Goal: Task Accomplishment & Management: Use online tool/utility

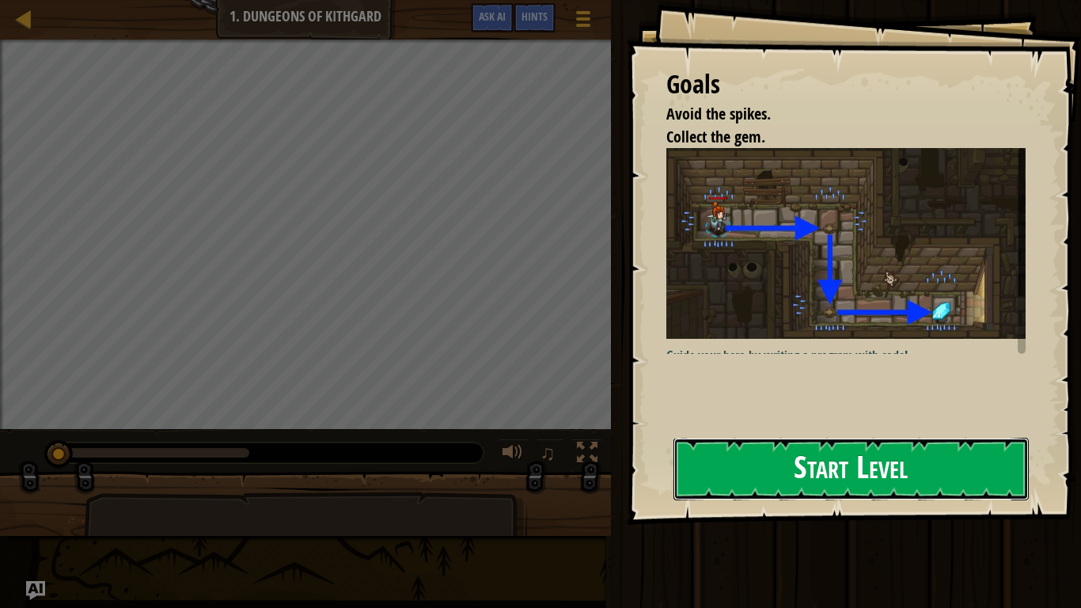
click at [704, 459] on button "Start Level" at bounding box center [850, 469] width 355 height 63
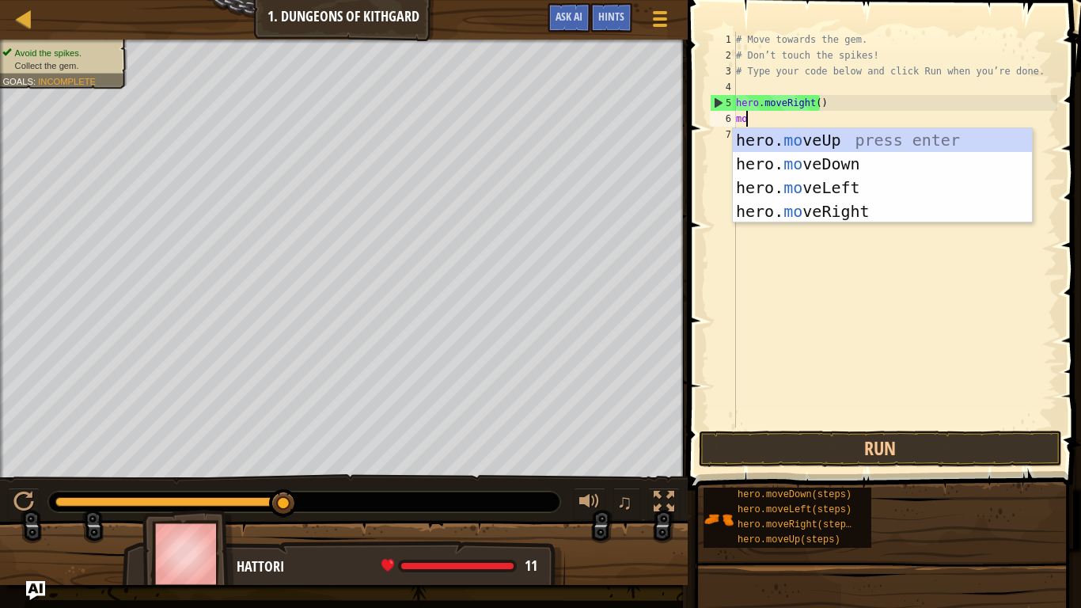
scroll to position [7, 0]
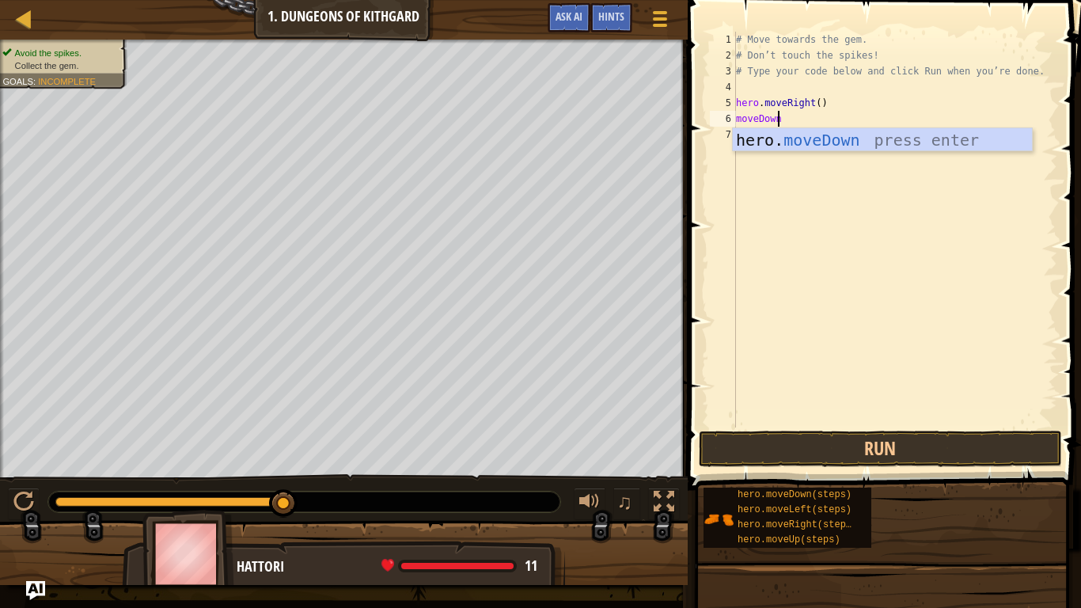
type textarea "moveDown"
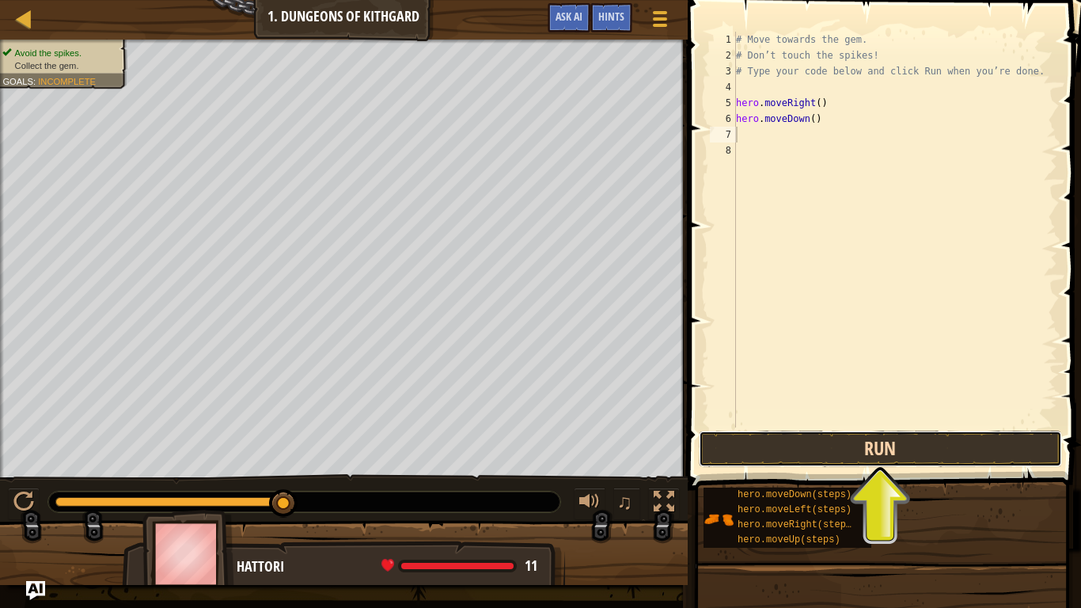
click at [882, 434] on button "Run" at bounding box center [880, 448] width 363 height 36
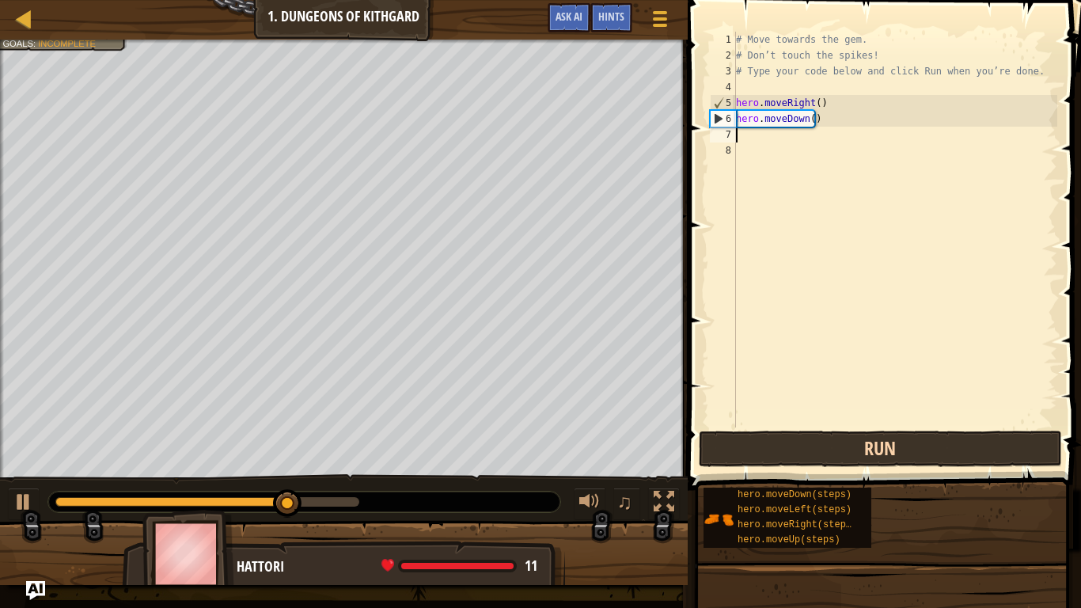
type textarea "d"
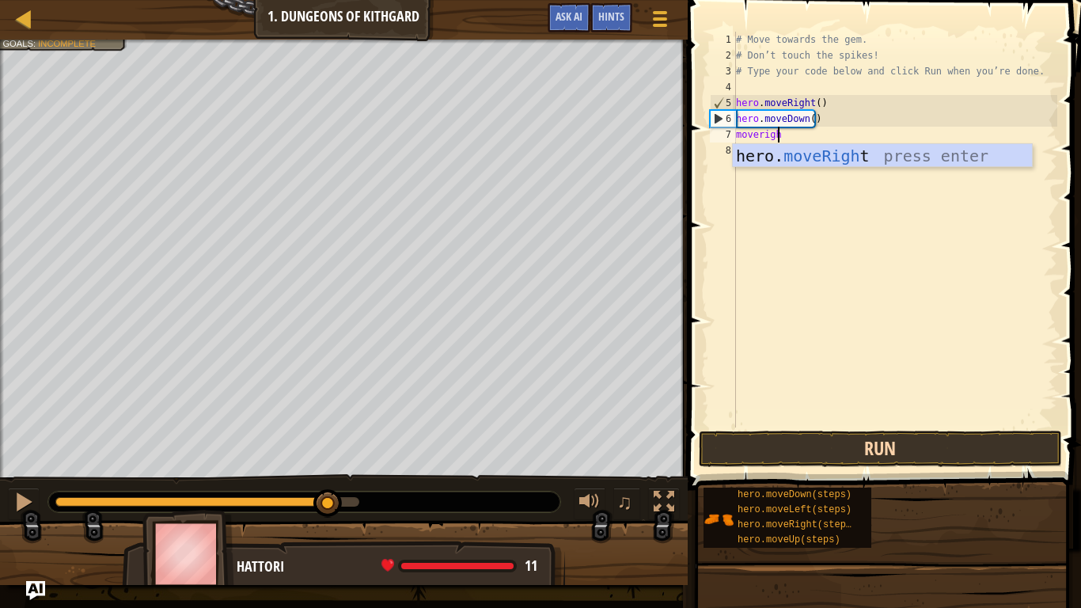
type textarea "moveright"
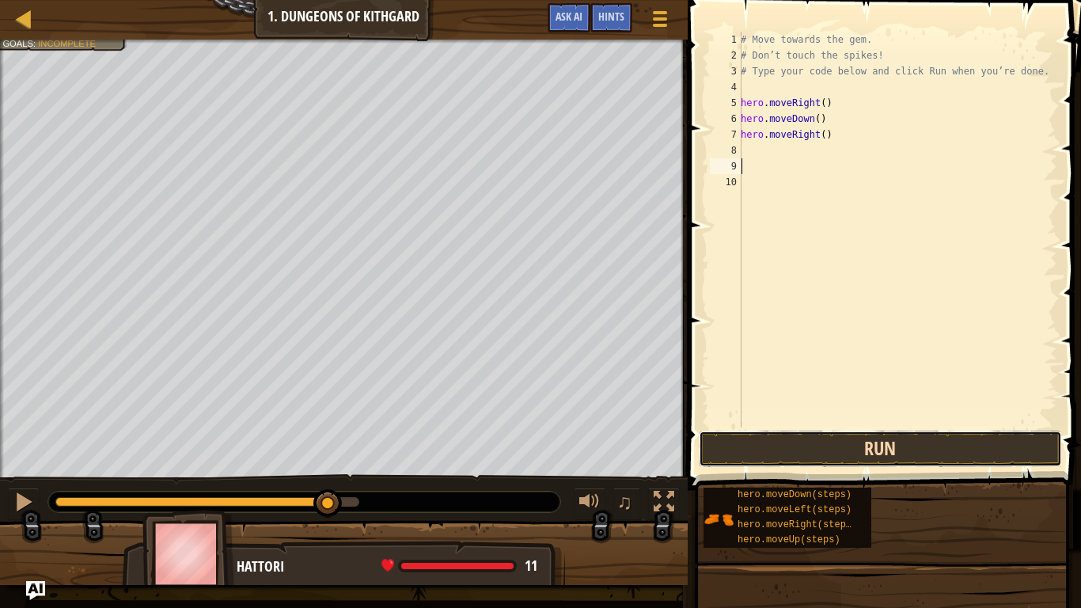
click at [868, 441] on button "Run" at bounding box center [880, 448] width 363 height 36
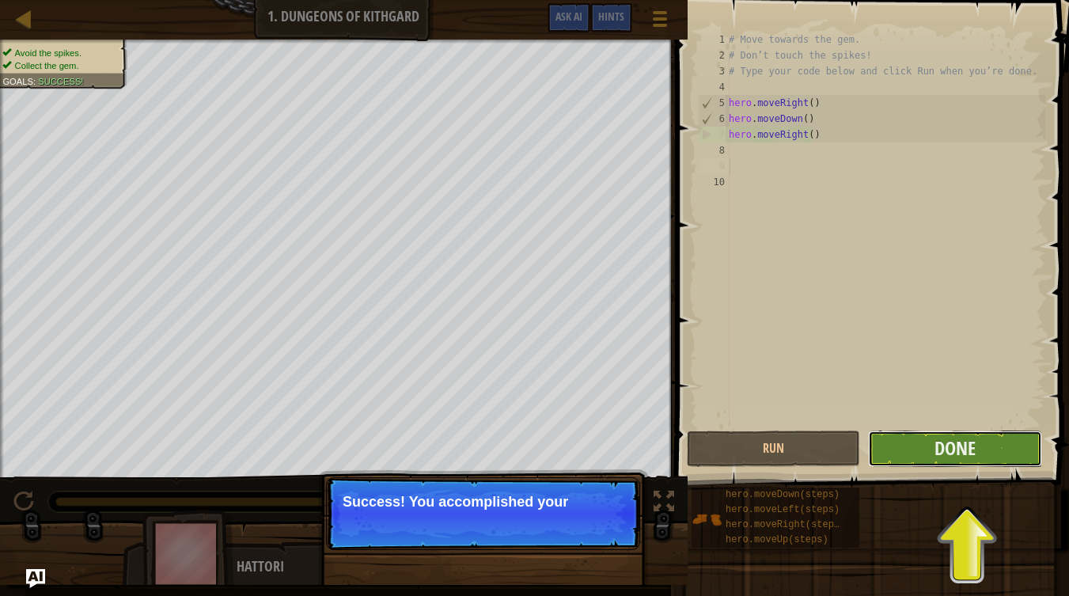
click at [930, 444] on button "Done" at bounding box center [954, 448] width 173 height 36
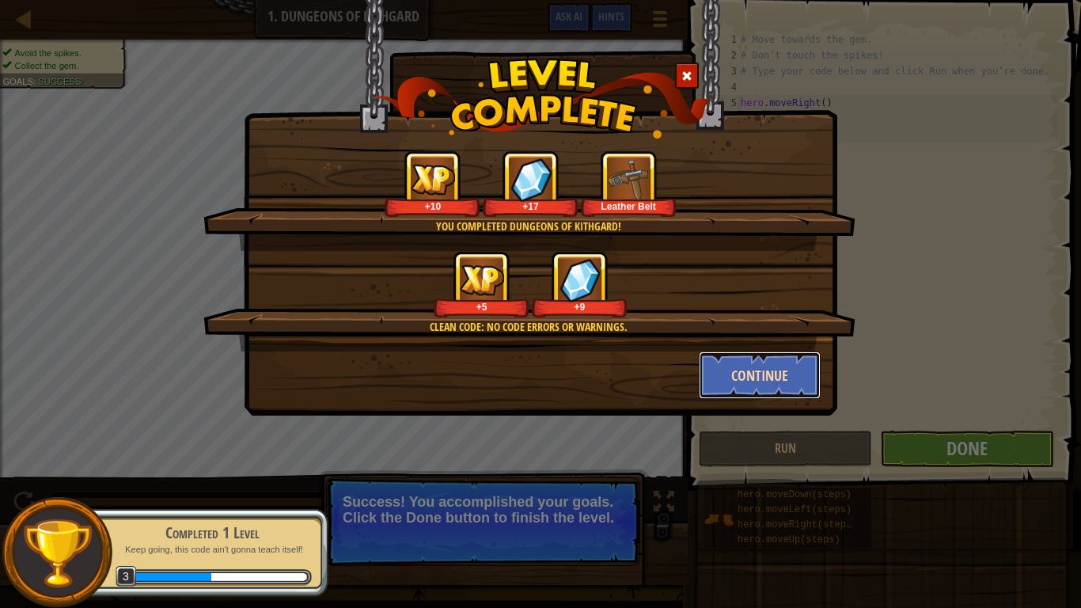
click at [793, 382] on button "Continue" at bounding box center [760, 374] width 123 height 47
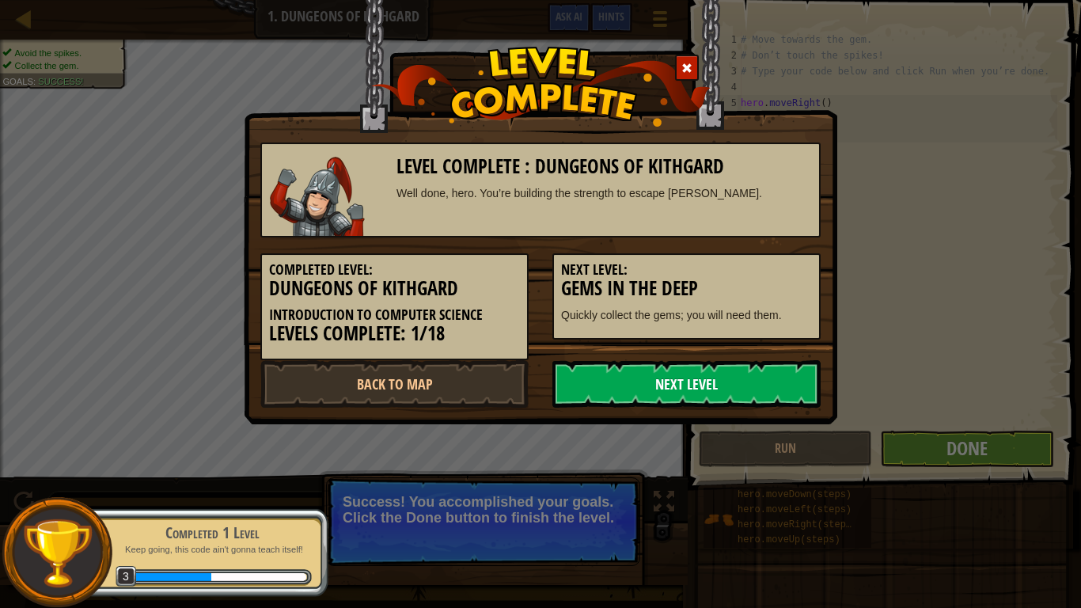
click at [787, 378] on link "Next Level" at bounding box center [686, 383] width 268 height 47
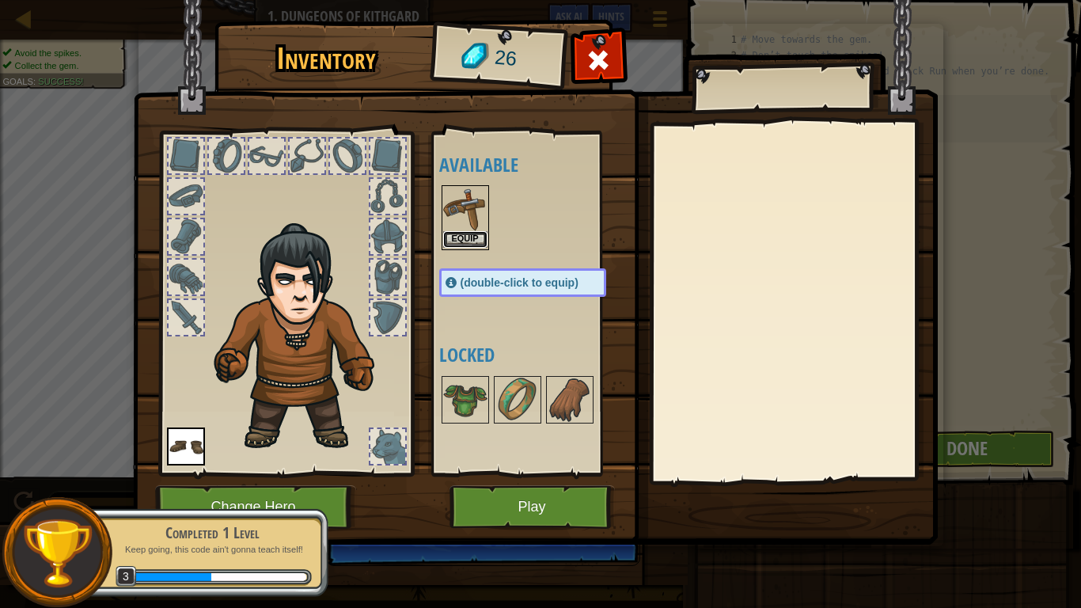
click at [478, 242] on button "Equip" at bounding box center [465, 239] width 44 height 17
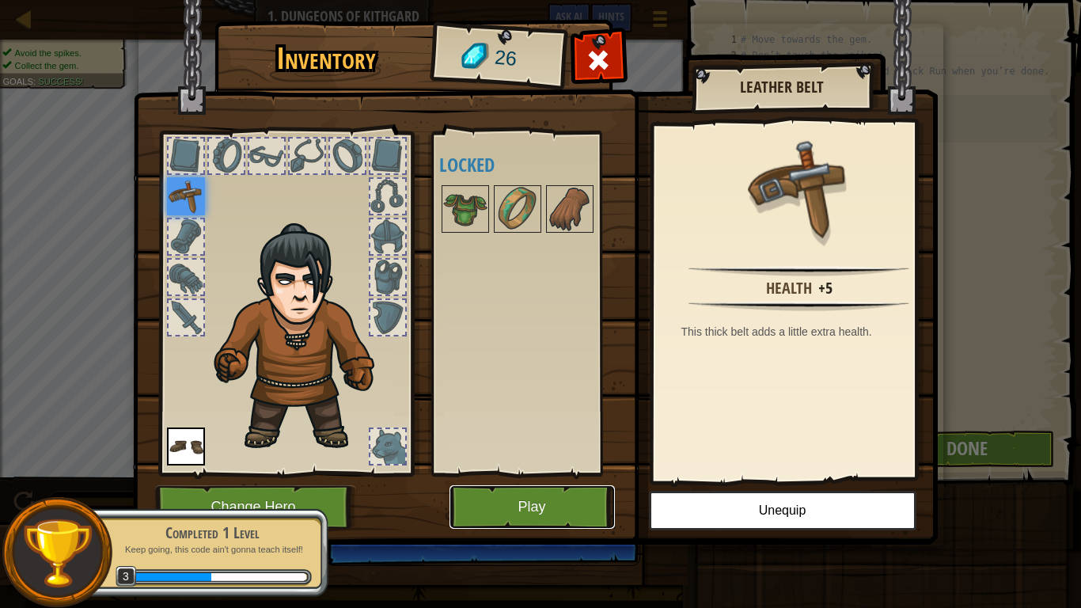
click at [460, 495] on button "Play" at bounding box center [531, 507] width 165 height 44
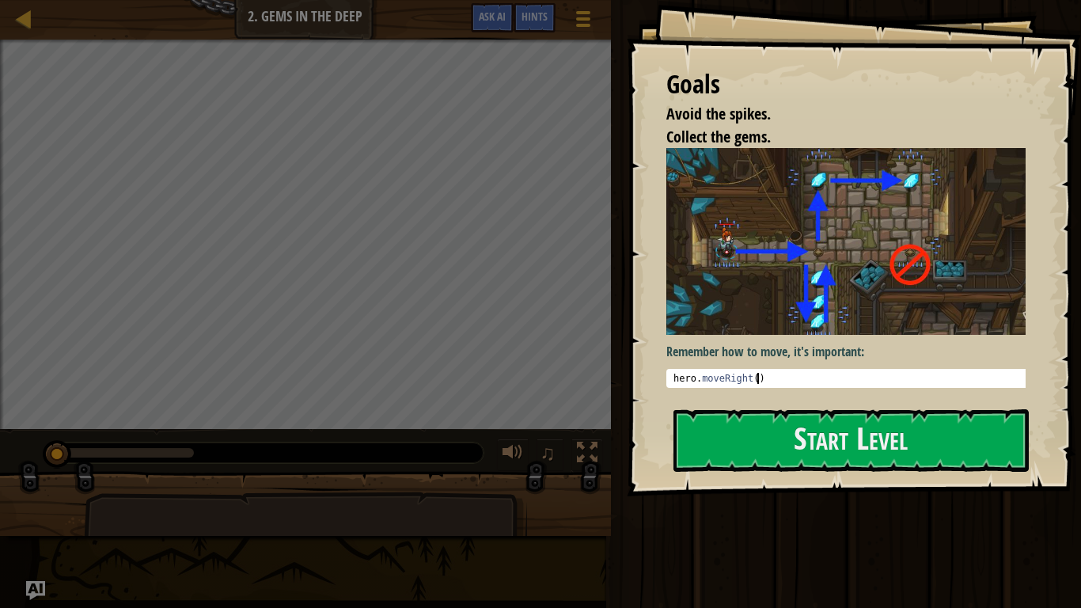
type textarea "hero.moveRight()"
click at [772, 373] on div "hero . moveRight ( )" at bounding box center [851, 389] width 363 height 33
click at [760, 429] on button "Start Level" at bounding box center [850, 440] width 355 height 63
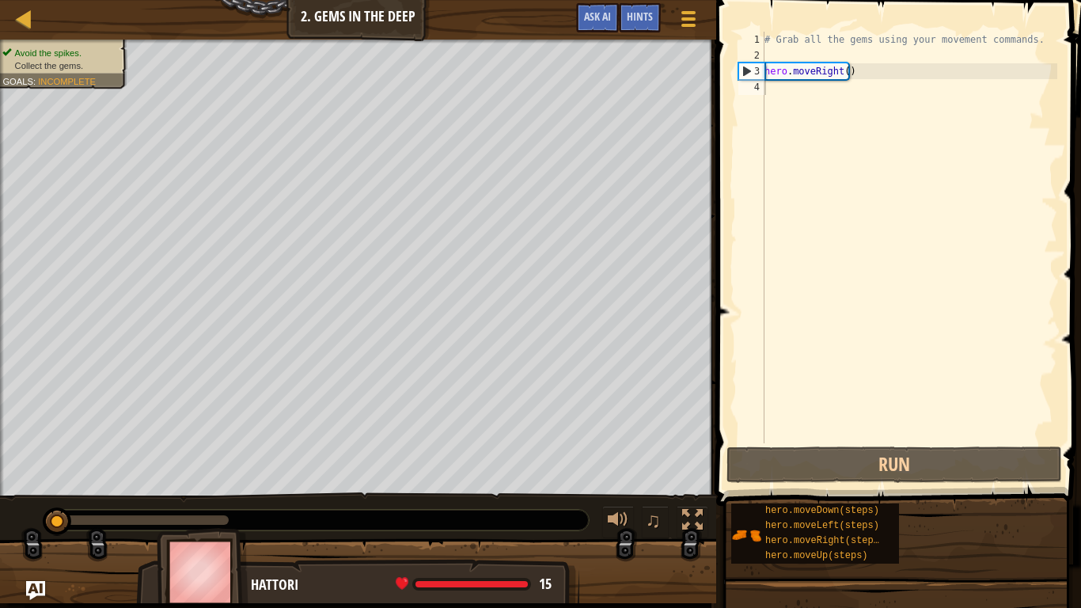
click at [878, 118] on div "# Grab all the gems using your movement commands. hero . moveRight ( )" at bounding box center [909, 253] width 296 height 443
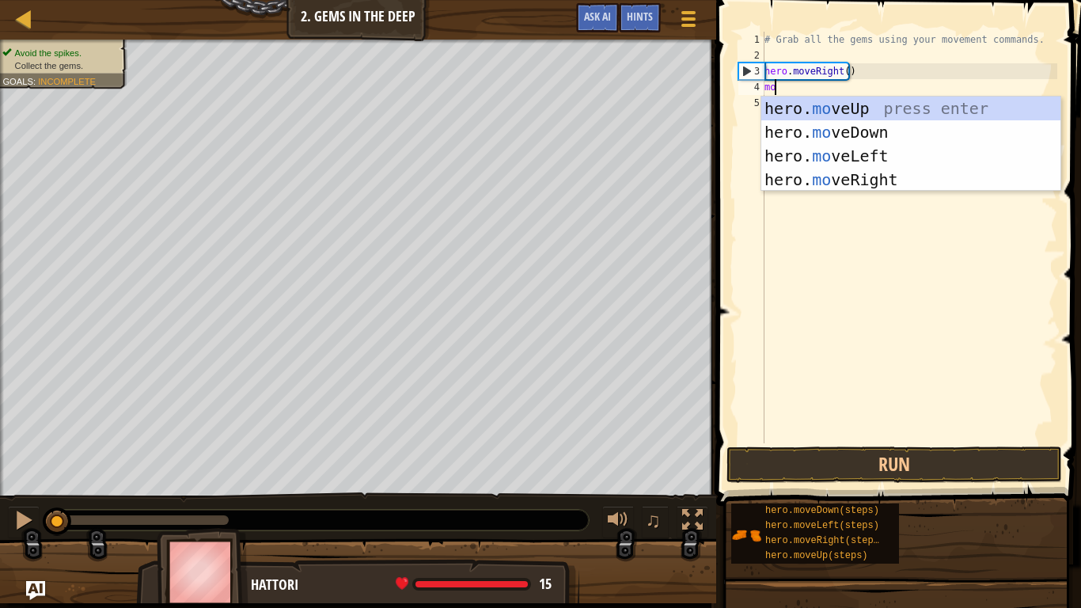
scroll to position [7, 0]
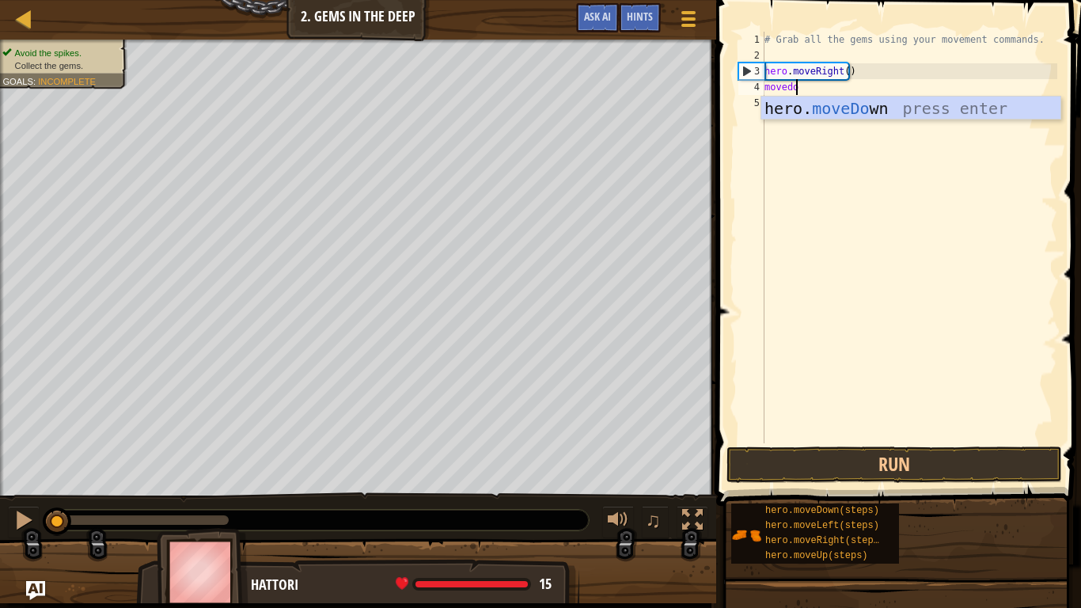
type textarea "movedown"
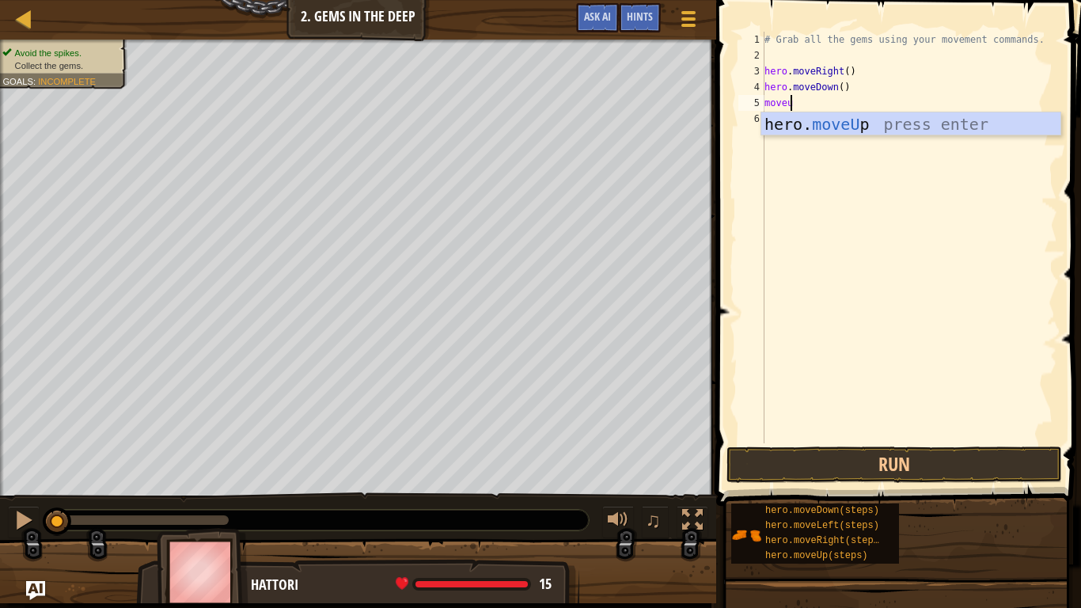
type textarea "moveup"
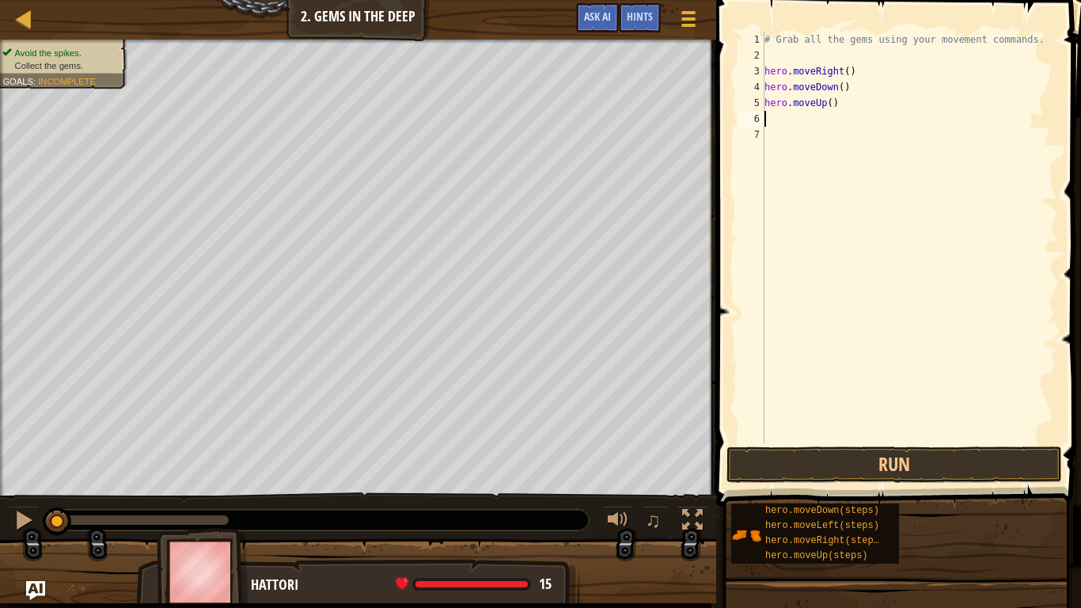
click at [825, 102] on div "# Grab all the gems using your movement commands. hero . moveRight ( ) hero . m…" at bounding box center [909, 253] width 296 height 443
type textarea "hero.moveUp(2)"
click at [808, 119] on div "# Grab all the gems using your movement commands. hero . moveRight ( ) hero . m…" at bounding box center [909, 253] width 296 height 443
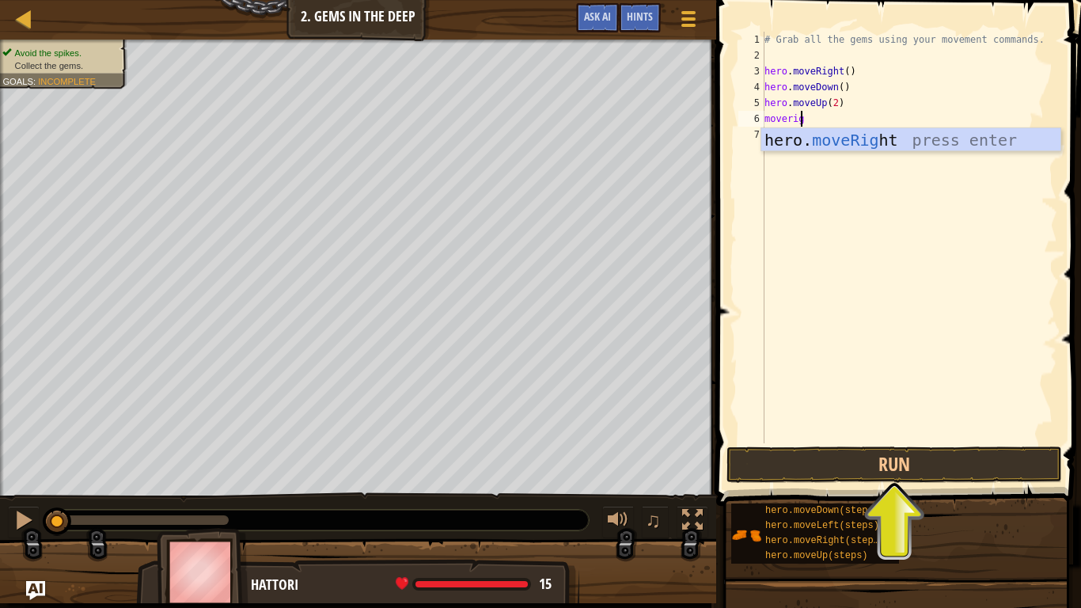
type textarea "moveright"
click at [856, 138] on div "hero. moveRight press enter" at bounding box center [910, 163] width 299 height 71
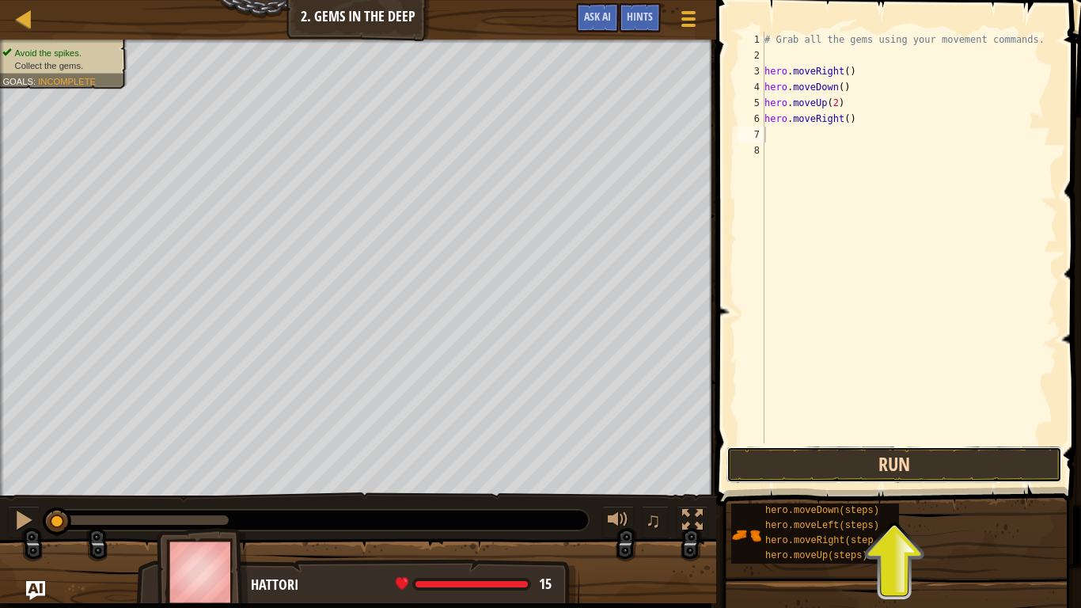
click at [799, 473] on button "Run" at bounding box center [894, 464] width 336 height 36
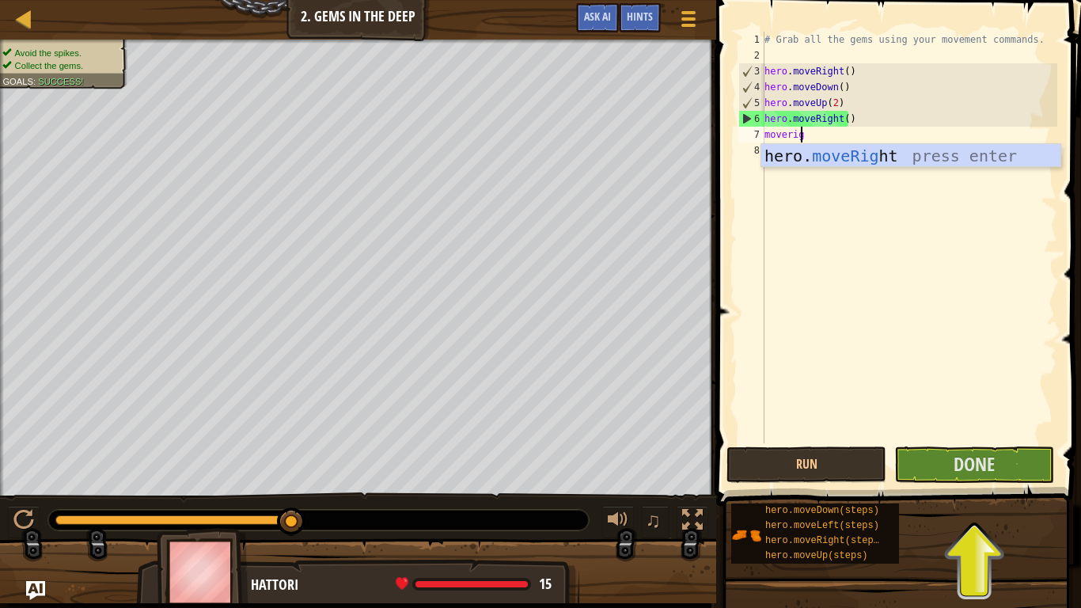
type textarea "moveright"
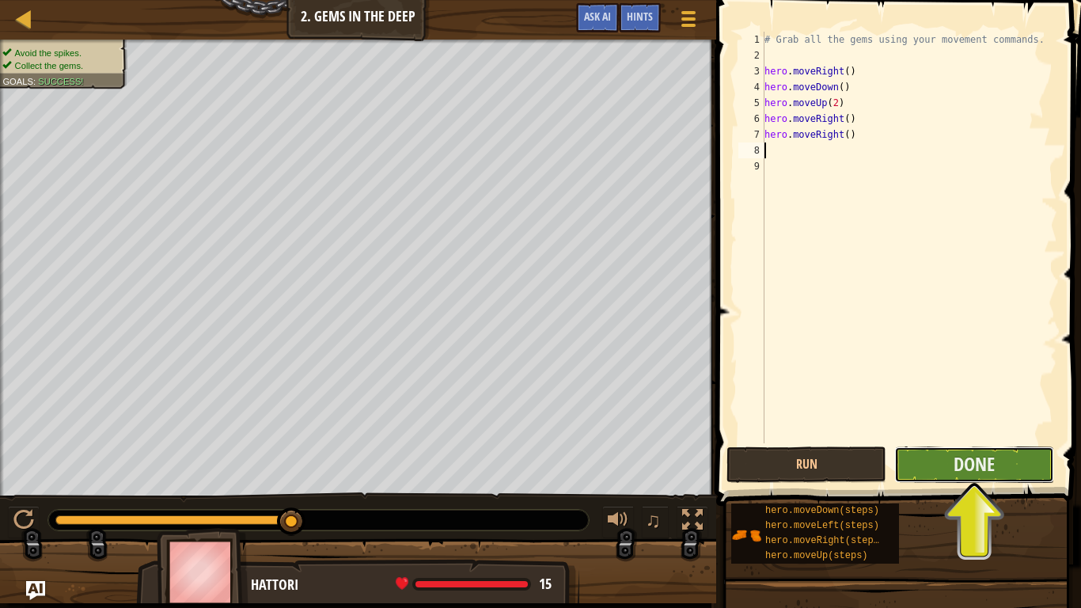
click at [1014, 458] on button "Done" at bounding box center [974, 464] width 160 height 36
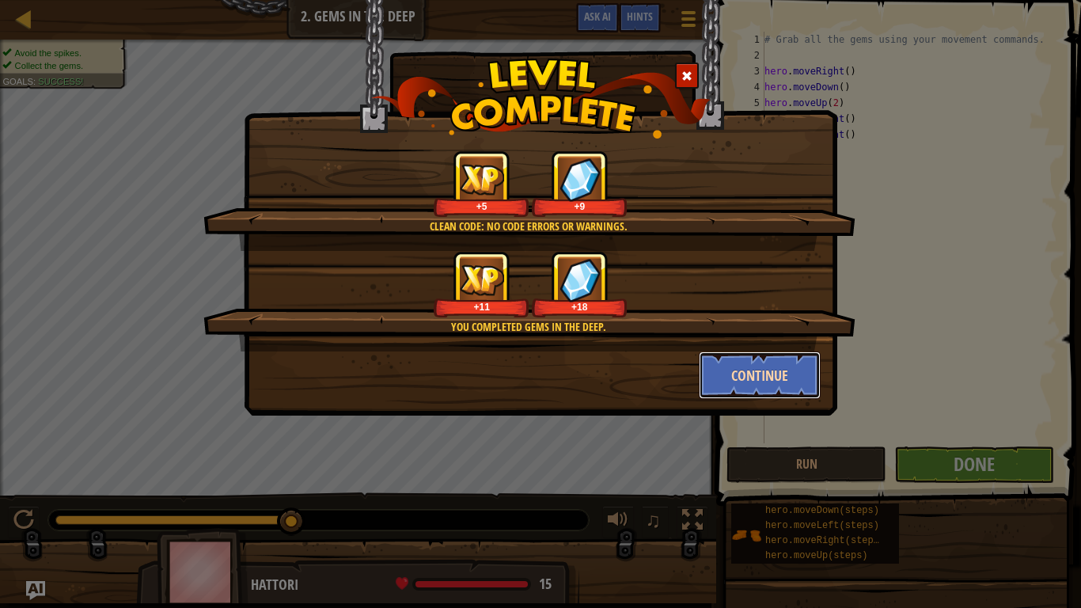
click at [726, 370] on button "Continue" at bounding box center [760, 374] width 123 height 47
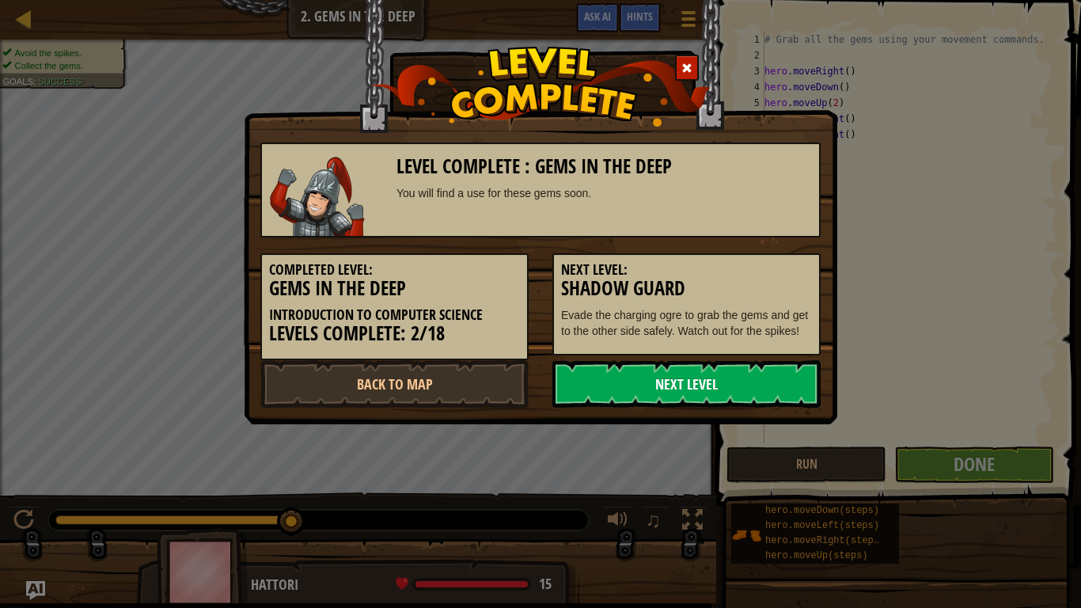
click at [724, 380] on link "Next Level" at bounding box center [686, 383] width 268 height 47
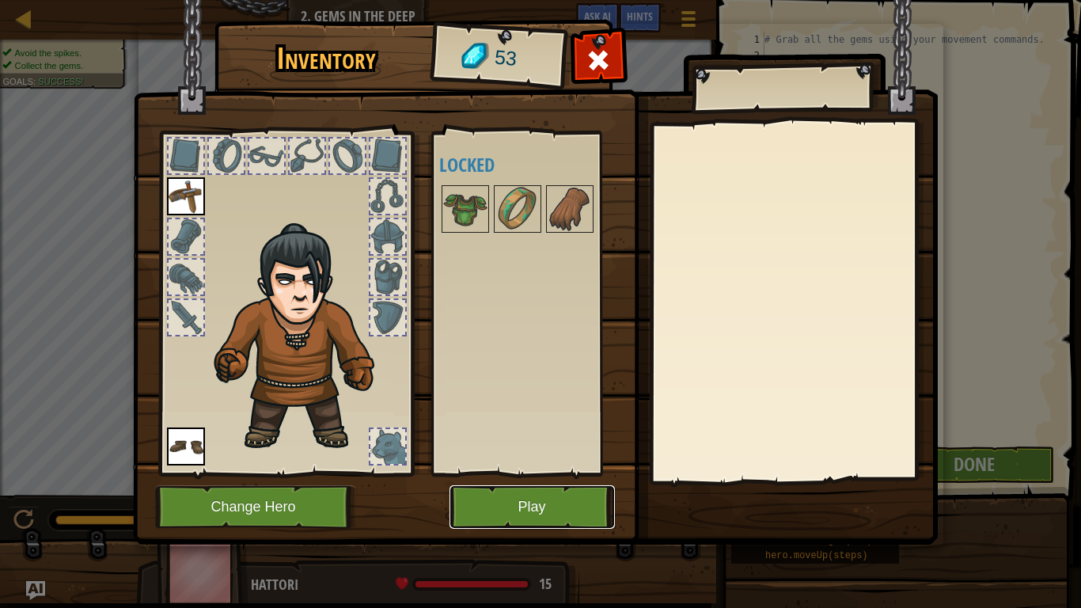
click at [545, 508] on button "Play" at bounding box center [531, 507] width 165 height 44
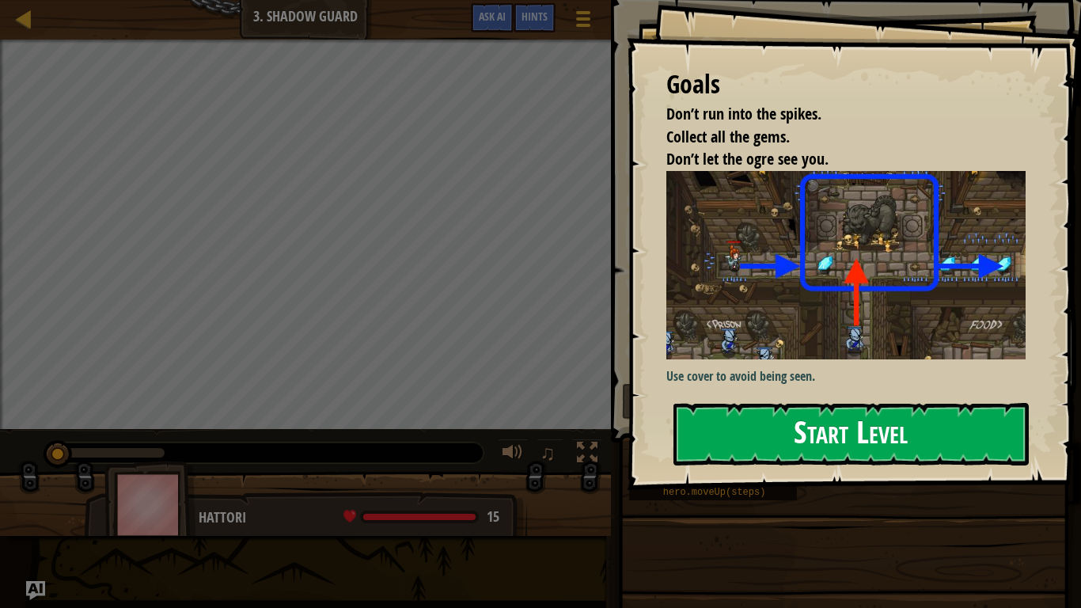
click at [851, 437] on button "Start Level" at bounding box center [850, 434] width 355 height 63
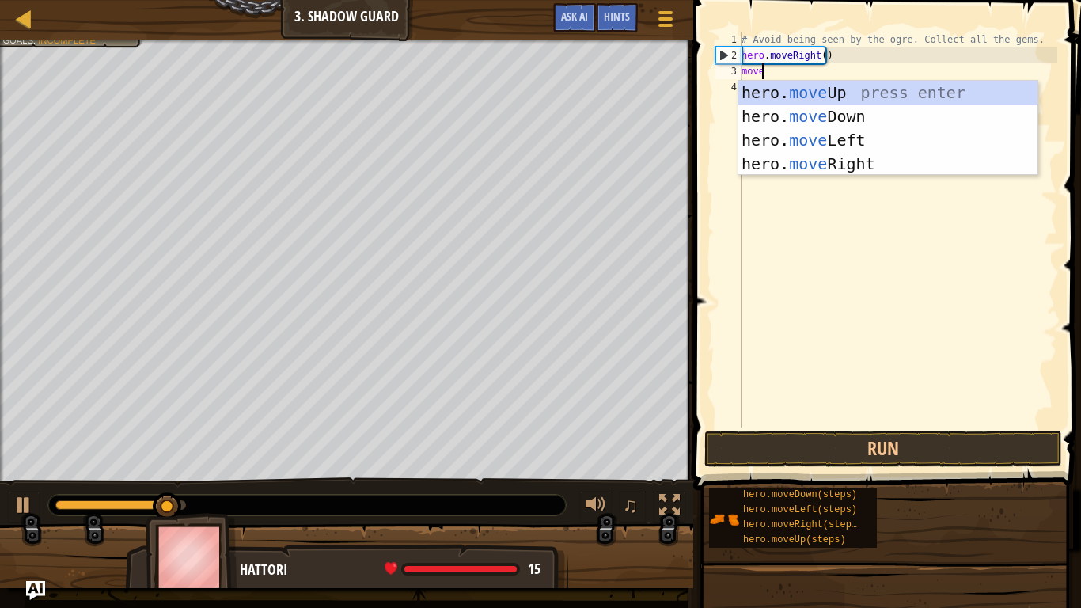
scroll to position [7, 2]
type textarea "moveup"
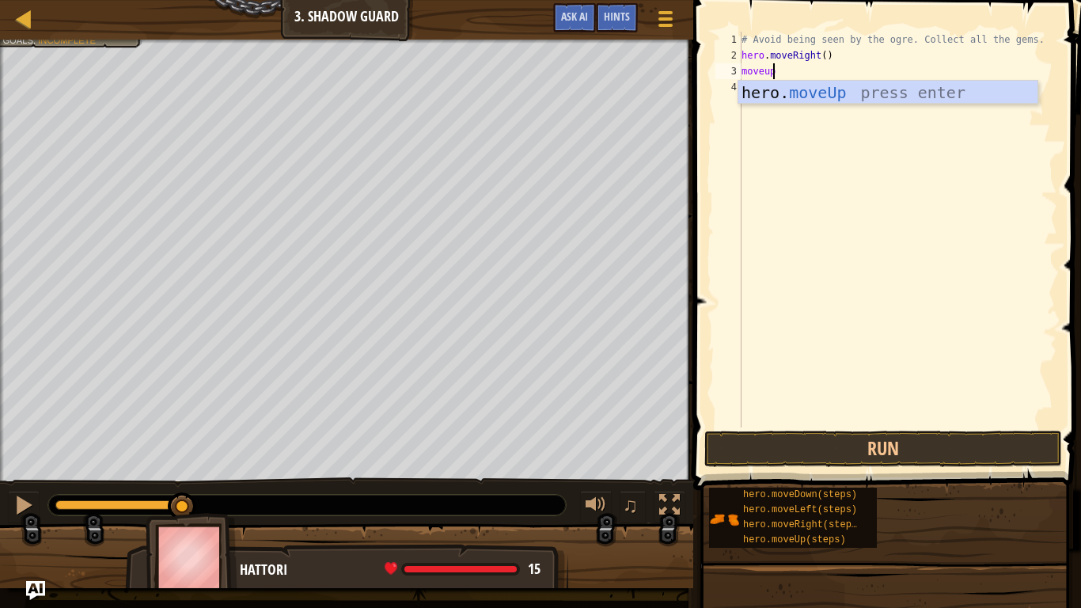
scroll to position [7, 0]
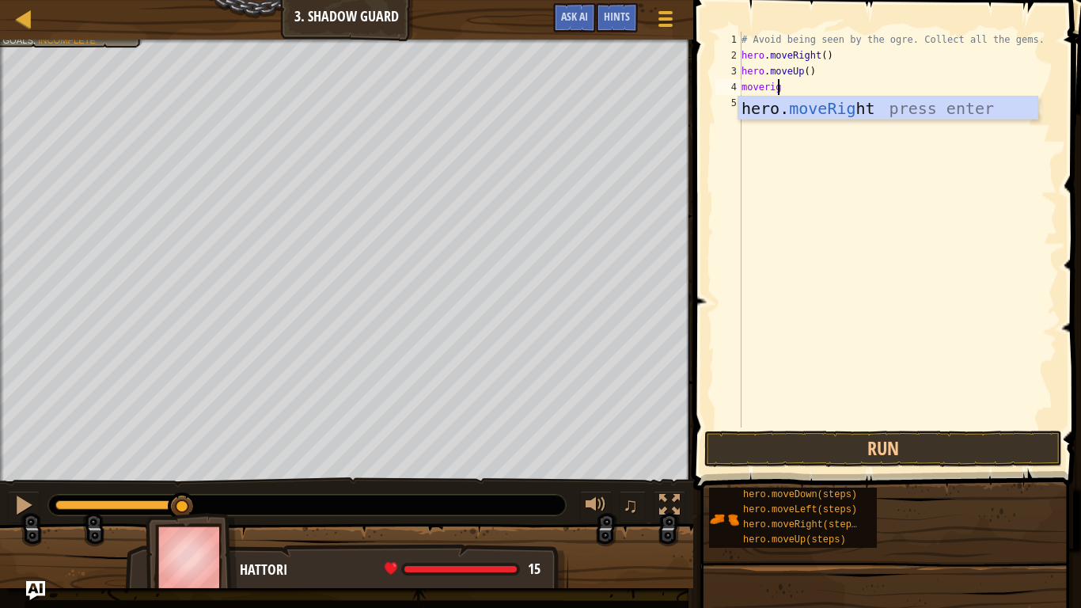
type textarea "moveright"
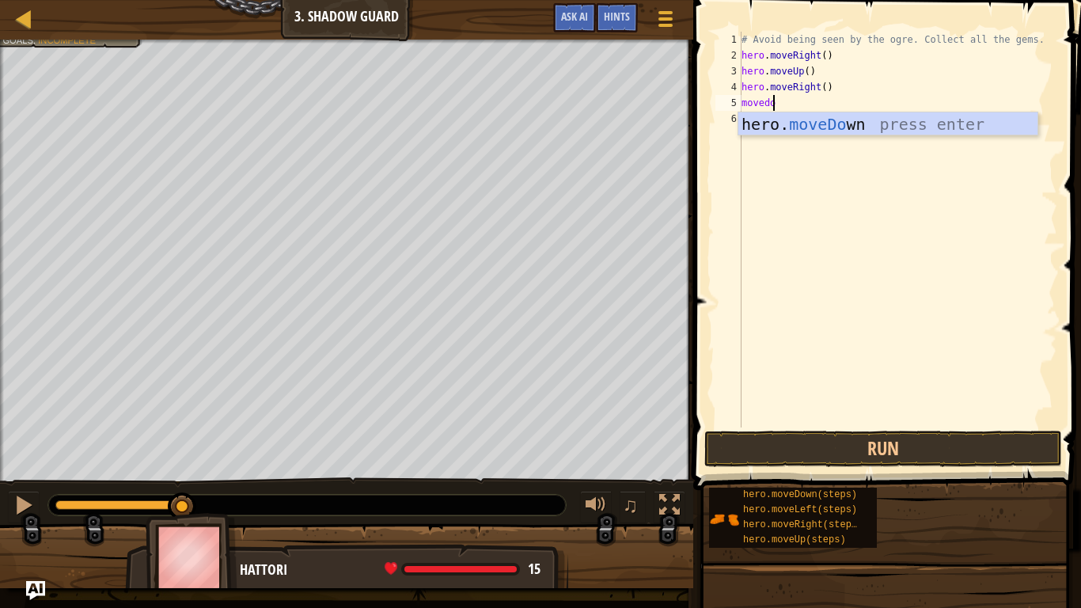
type textarea "movedown"
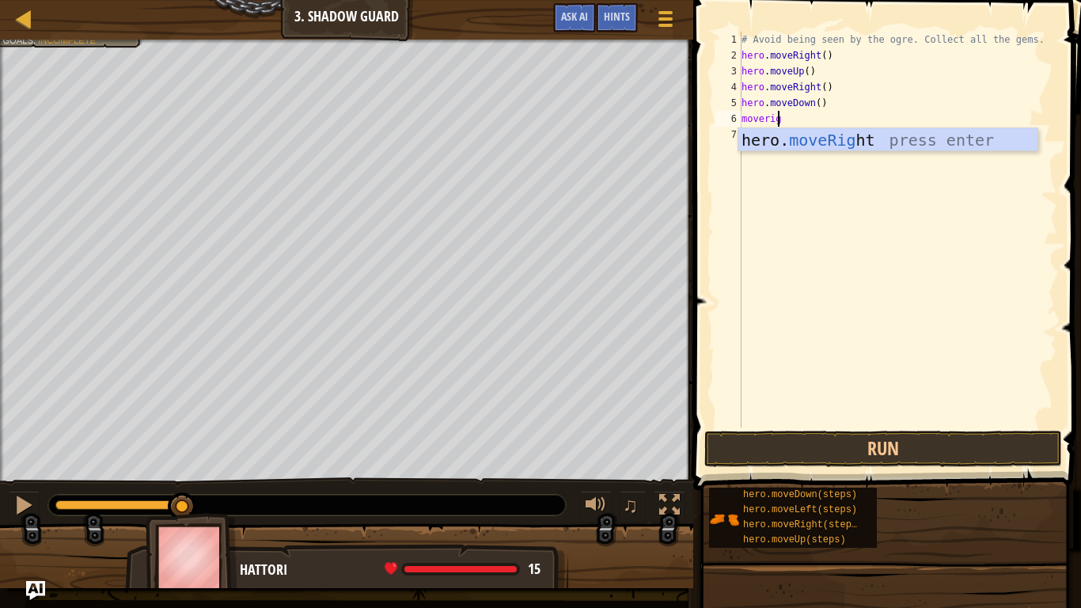
type textarea "moveright"
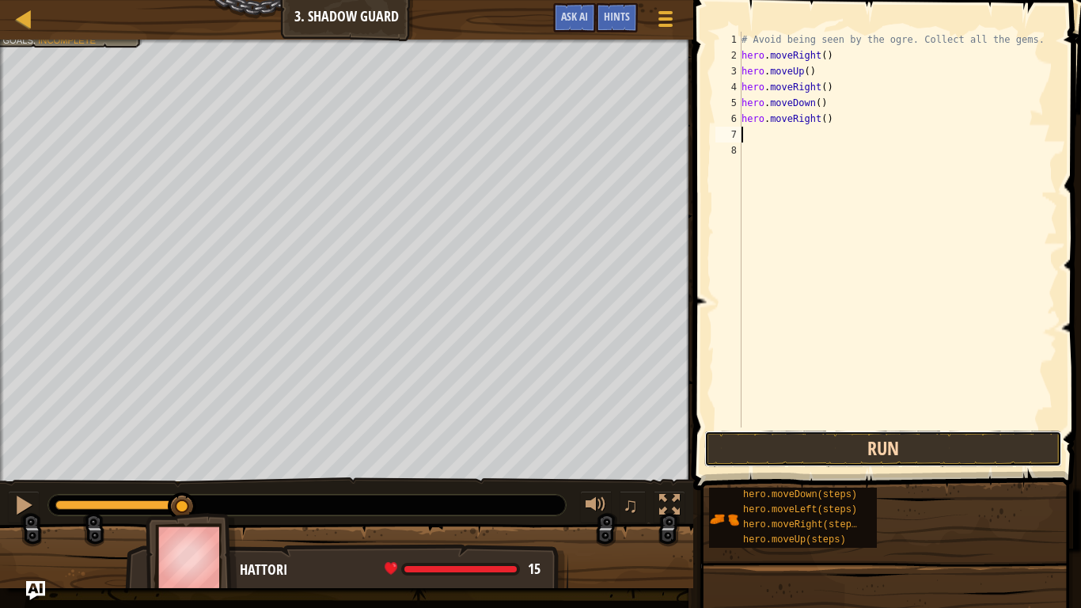
click at [960, 447] on button "Run" at bounding box center [883, 448] width 358 height 36
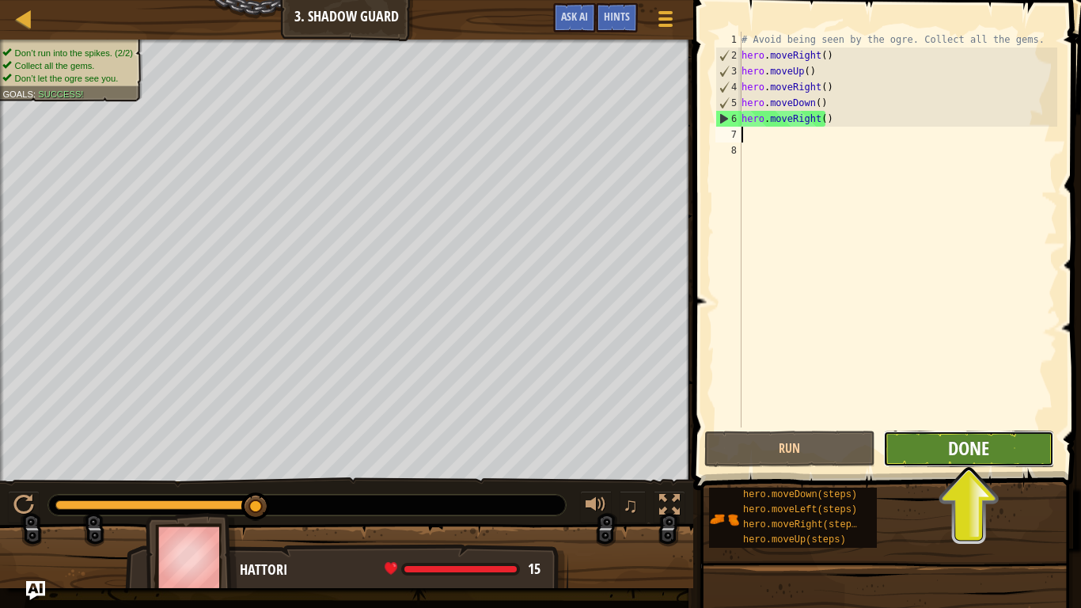
click at [961, 452] on span "Done" at bounding box center [968, 447] width 41 height 25
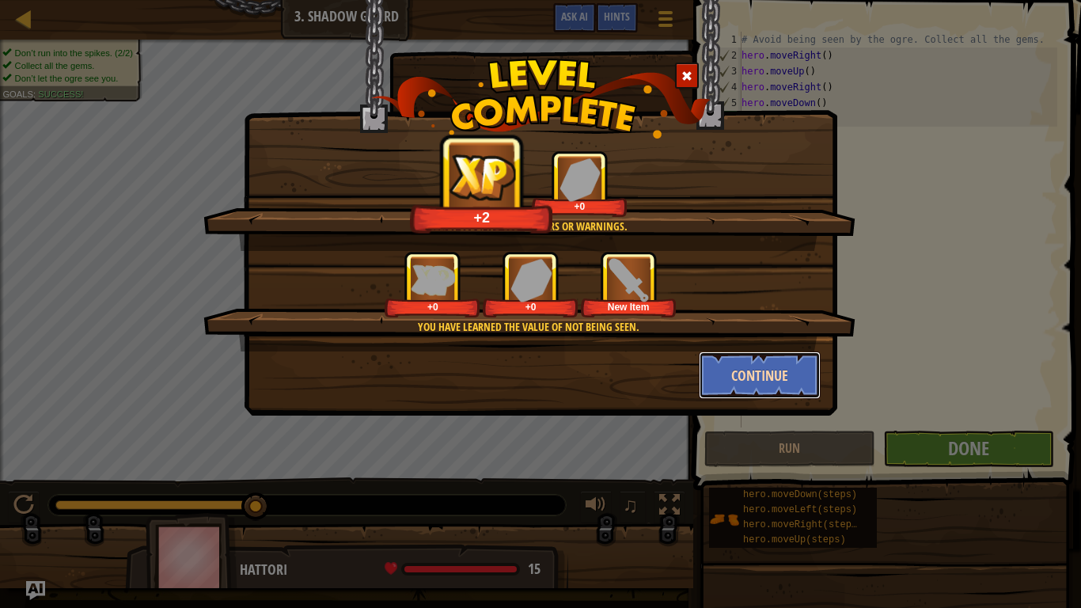
click at [795, 380] on button "Continue" at bounding box center [760, 374] width 123 height 47
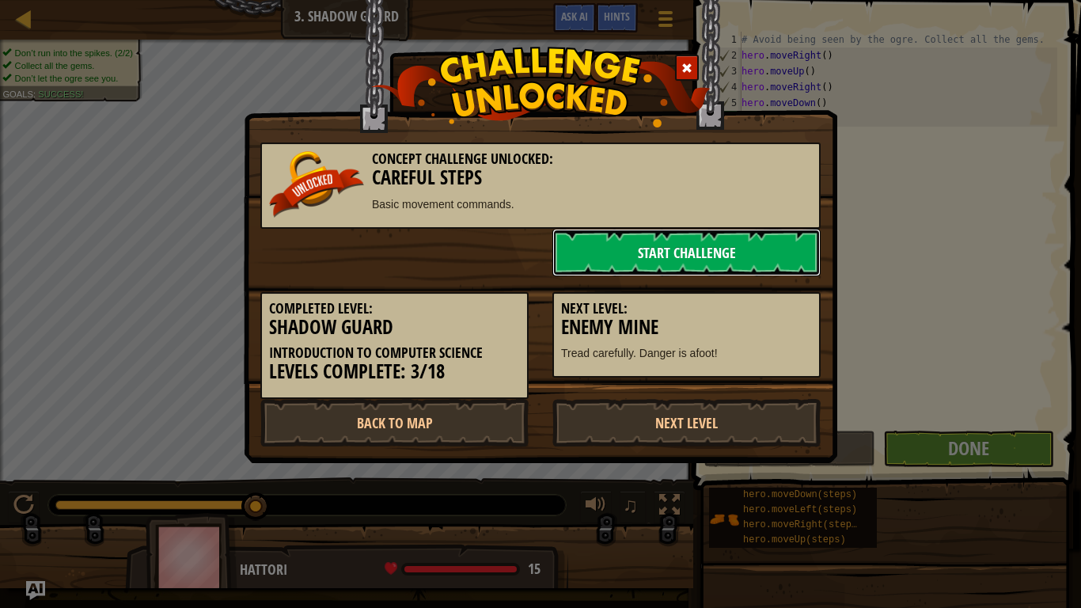
click at [609, 255] on link "Start Challenge" at bounding box center [686, 252] width 268 height 47
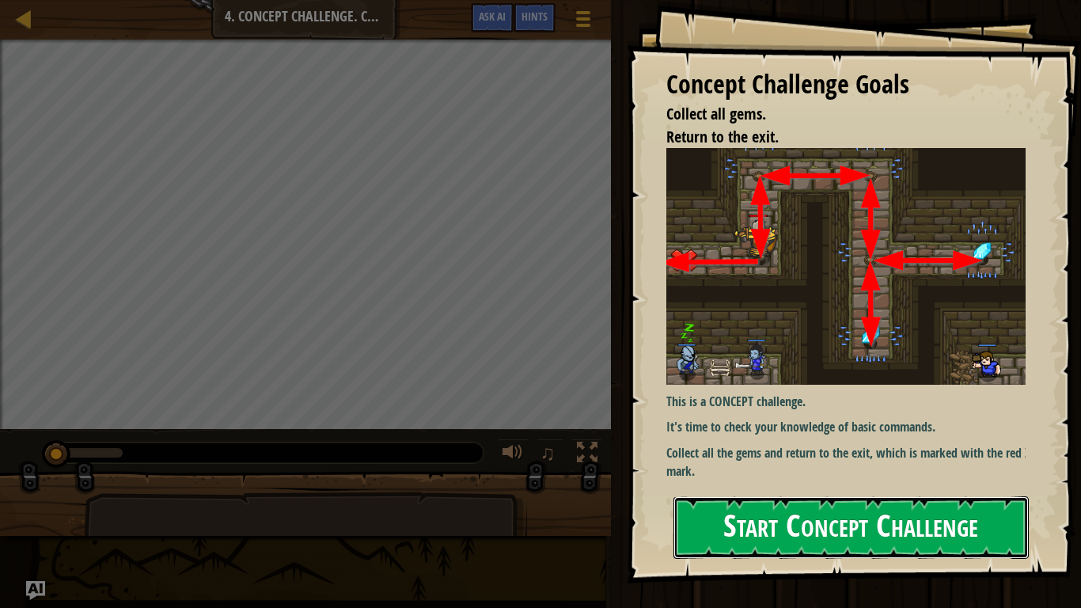
click at [730, 496] on button "Start Concept Challenge" at bounding box center [850, 527] width 355 height 63
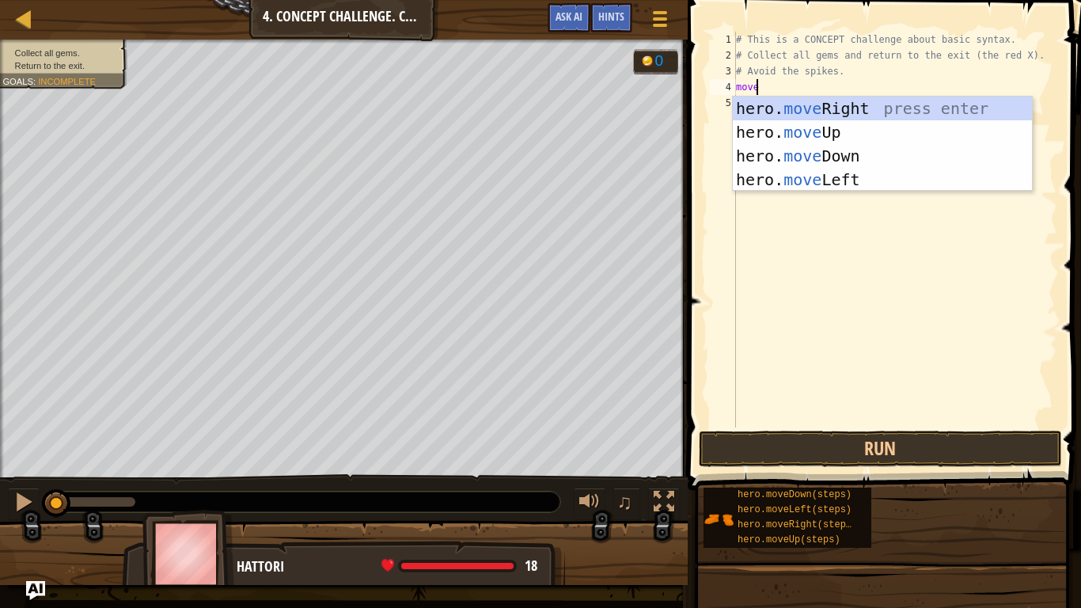
scroll to position [7, 1]
type textarea "moveup"
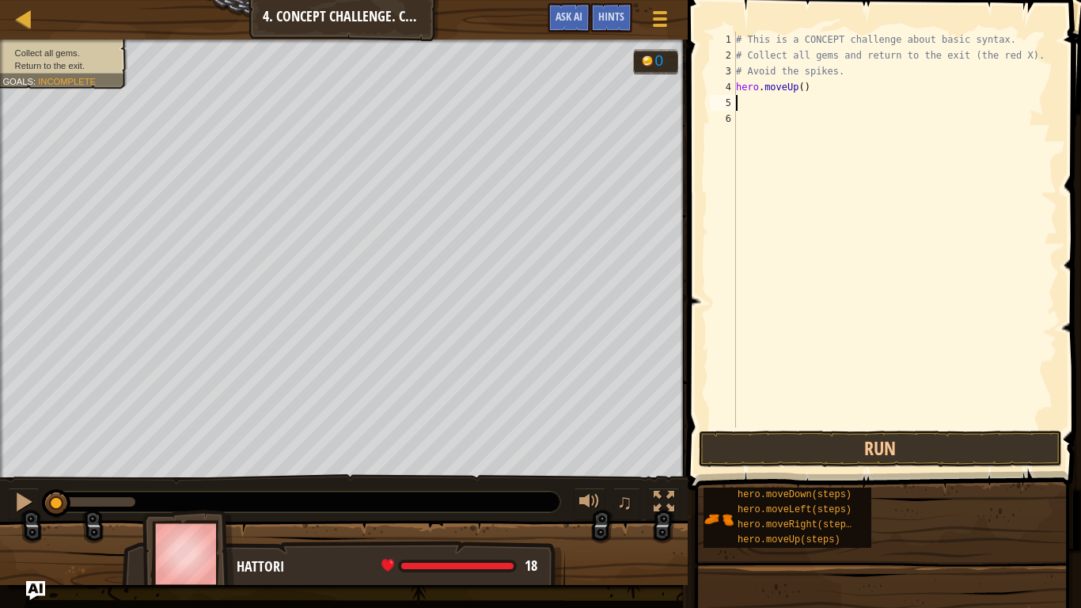
scroll to position [7, 0]
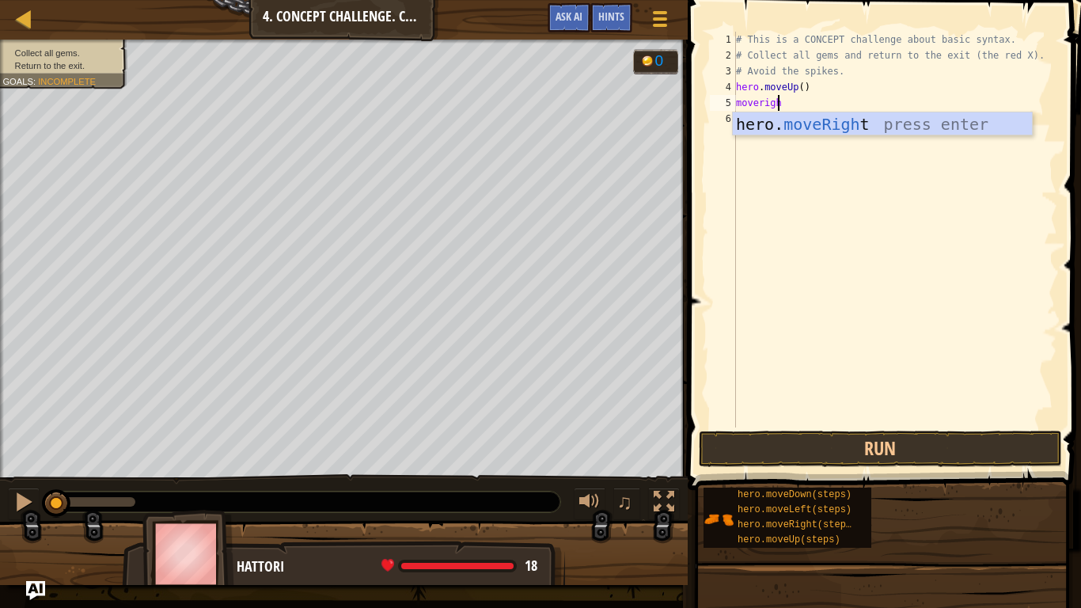
type textarea "moveright"
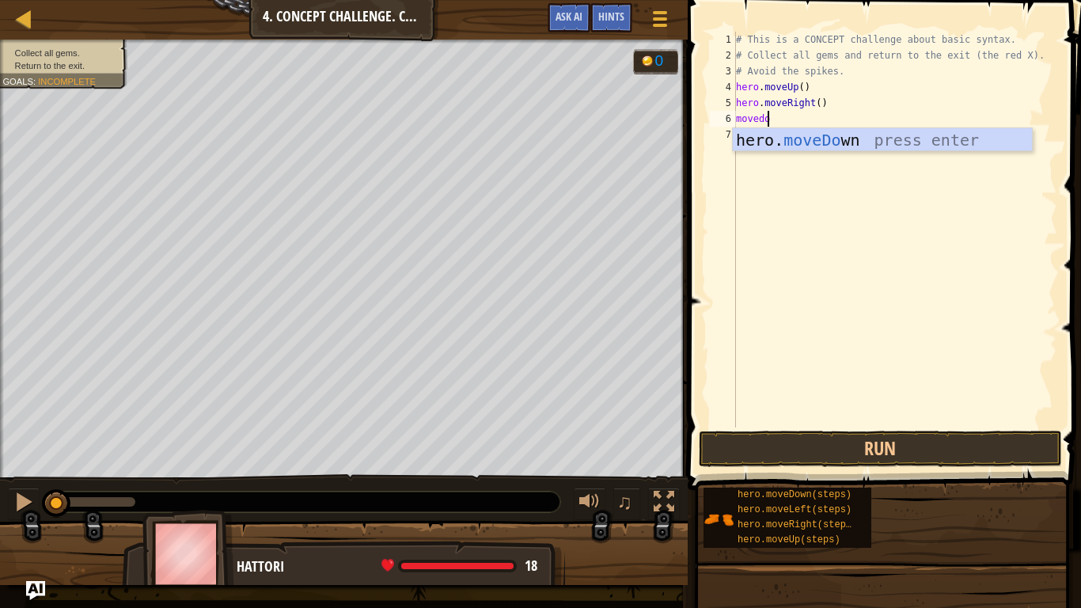
type textarea "movedown"
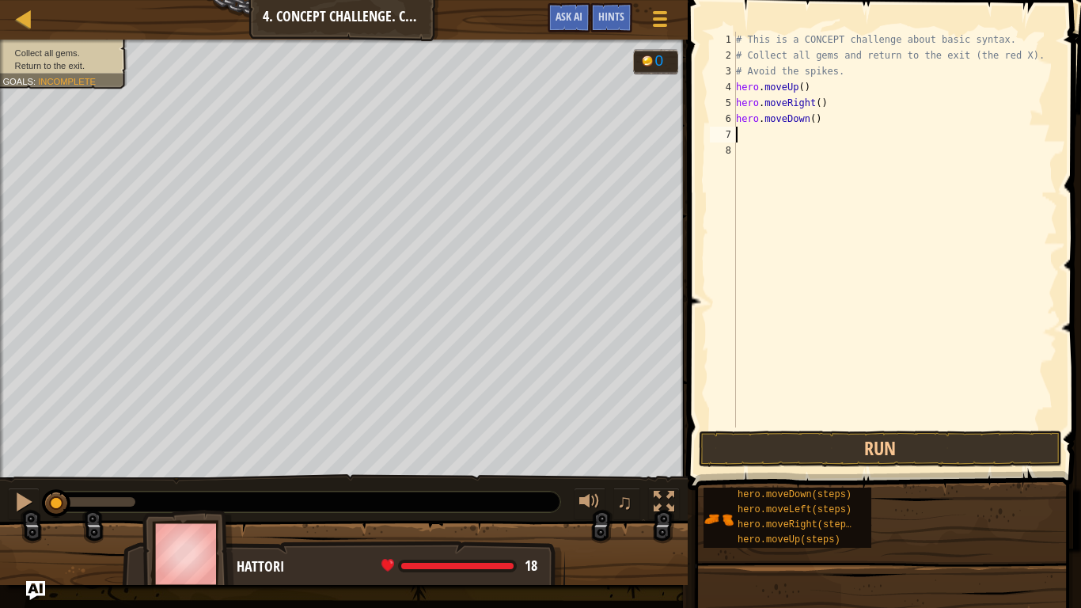
type textarea "hero.moveDown()"
type textarea "hero.moveDown(2)"
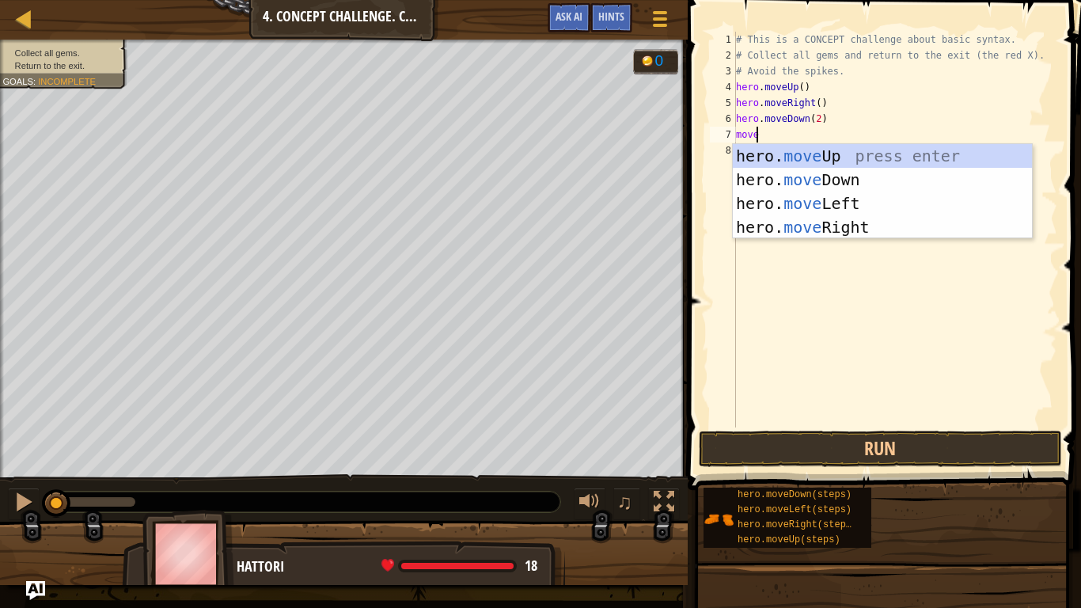
type textarea "moveup"
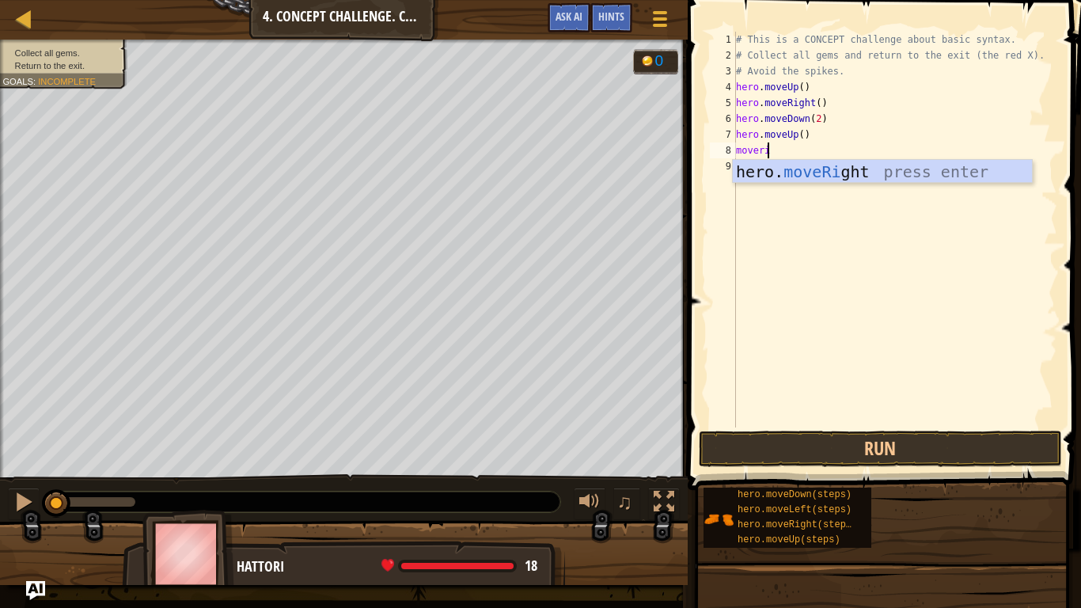
type textarea "moveright"
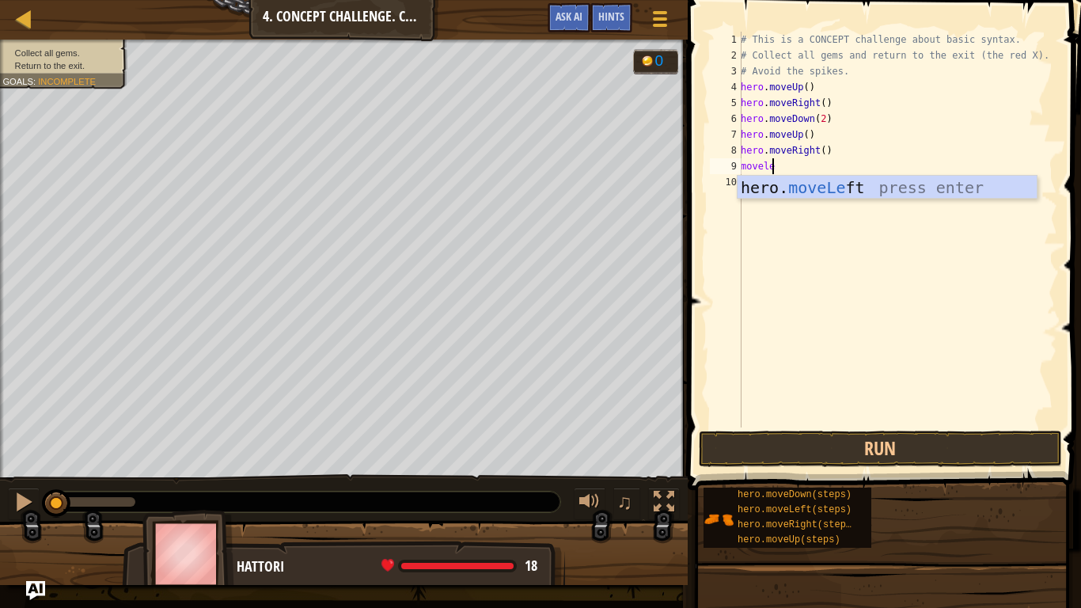
scroll to position [7, 2]
type textarea "moveleft"
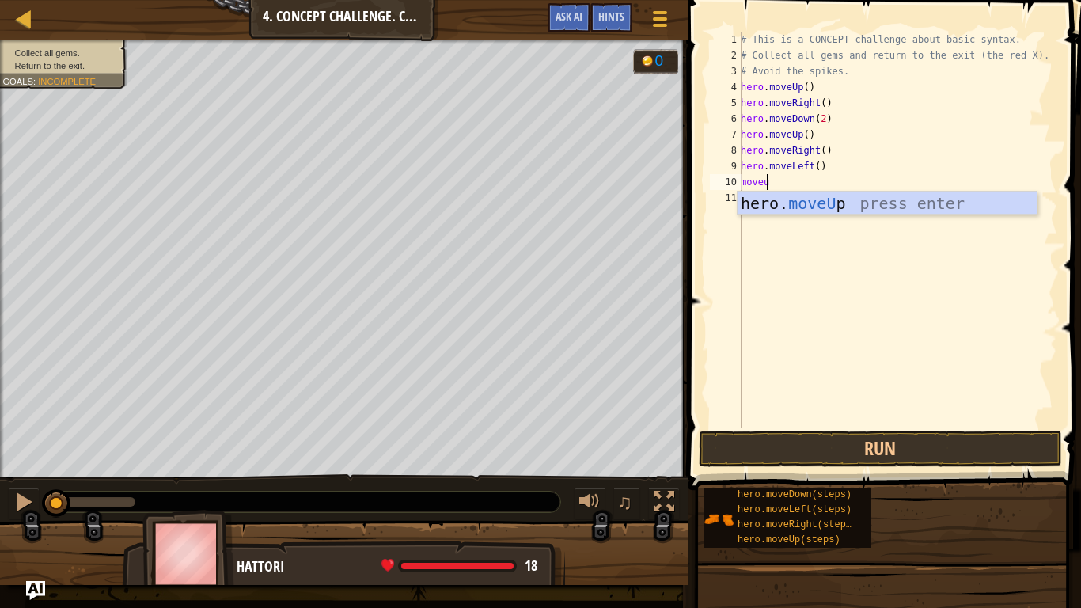
type textarea "moveup"
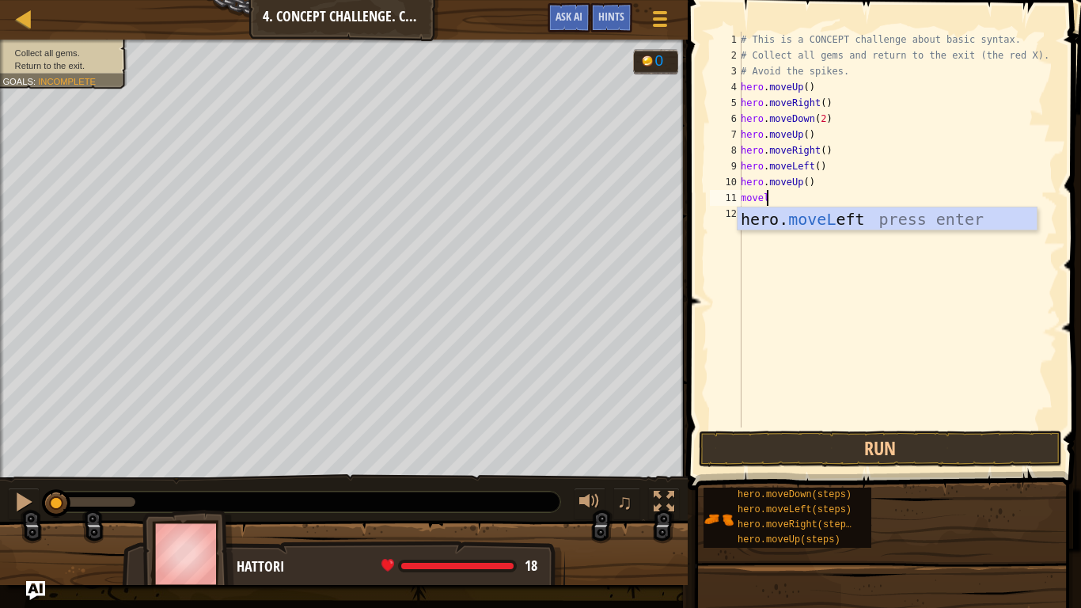
scroll to position [7, 2]
type textarea "moveleft"
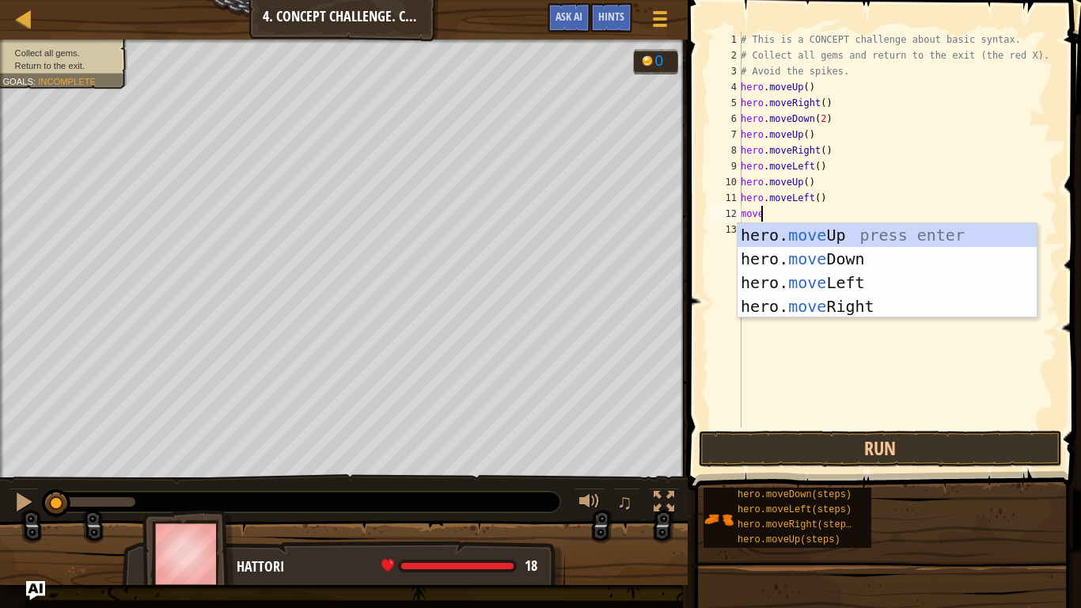
scroll to position [7, 1]
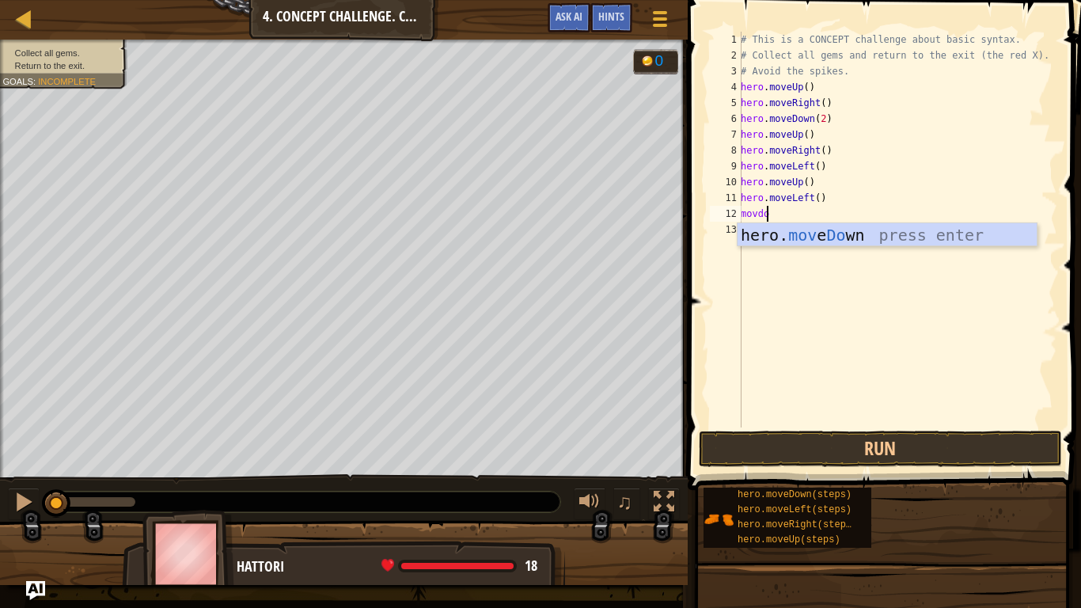
type textarea "movdown"
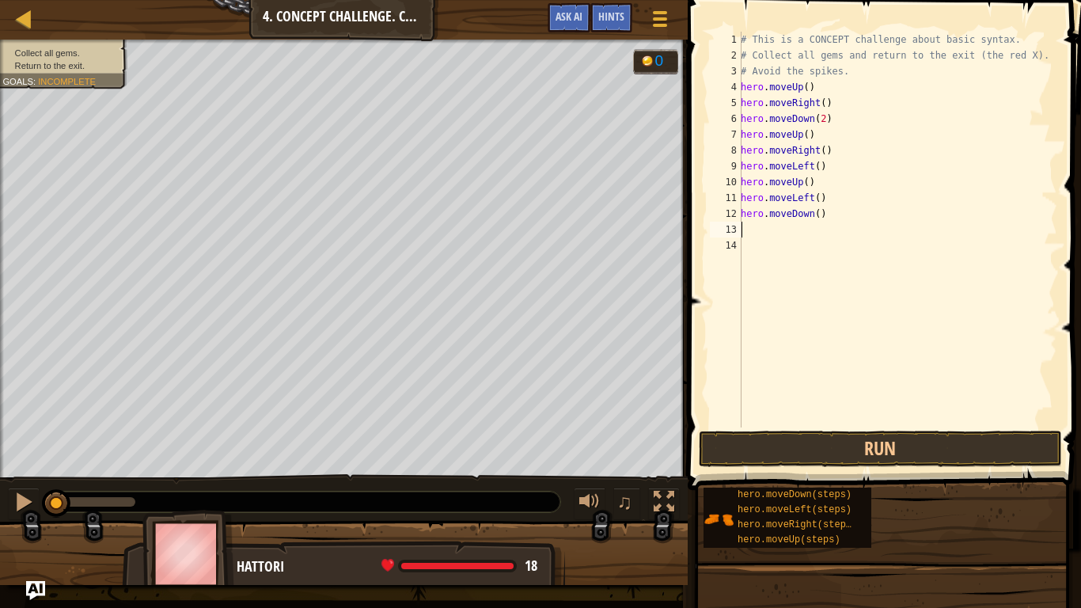
scroll to position [7, 0]
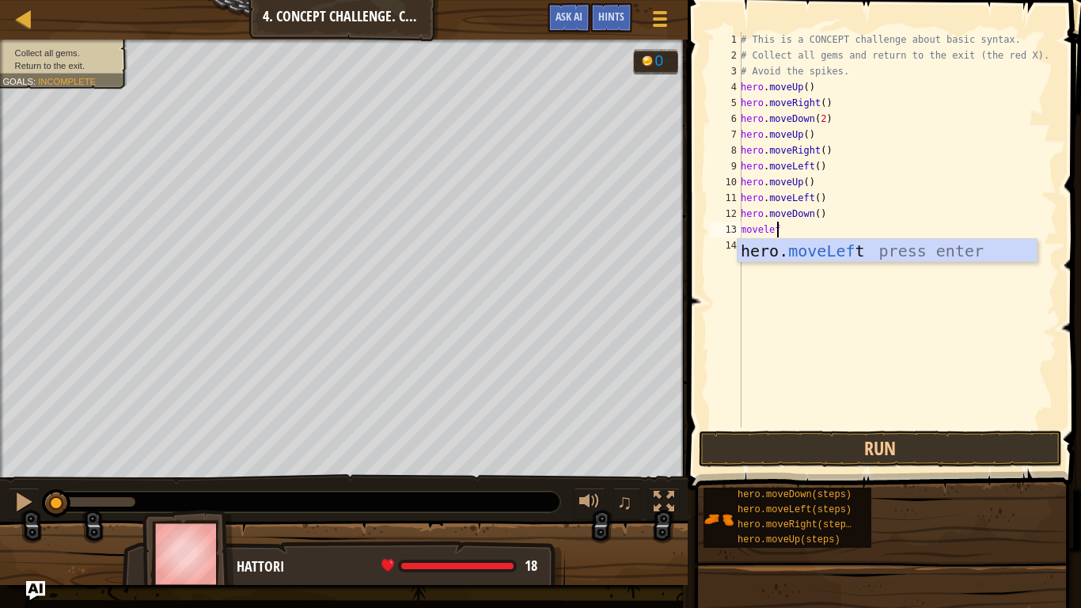
type textarea "moveleft"
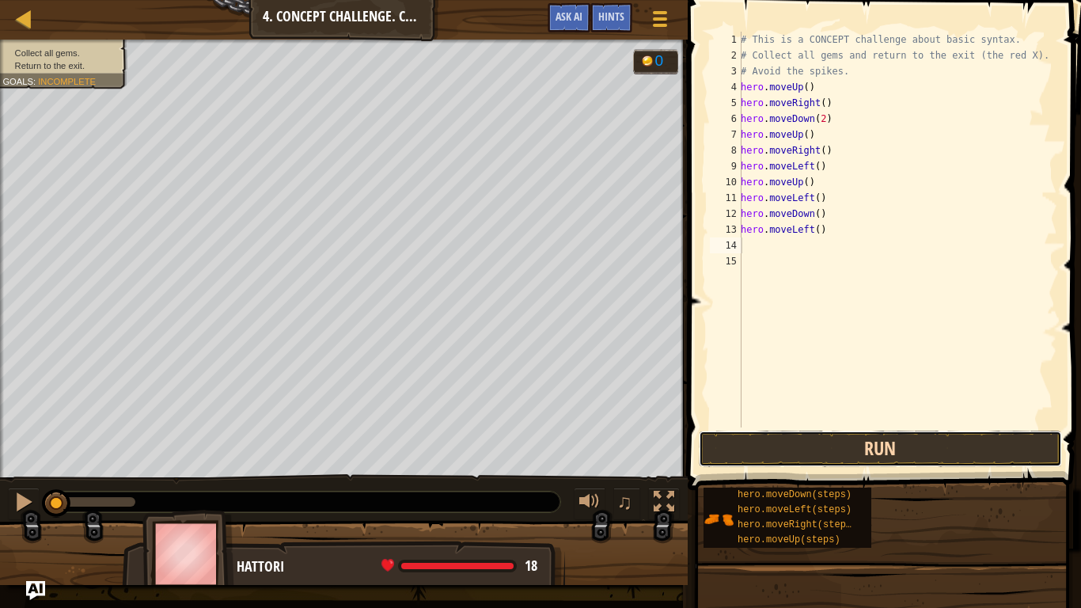
click at [955, 453] on button "Run" at bounding box center [880, 448] width 363 height 36
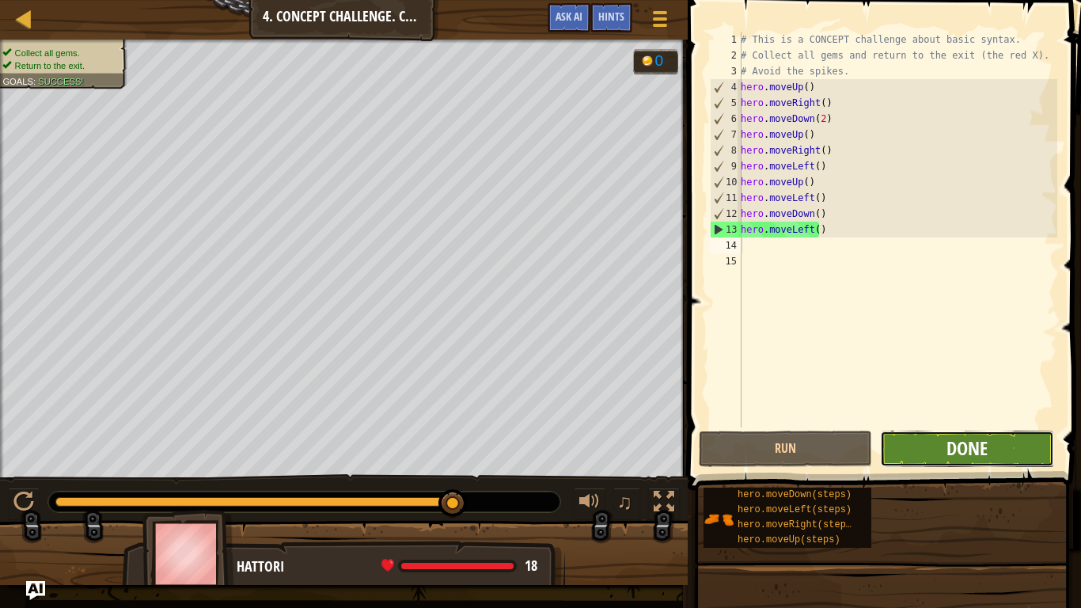
click at [979, 455] on span "Done" at bounding box center [966, 447] width 41 height 25
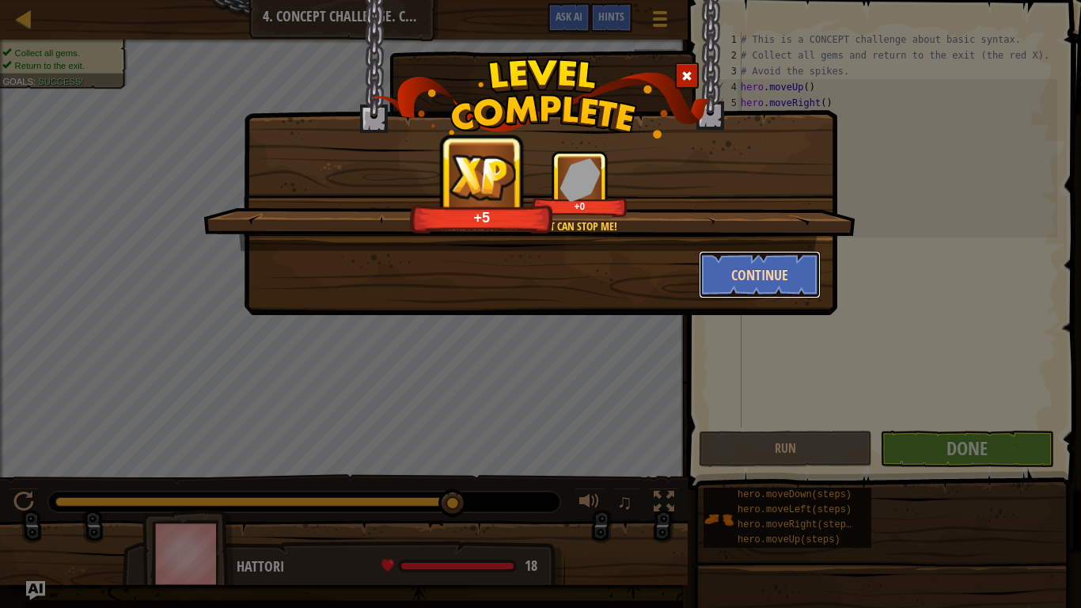
click at [776, 279] on button "Continue" at bounding box center [760, 274] width 123 height 47
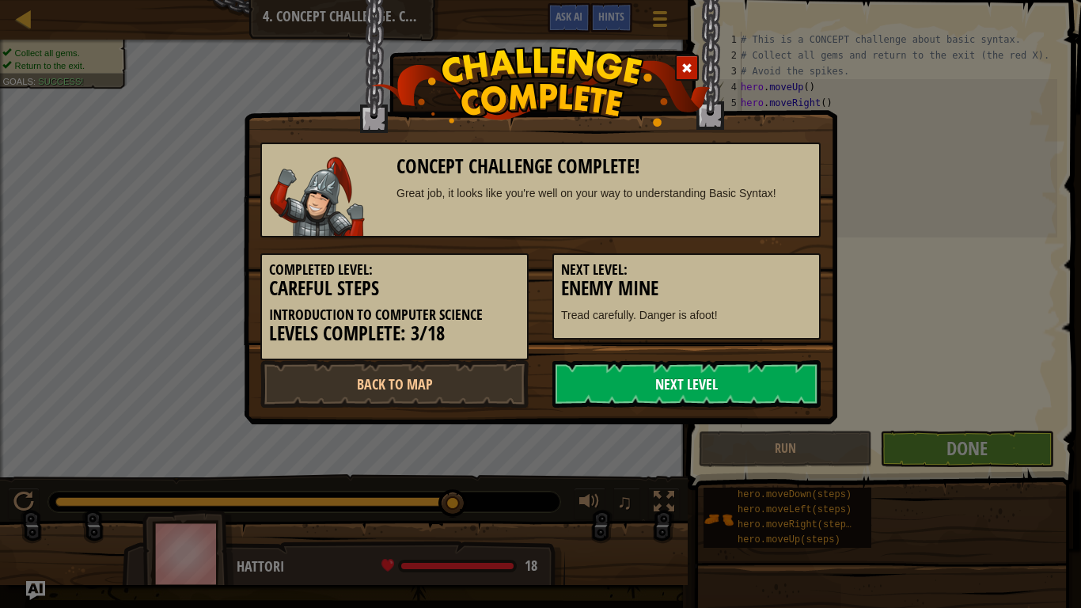
click at [648, 376] on link "Next Level" at bounding box center [686, 383] width 268 height 47
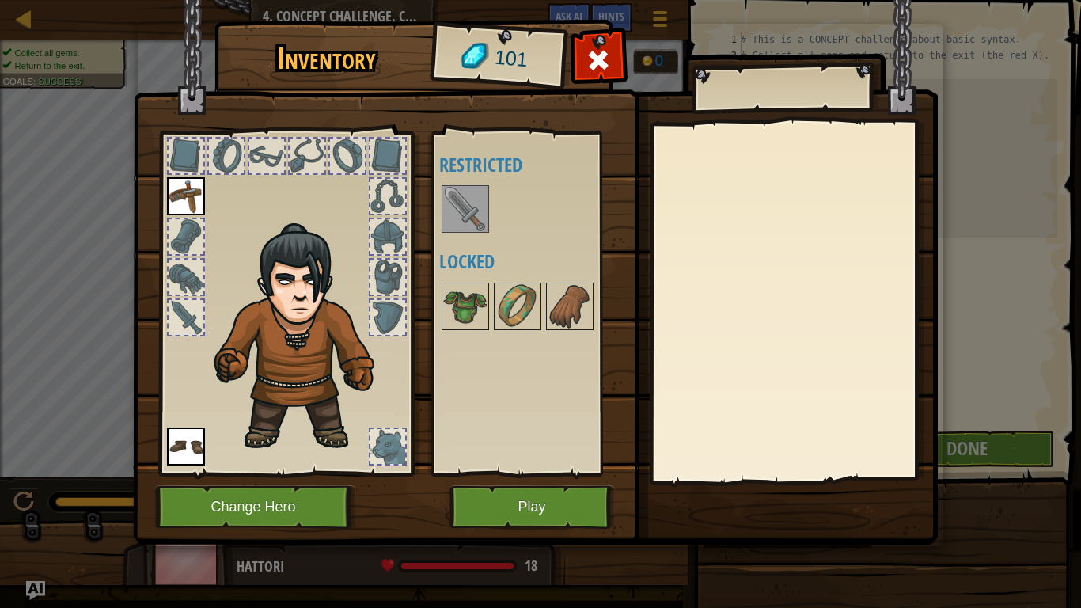
click at [479, 220] on img at bounding box center [465, 209] width 44 height 44
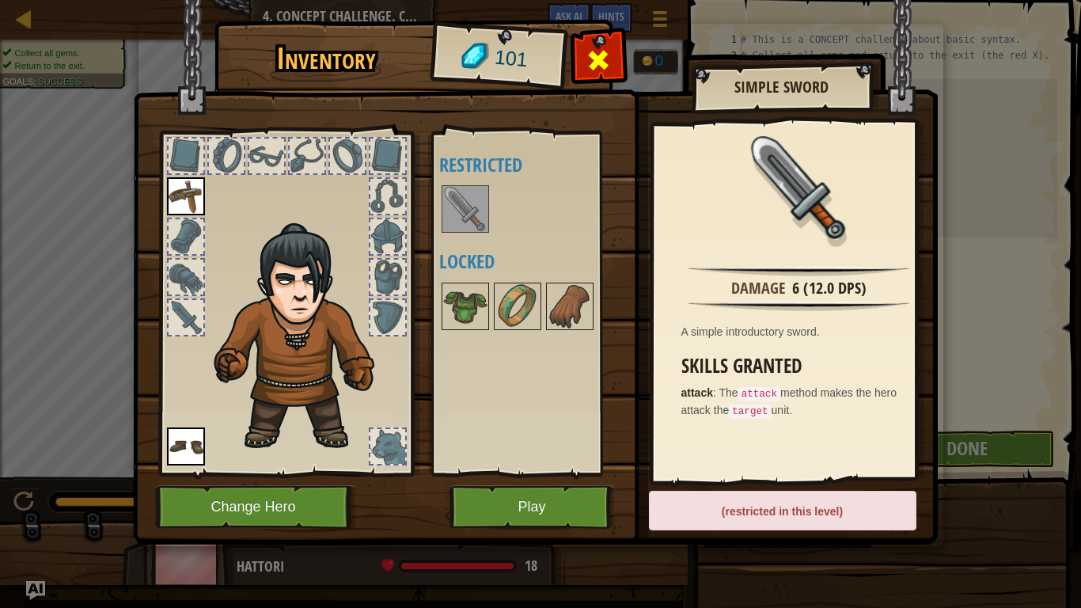
click at [590, 44] on div at bounding box center [599, 65] width 50 height 50
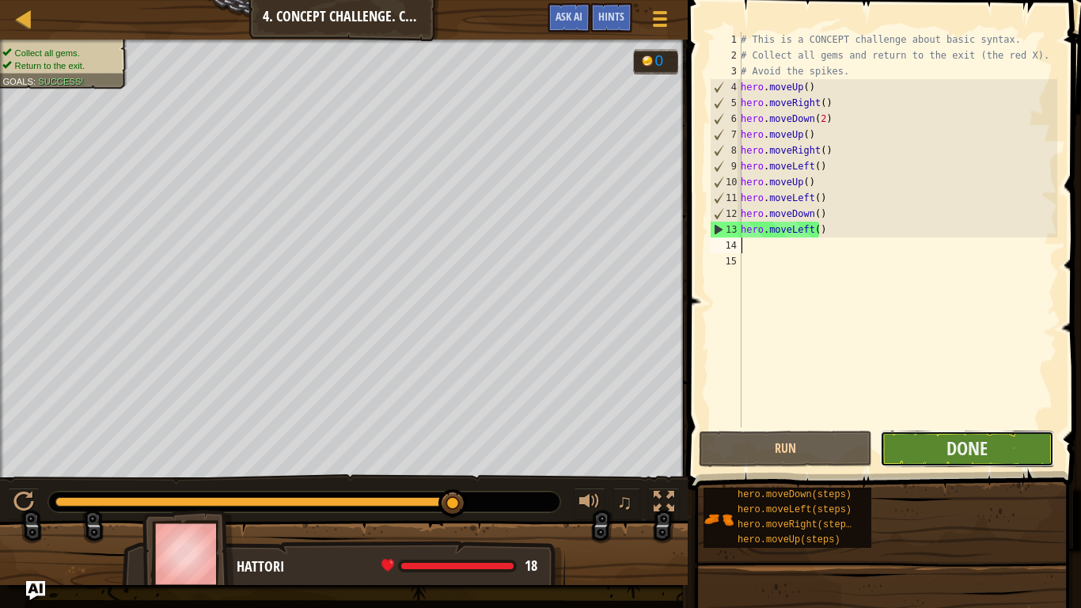
click at [992, 442] on button "Done" at bounding box center [966, 448] width 173 height 36
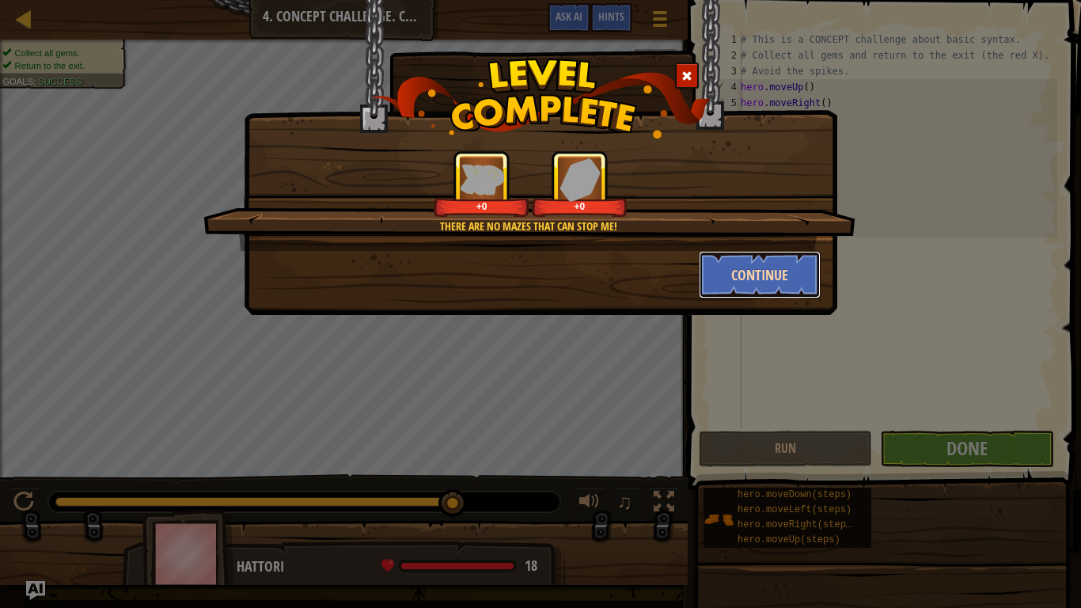
click at [757, 281] on button "Continue" at bounding box center [760, 274] width 123 height 47
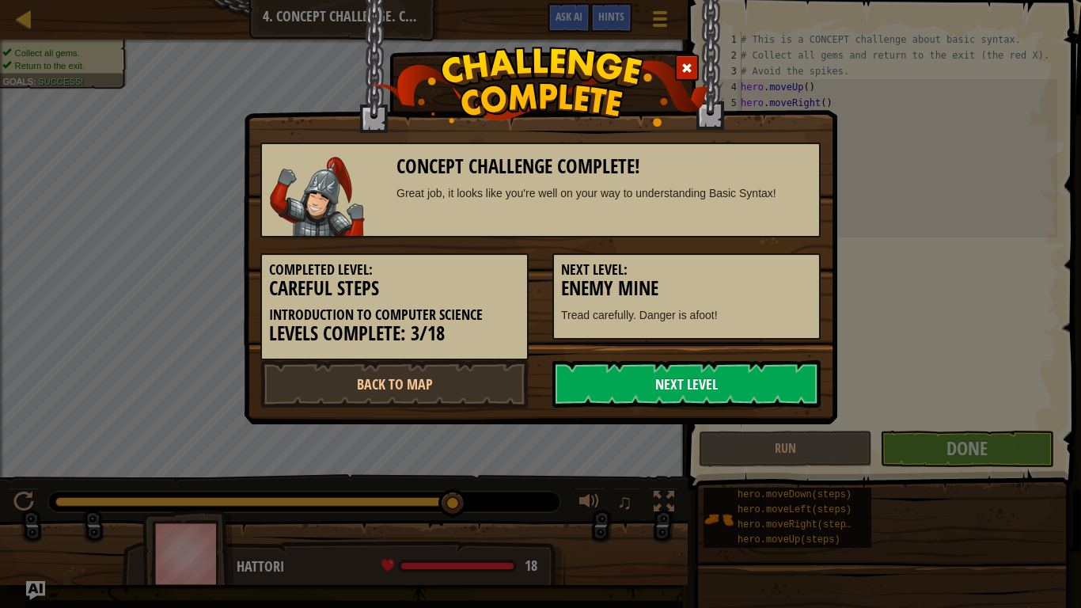
click at [747, 383] on link "Next Level" at bounding box center [686, 383] width 268 height 47
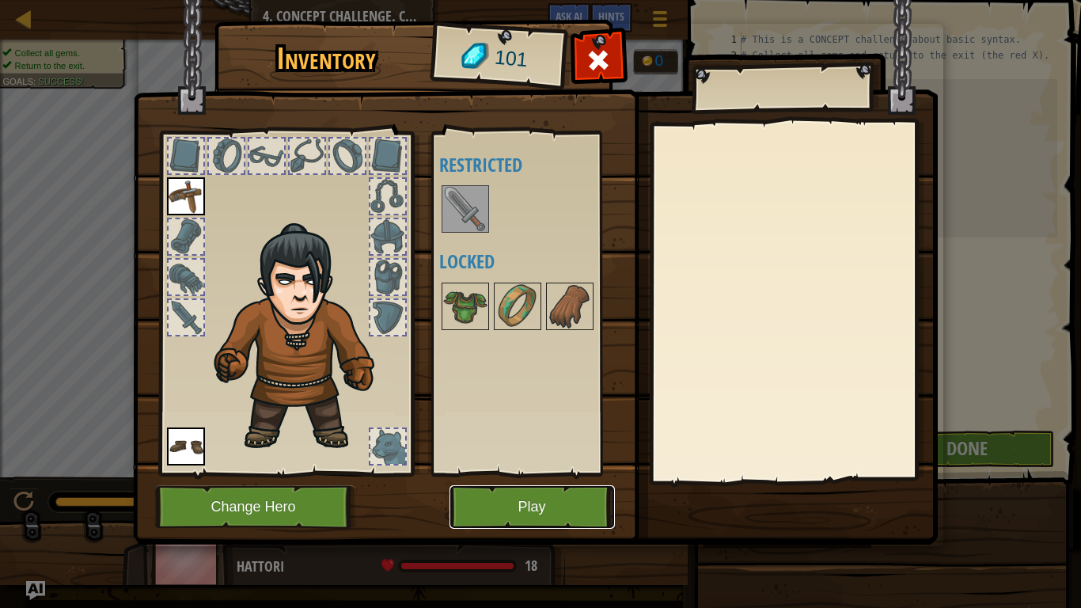
click at [593, 514] on button "Play" at bounding box center [531, 507] width 165 height 44
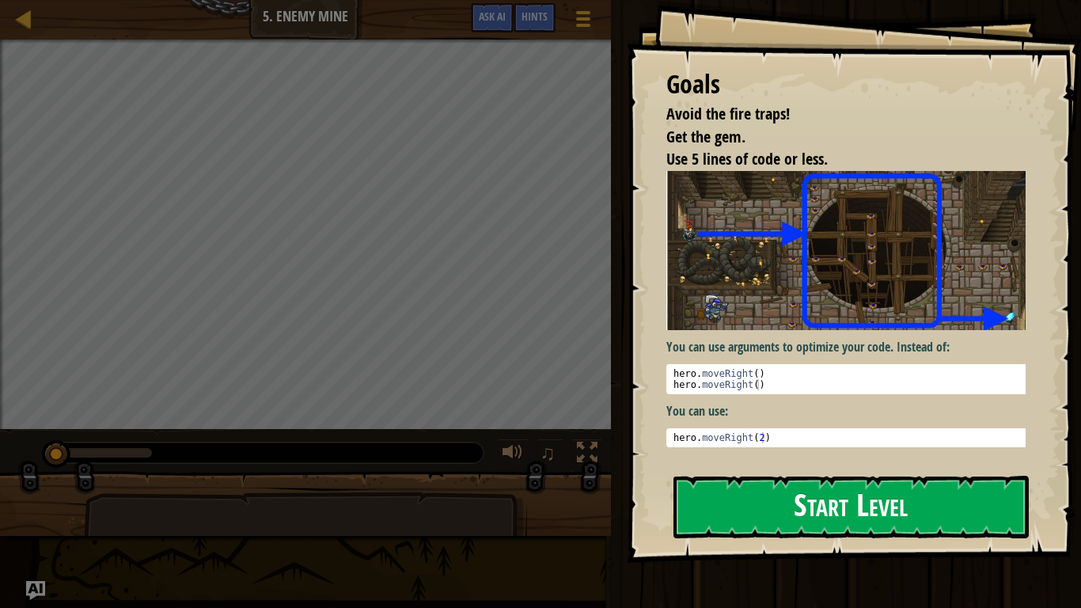
click at [791, 513] on button "Start Level" at bounding box center [850, 507] width 355 height 63
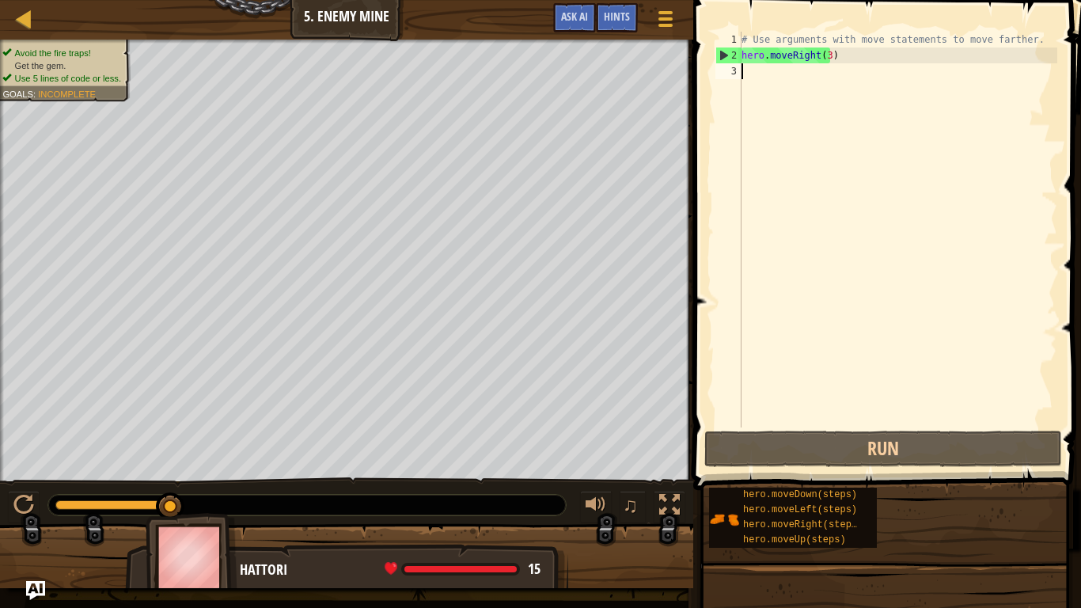
scroll to position [7, 0]
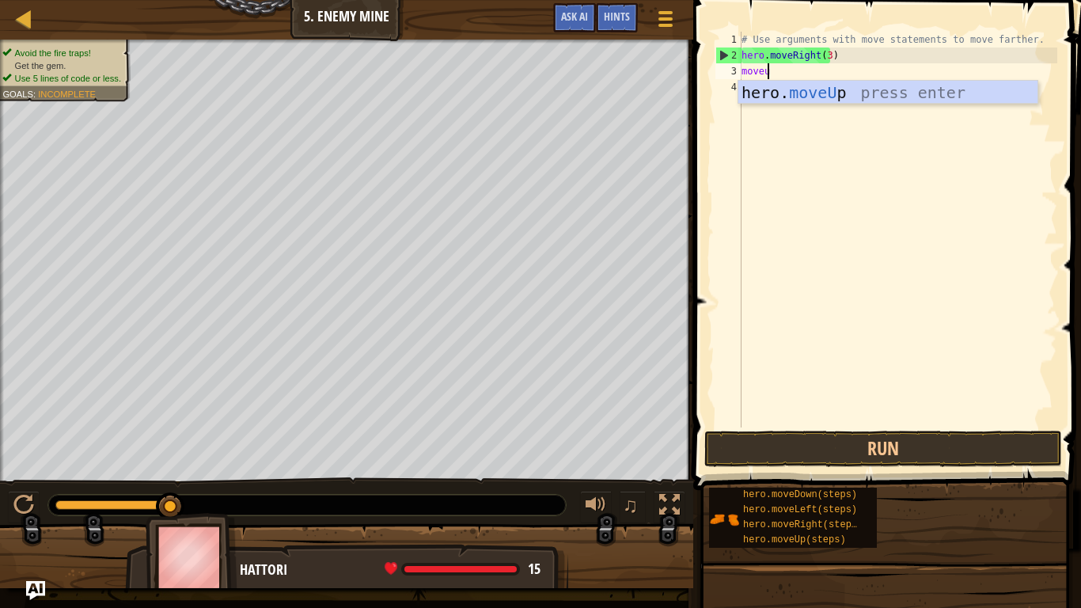
type textarea "moveup"
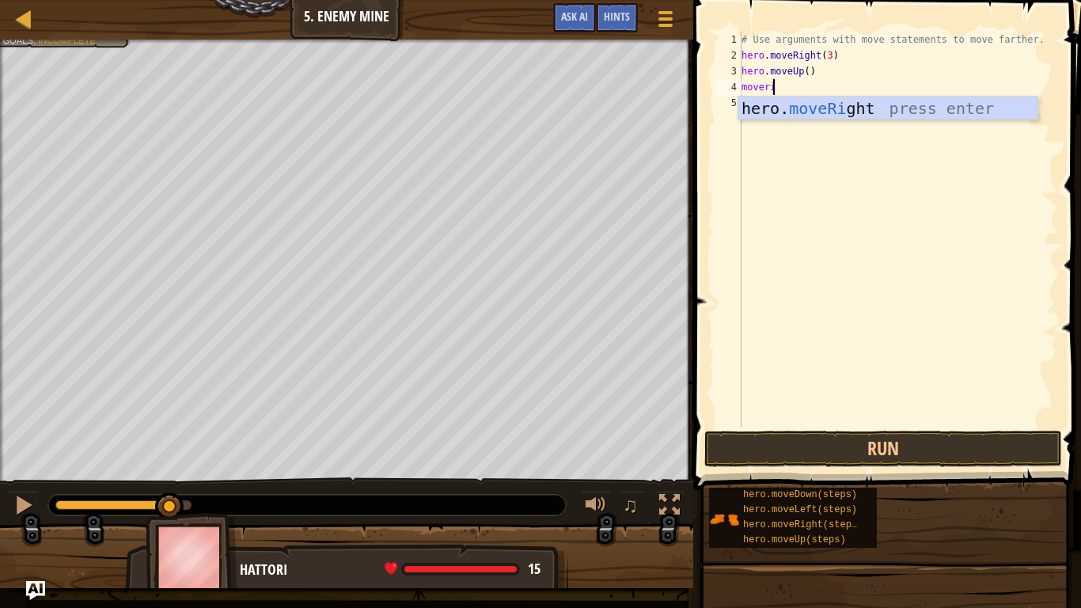
type textarea "moveright"
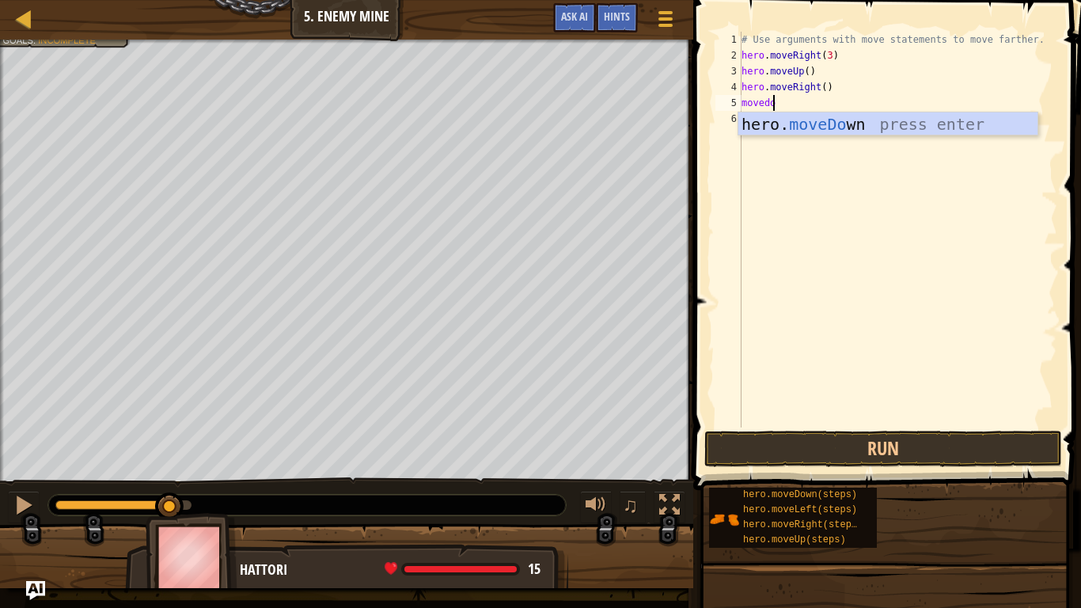
type textarea "movedown"
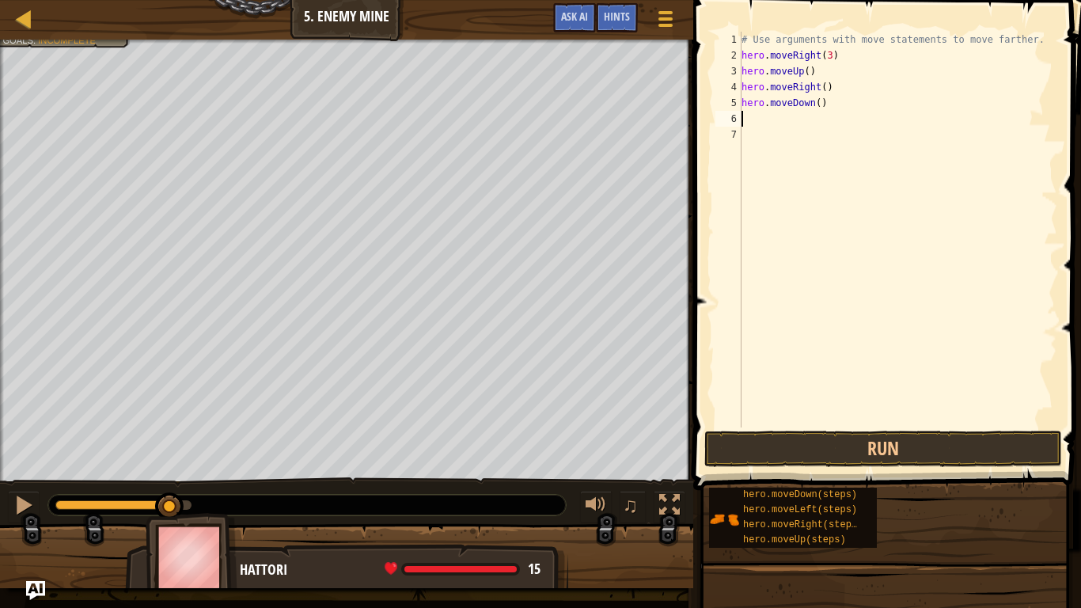
click at [813, 104] on div "# Use arguments with move statements to move farther. hero . moveRight ( 3 ) he…" at bounding box center [897, 245] width 319 height 427
type textarea "hero.moveDown(3)"
click at [780, 119] on div "# Use arguments with move statements to move farther. hero . moveRight ( 3 ) he…" at bounding box center [897, 245] width 319 height 427
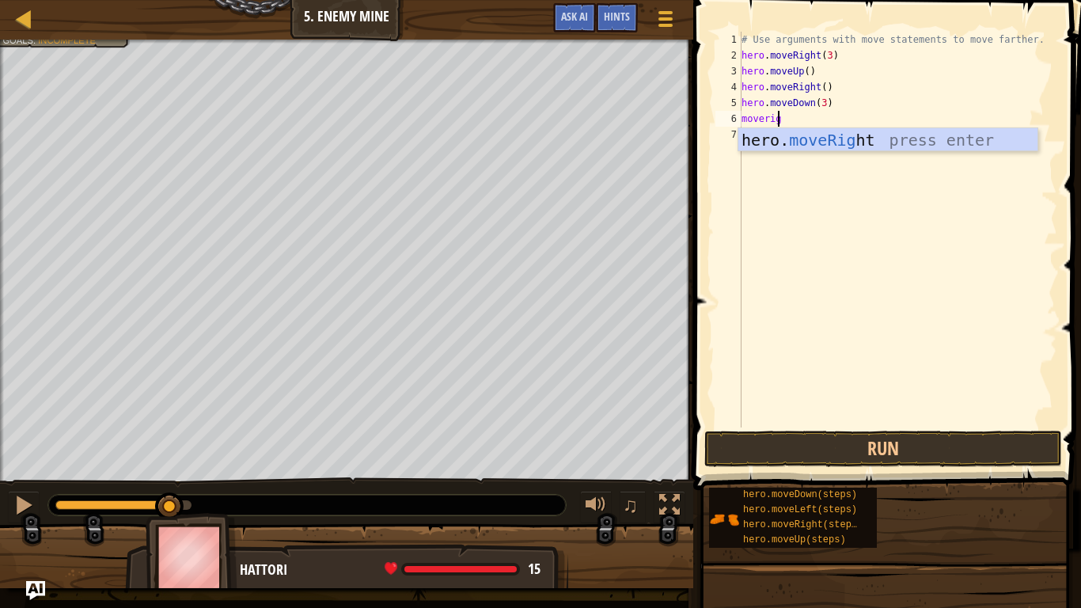
type textarea "moveright"
click at [895, 137] on div "hero. moveRight press enter" at bounding box center [887, 163] width 299 height 71
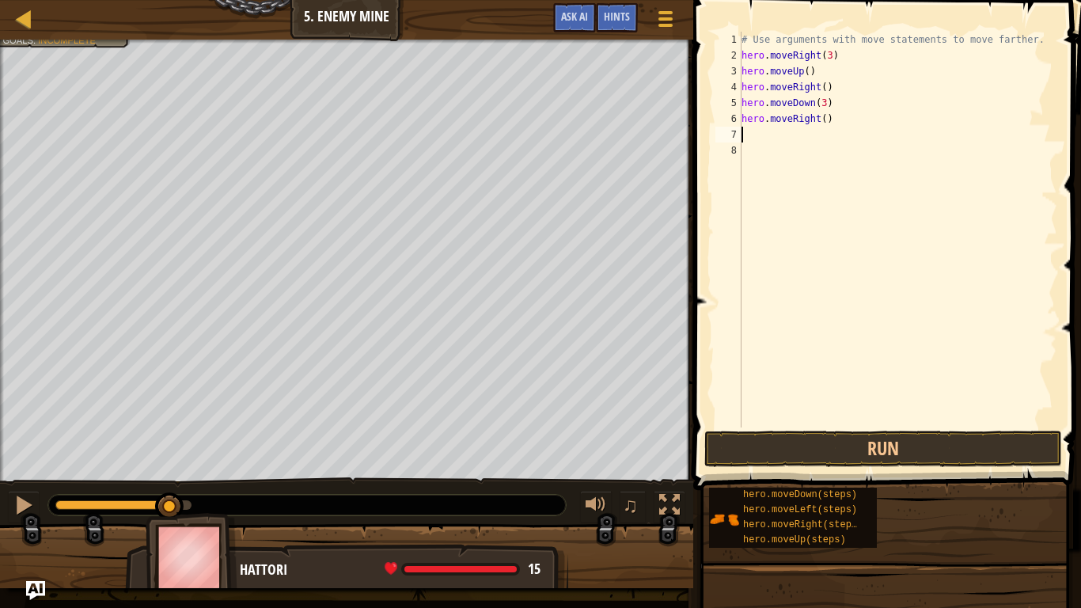
scroll to position [7, 0]
click at [820, 124] on div "# Use arguments with move statements to move farther. hero . moveRight ( 3 ) he…" at bounding box center [897, 245] width 319 height 427
type textarea "hero.moveRight(2)"
click at [953, 448] on button "Run" at bounding box center [883, 448] width 358 height 36
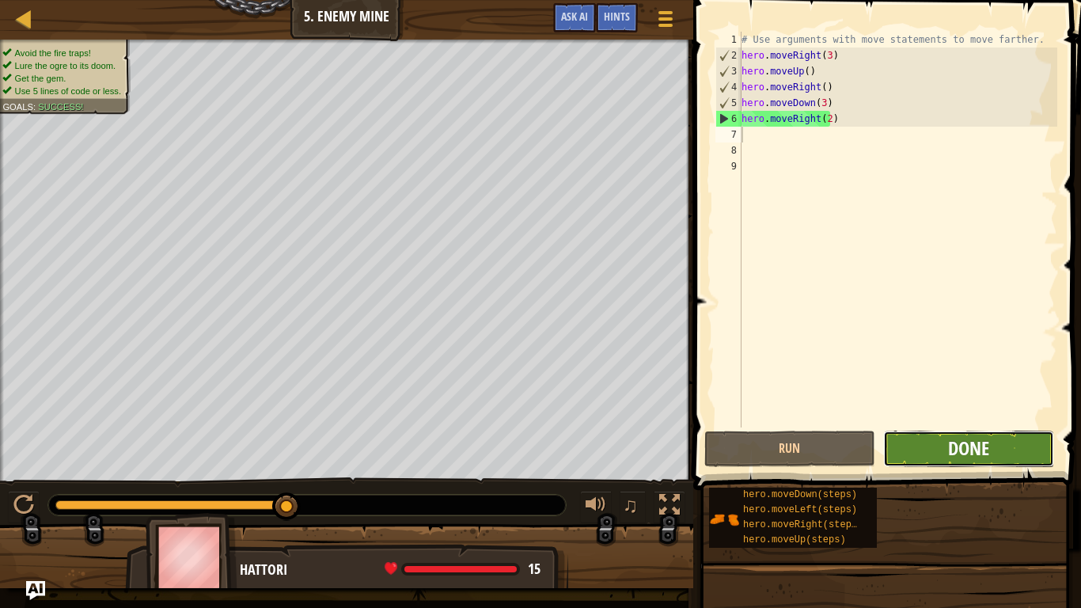
click at [951, 446] on span "Done" at bounding box center [968, 447] width 41 height 25
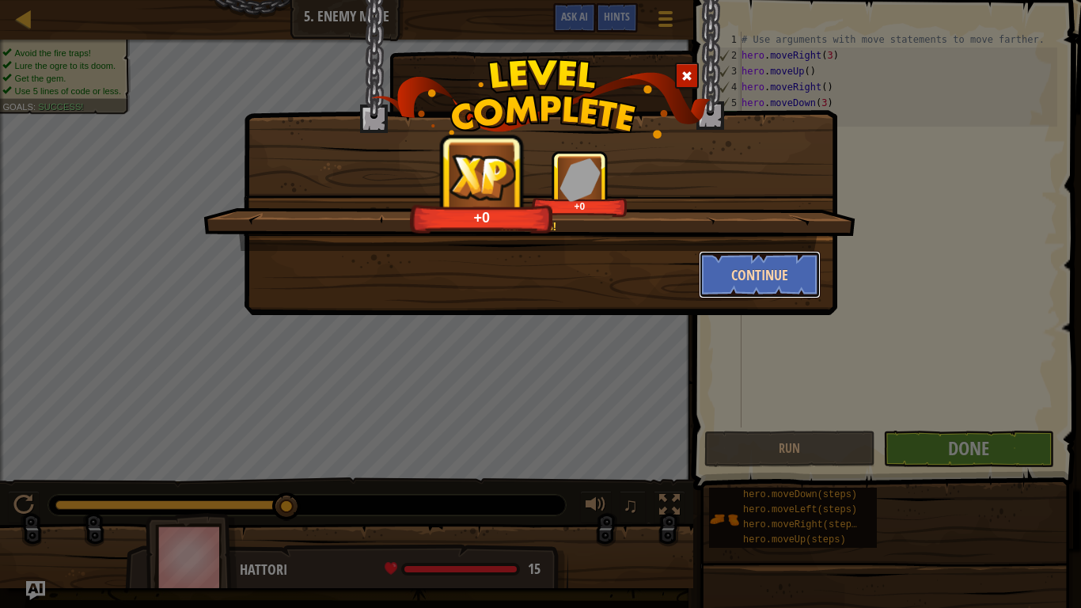
click at [793, 291] on button "Continue" at bounding box center [760, 274] width 123 height 47
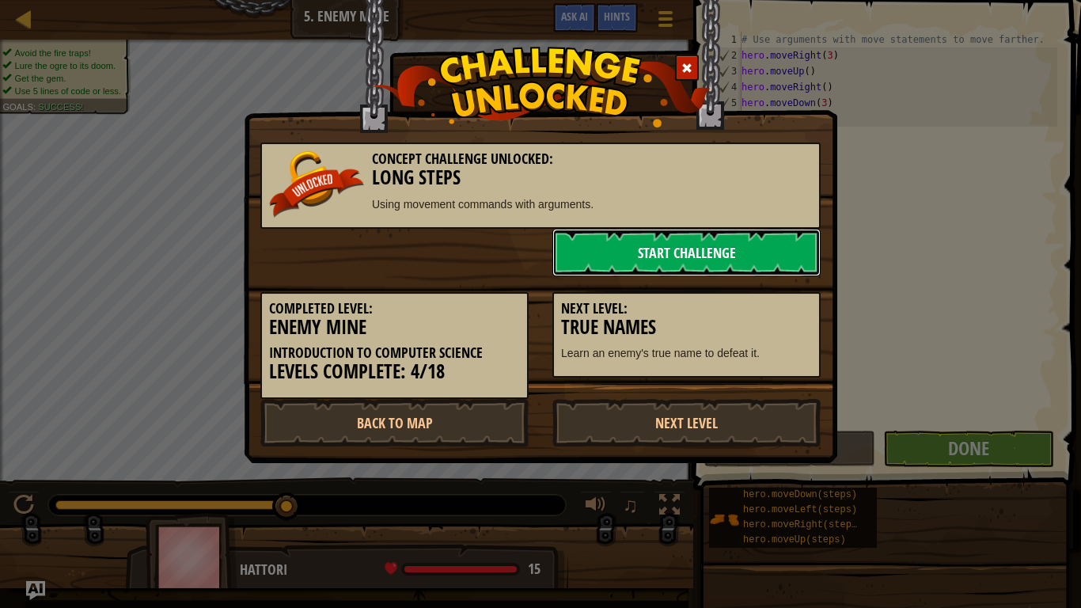
click at [663, 265] on link "Start Challenge" at bounding box center [686, 252] width 268 height 47
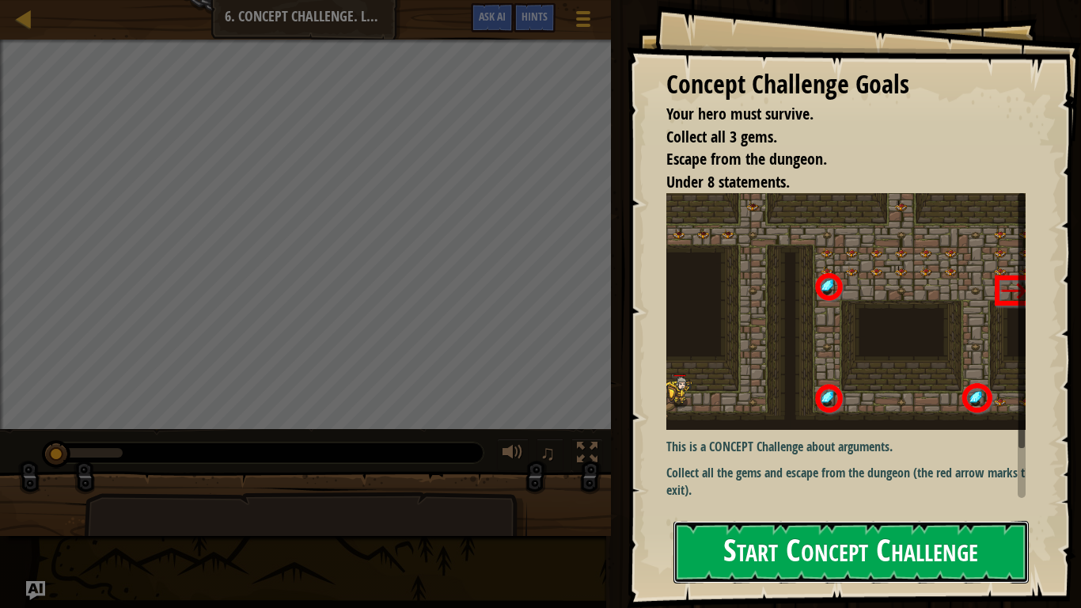
click at [762, 538] on button "Start Concept Challenge" at bounding box center [850, 552] width 355 height 63
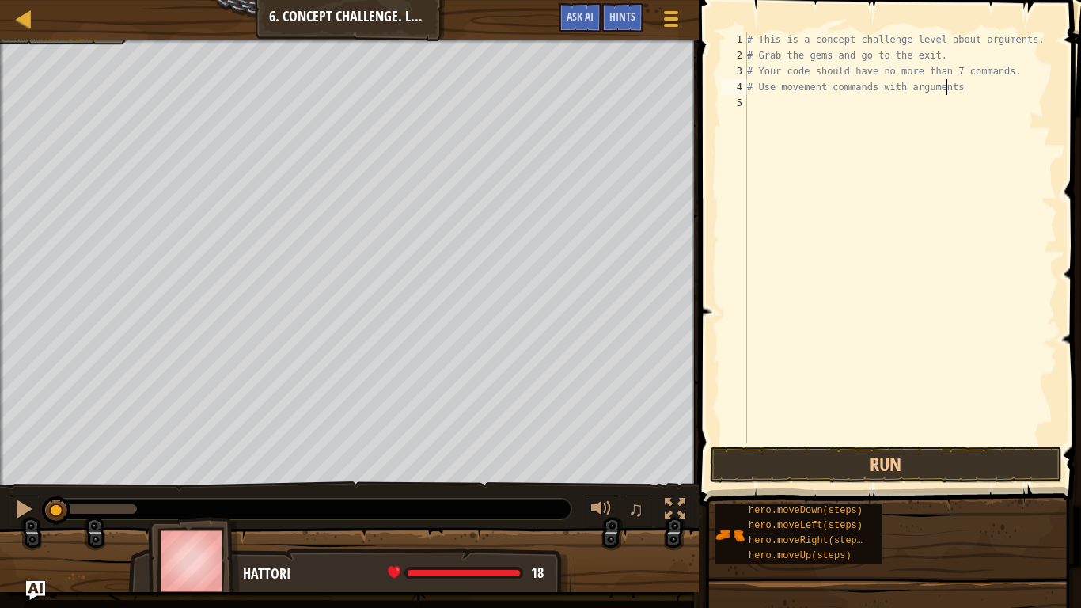
type textarea "# Use movement commands with arguments."
click at [17, 17] on div at bounding box center [24, 19] width 20 height 20
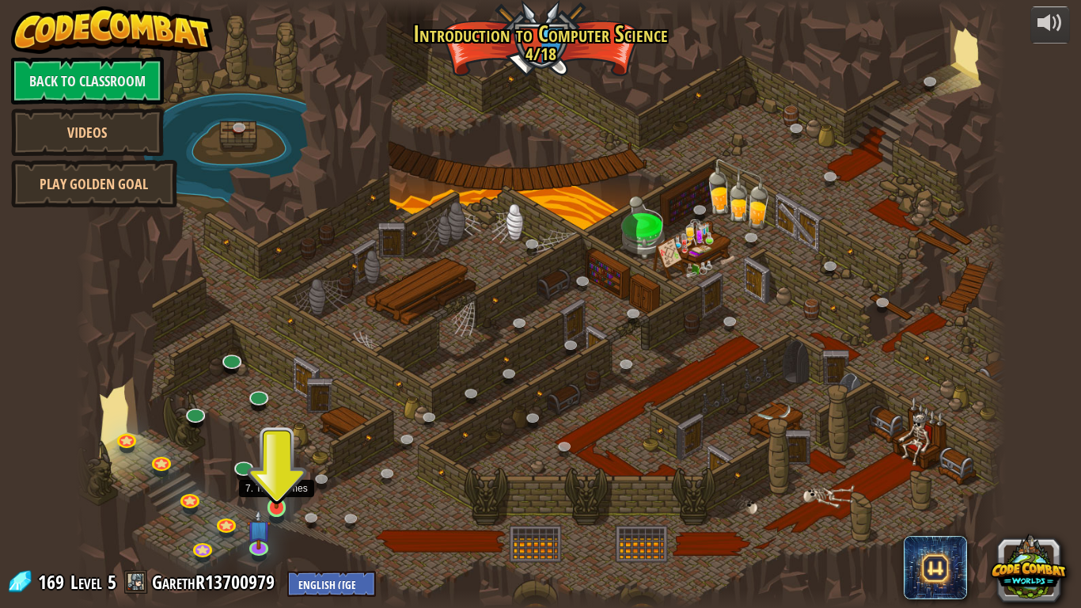
click at [279, 491] on img at bounding box center [277, 482] width 24 height 54
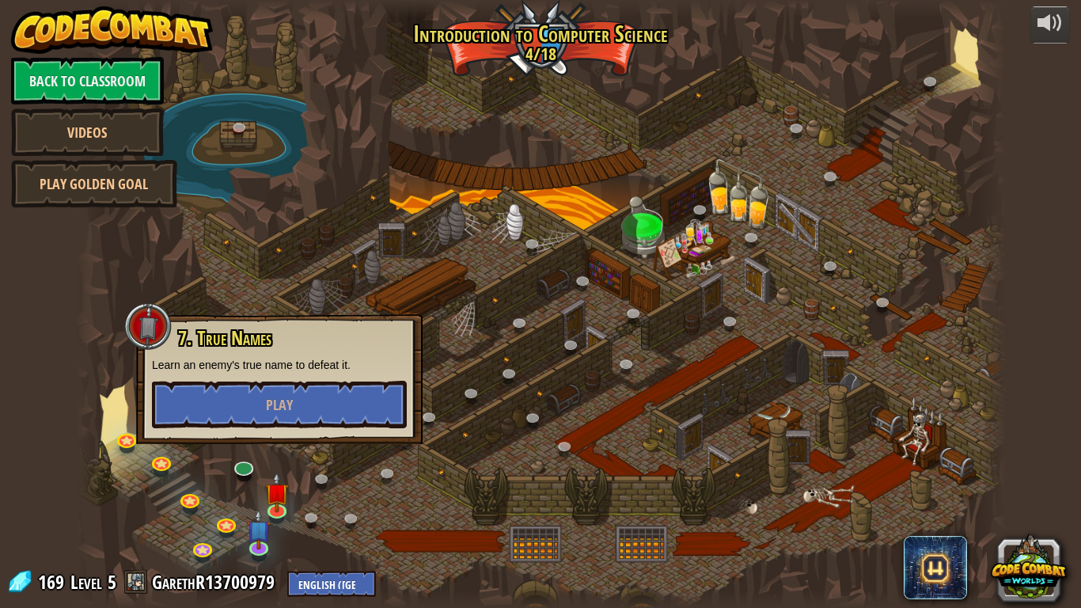
click at [270, 465] on div at bounding box center [541, 304] width 930 height 608
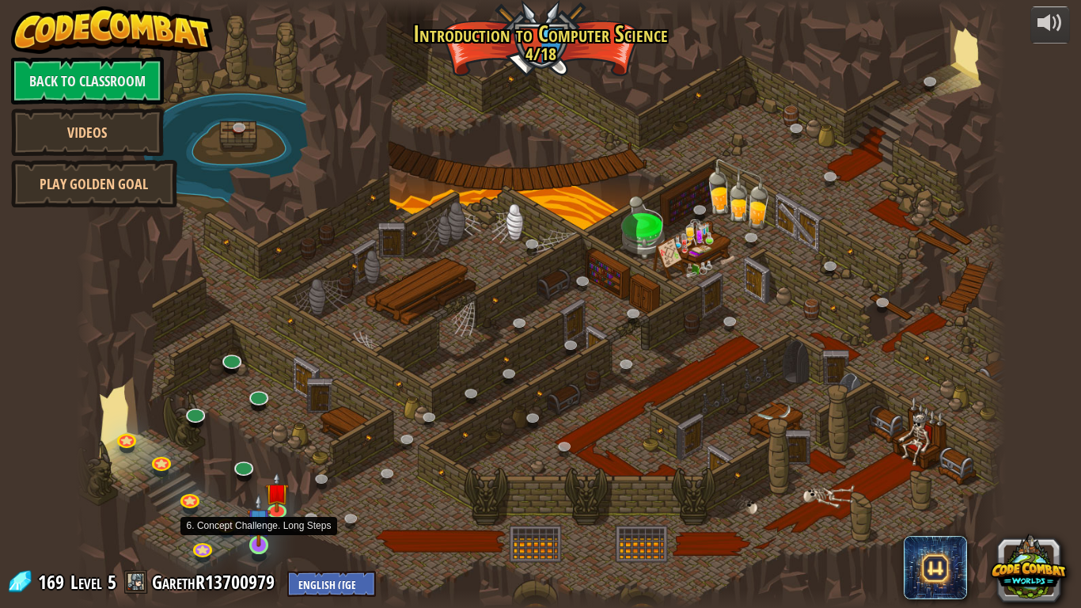
click at [266, 542] on img at bounding box center [259, 520] width 24 height 54
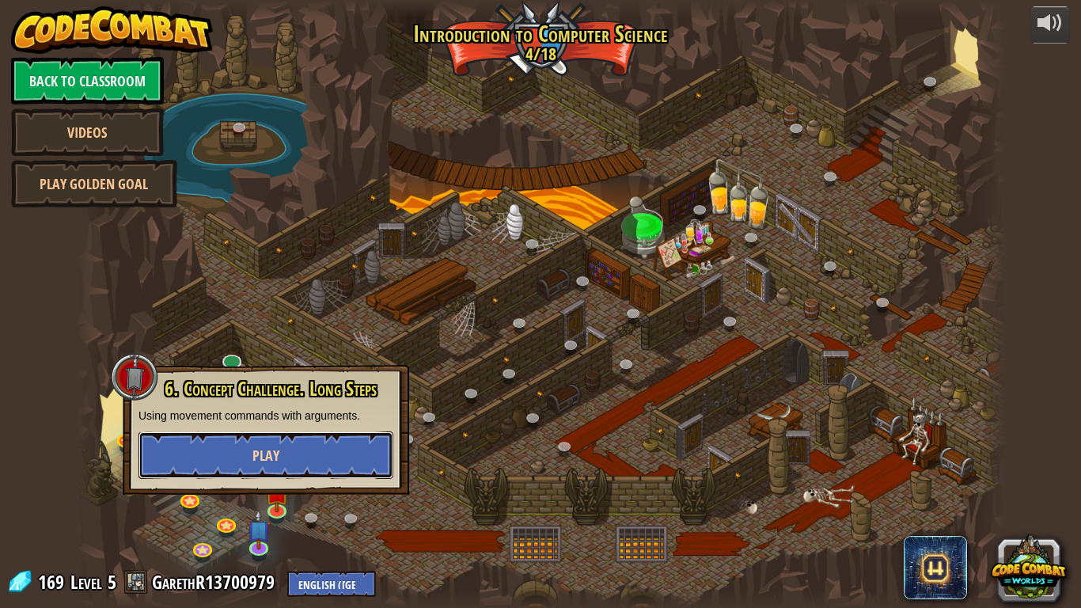
click at [316, 452] on button "Play" at bounding box center [265, 454] width 255 height 47
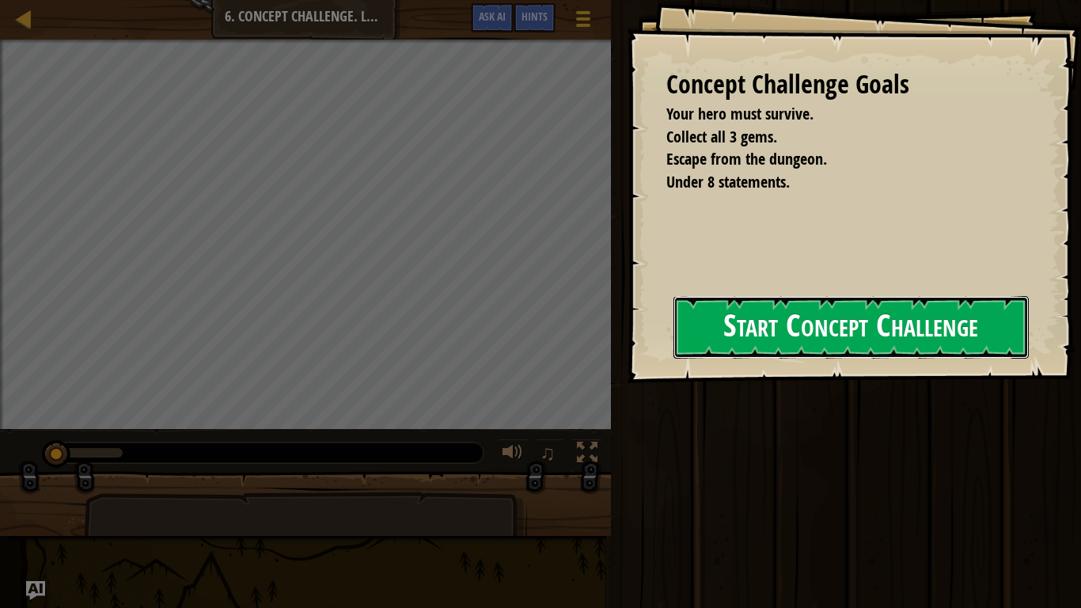
click at [673, 347] on button "Start Concept Challenge" at bounding box center [850, 327] width 355 height 63
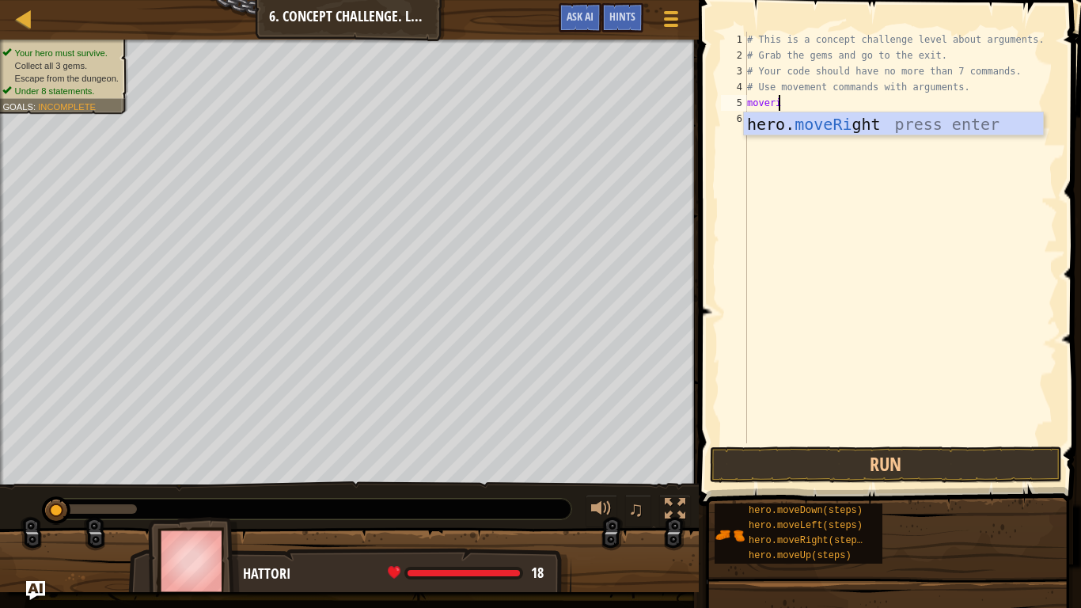
type textarea "moveright"
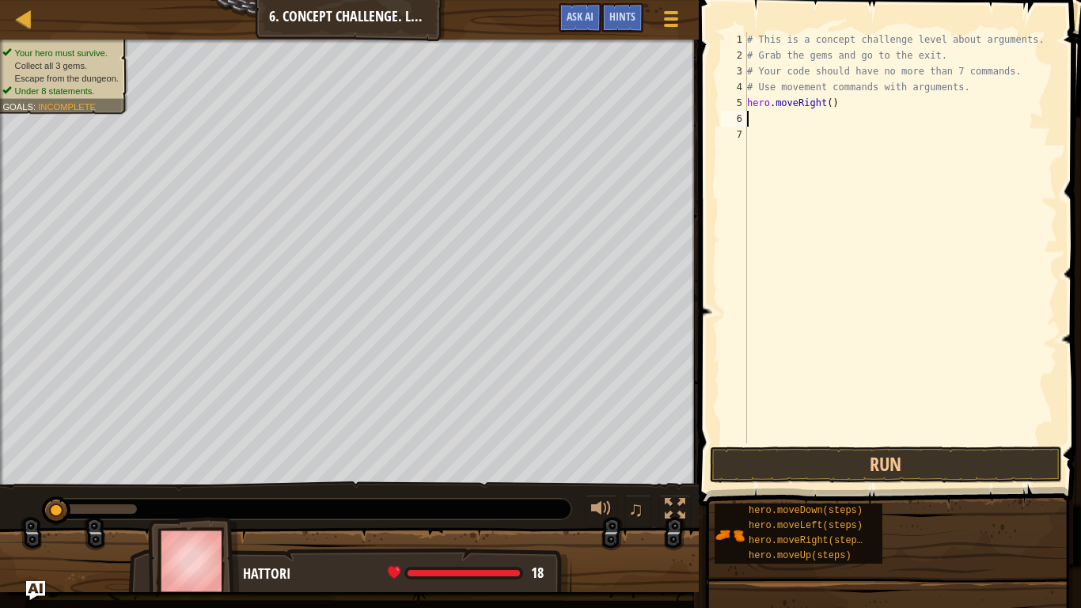
scroll to position [7, 0]
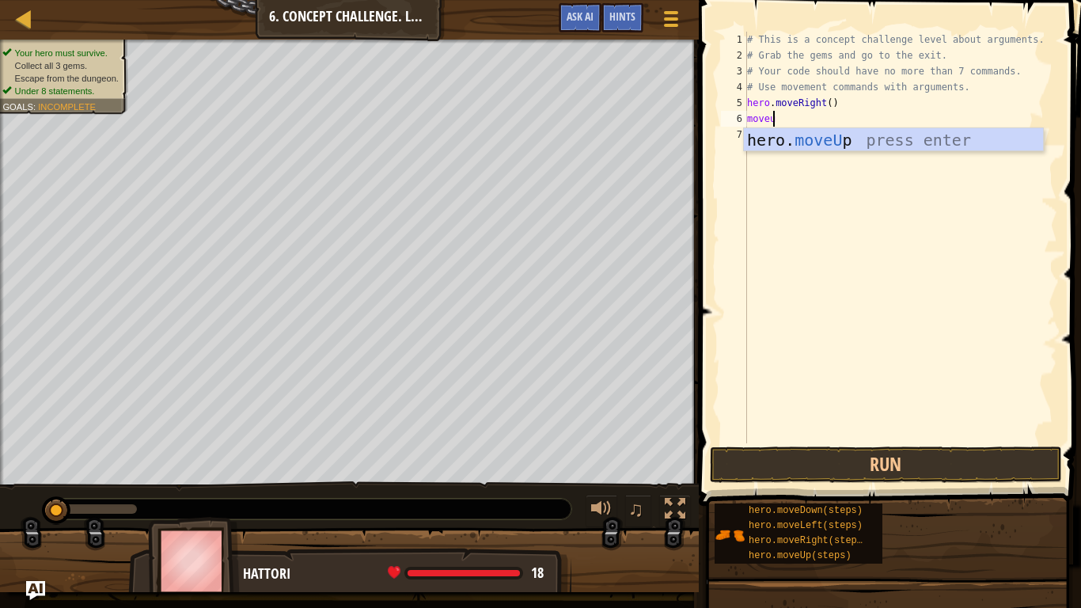
type textarea "moveup"
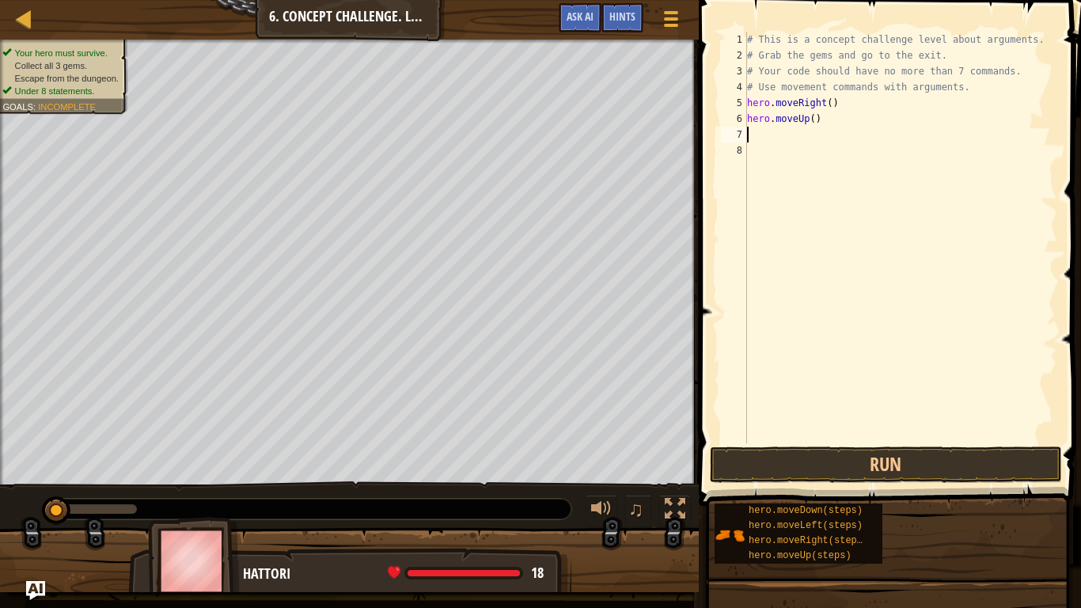
type textarea "hero.moveUp()"
type textarea "hero.moveUp(3)"
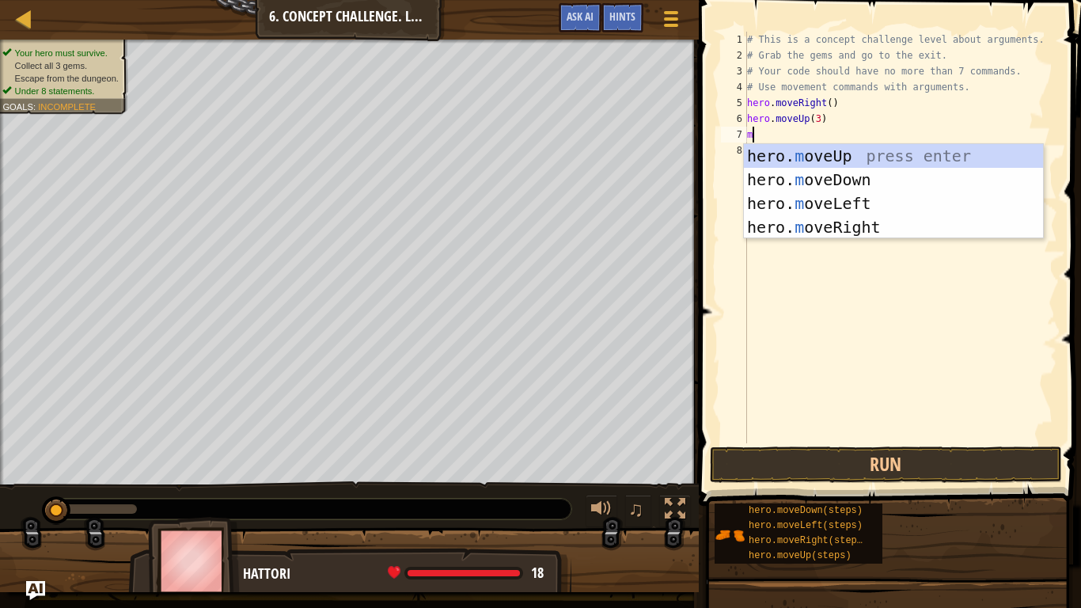
scroll to position [7, 1]
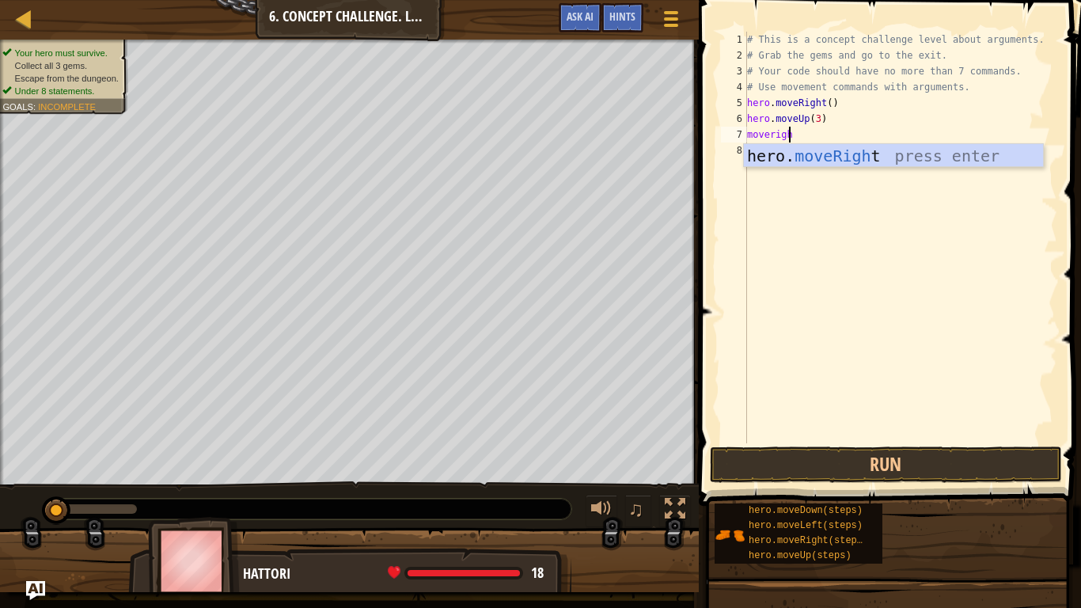
type textarea "moveright"
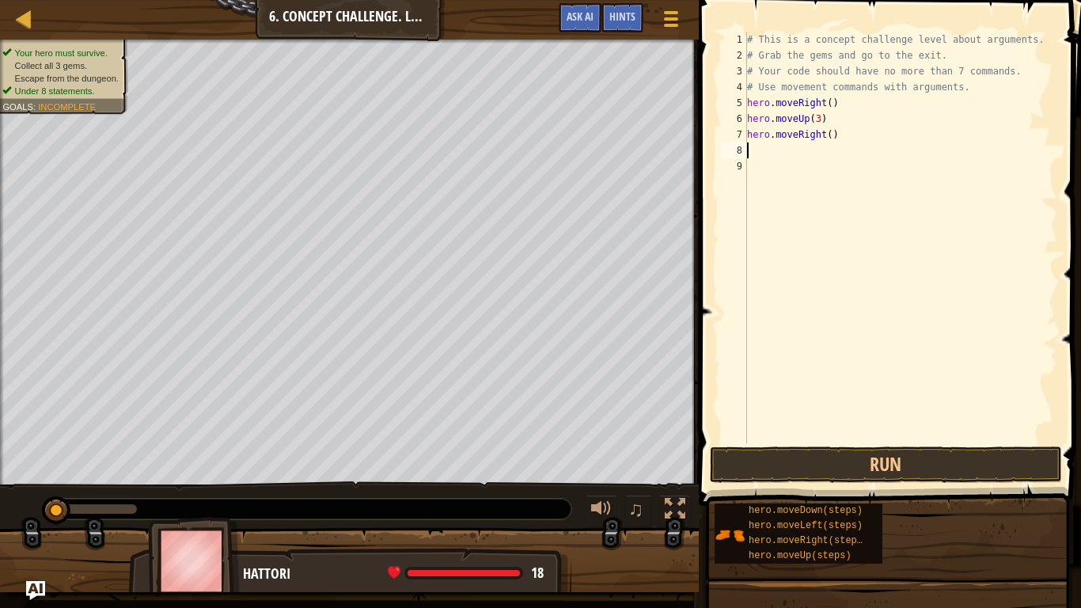
scroll to position [7, 0]
type textarea "hero.moveRight(2)"
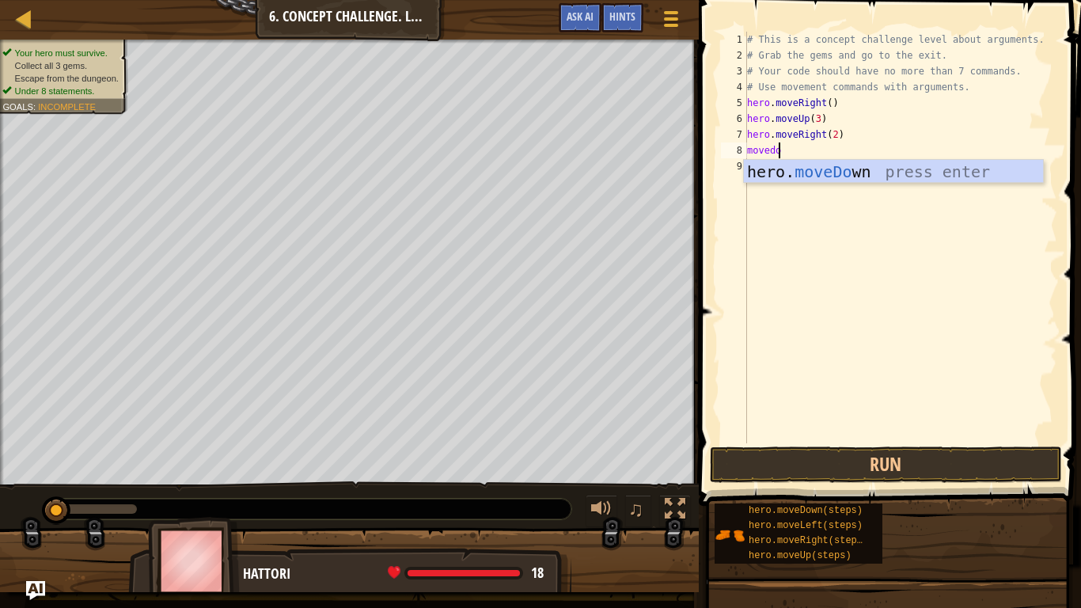
type textarea "movedown"
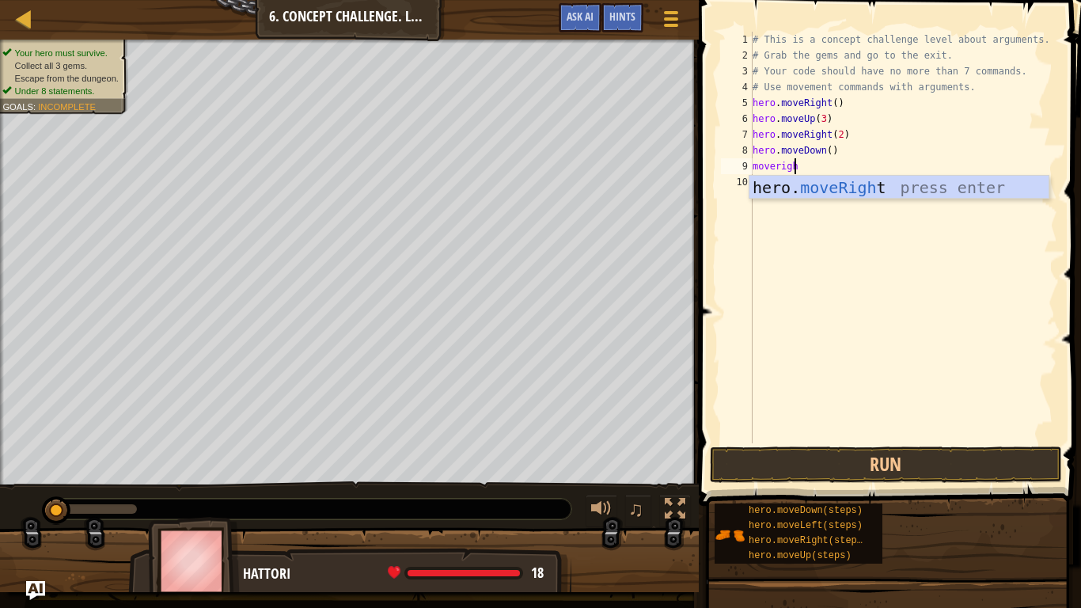
type textarea "moveright"
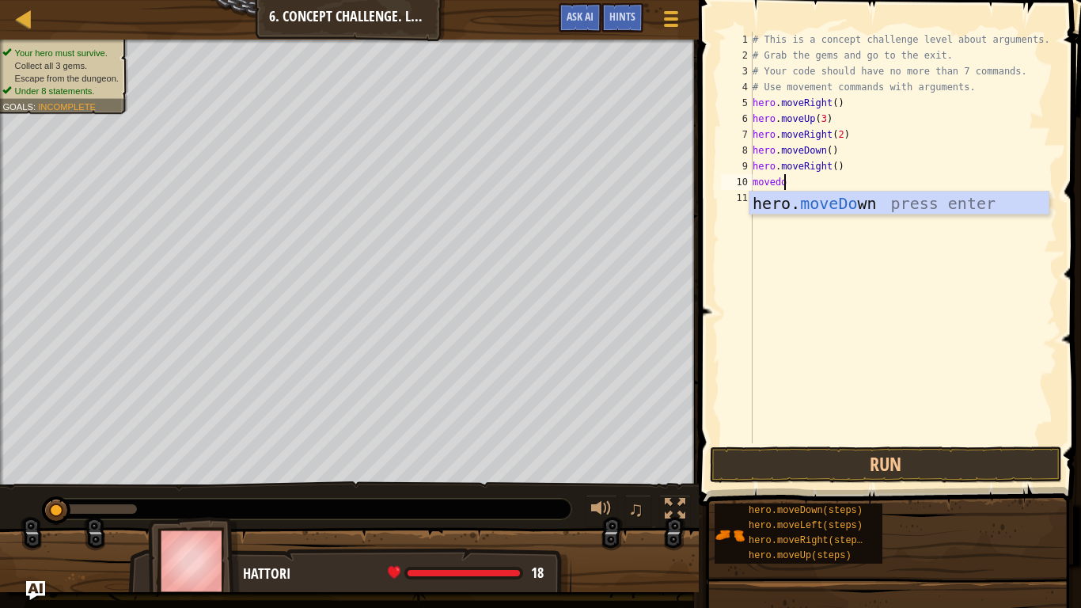
type textarea "movedown"
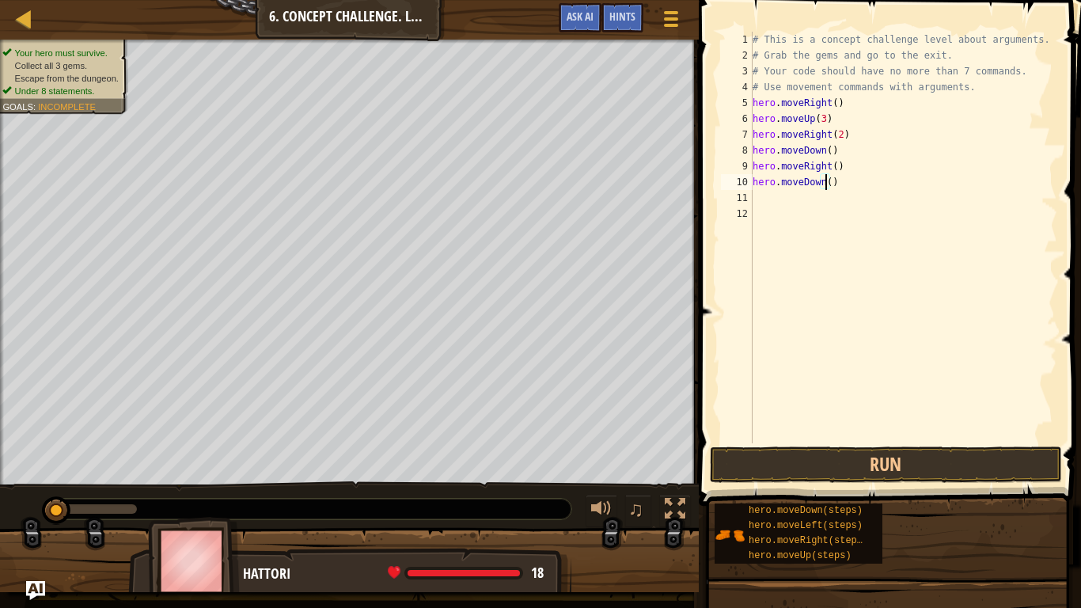
type textarea "hero.moveDown(2)"
type textarea "h"
type textarea "hero.moveDown(3)"
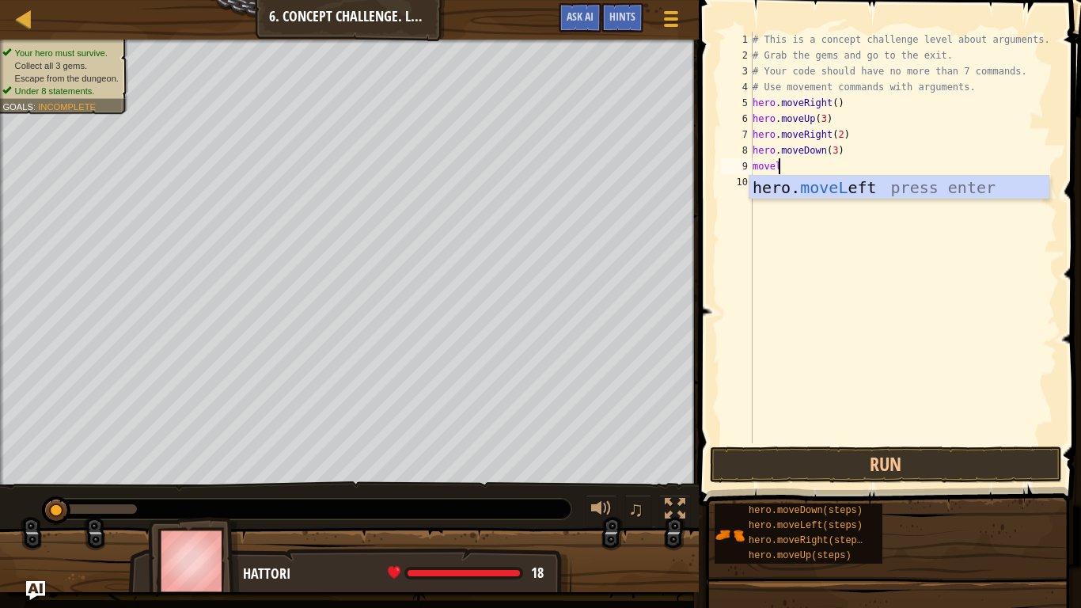
scroll to position [7, 2]
type textarea "moveleft"
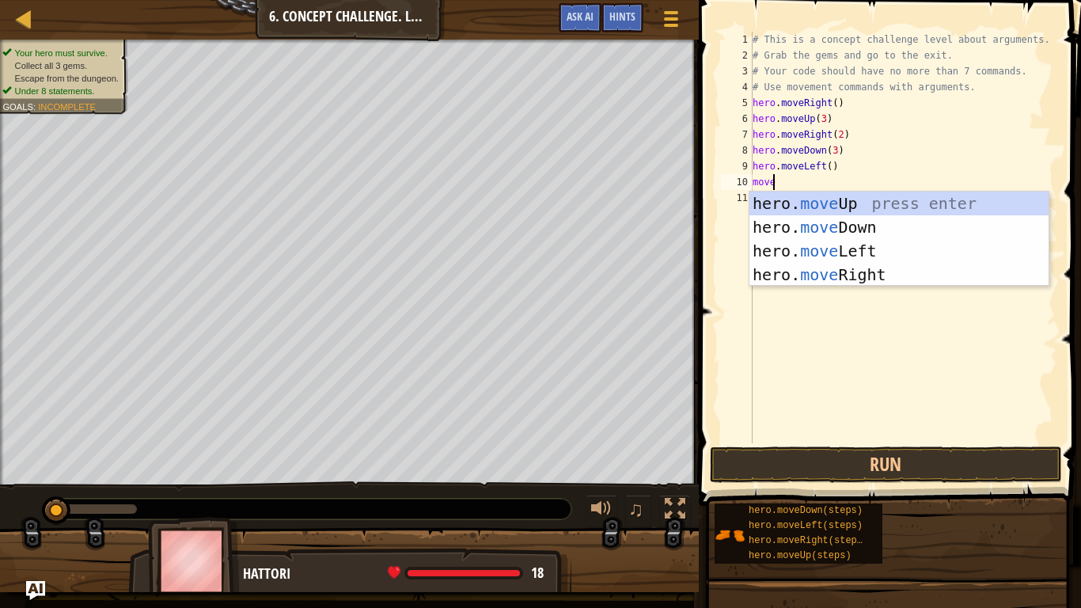
type textarea "moveup"
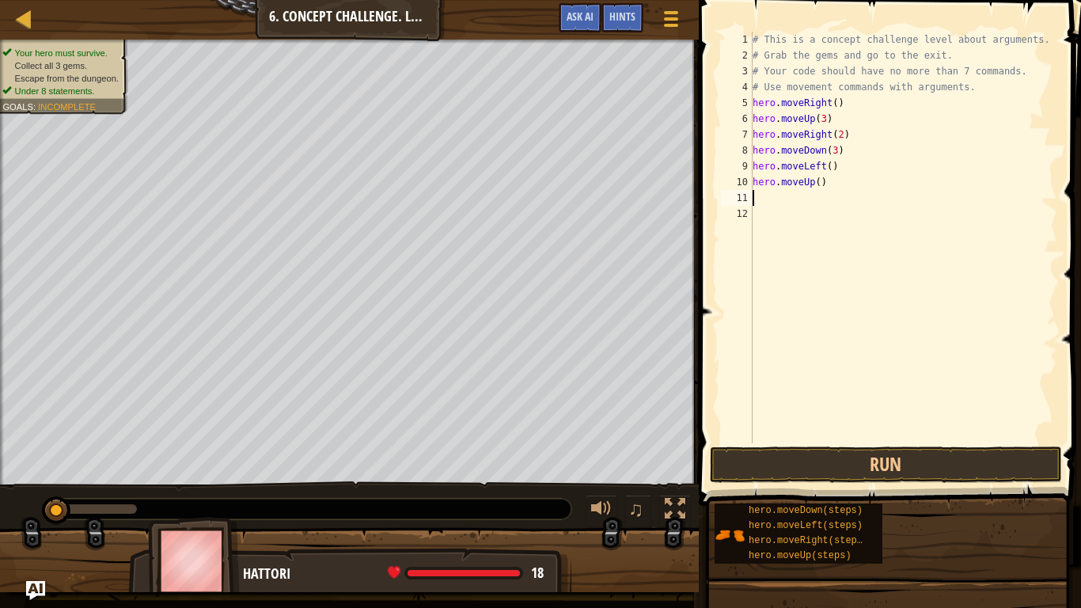
type textarea "hero.moveUp()"
type textarea "hero.moveUp(2)"
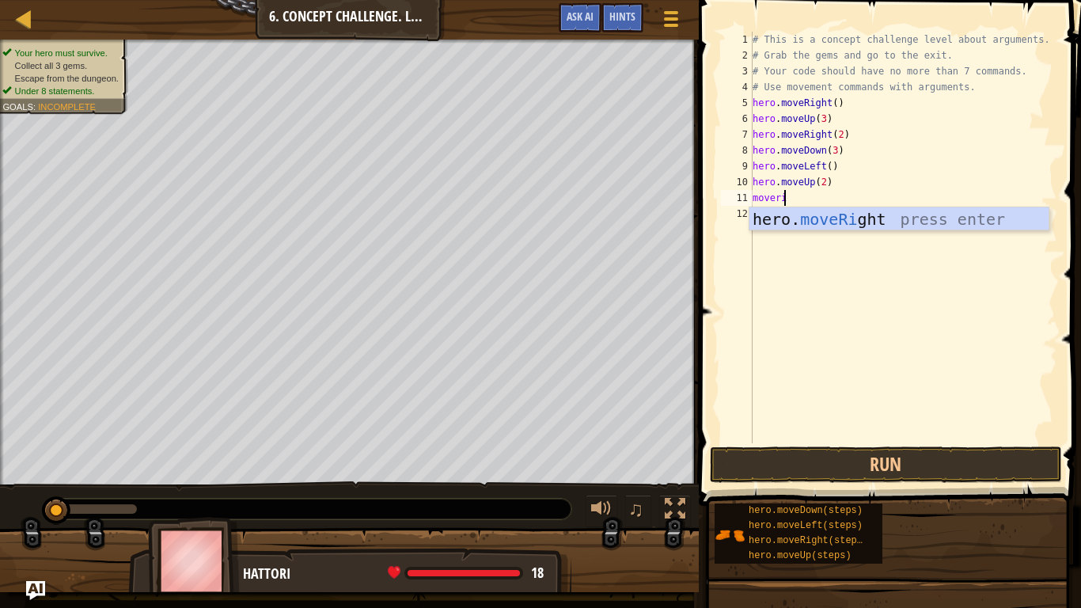
type textarea "moveright"
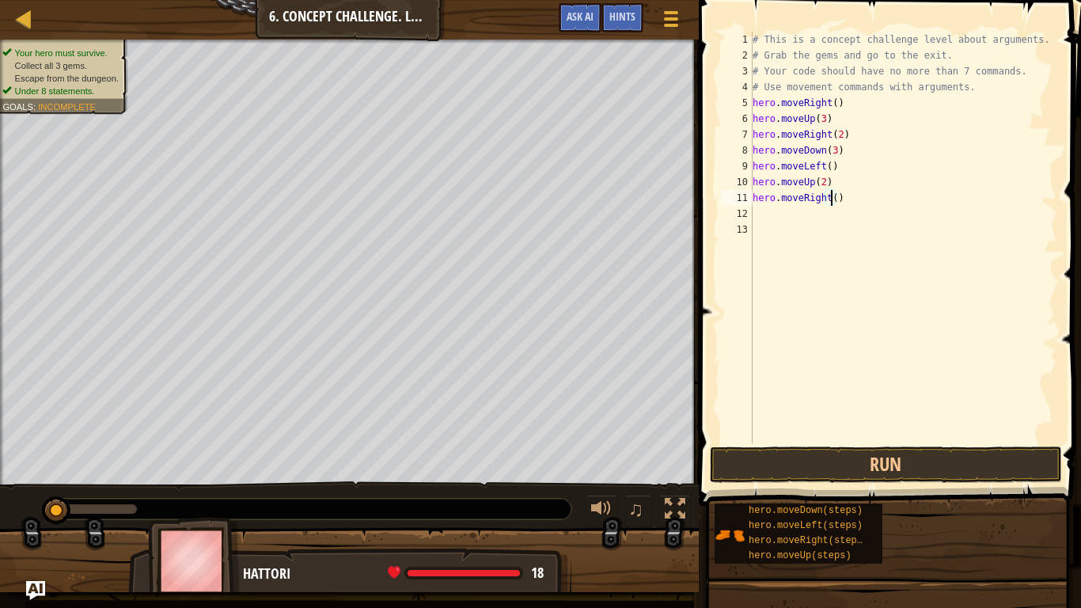
scroll to position [7, 6]
type textarea "hero.moveRight(3)"
click at [834, 461] on button "Run" at bounding box center [886, 464] width 352 height 36
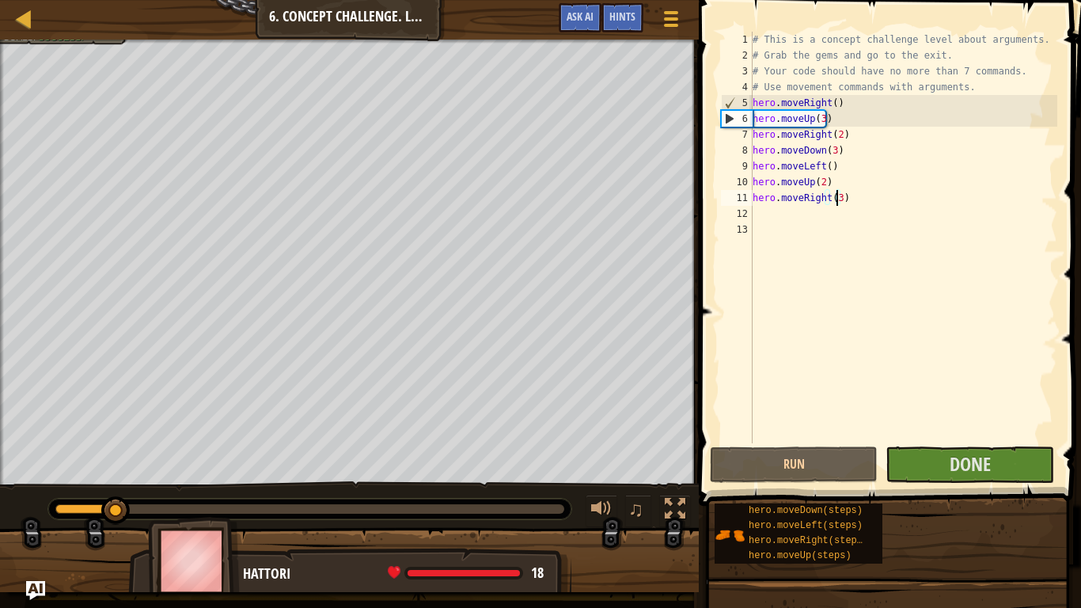
click at [504, 511] on div "0:26.4 Now: 0:03.5 Max: 0:29.9" at bounding box center [309, 508] width 509 height 9
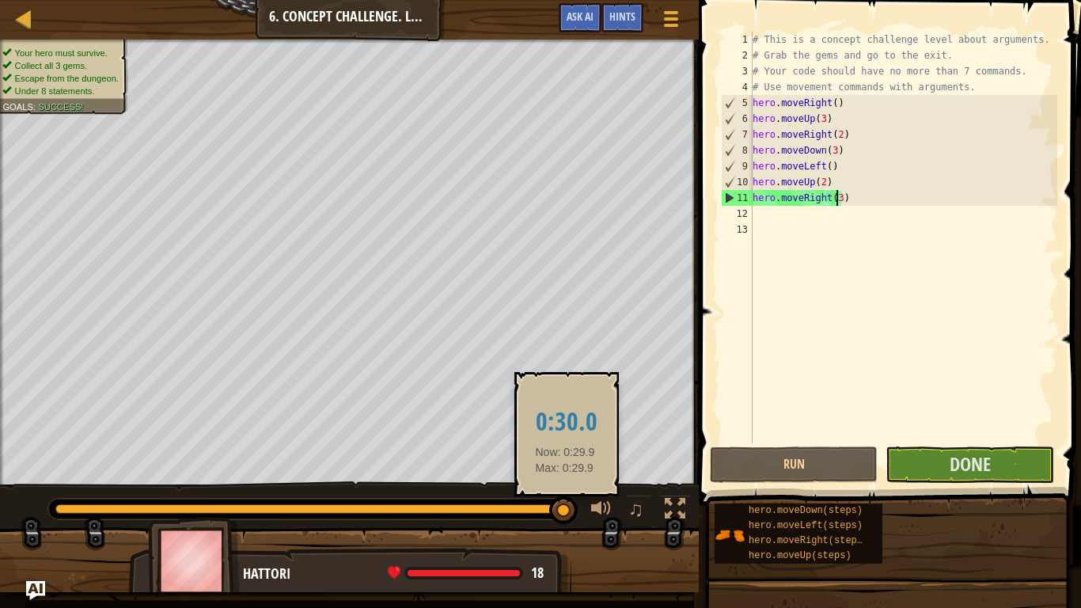
drag, startPoint x: 523, startPoint y: 510, endPoint x: 580, endPoint y: 493, distance: 59.6
click at [578, 0] on body "Map Introduction to Computer Science 6. Concept Challenge. Long Steps Game Menu…" at bounding box center [540, 0] width 1081 height 0
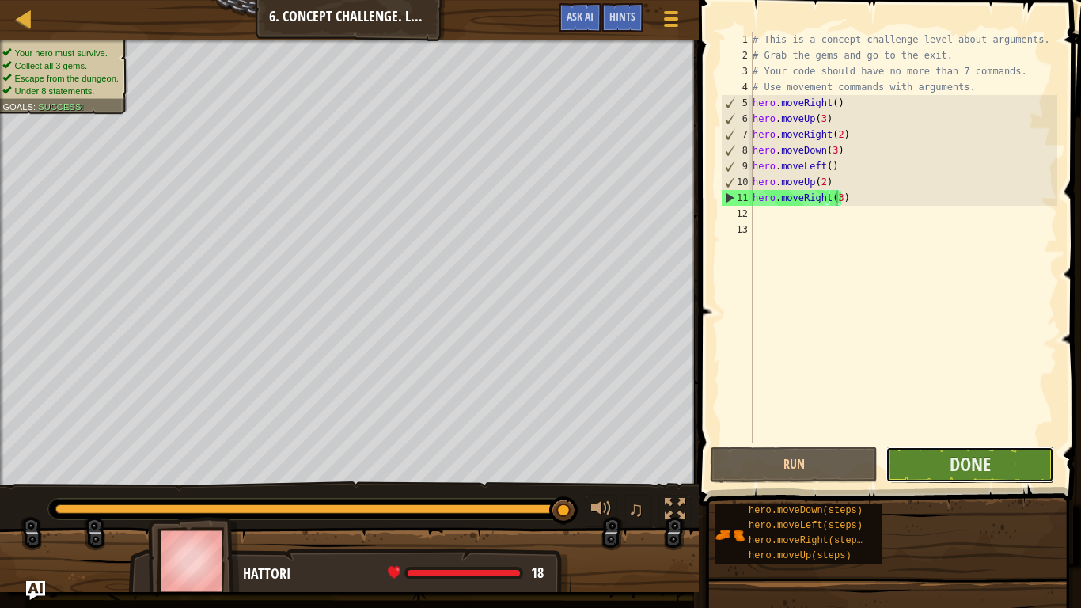
click at [1022, 469] on button "Done" at bounding box center [969, 464] width 168 height 36
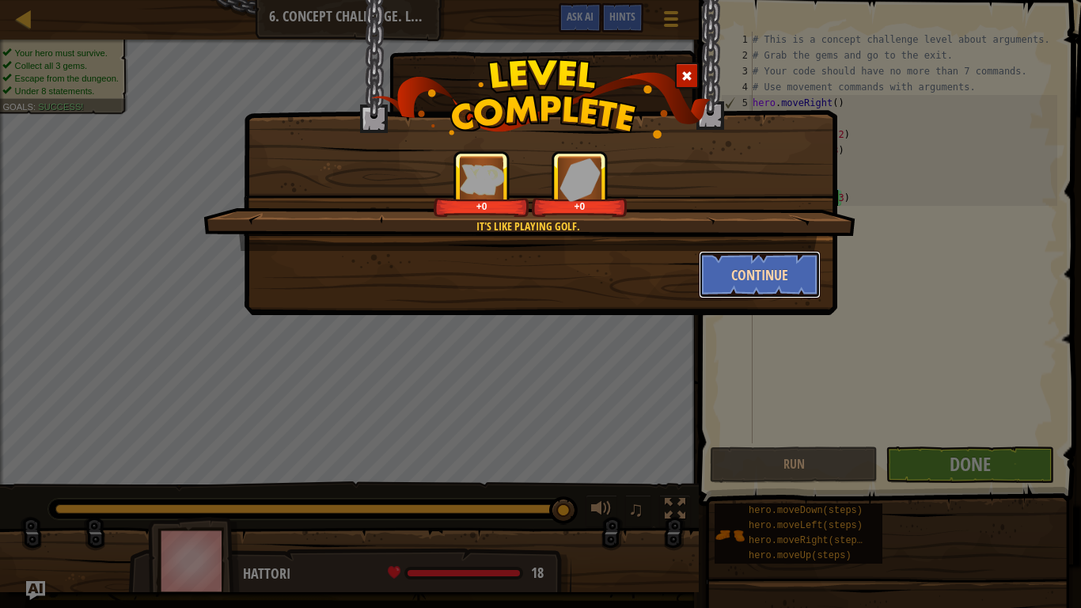
click at [739, 256] on button "Continue" at bounding box center [760, 274] width 123 height 47
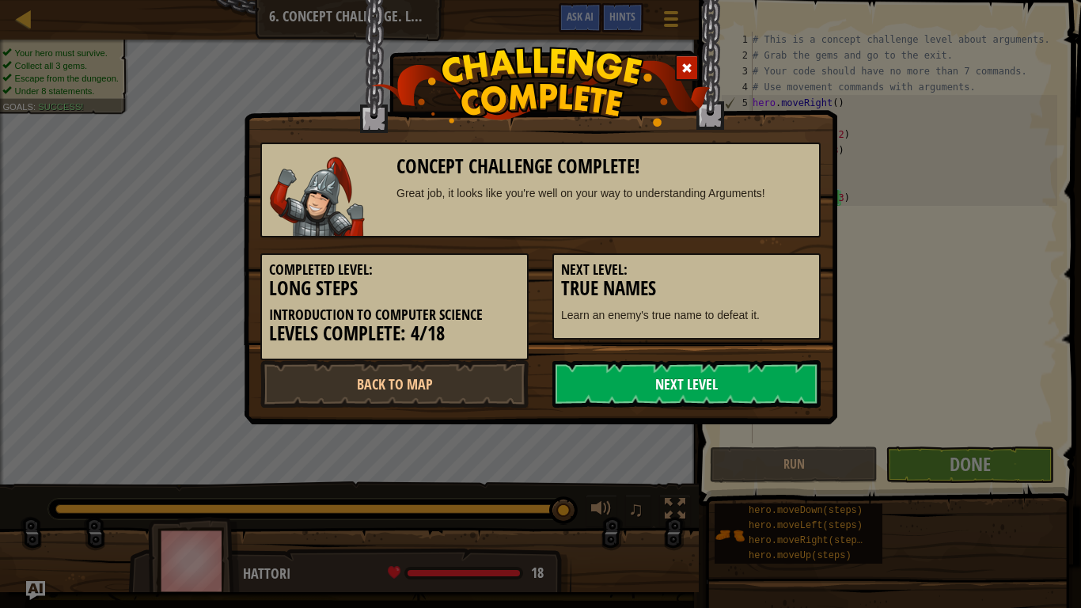
click at [692, 374] on link "Next Level" at bounding box center [686, 383] width 268 height 47
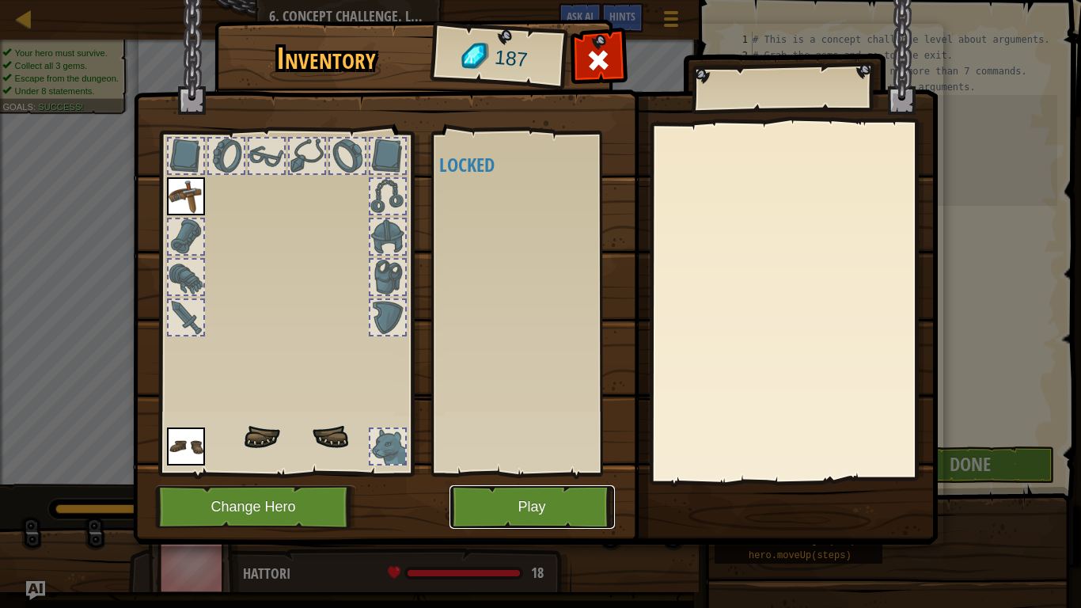
click at [499, 506] on button "Play" at bounding box center [531, 507] width 165 height 44
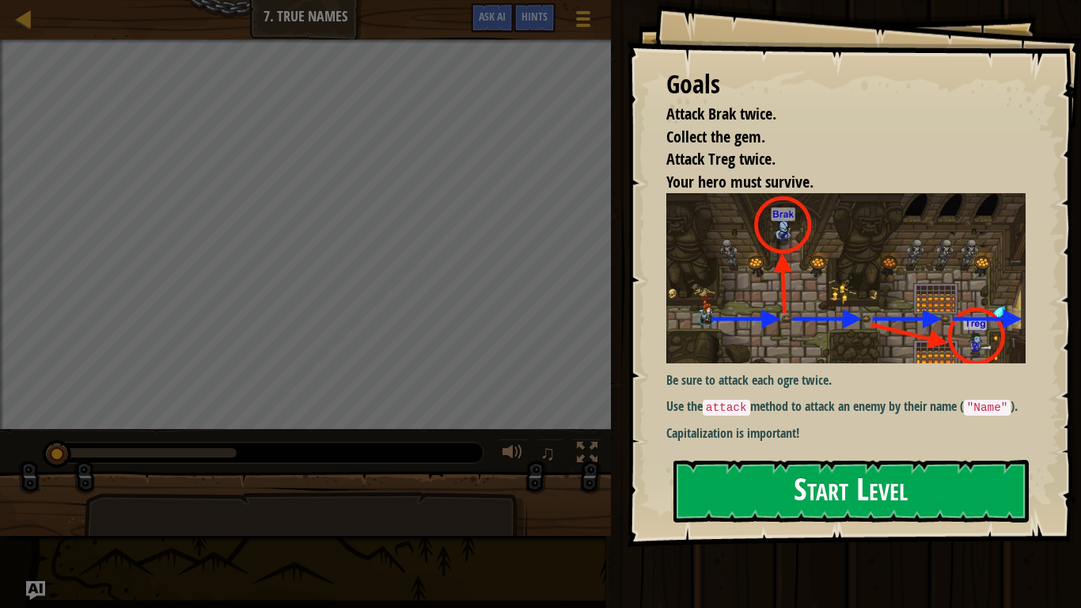
click at [805, 361] on div "Goals Attack Brak twice. Collect the gem. Attack Treg twice. Your hero must sur…" at bounding box center [854, 273] width 454 height 547
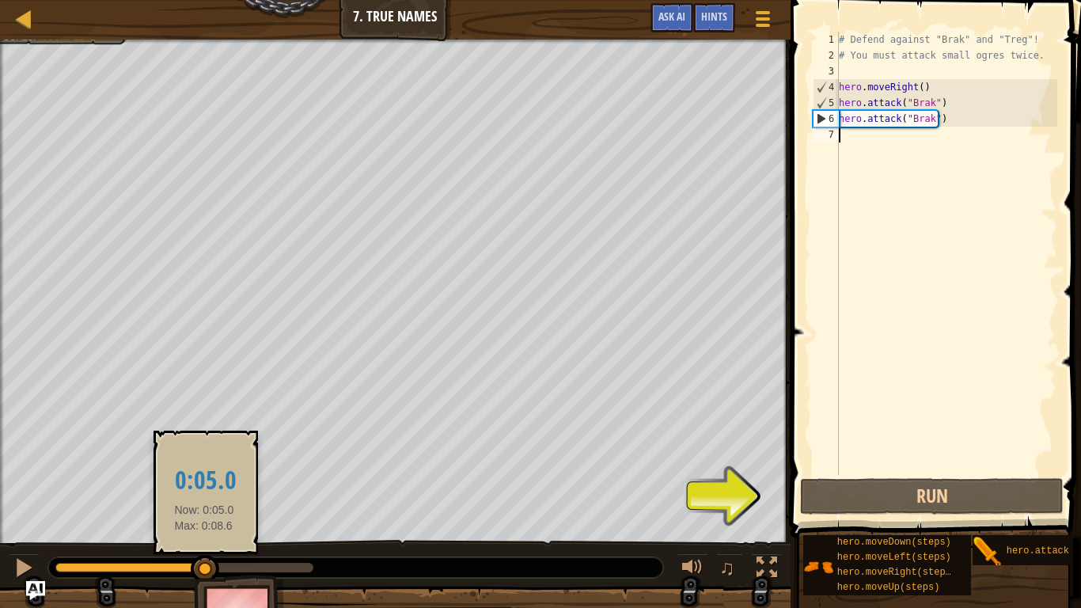
drag, startPoint x: 60, startPoint y: 562, endPoint x: 204, endPoint y: 559, distance: 144.0
click at [204, 559] on div at bounding box center [205, 569] width 28 height 28
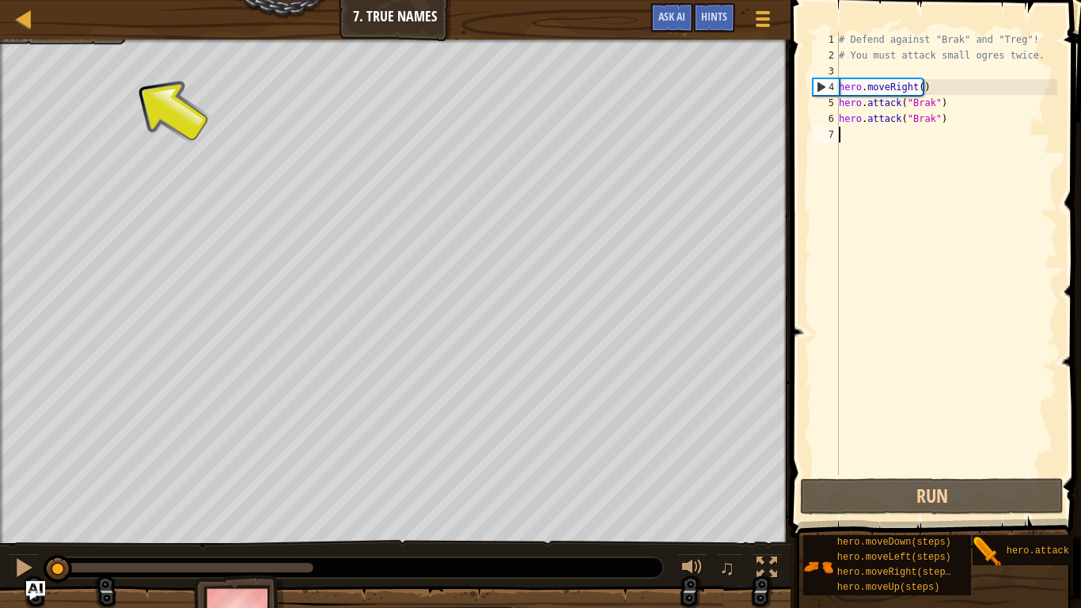
drag, startPoint x: 208, startPoint y: 561, endPoint x: 0, endPoint y: 552, distance: 208.3
click at [0, 552] on div "♫" at bounding box center [395, 563] width 791 height 47
click at [887, 144] on div "# Defend against "Brak" and "Treg"! # You must attack small ogres twice. hero .…" at bounding box center [947, 269] width 222 height 475
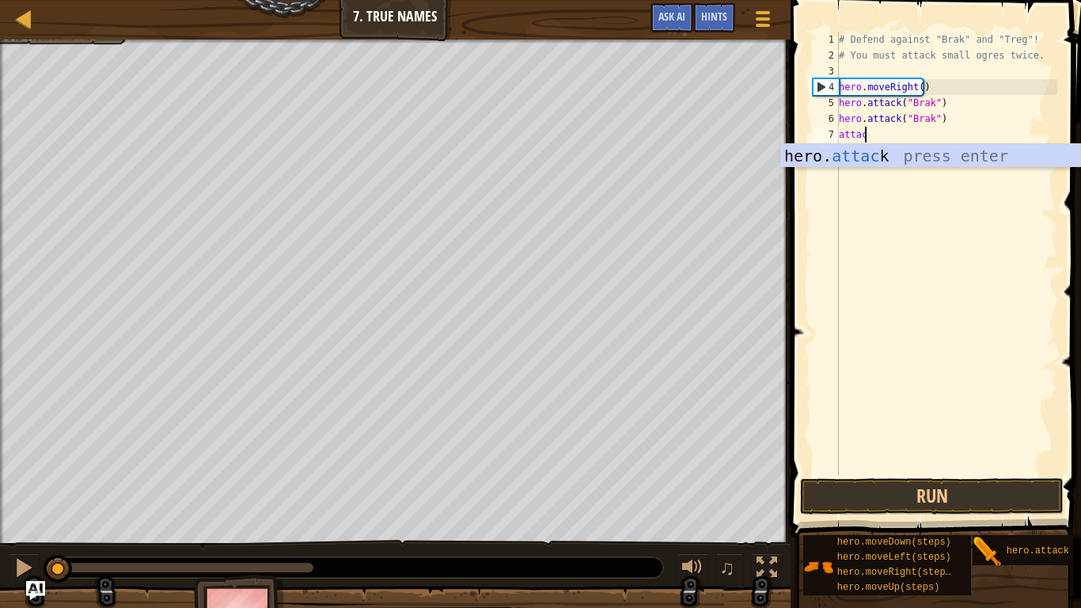
scroll to position [7, 2]
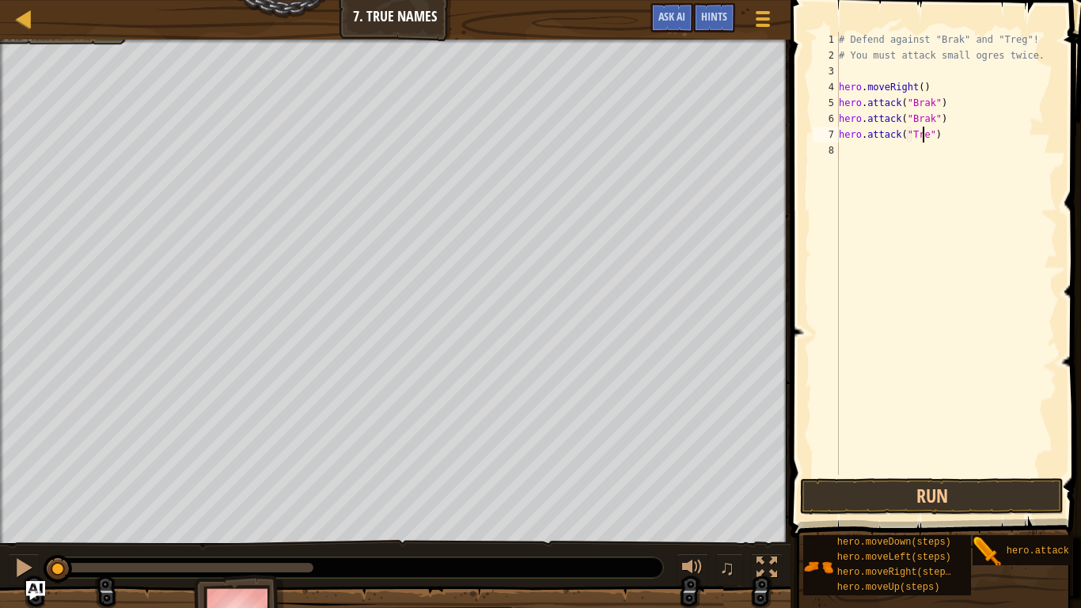
type textarea "hero.attack("Treg")"
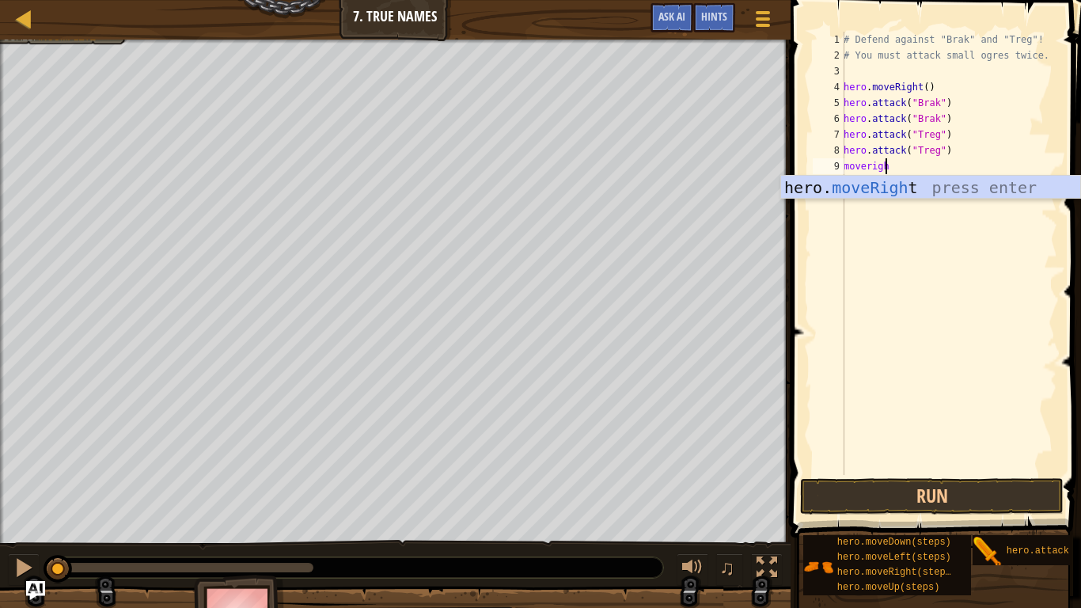
scroll to position [7, 2]
type textarea "moveright"
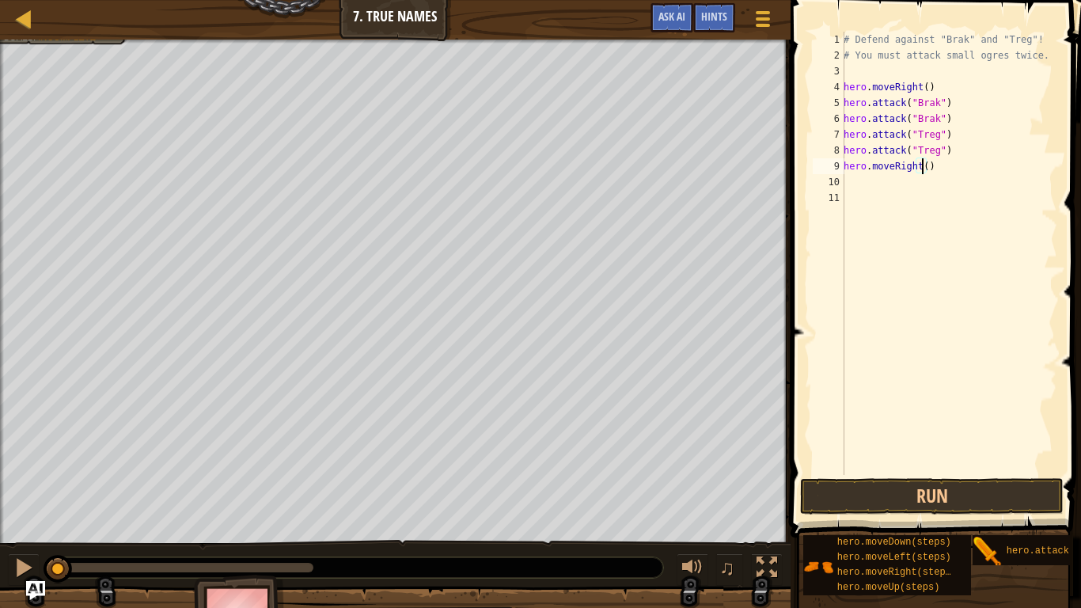
scroll to position [7, 6]
type textarea "hero.moveRight(3)"
click at [935, 495] on button "Run" at bounding box center [932, 496] width 264 height 36
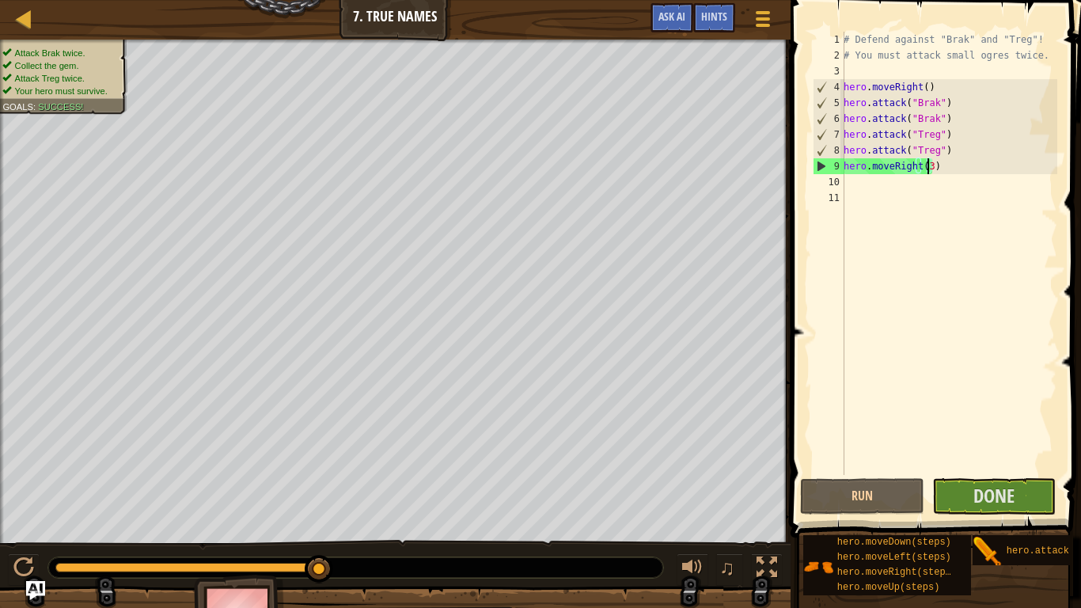
click at [443, 533] on div "Attack Brak twice. Collect the gem. Attack Treg twice. Your hero must survive. …" at bounding box center [540, 345] width 1081 height 611
drag, startPoint x: 336, startPoint y: 570, endPoint x: 425, endPoint y: 573, distance: 88.7
click at [495, 575] on div at bounding box center [355, 567] width 615 height 21
drag, startPoint x: 312, startPoint y: 559, endPoint x: 352, endPoint y: 566, distance: 40.9
drag, startPoint x: 367, startPoint y: 569, endPoint x: 419, endPoint y: 573, distance: 52.4
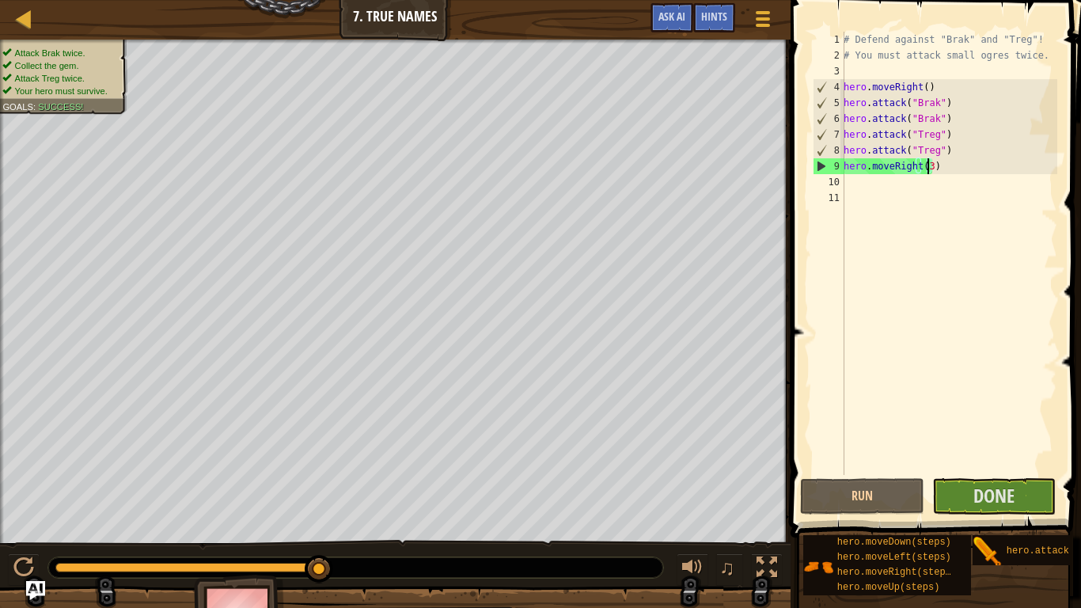
click at [419, 573] on div at bounding box center [355, 567] width 615 height 21
drag, startPoint x: 325, startPoint y: 566, endPoint x: 349, endPoint y: 563, distance: 23.9
click at [1011, 504] on span "Done" at bounding box center [993, 495] width 41 height 25
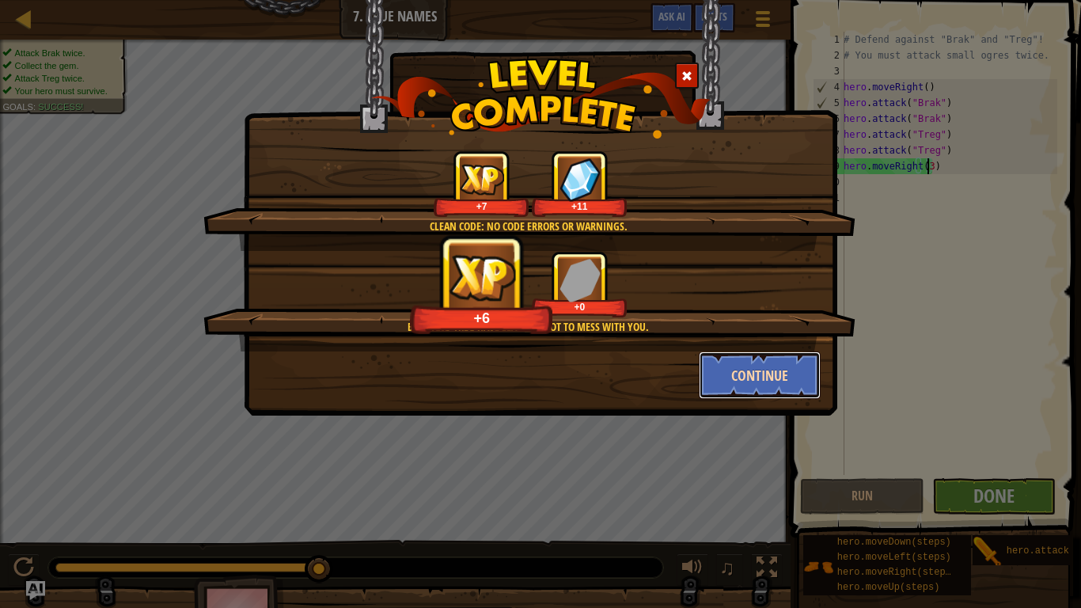
click at [778, 376] on button "Continue" at bounding box center [760, 374] width 123 height 47
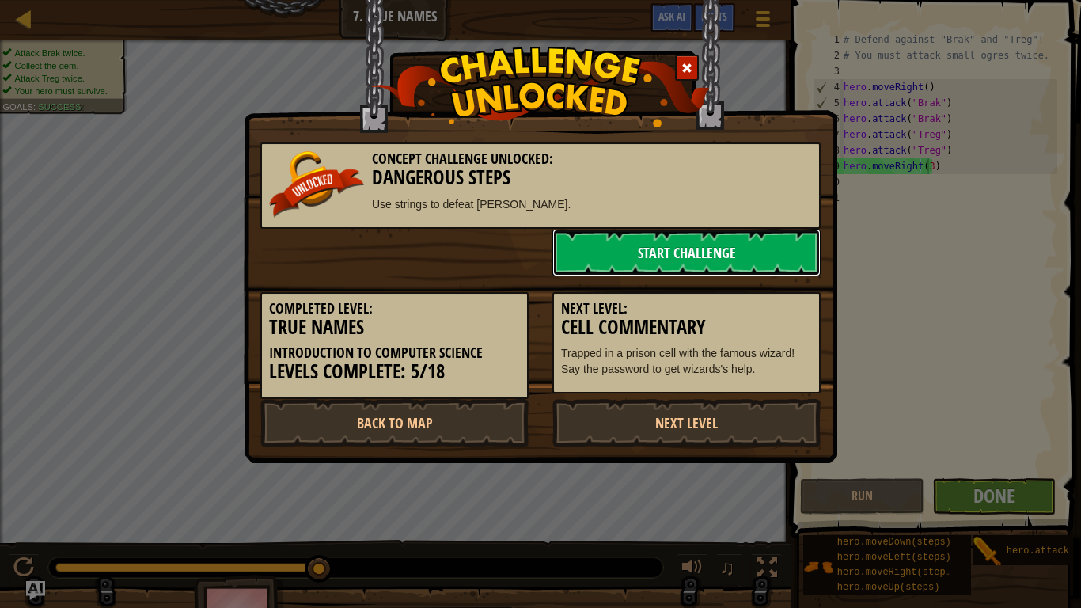
click at [748, 245] on link "Start Challenge" at bounding box center [686, 252] width 268 height 47
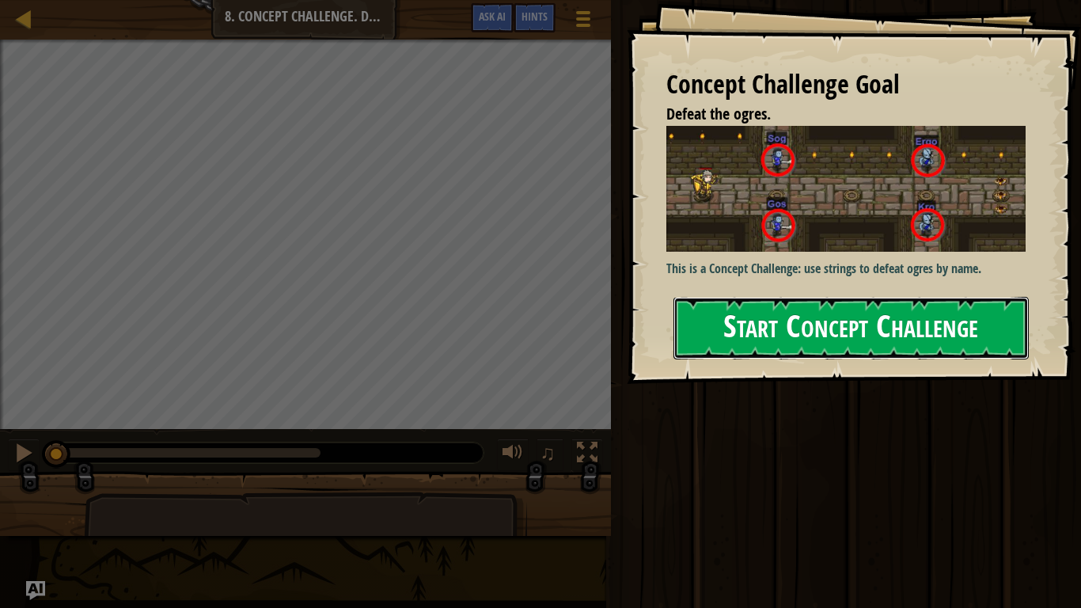
click at [760, 297] on button "Start Concept Challenge" at bounding box center [850, 328] width 355 height 63
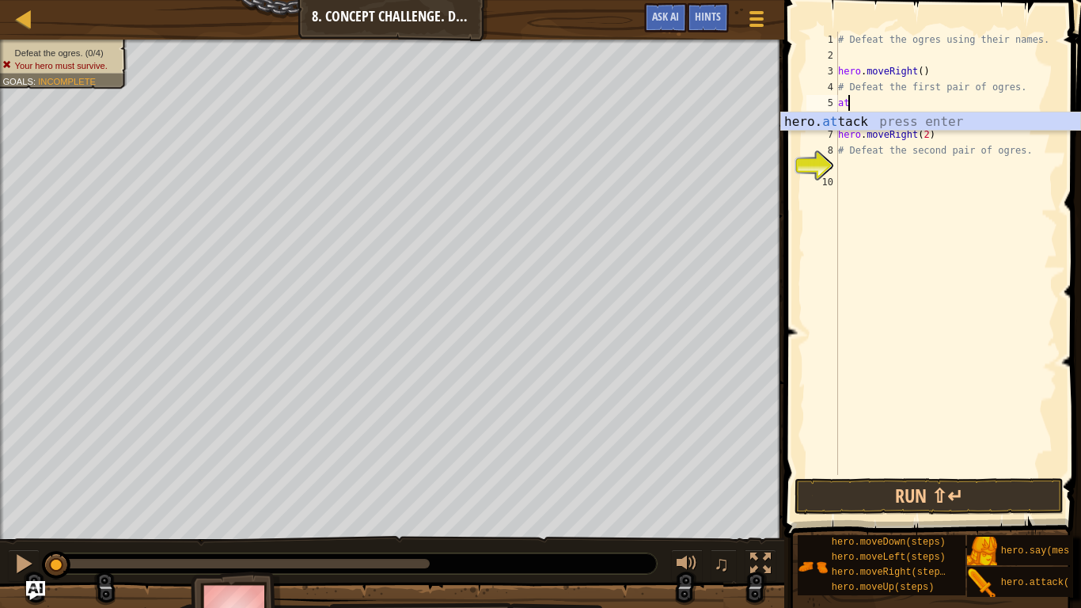
scroll to position [7, 0]
type textarea "a"
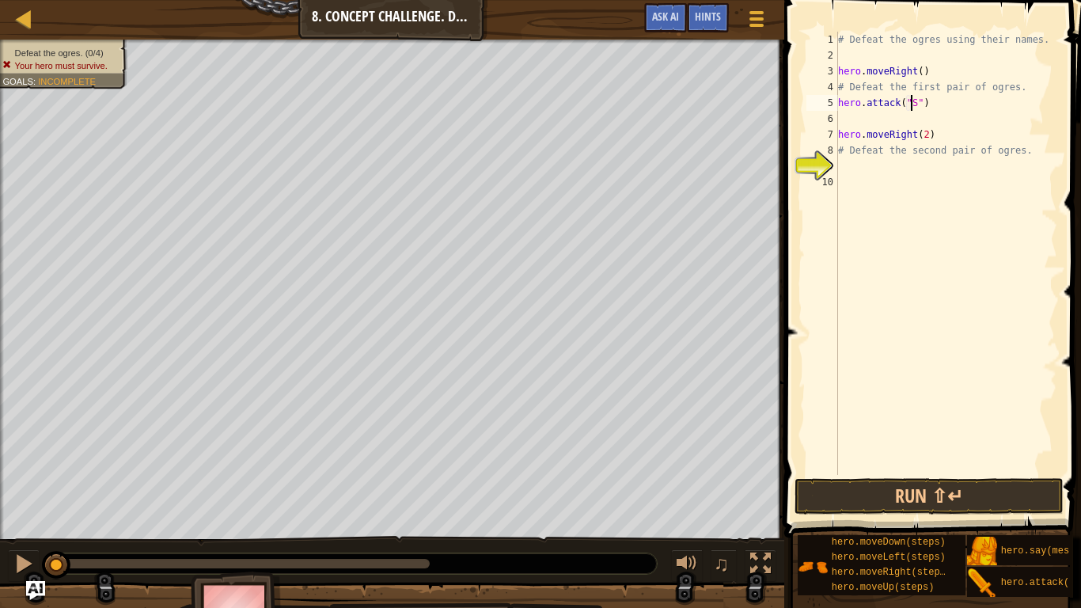
type textarea "hero.attack("Sog")"
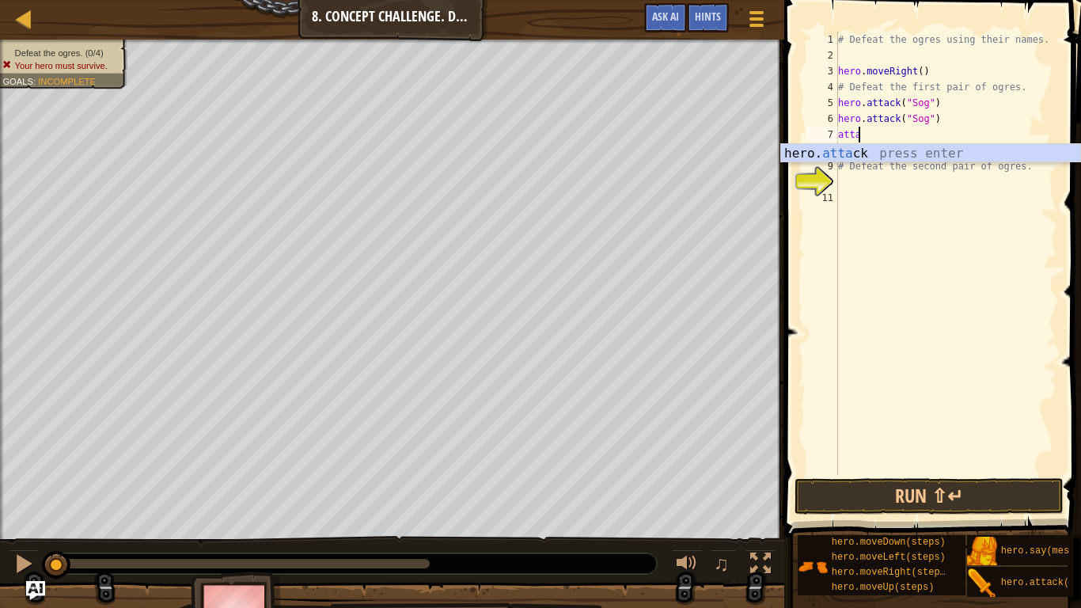
scroll to position [7, 2]
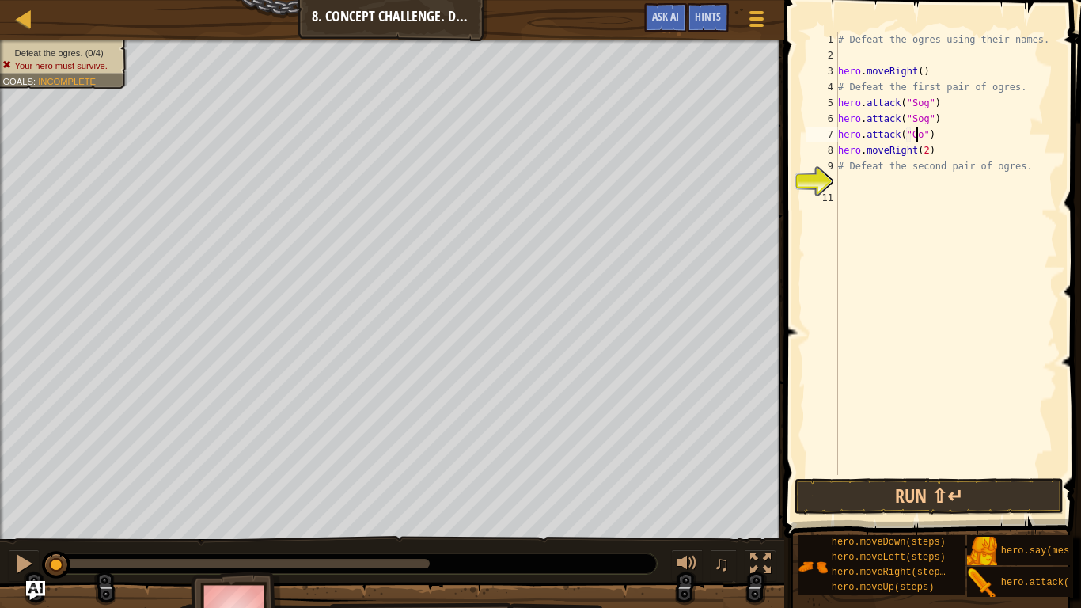
type textarea "hero.attack("Gos")"
type textarea "hero.moveRight(2)"
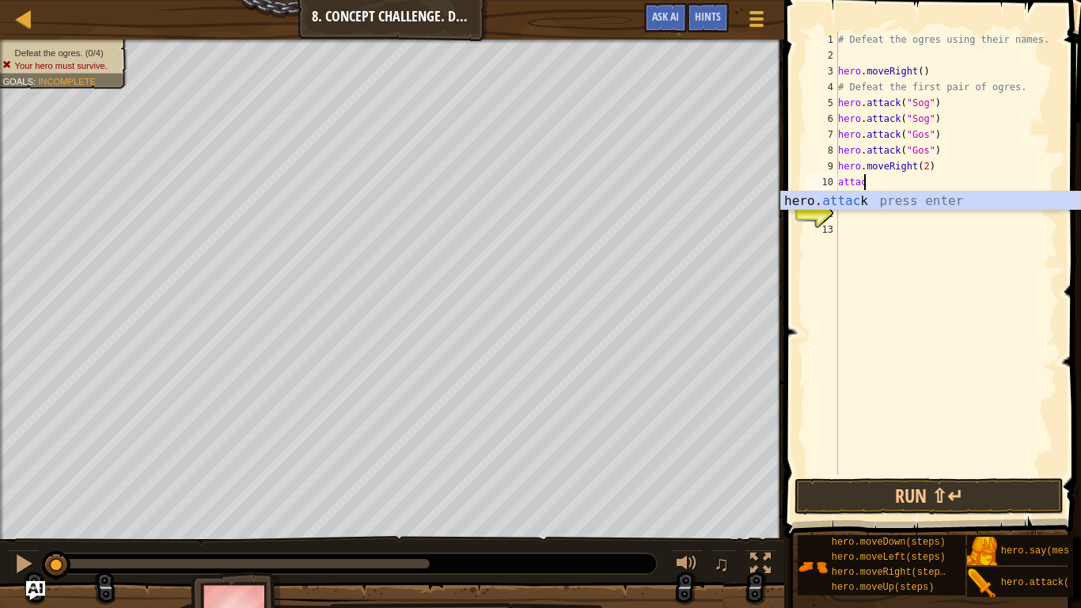
scroll to position [7, 2]
type textarea "hero.attack("Ergo")"
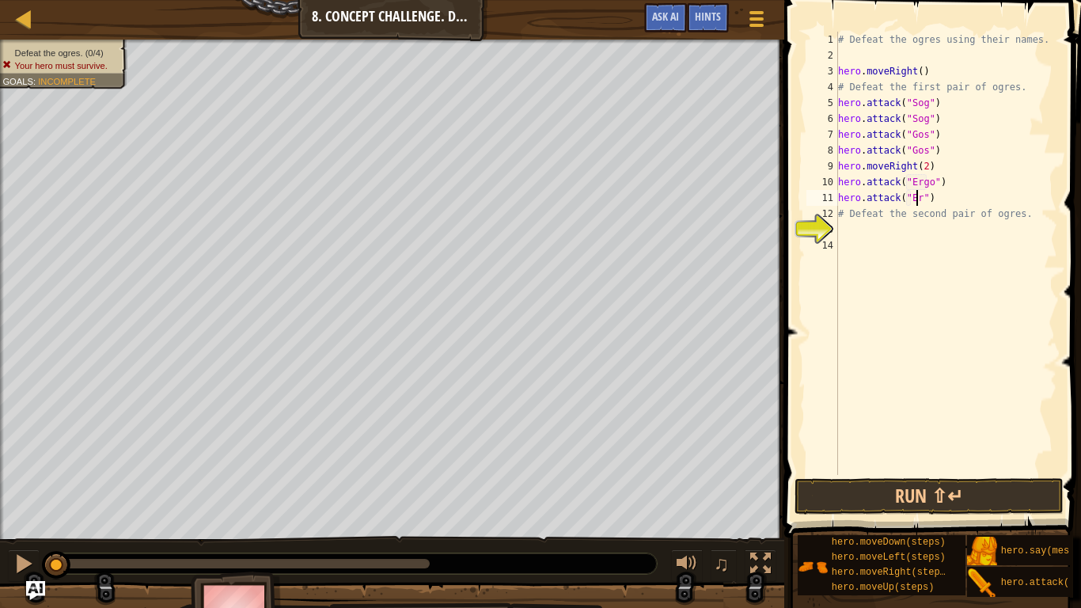
scroll to position [7, 7]
type textarea "hero.attack("Ergo")"
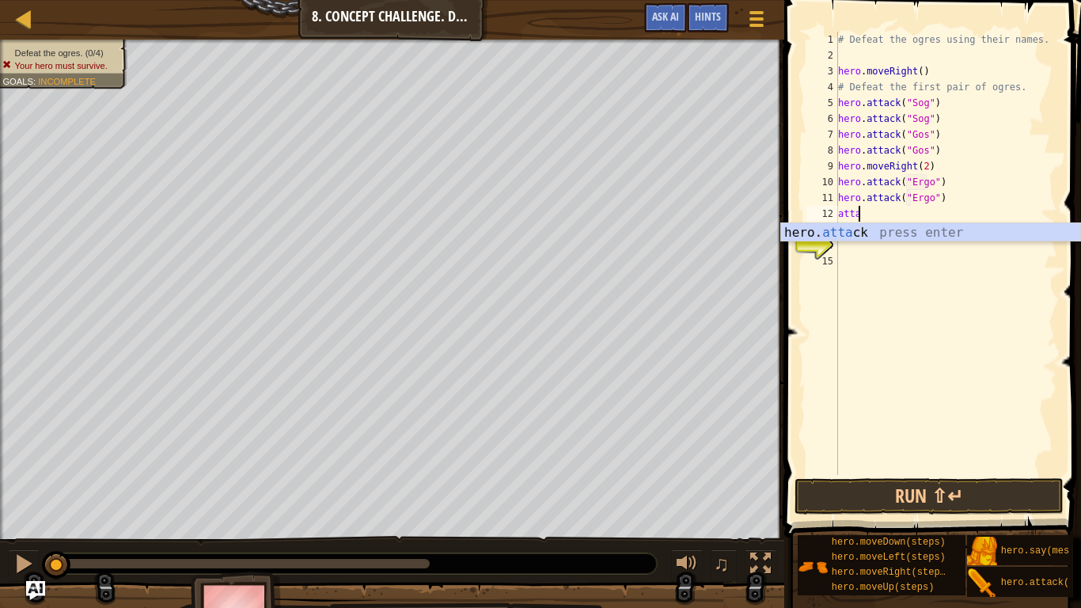
scroll to position [7, 2]
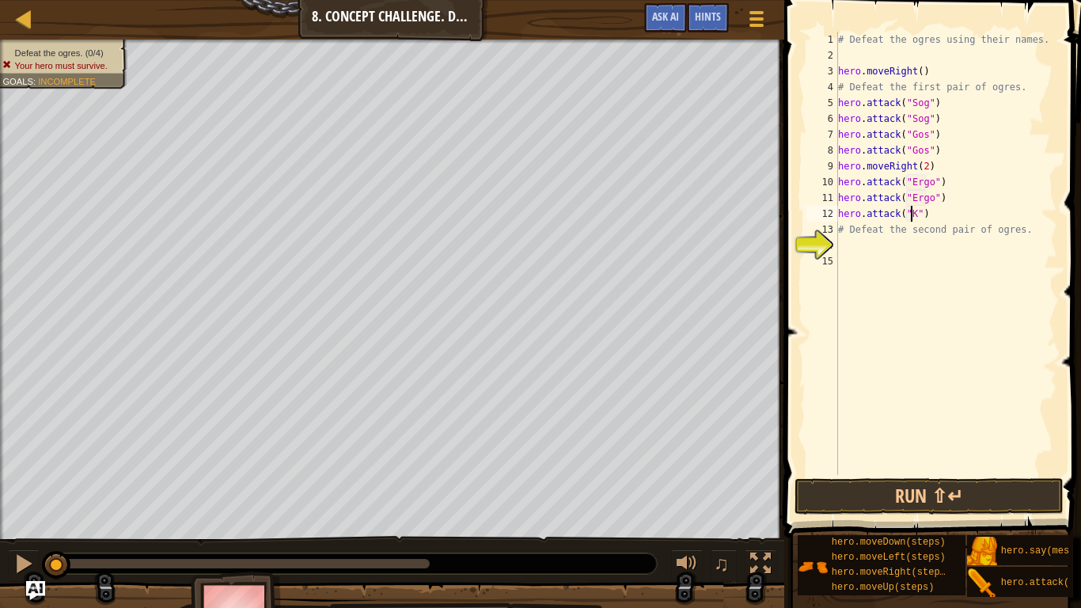
type textarea "hero.attack("Kro")"
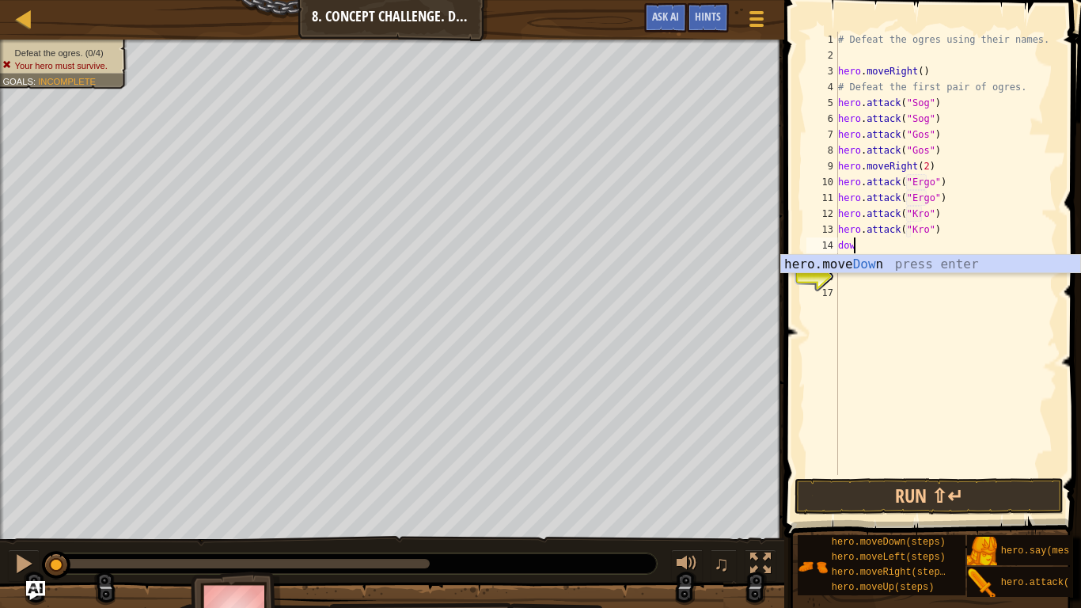
type textarea "down"
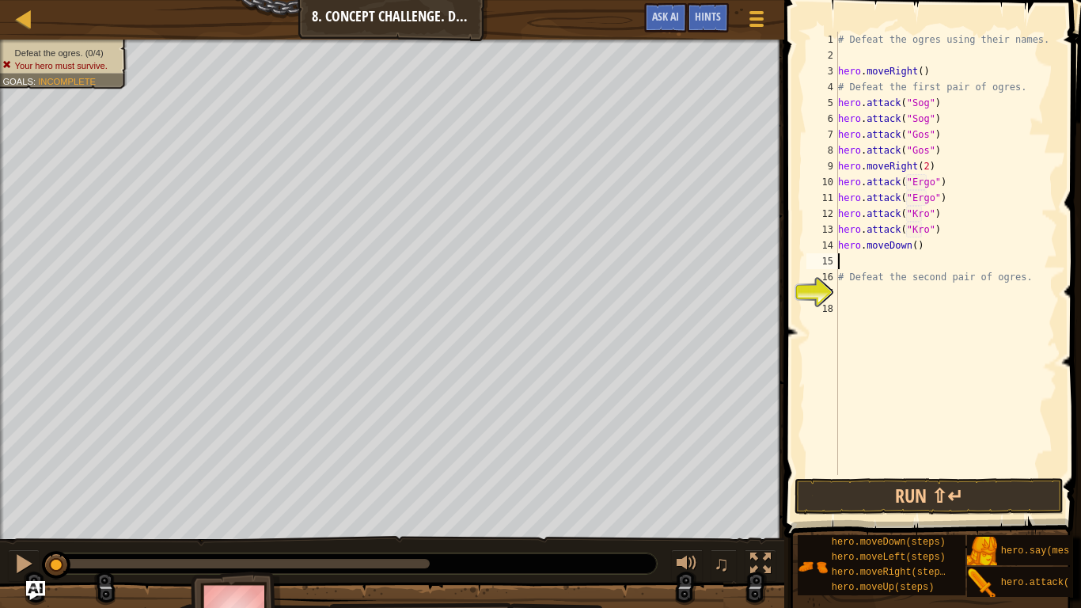
type textarea "up"
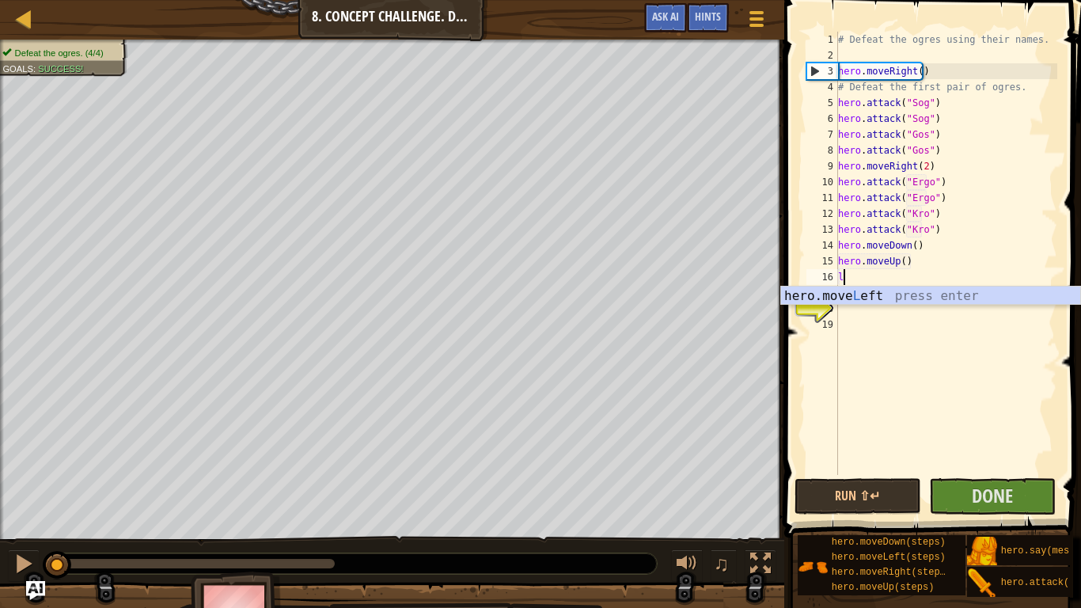
scroll to position [7, 1]
type textarea "left"
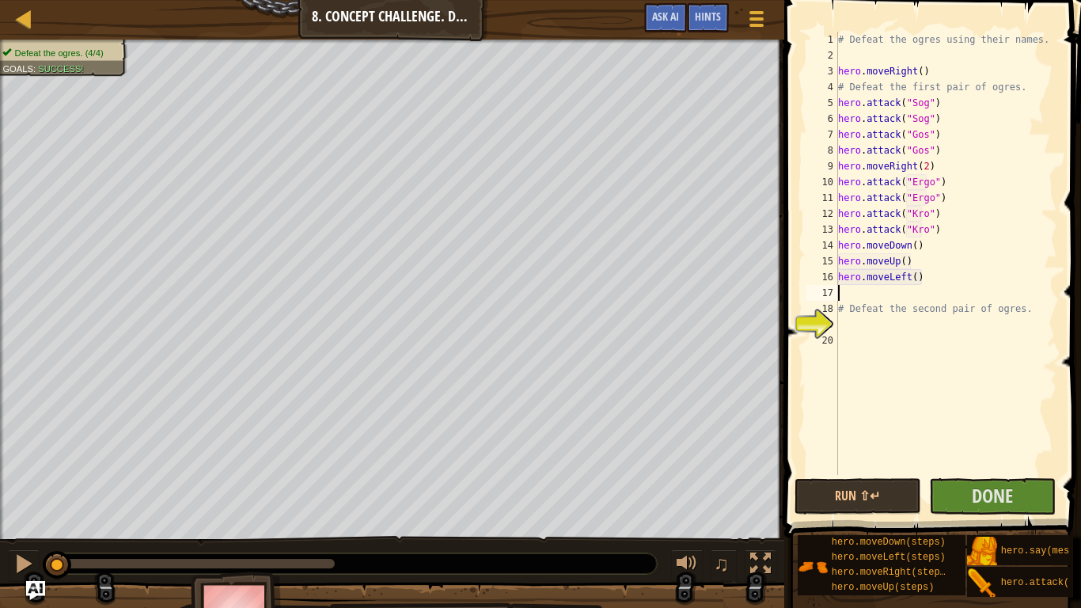
type textarea "# Defeat the second pair of ogres."
type textarea "hero.moveLeft(2)"
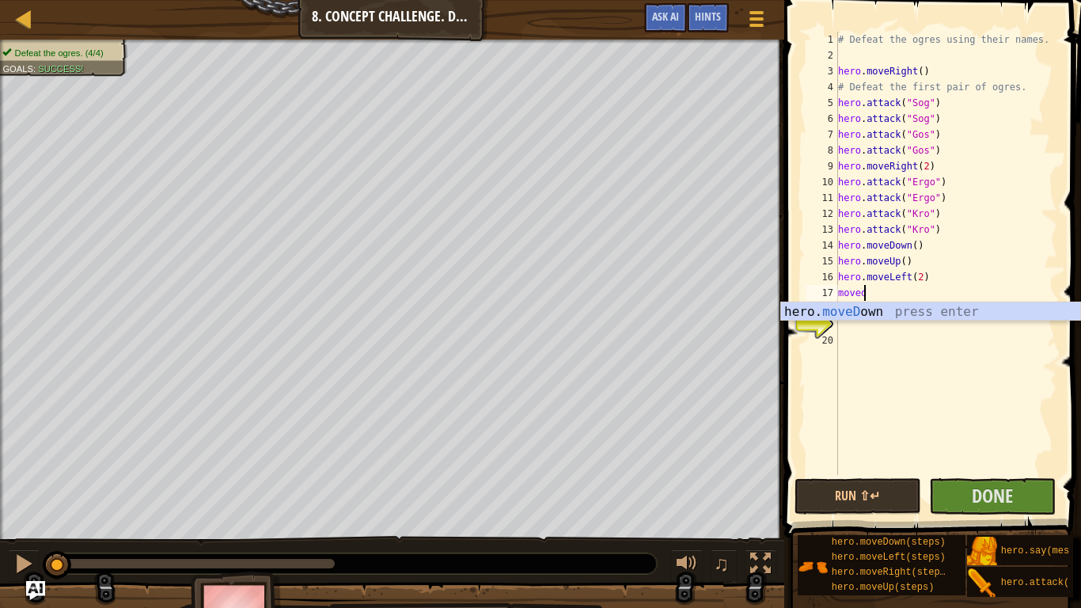
type textarea "movedown"
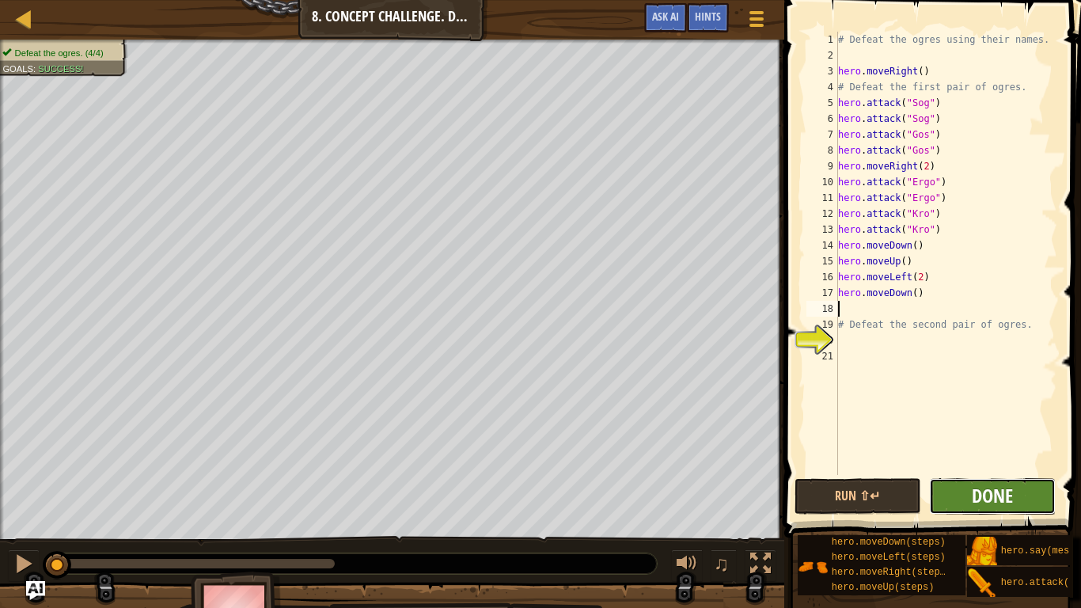
click at [1007, 498] on span "Done" at bounding box center [992, 495] width 41 height 25
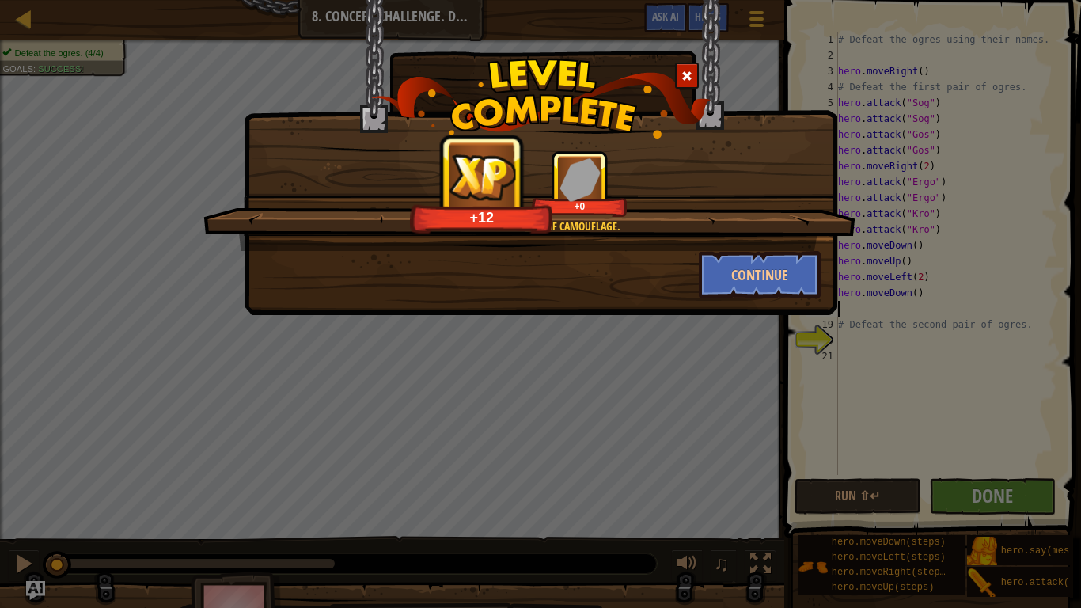
click at [832, 374] on div "Ogres are not masters of camouflage. +12 +0 Continue" at bounding box center [540, 304] width 1081 height 608
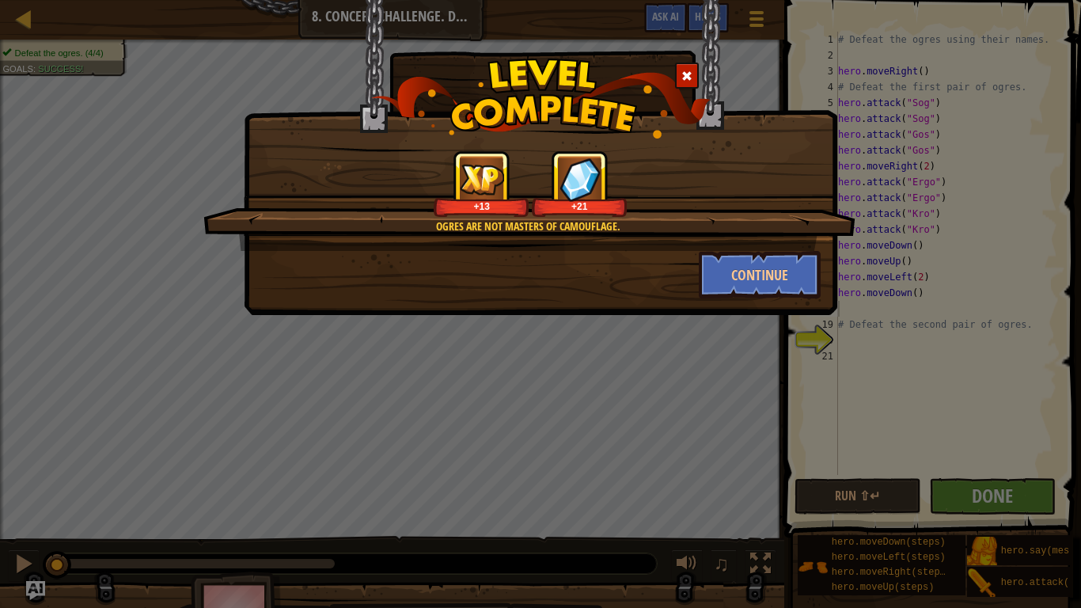
click at [713, 331] on div "Ogres are not masters of camouflage. +13 +21 Continue" at bounding box center [540, 304] width 1081 height 608
click at [764, 286] on button "Continue" at bounding box center [760, 274] width 123 height 47
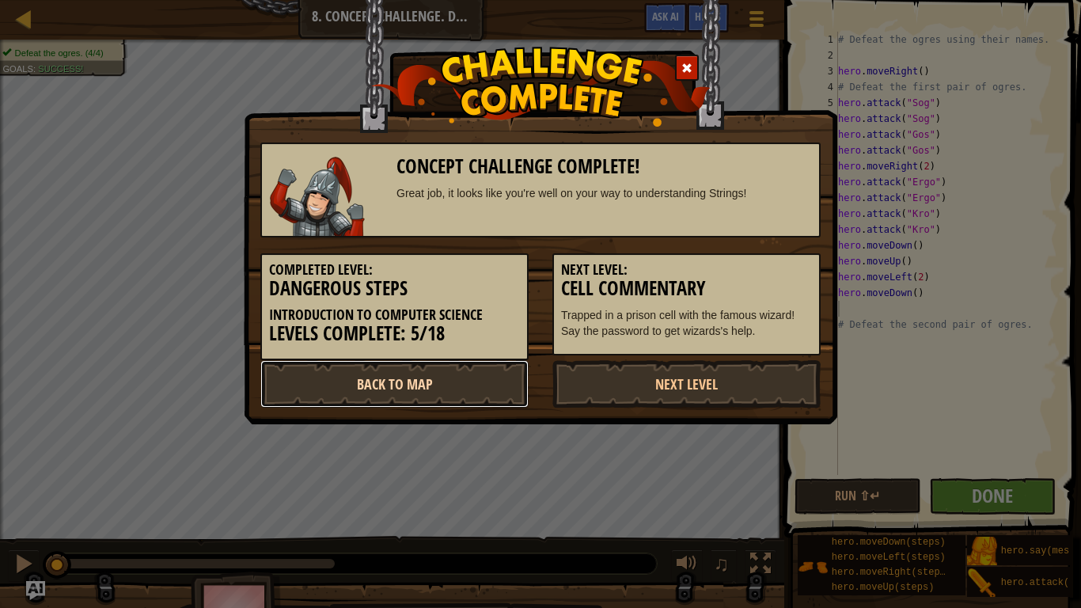
click at [455, 378] on link "Back to Map" at bounding box center [394, 383] width 268 height 47
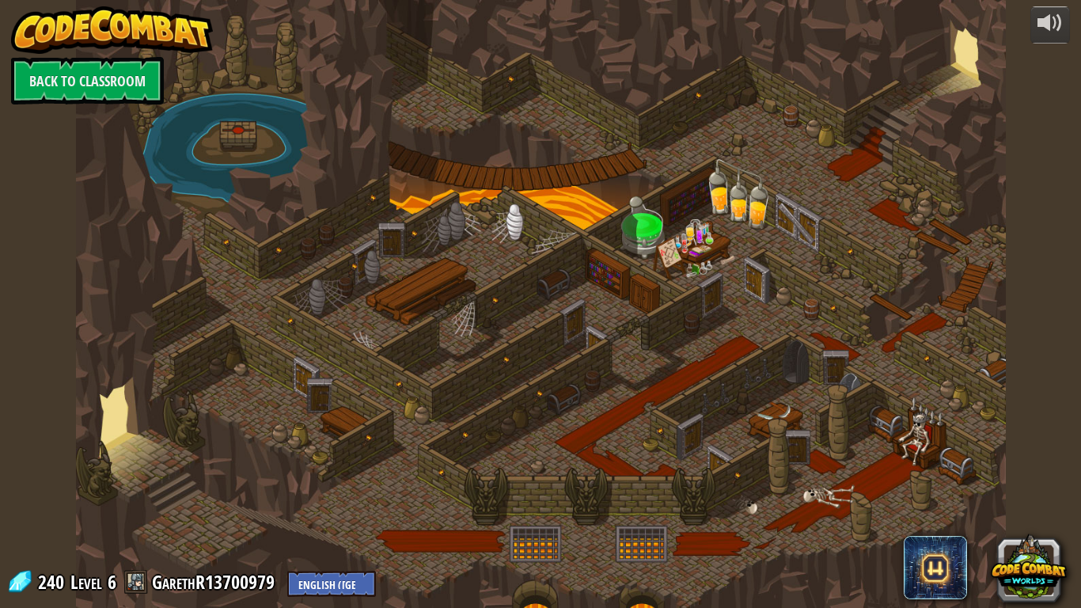
click at [662, 377] on div at bounding box center [541, 304] width 930 height 608
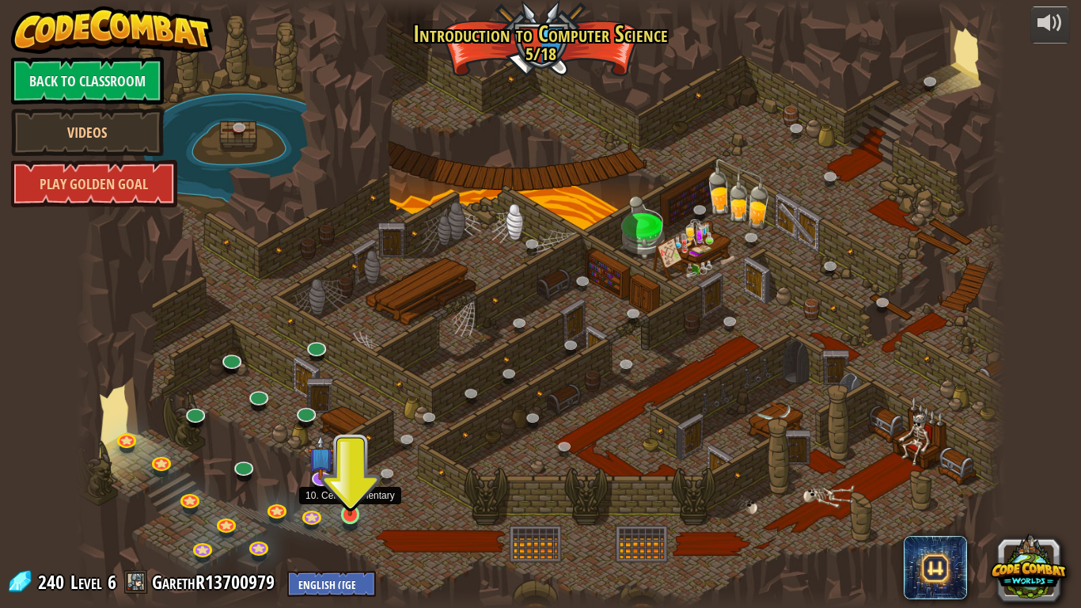
click at [347, 507] on img at bounding box center [351, 489] width 24 height 54
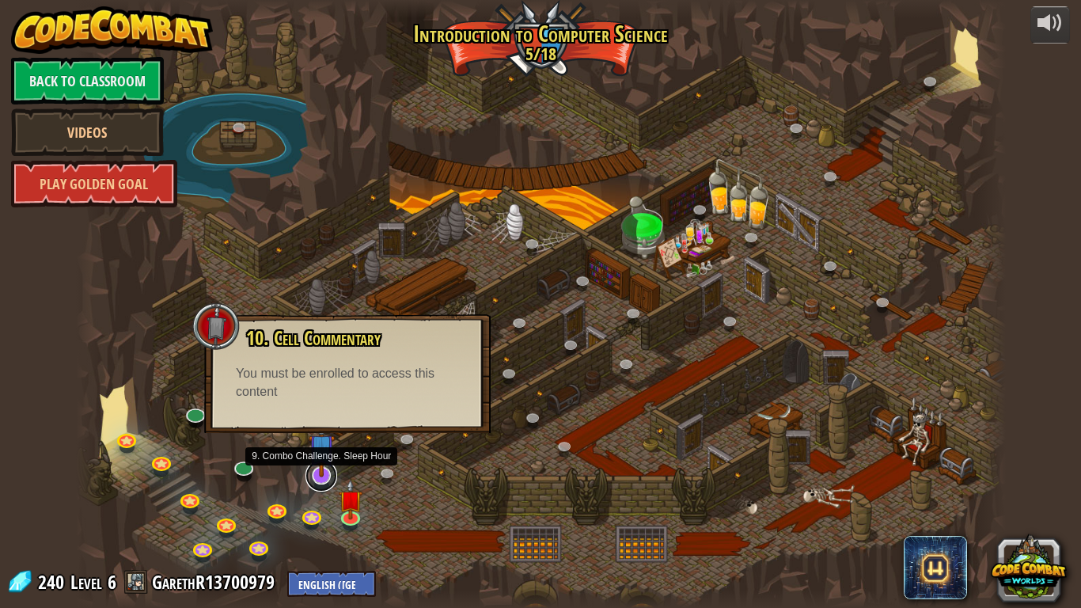
click at [324, 477] on link at bounding box center [321, 476] width 32 height 32
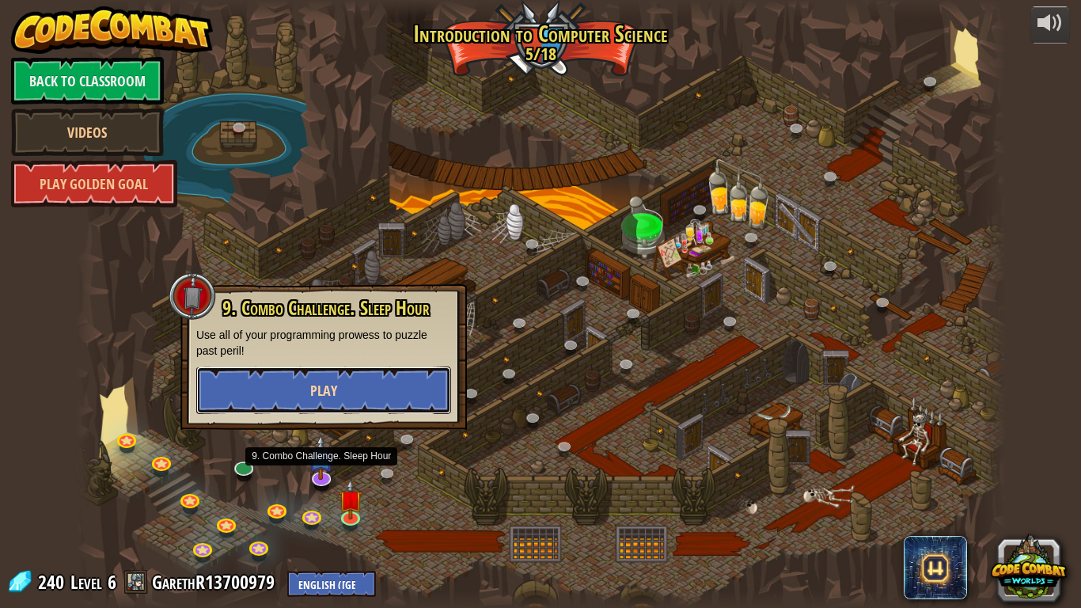
click at [351, 401] on button "Play" at bounding box center [323, 389] width 255 height 47
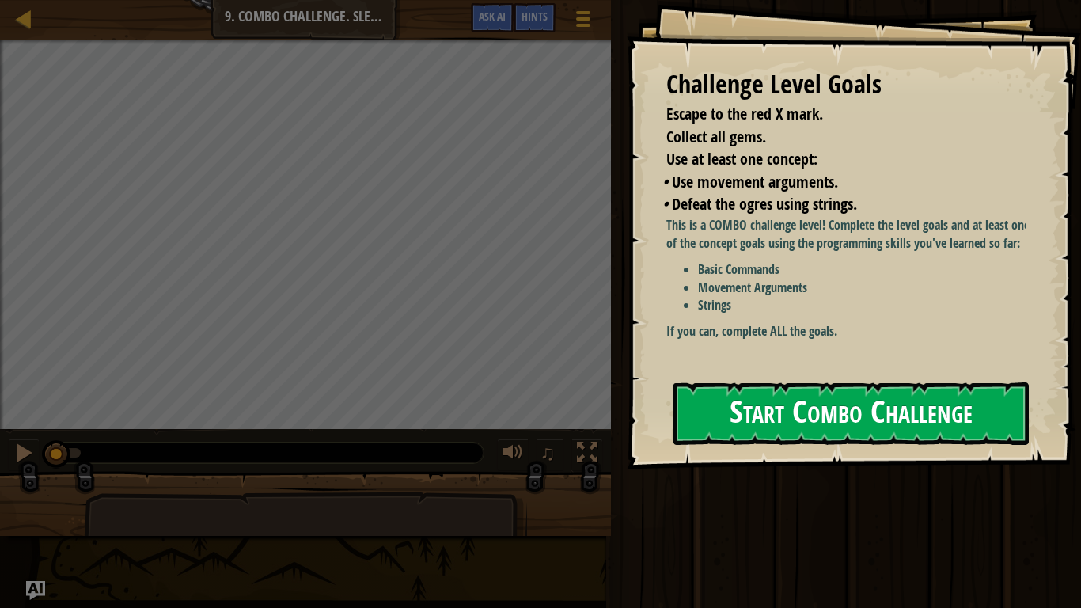
click at [923, 382] on button "Start Combo Challenge" at bounding box center [850, 413] width 355 height 63
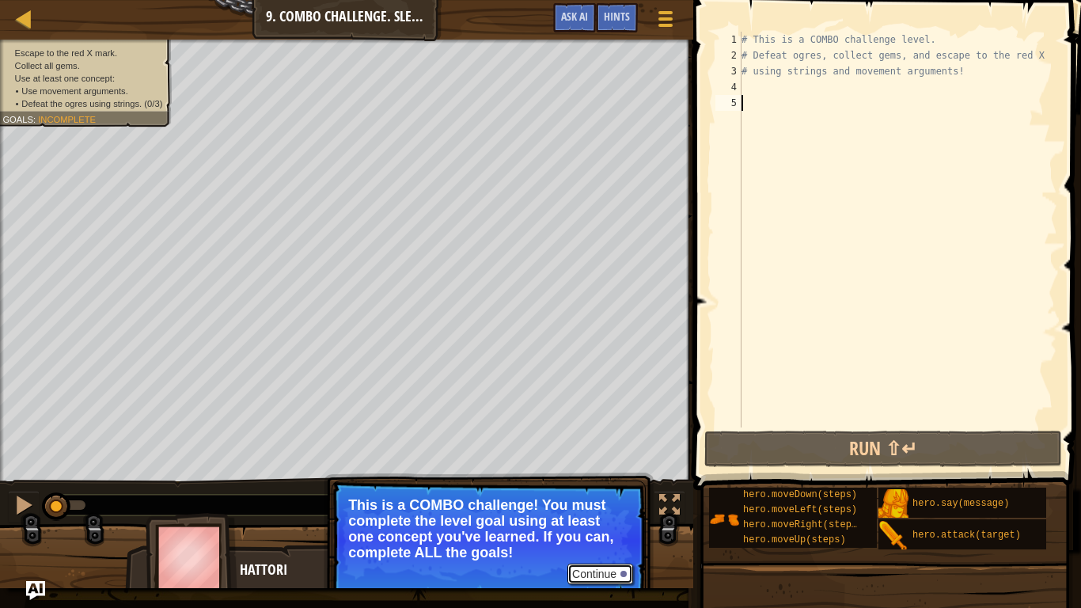
click at [603, 578] on button "Continue" at bounding box center [600, 573] width 66 height 21
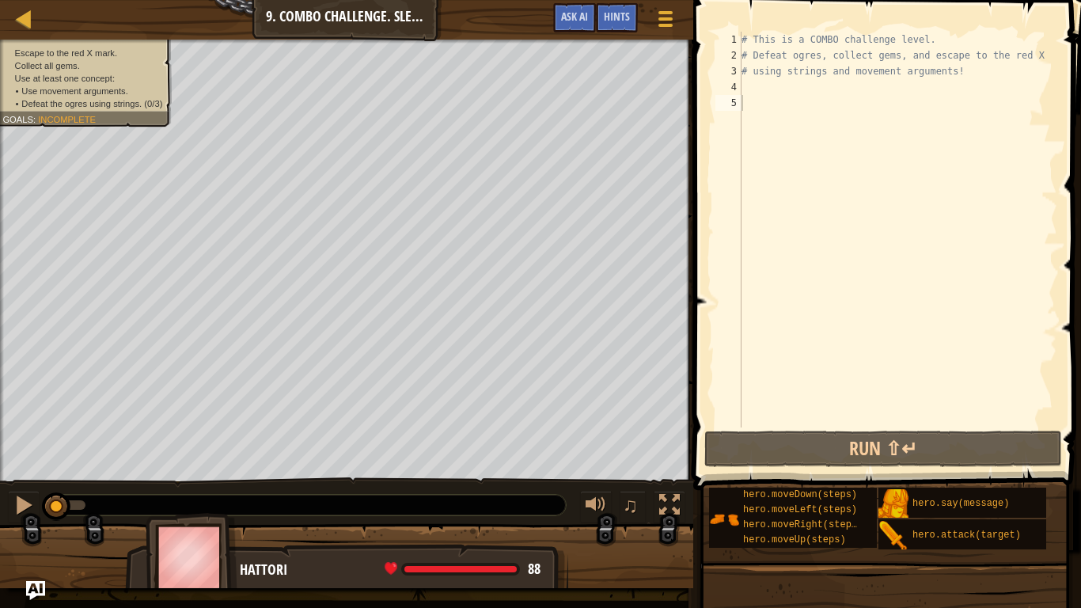
click at [108, 65] on li "Collect all gems." at bounding box center [82, 65] width 160 height 13
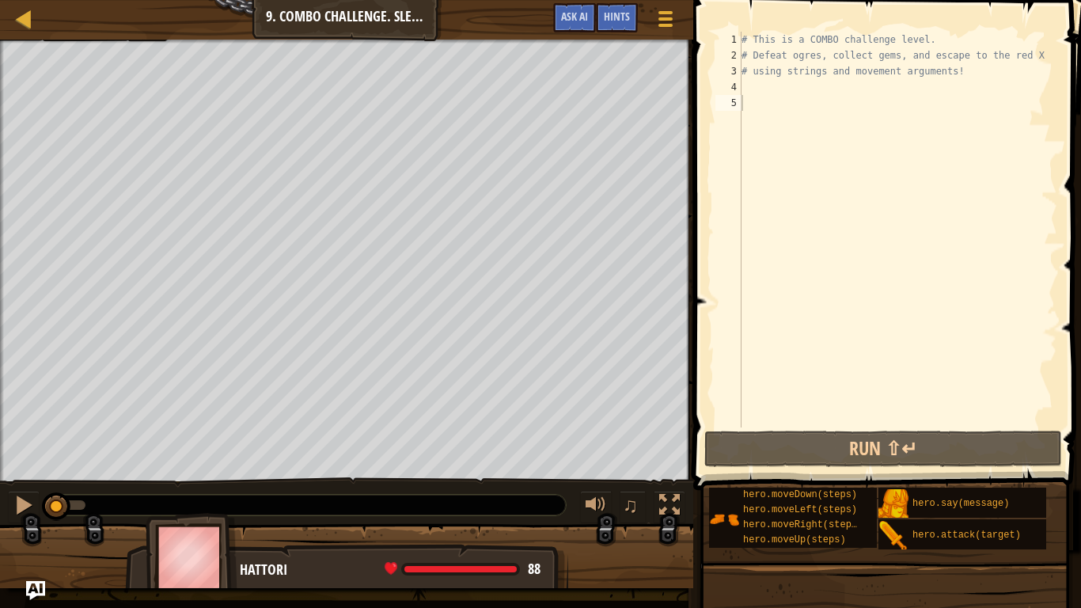
click at [801, 109] on div "# This is a COMBO challenge level. # Defeat [PERSON_NAME], collect gems, and es…" at bounding box center [897, 245] width 319 height 427
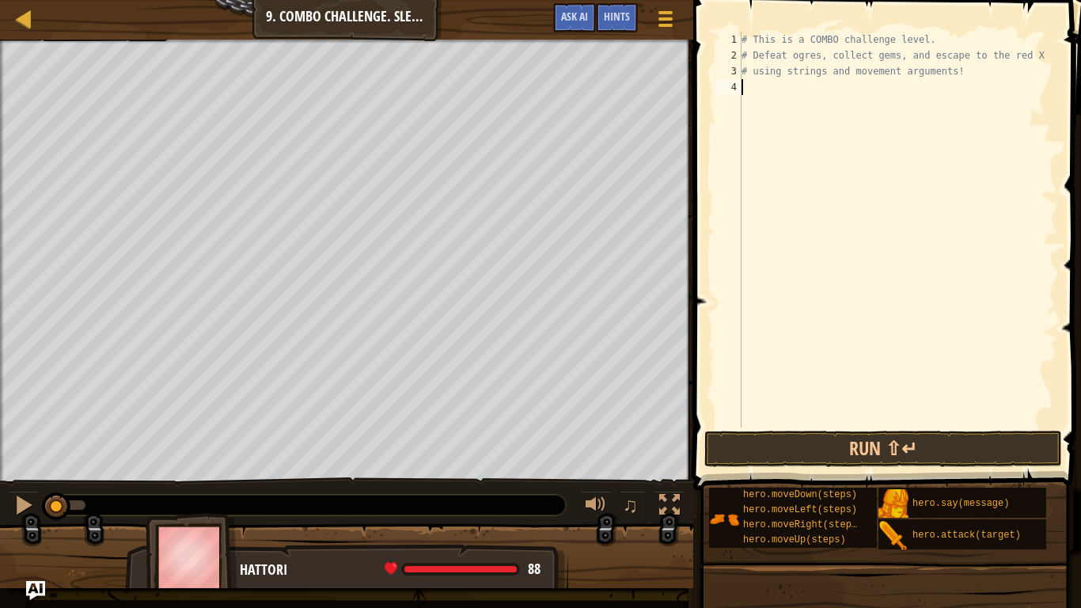
type textarea "# using strings and movement arguments!"
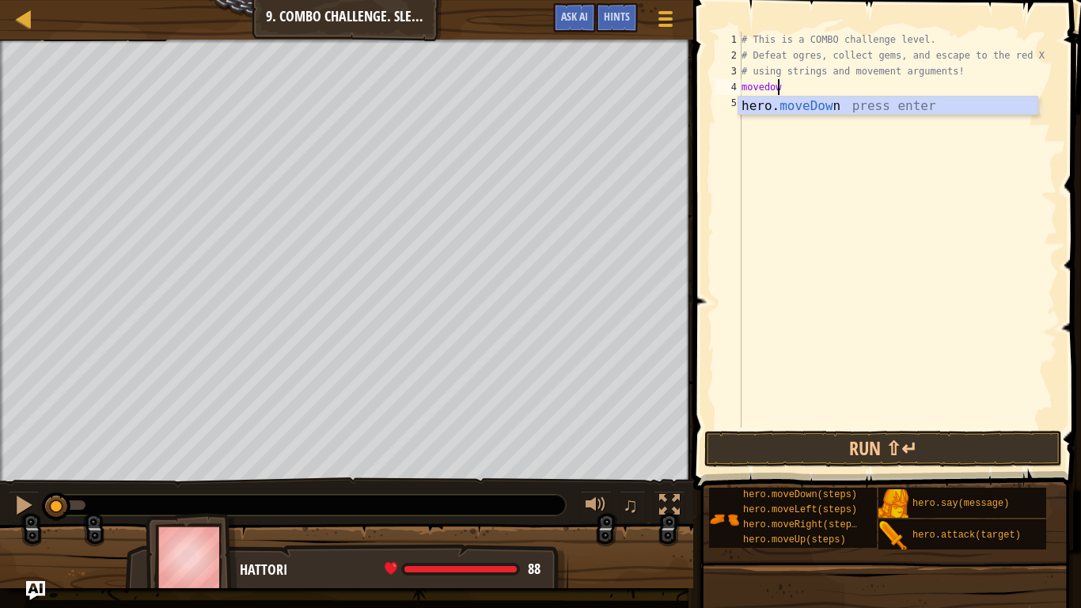
type textarea "movedown"
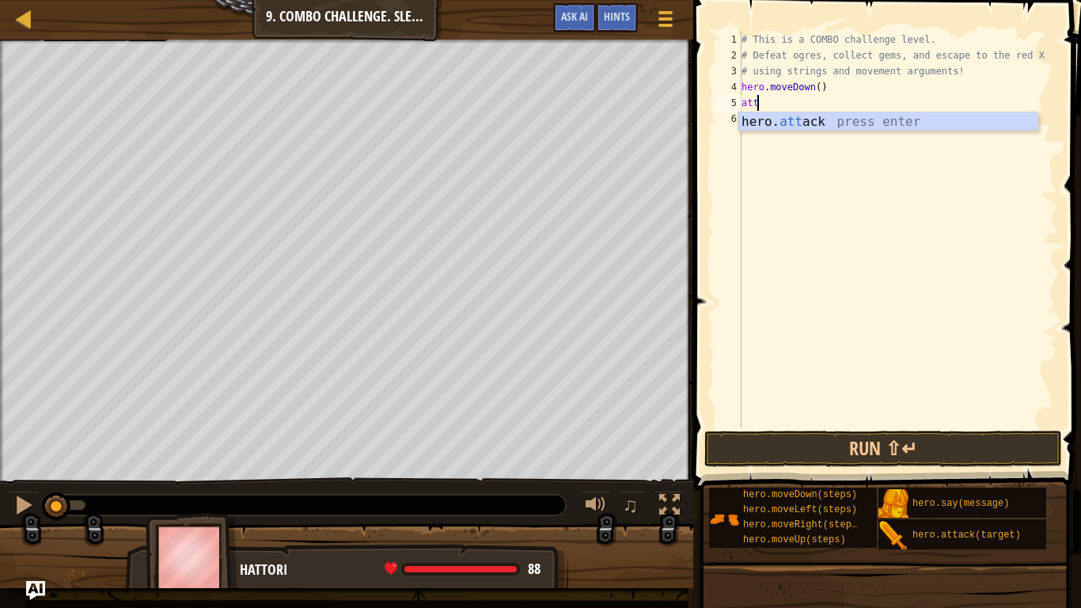
scroll to position [7, 2]
type textarea "attacl"
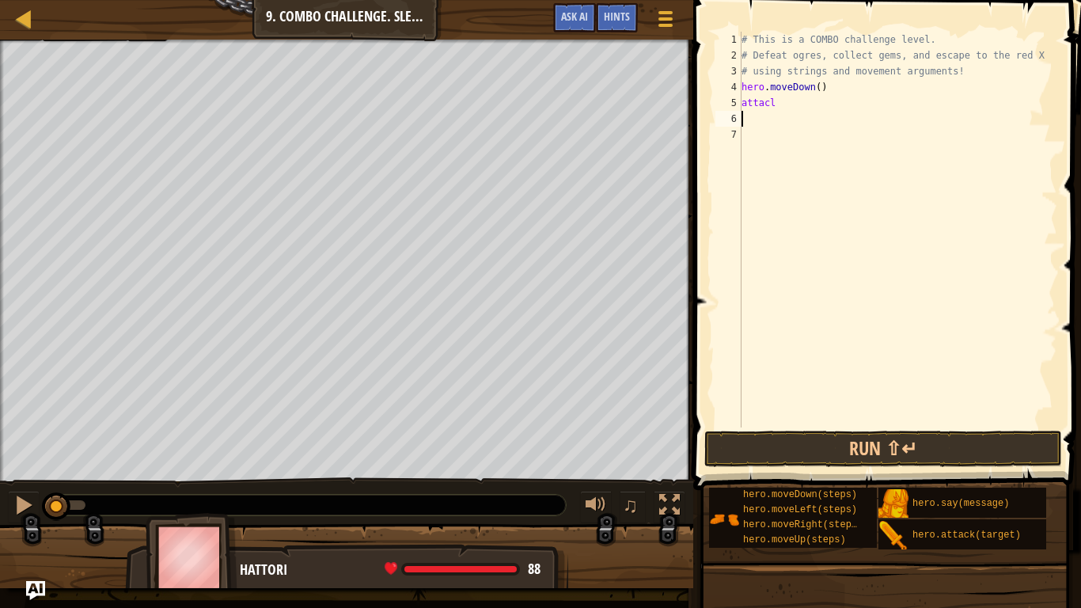
scroll to position [7, 0]
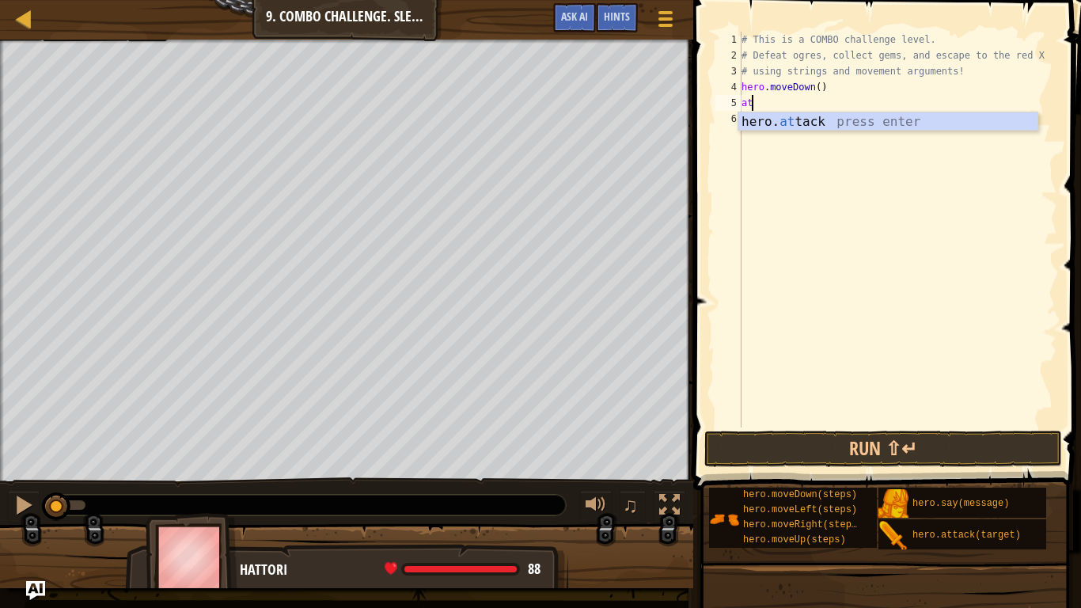
type textarea "a"
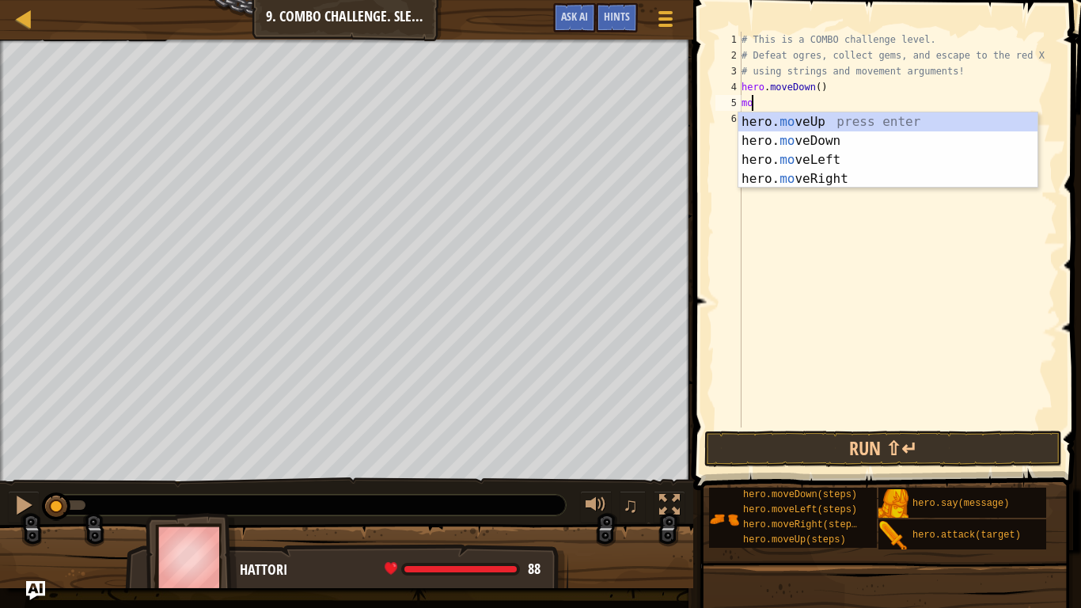
type textarea "m"
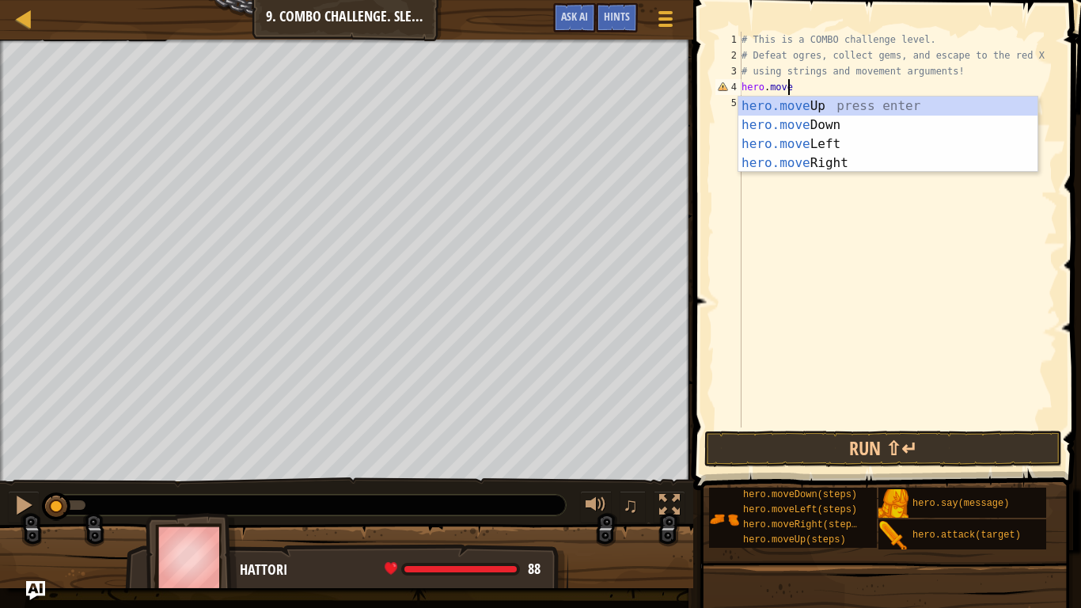
scroll to position [7, 4]
type textarea "hero.moveup"
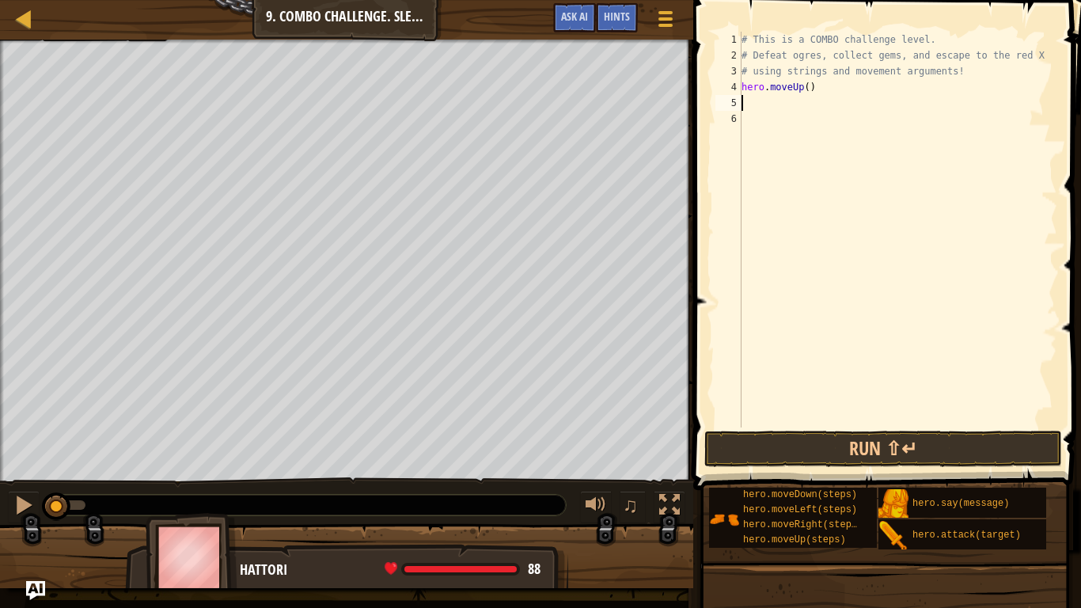
scroll to position [7, 0]
type textarea "hero.attack("Rexxar")"
type textarea "hero.attack("Brack")"
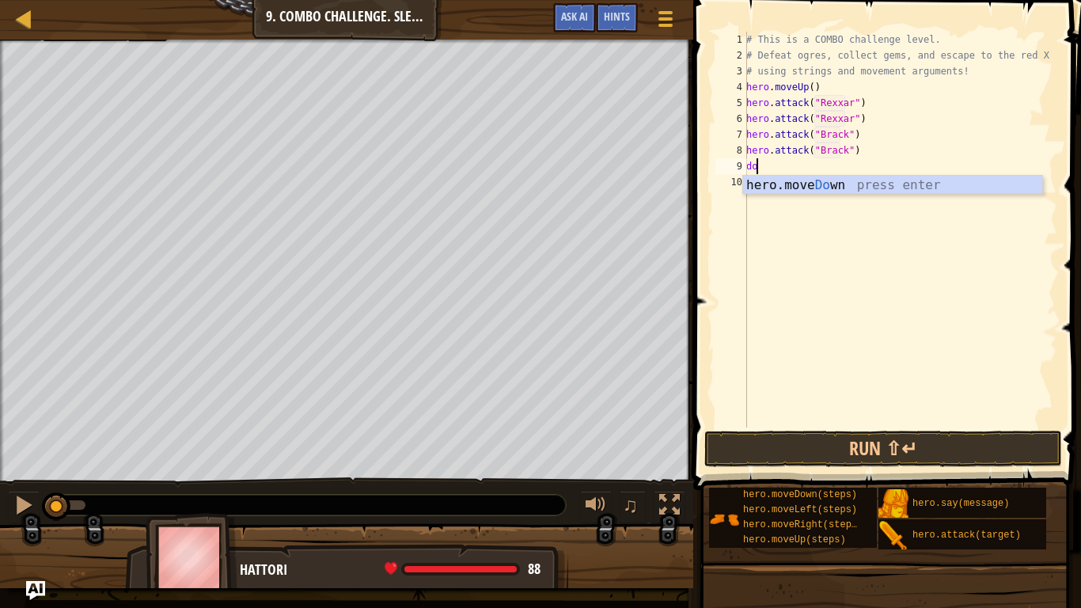
type textarea "down"
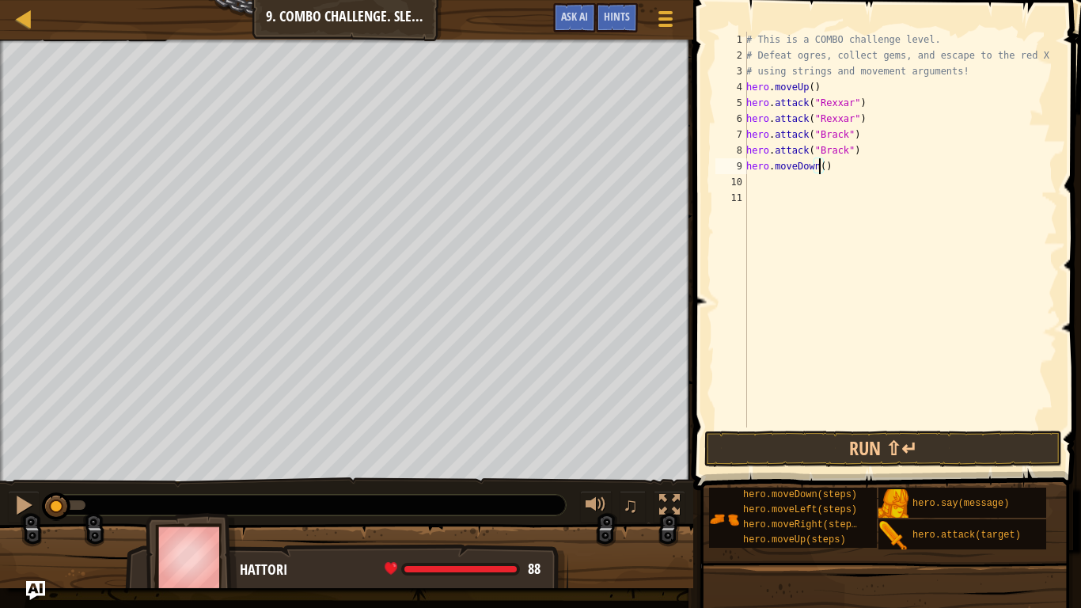
type textarea "hero.moveDown(2)"
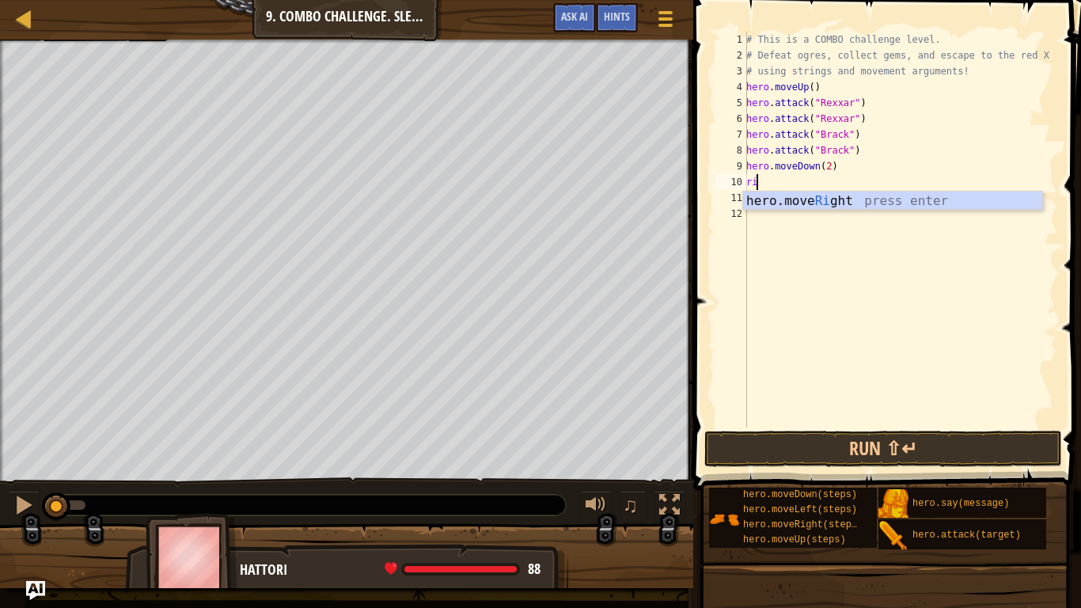
type textarea "right"
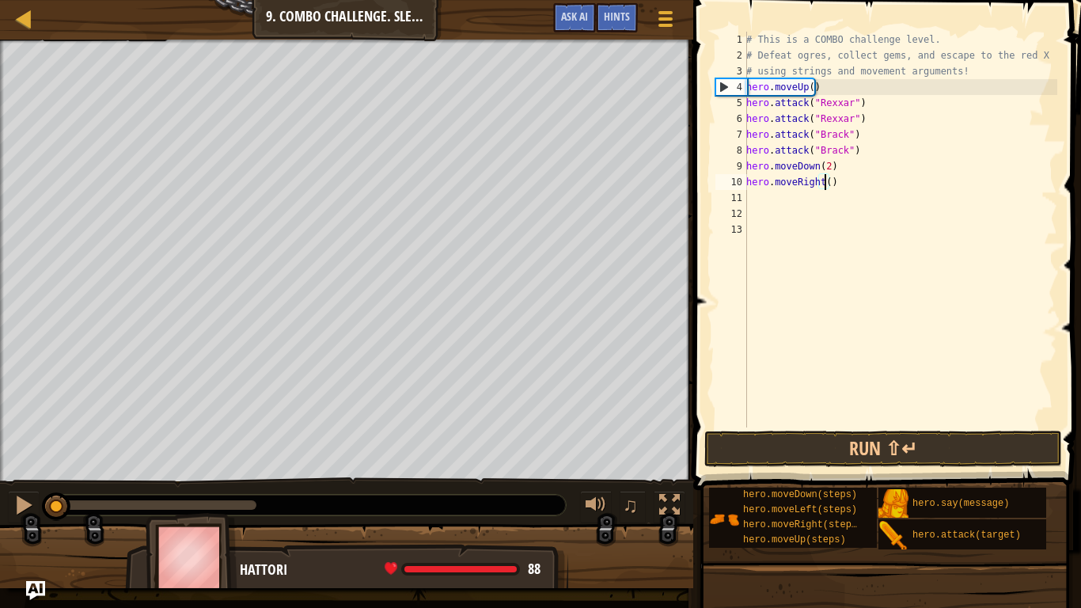
type textarea "hero.moveRight(2)"
type textarea "hero.attack("Ursa")"
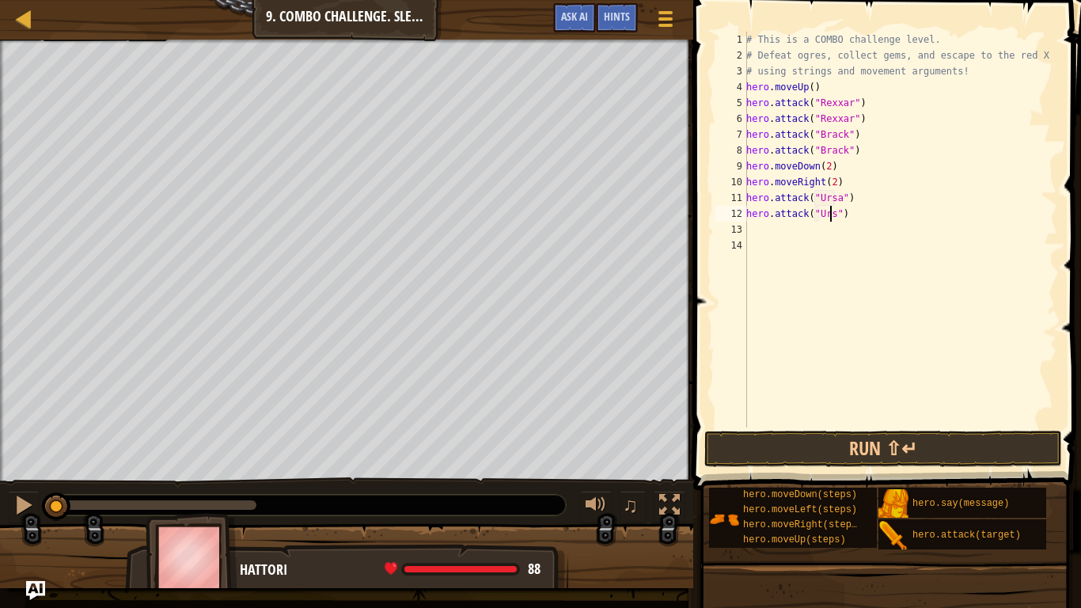
type textarea "hero.attack("Ursa")"
type textarea "up"
type textarea "hero.moveUp(2)"
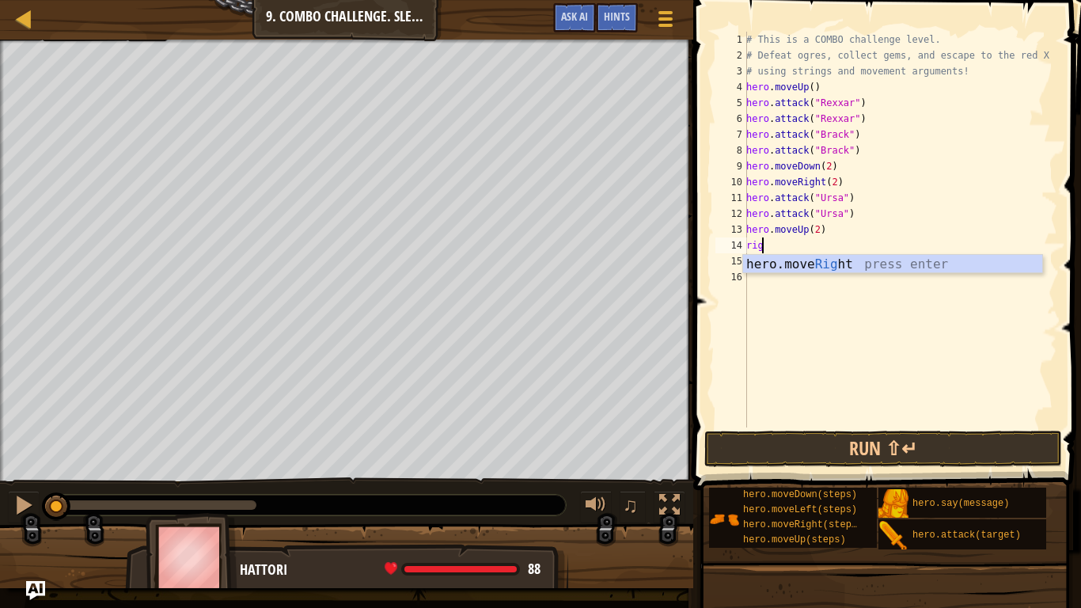
scroll to position [7, 2]
type textarea "right"
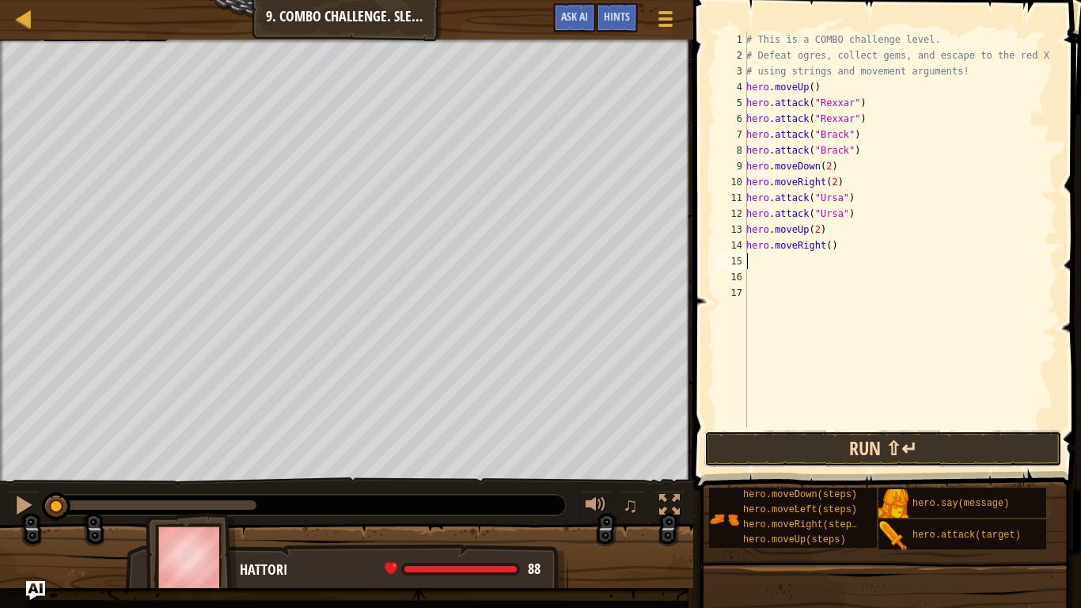
click at [909, 446] on button "Run ⇧↵" at bounding box center [883, 448] width 358 height 36
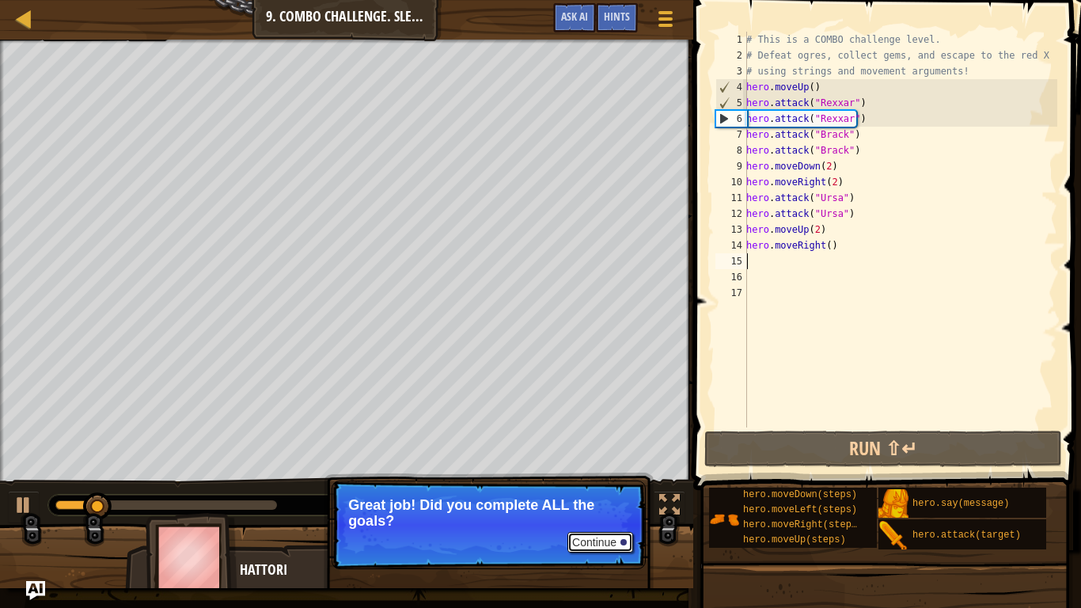
click at [605, 538] on button "Continue" at bounding box center [600, 542] width 66 height 21
click at [605, 538] on p "Continue Great job! Did you complete ALL the goals?" at bounding box center [489, 524] width 314 height 89
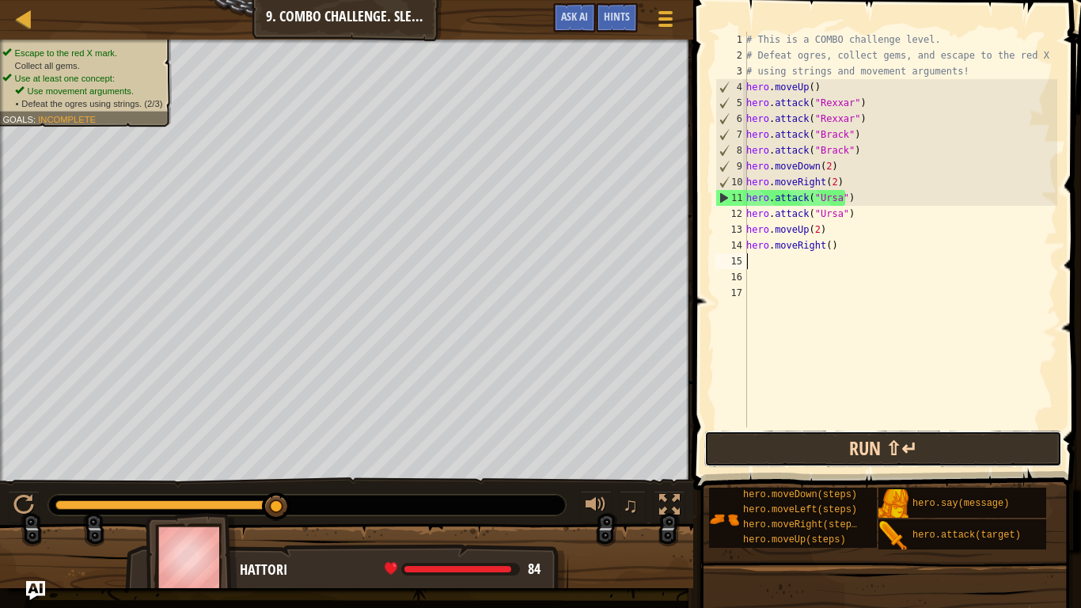
click at [735, 437] on button "Run ⇧↵" at bounding box center [883, 448] width 358 height 36
click at [743, 434] on button "Run ⇧↵" at bounding box center [883, 448] width 358 height 36
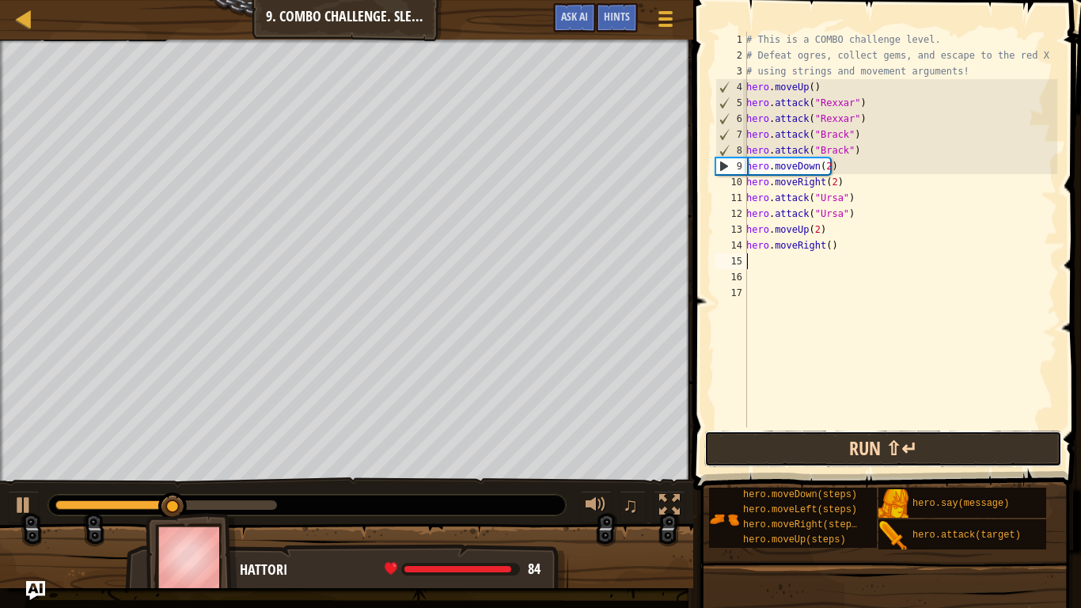
click at [768, 446] on button "Run ⇧↵" at bounding box center [883, 448] width 358 height 36
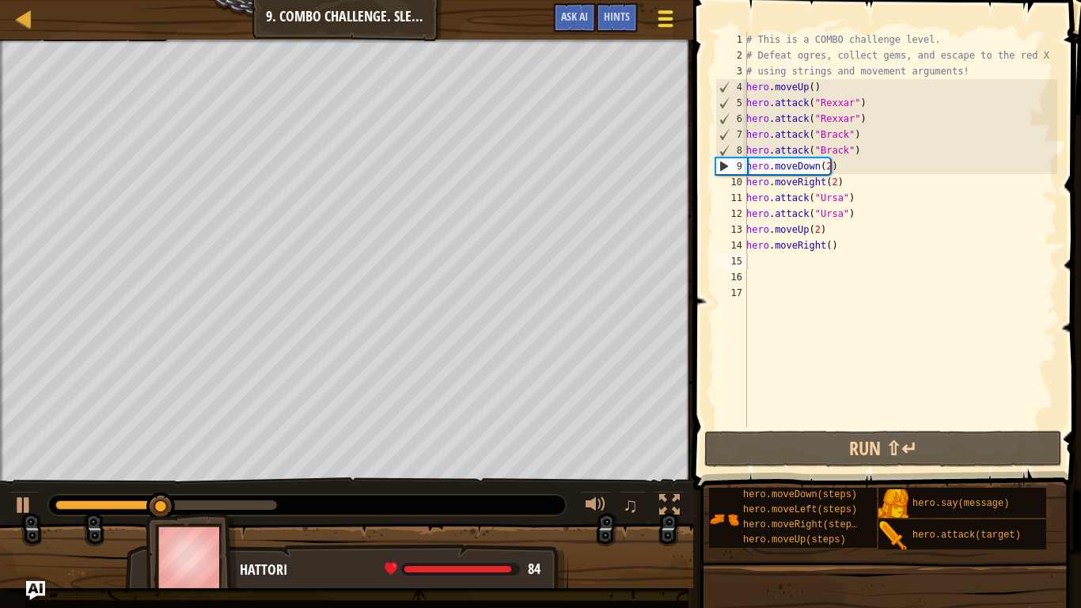
click at [656, 19] on div at bounding box center [664, 18] width 21 height 23
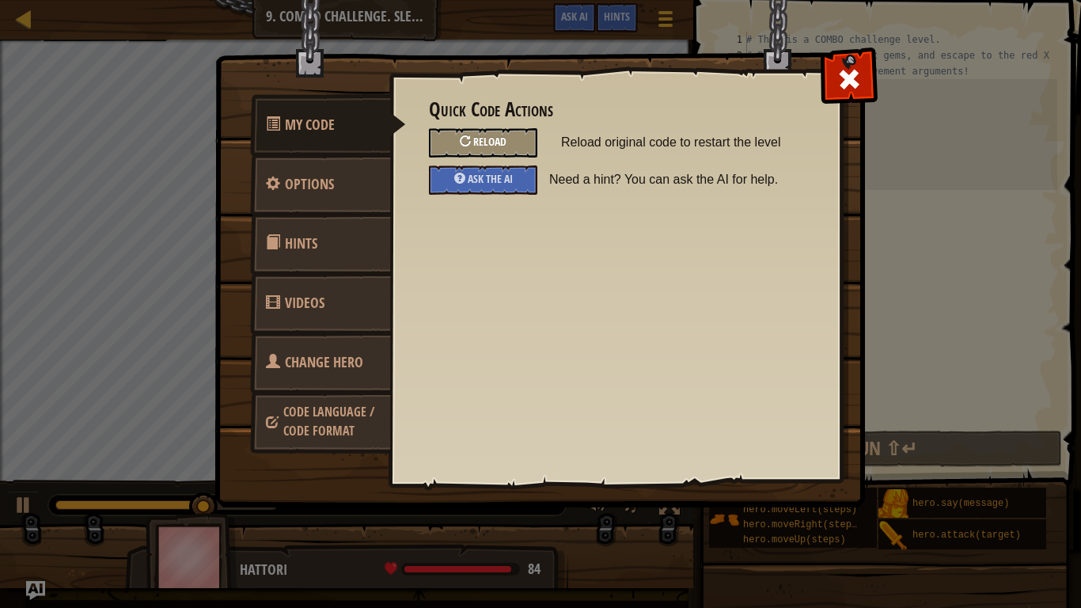
click at [500, 138] on span "Reload" at bounding box center [489, 141] width 33 height 15
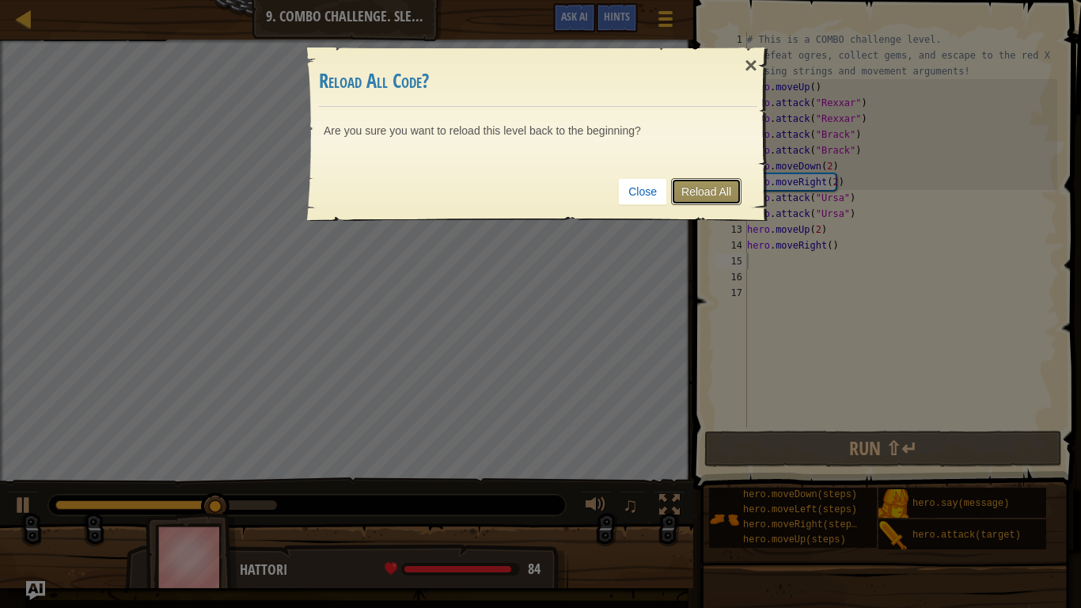
click at [700, 190] on link "Reload All" at bounding box center [706, 191] width 70 height 27
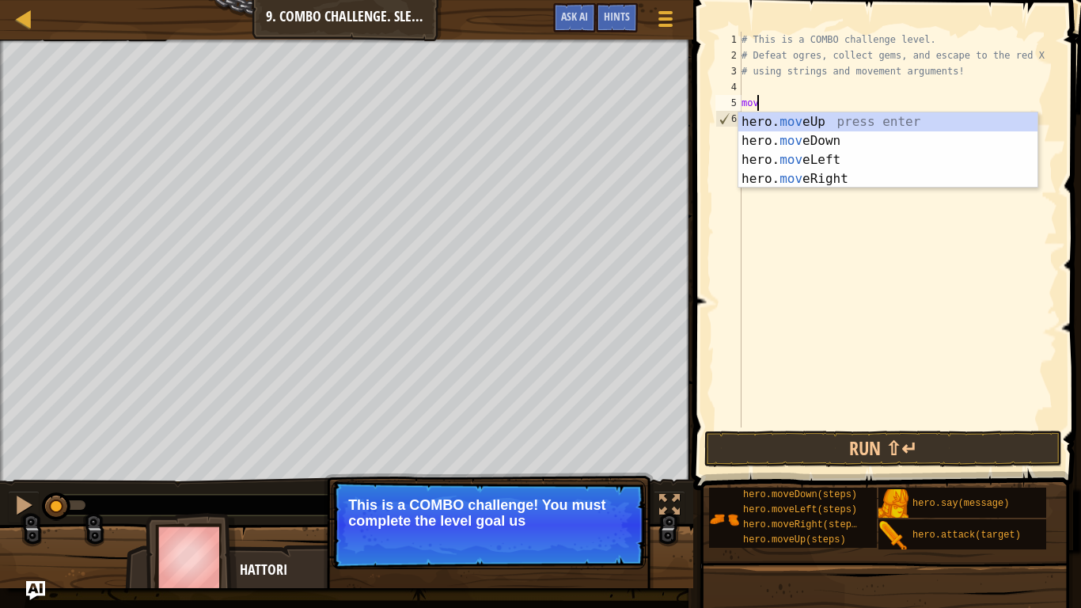
type textarea "moveup"
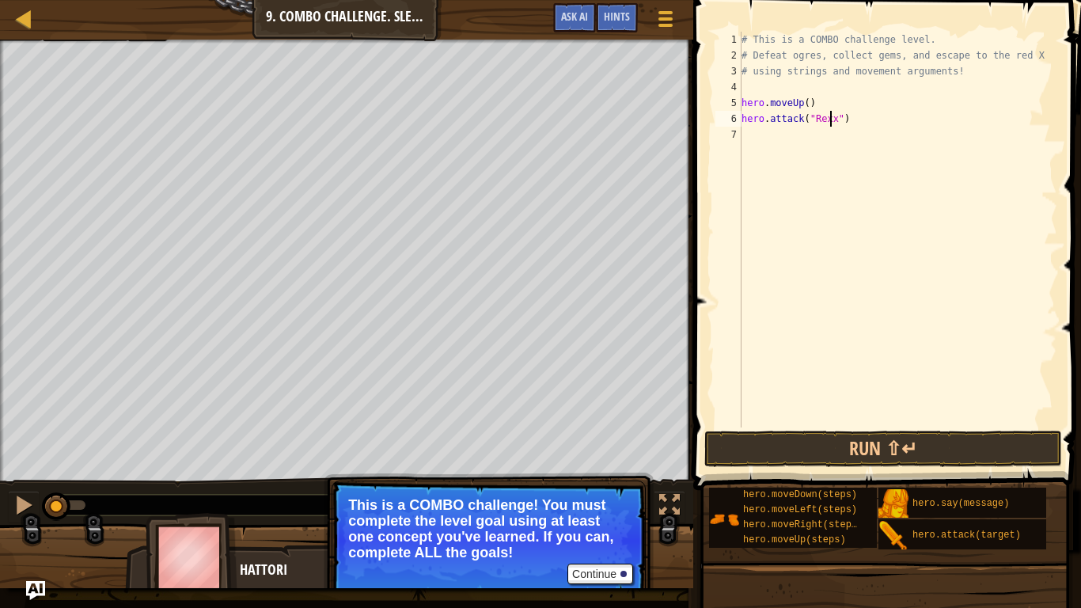
type textarea "hero.attack("Rexxar")"
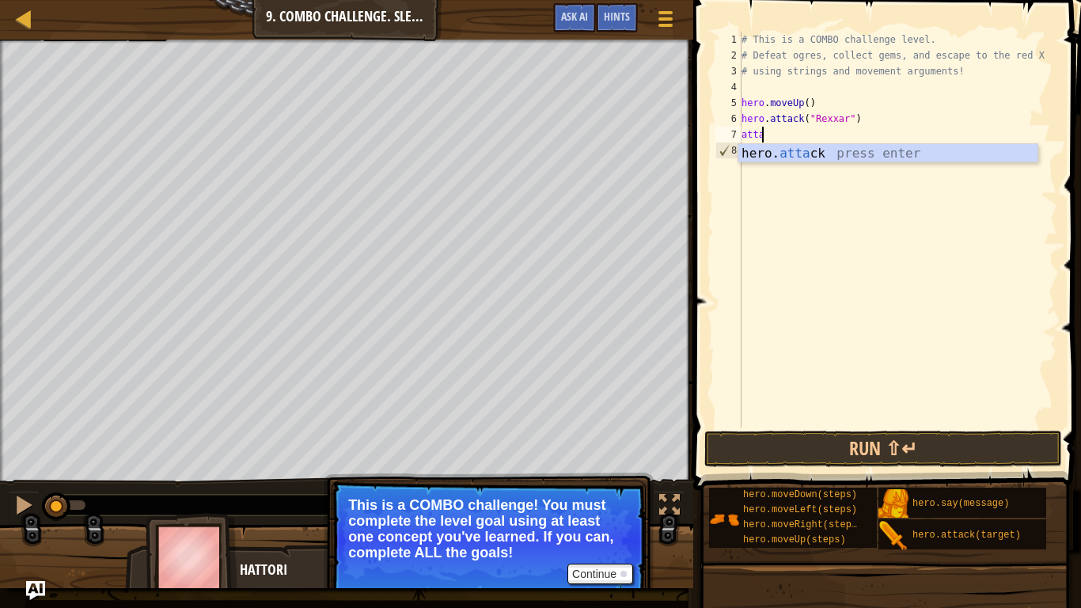
scroll to position [7, 2]
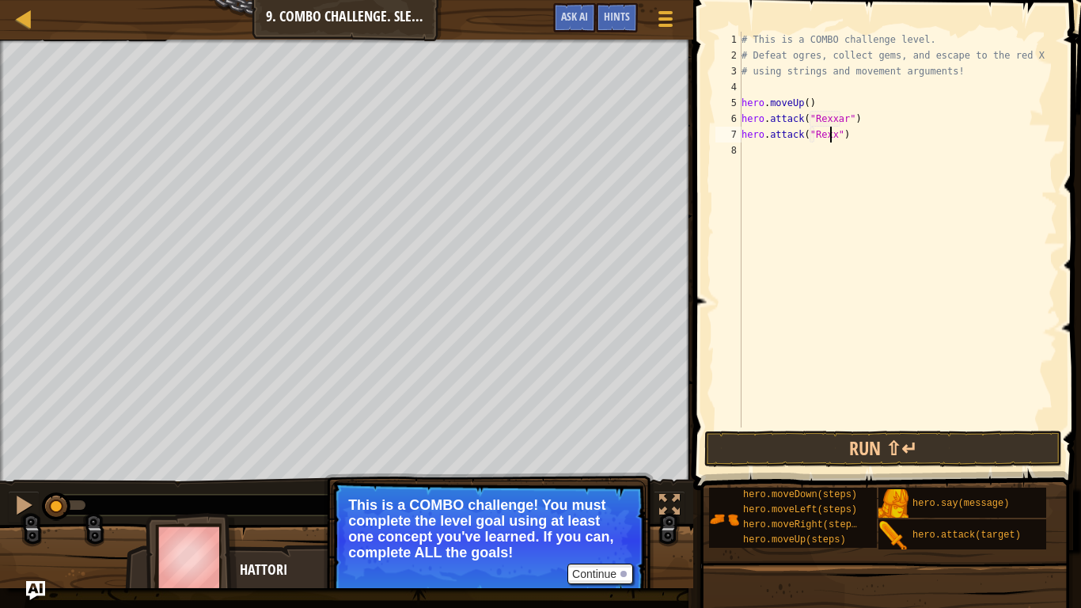
type textarea "hero.attack("Rexxar")"
type textarea "moveright"
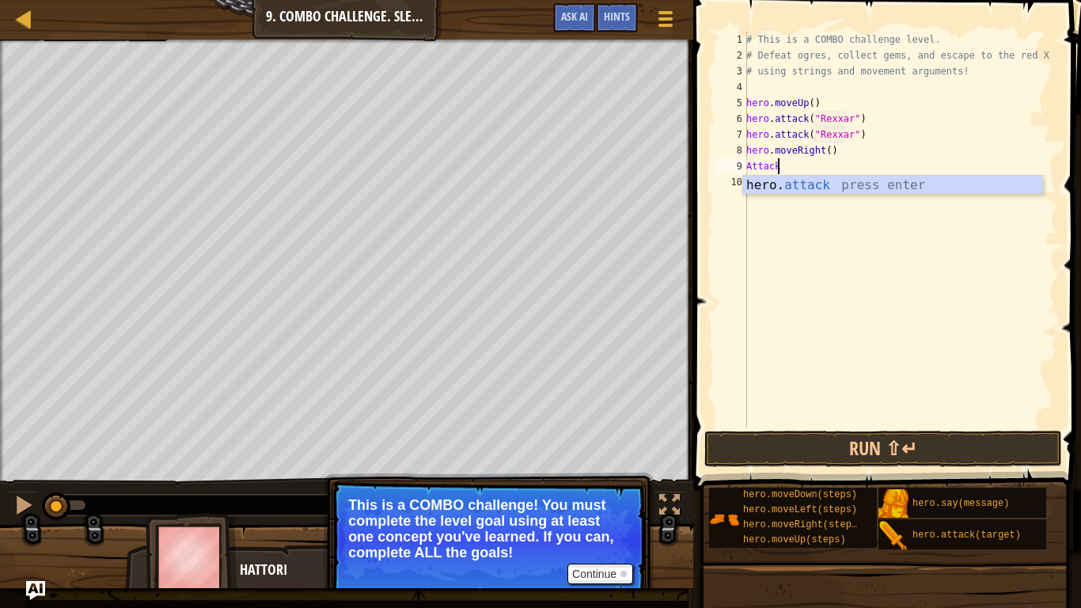
scroll to position [7, 2]
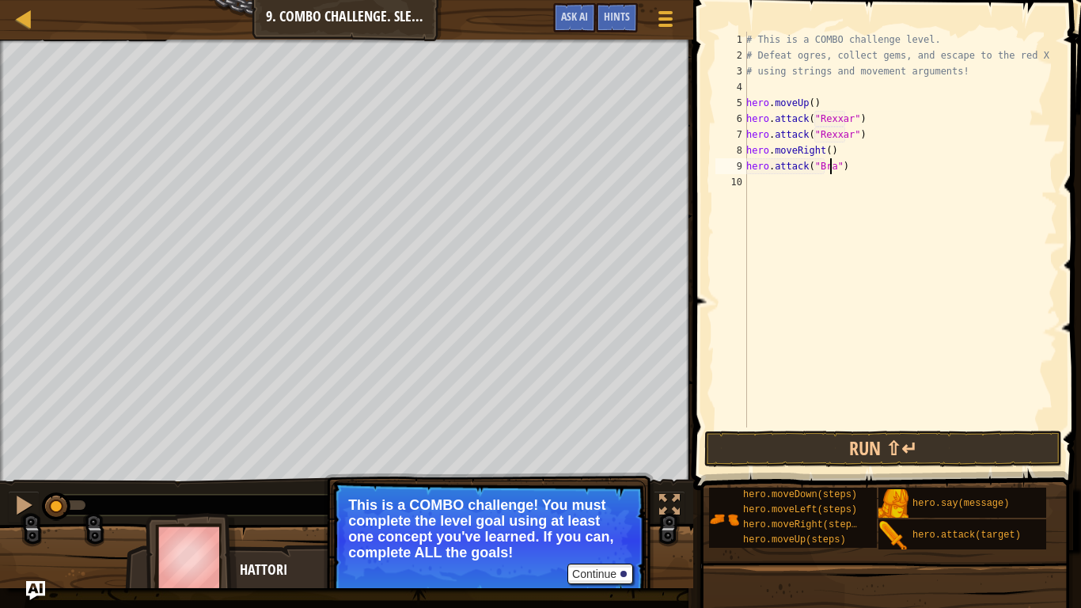
type textarea "hero.attack("Brack")"
drag, startPoint x: 622, startPoint y: 575, endPoint x: 691, endPoint y: 528, distance: 83.6
click at [621, 575] on div at bounding box center [623, 574] width 6 height 6
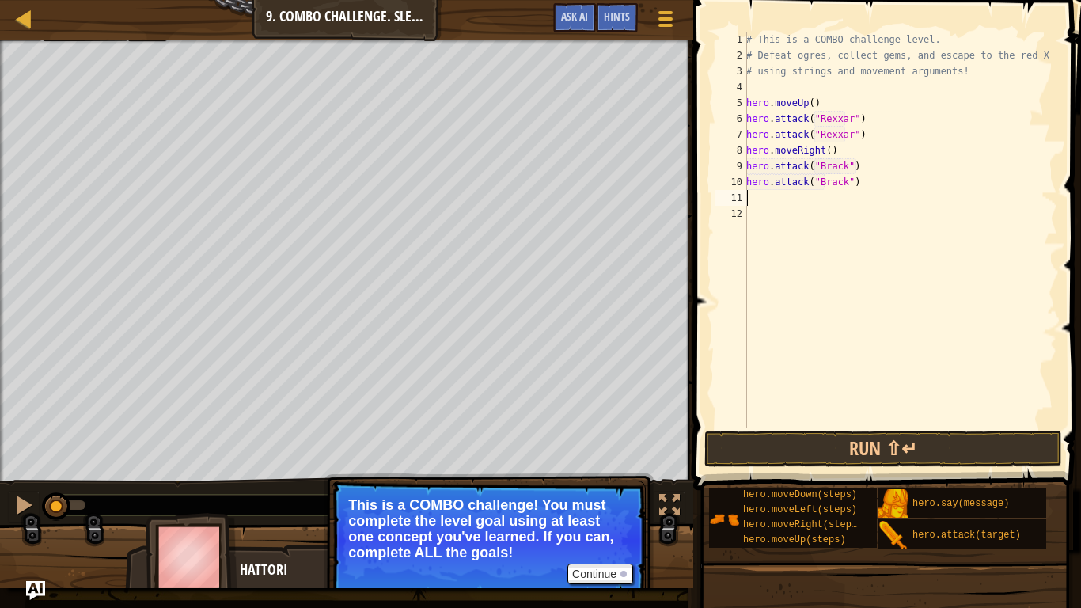
click at [621, 575] on div at bounding box center [623, 574] width 6 height 6
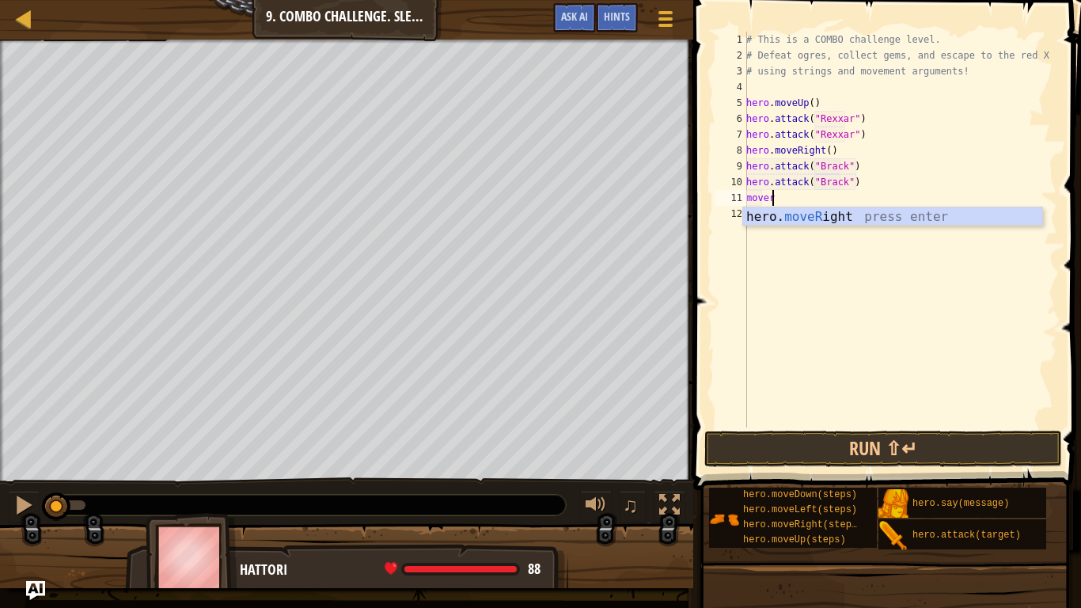
scroll to position [7, 2]
type textarea "moverigt"
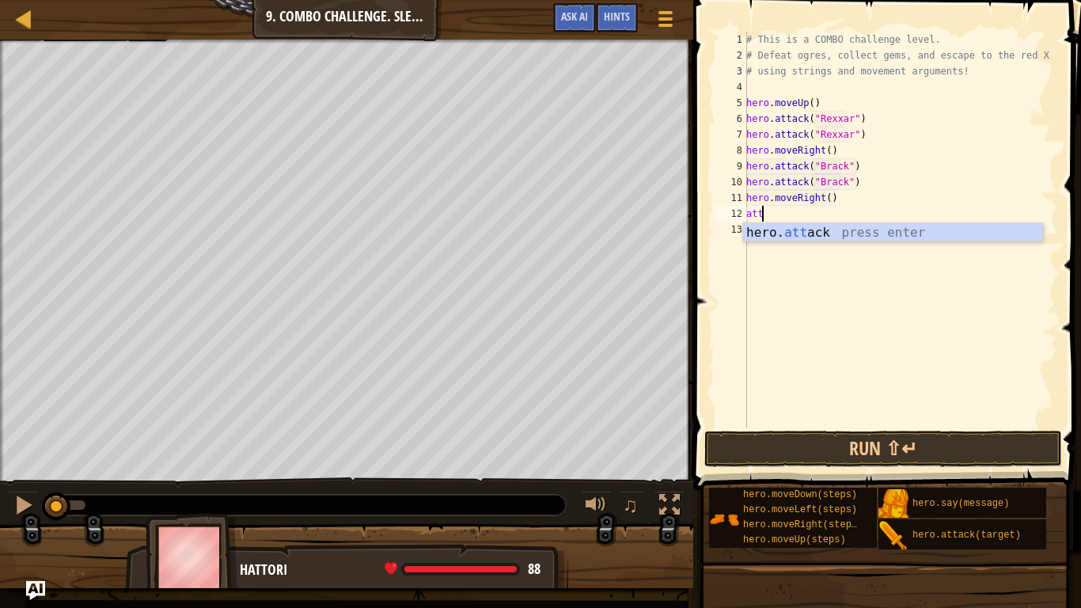
scroll to position [7, 1]
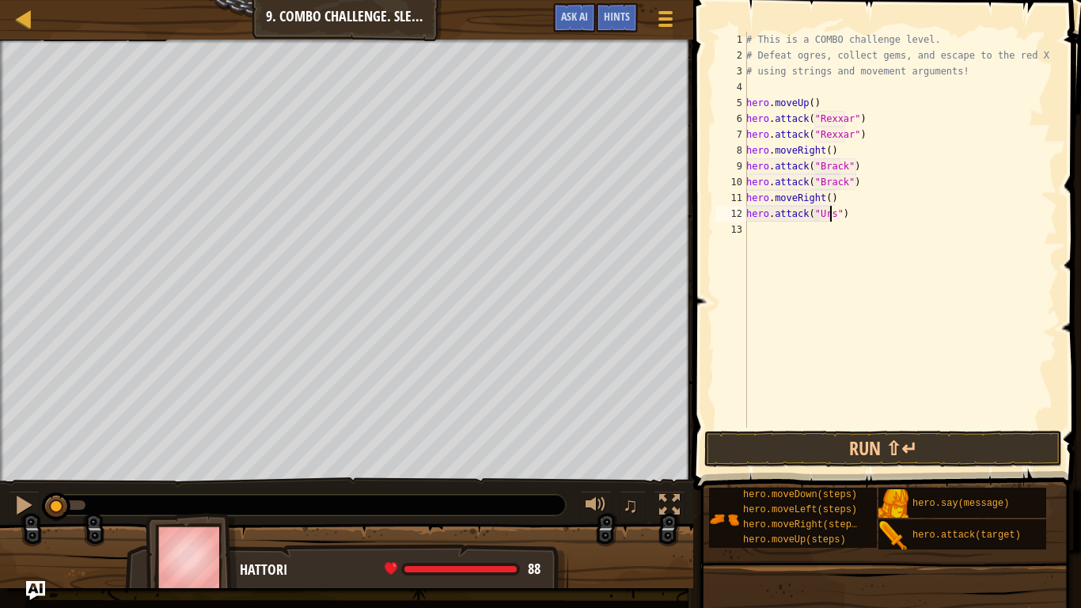
type textarea "hero.attack("Ursa")"
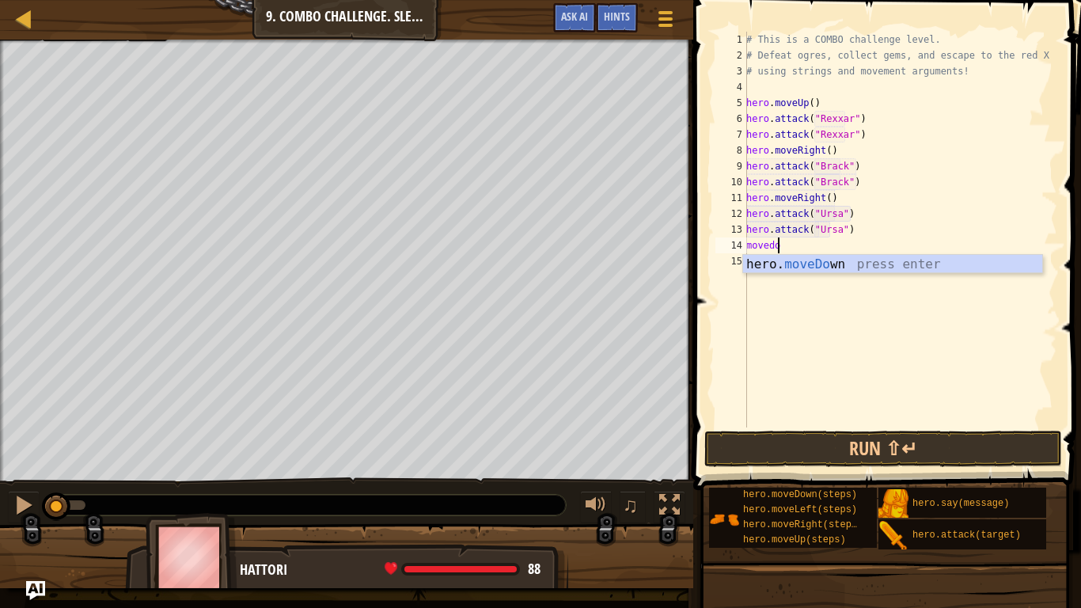
type textarea "movedown"
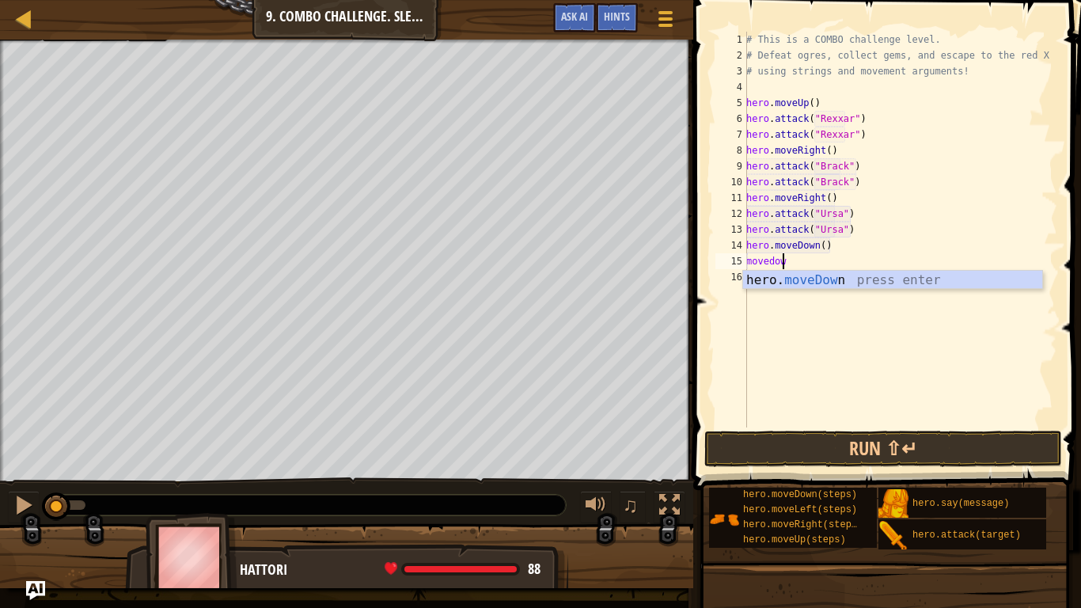
type textarea "movedown"
type textarea "moveright(2)"
click at [747, 277] on div "# This is a COMBO challenge level. # Defeat [PERSON_NAME], collect gems, and es…" at bounding box center [900, 245] width 314 height 427
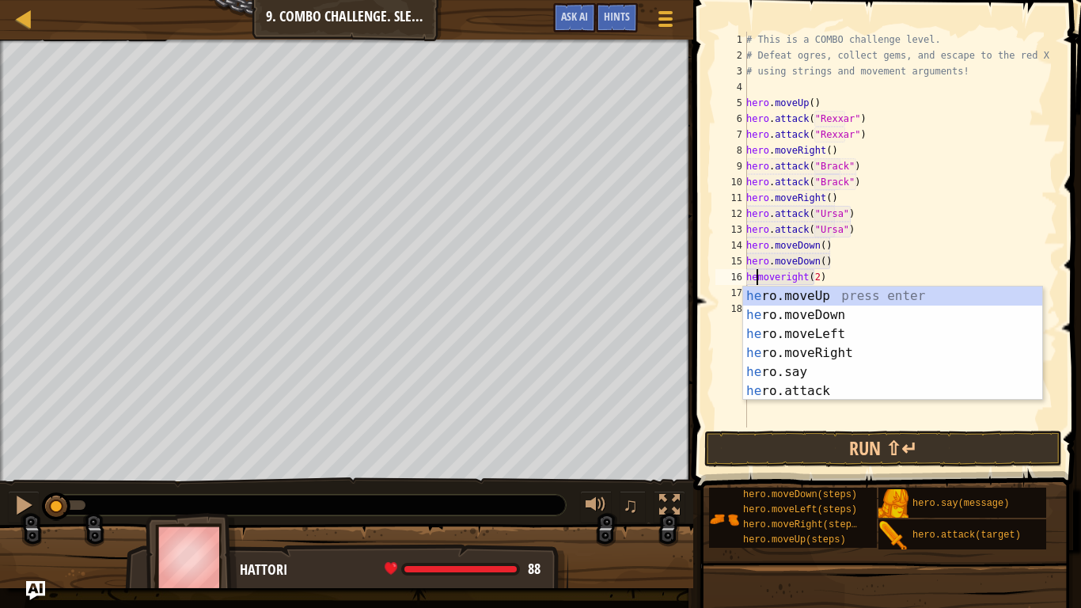
scroll to position [7, 2]
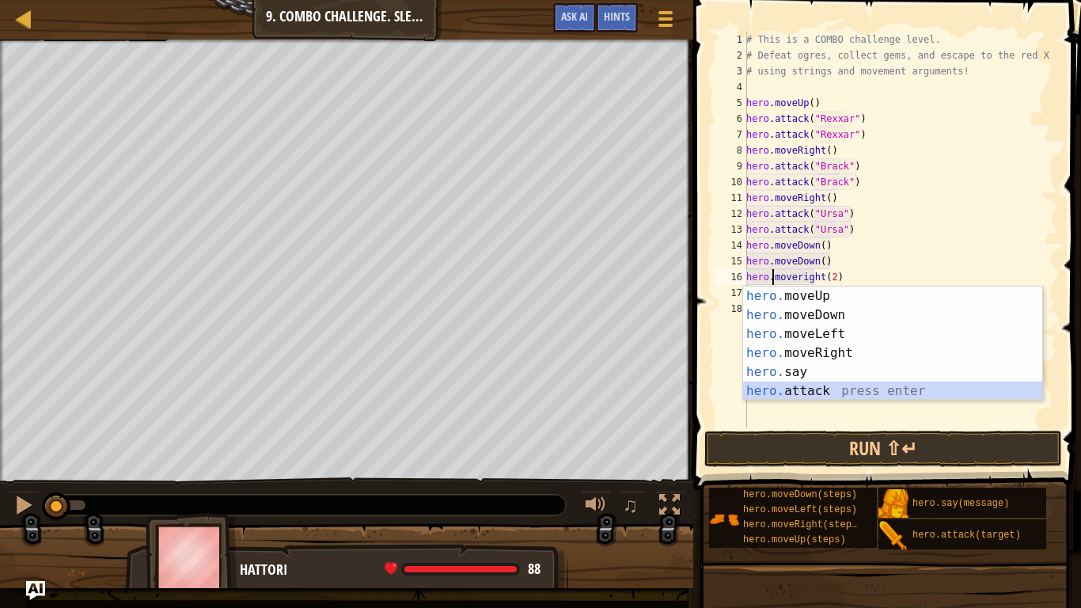
click at [798, 273] on div "# This is a COMBO challenge level. # Defeat [PERSON_NAME], collect gems, and es…" at bounding box center [900, 245] width 314 height 427
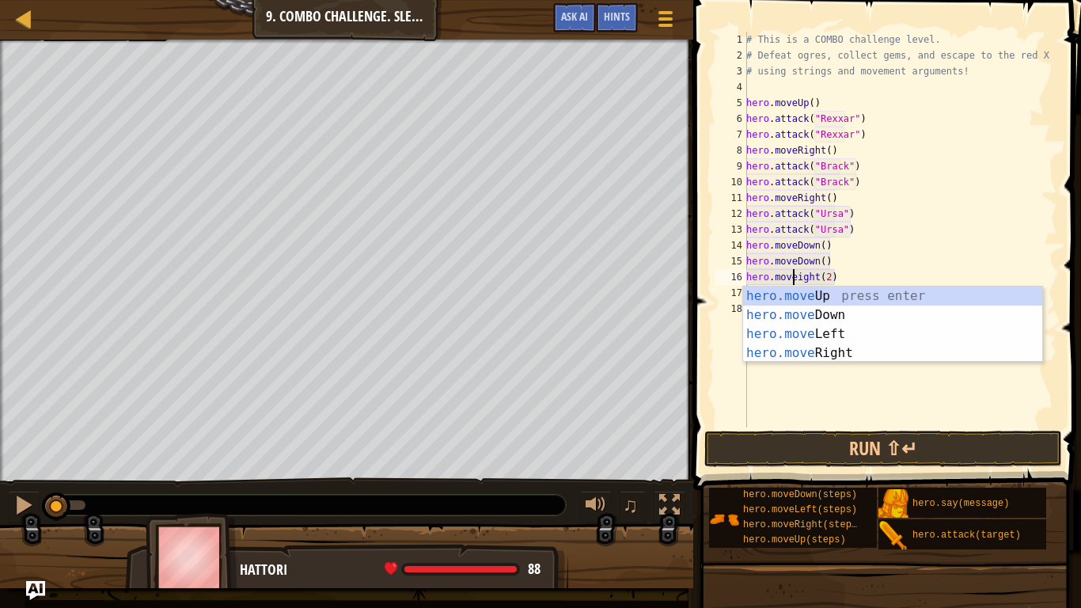
type textarea "hero.moveRight(2)"
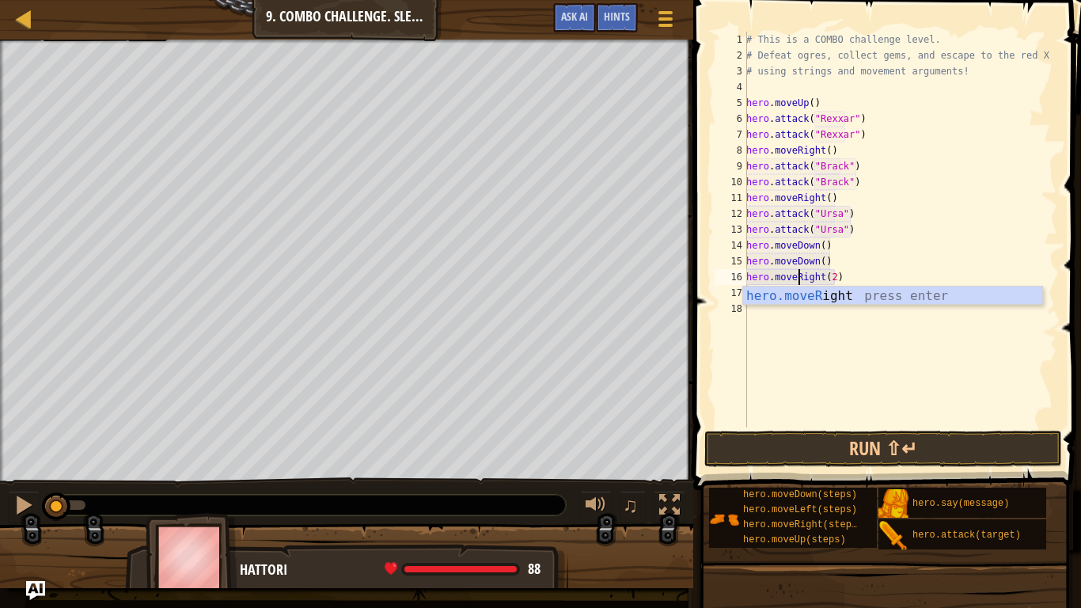
scroll to position [7, 5]
click at [870, 339] on div "# This is a COMBO challenge level. # Defeat [PERSON_NAME], collect gems, and es…" at bounding box center [900, 245] width 314 height 427
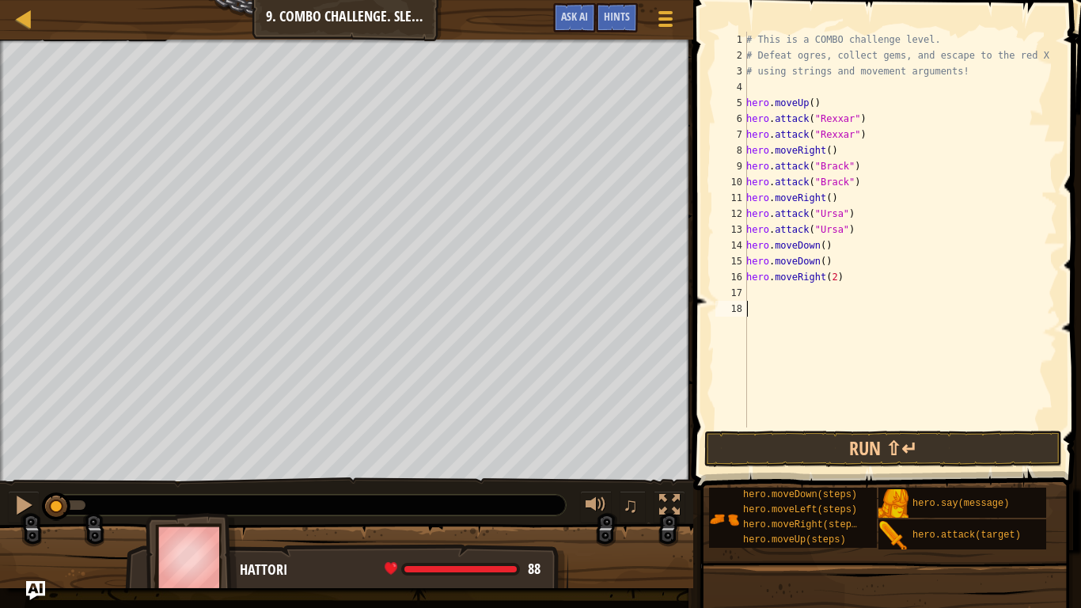
scroll to position [7, 0]
click at [818, 277] on div "# This is a COMBO challenge level. # Defeat [PERSON_NAME], collect gems, and es…" at bounding box center [900, 245] width 314 height 427
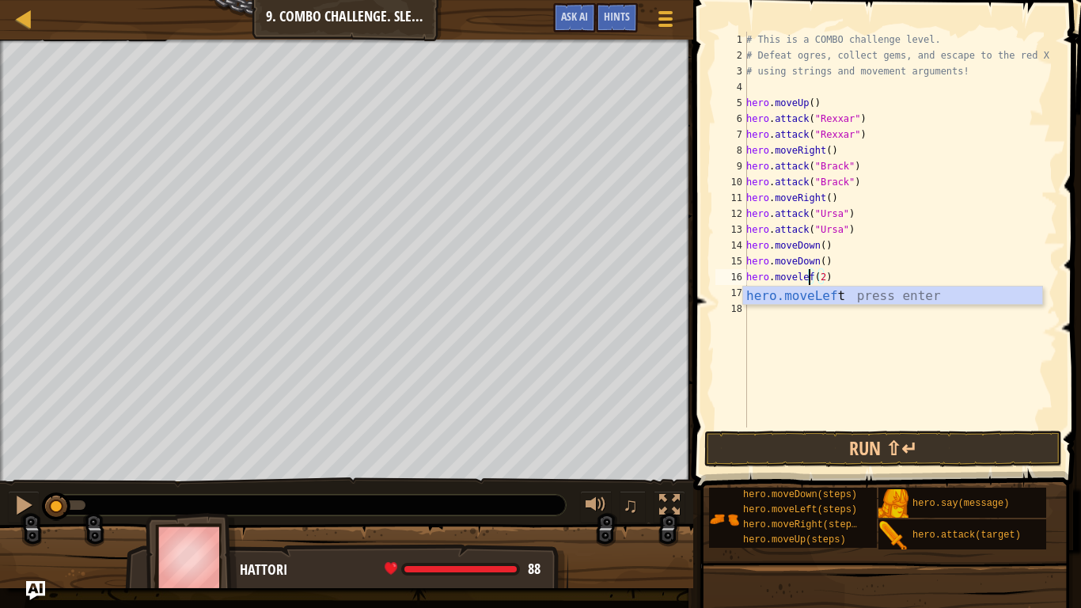
scroll to position [7, 6]
click at [859, 298] on div "hero.moveLeft press enter" at bounding box center [892, 314] width 299 height 57
type textarea "hero.moveLef(2)"
click at [846, 357] on div "# This is a COMBO challenge level. # Defeat [PERSON_NAME], collect gems, and es…" at bounding box center [900, 245] width 314 height 427
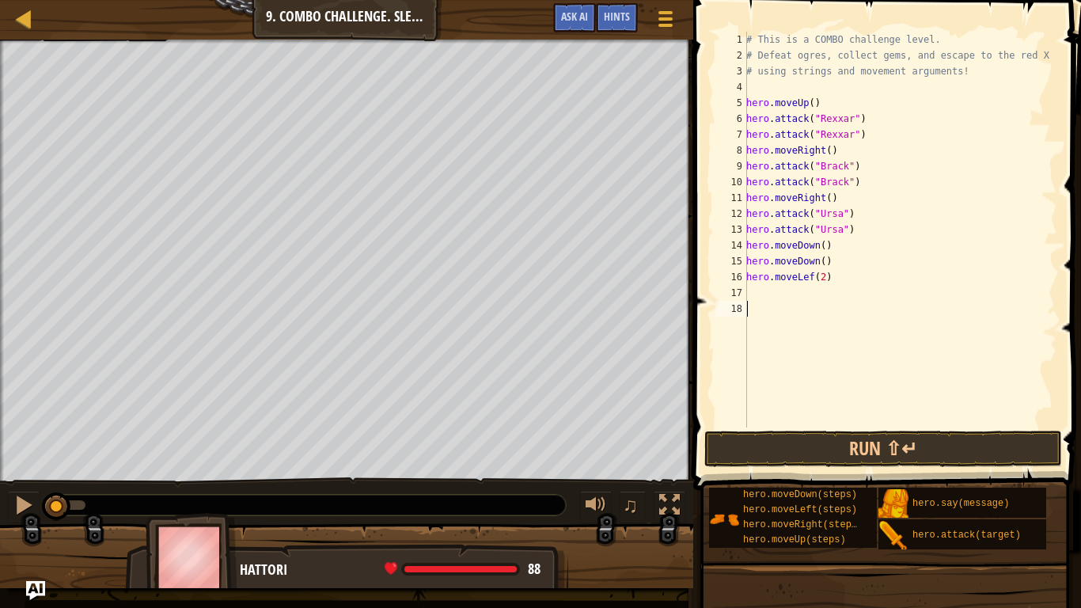
scroll to position [7, 0]
click at [776, 287] on div "# This is a COMBO challenge level. # Defeat [PERSON_NAME], collect gems, and es…" at bounding box center [900, 245] width 314 height 427
type textarea "up"
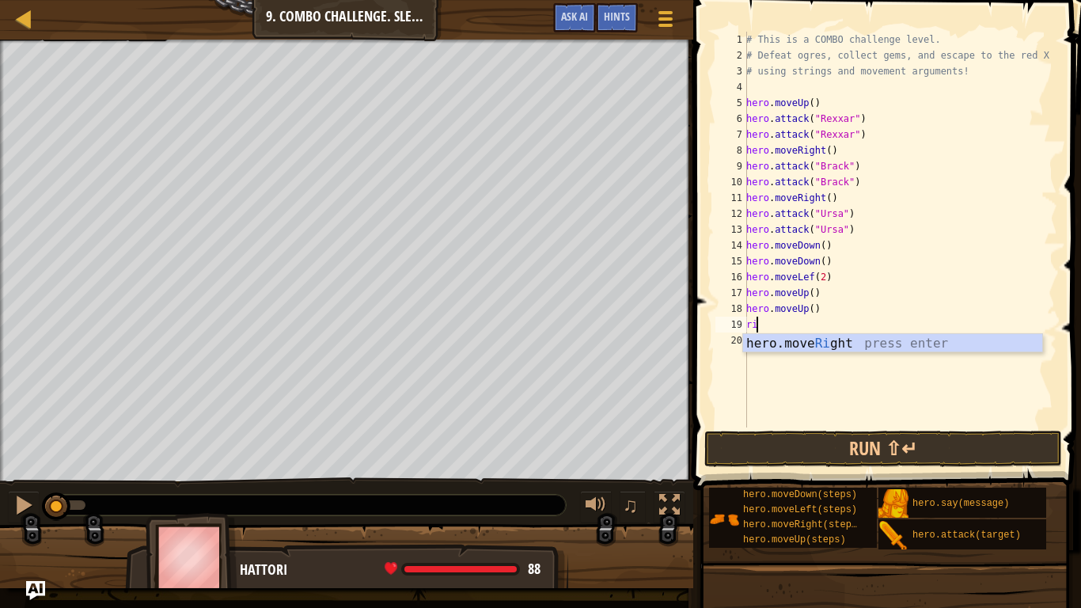
type textarea "right"
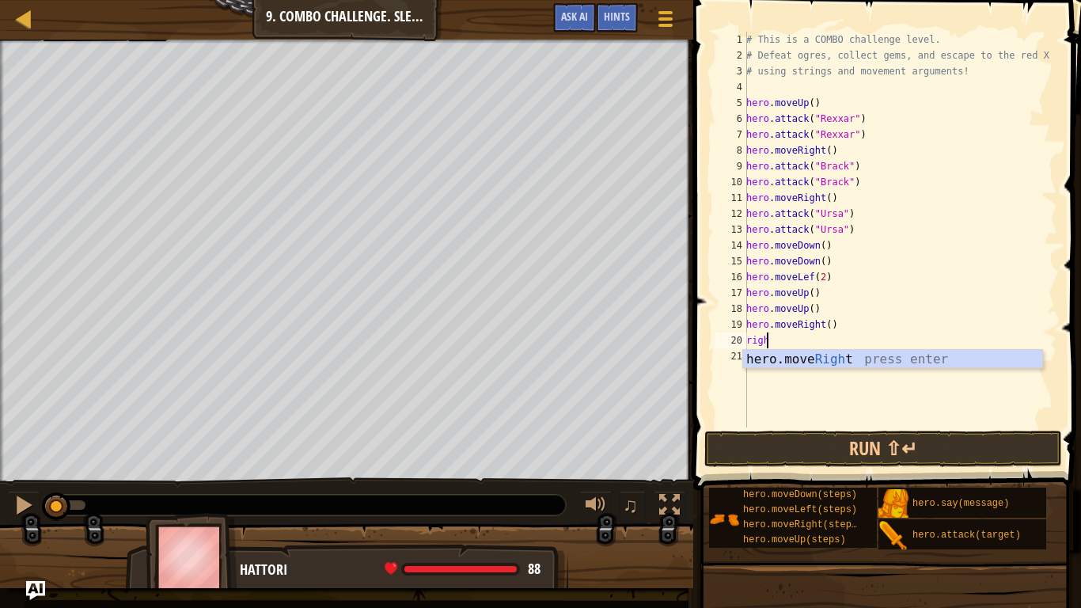
type textarea "right"
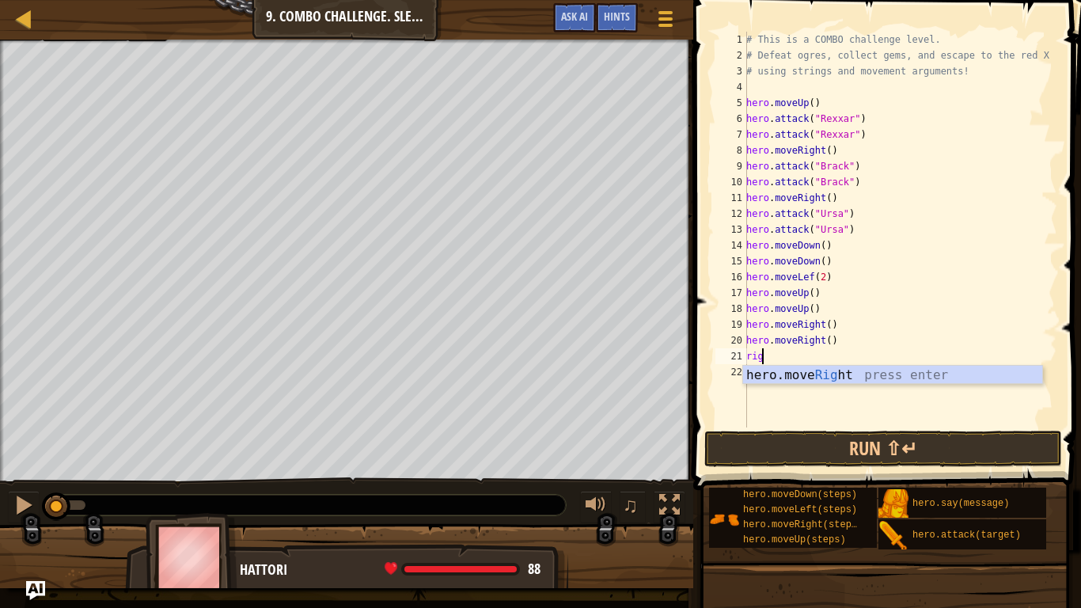
scroll to position [7, 1]
type textarea "right"
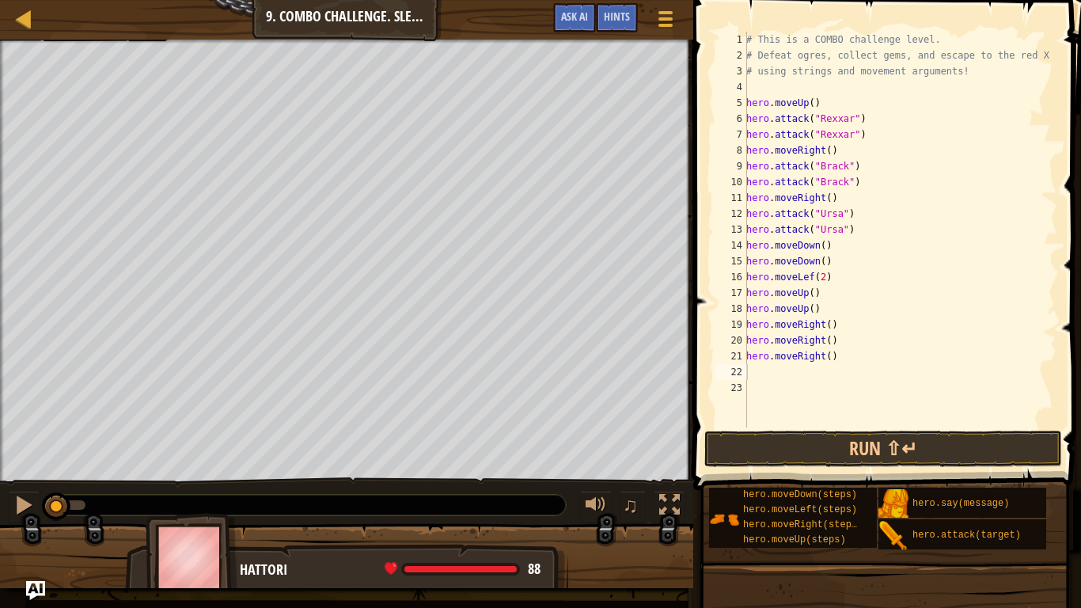
drag, startPoint x: 303, startPoint y: 495, endPoint x: 176, endPoint y: 500, distance: 127.5
click at [256, 499] on div at bounding box center [307, 505] width 518 height 21
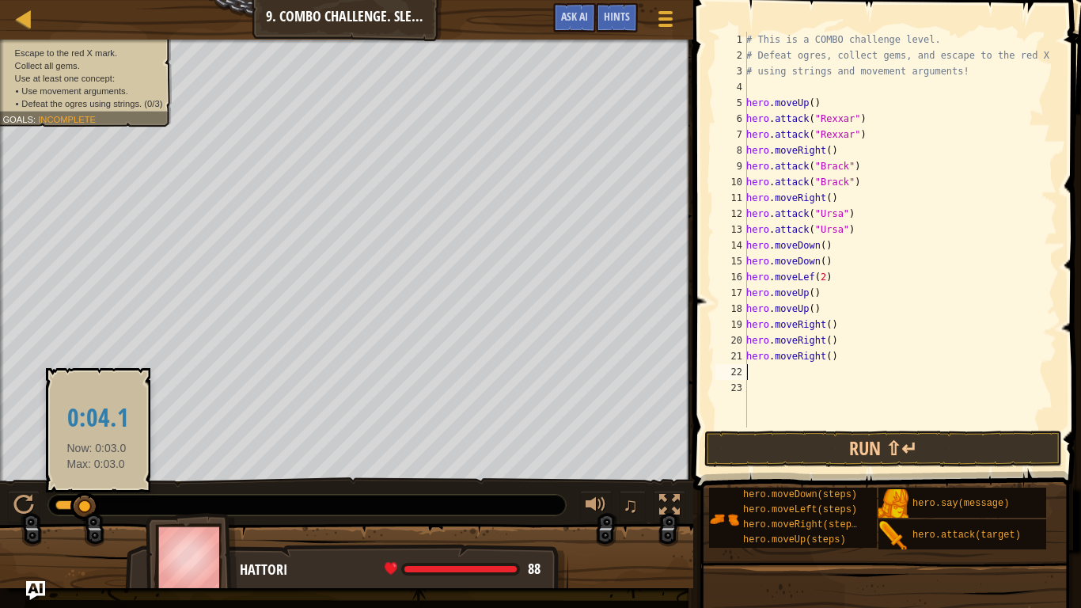
click at [70, 507] on div at bounding box center [84, 506] width 28 height 28
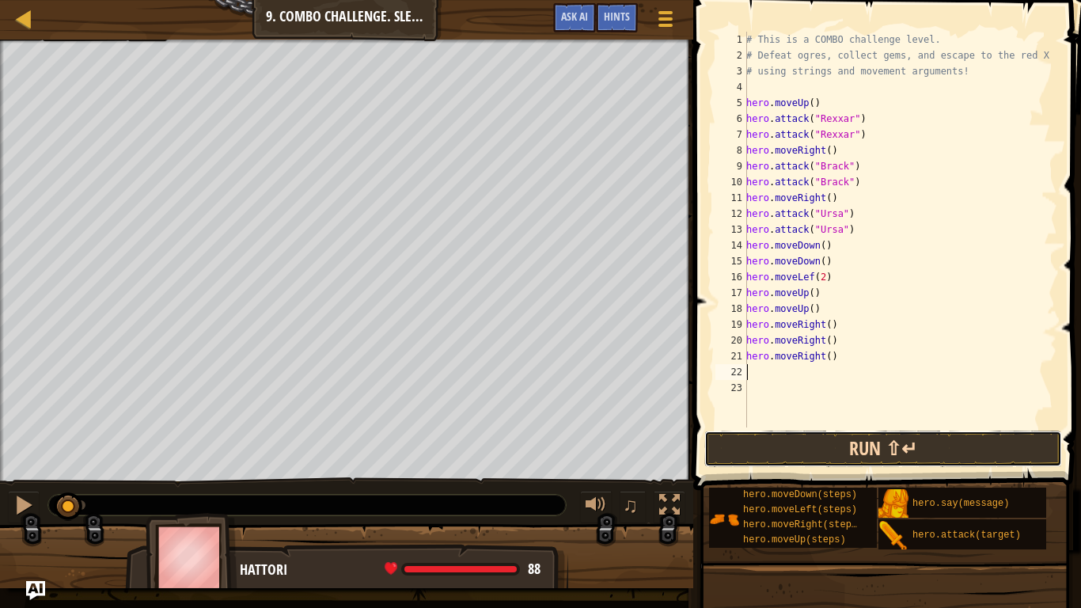
click at [973, 449] on button "Run ⇧↵" at bounding box center [883, 448] width 358 height 36
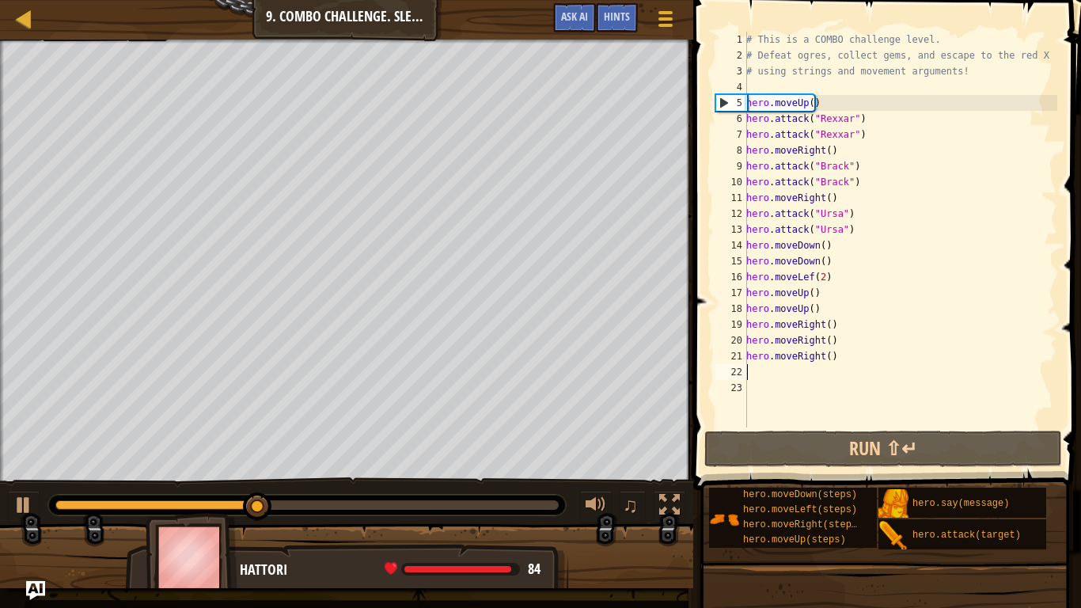
click at [5, 504] on div "♫" at bounding box center [346, 500] width 693 height 47
click at [17, 504] on div at bounding box center [23, 505] width 21 height 21
click at [0, 0] on div at bounding box center [0, 0] width 0 height 0
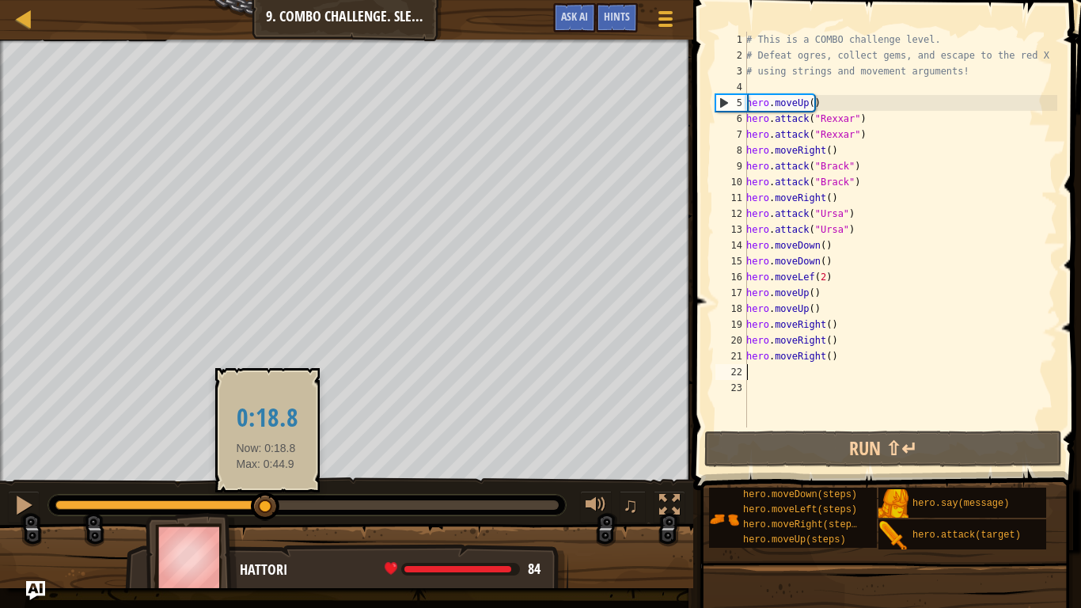
drag, startPoint x: 275, startPoint y: 503, endPoint x: 0, endPoint y: 521, distance: 275.2
click at [0, 521] on div "♫" at bounding box center [346, 500] width 693 height 47
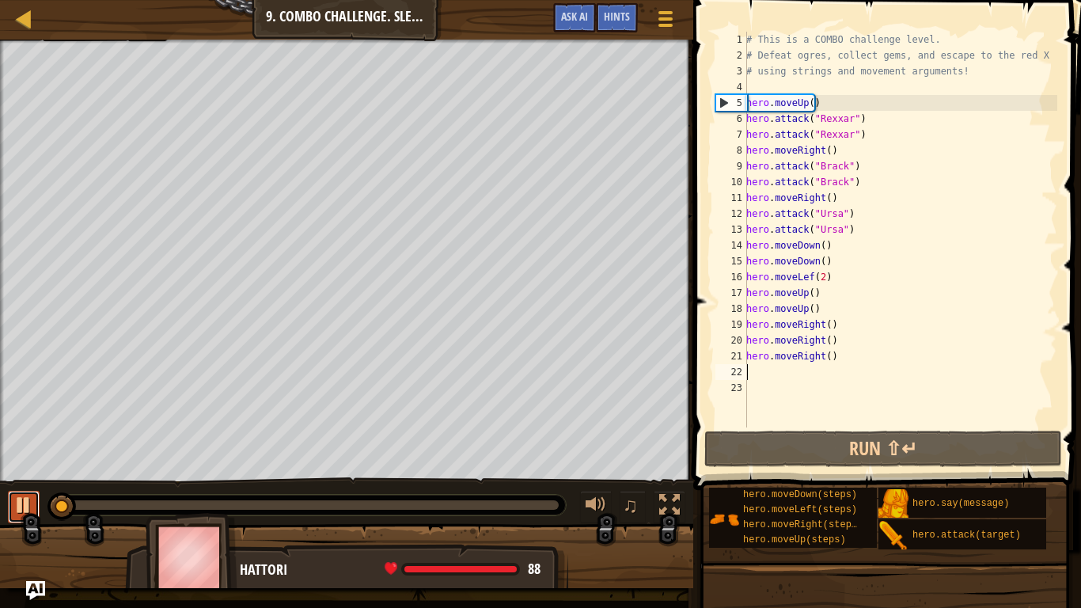
click at [10, 508] on button at bounding box center [24, 507] width 32 height 32
click at [21, 503] on div at bounding box center [23, 505] width 21 height 21
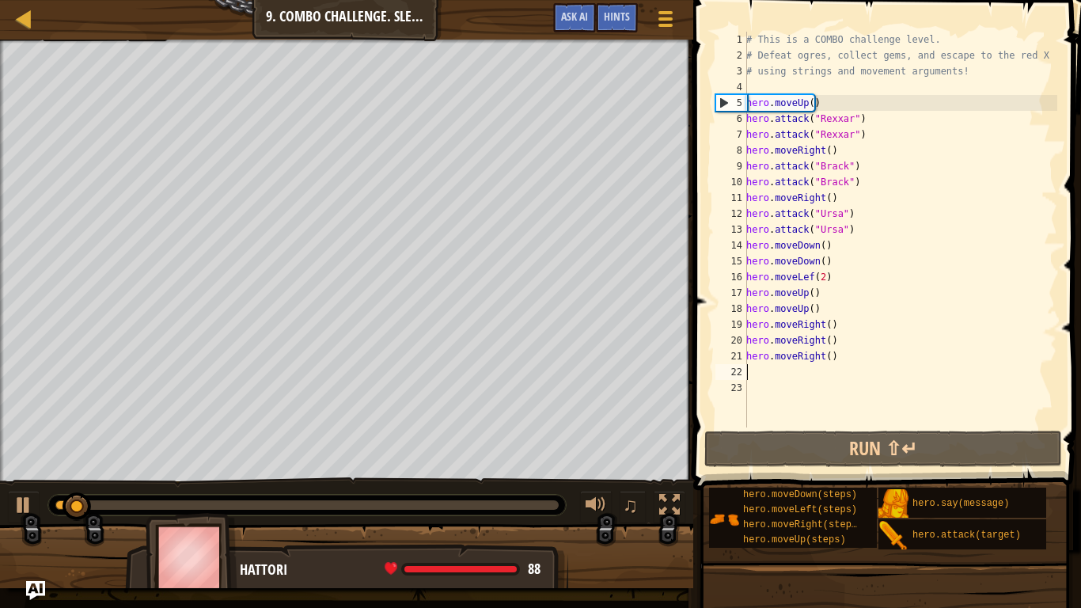
drag, startPoint x: 21, startPoint y: 503, endPoint x: 54, endPoint y: 502, distance: 32.5
click at [0, 0] on div at bounding box center [0, 0] width 0 height 0
click at [26, 500] on div at bounding box center [23, 505] width 21 height 21
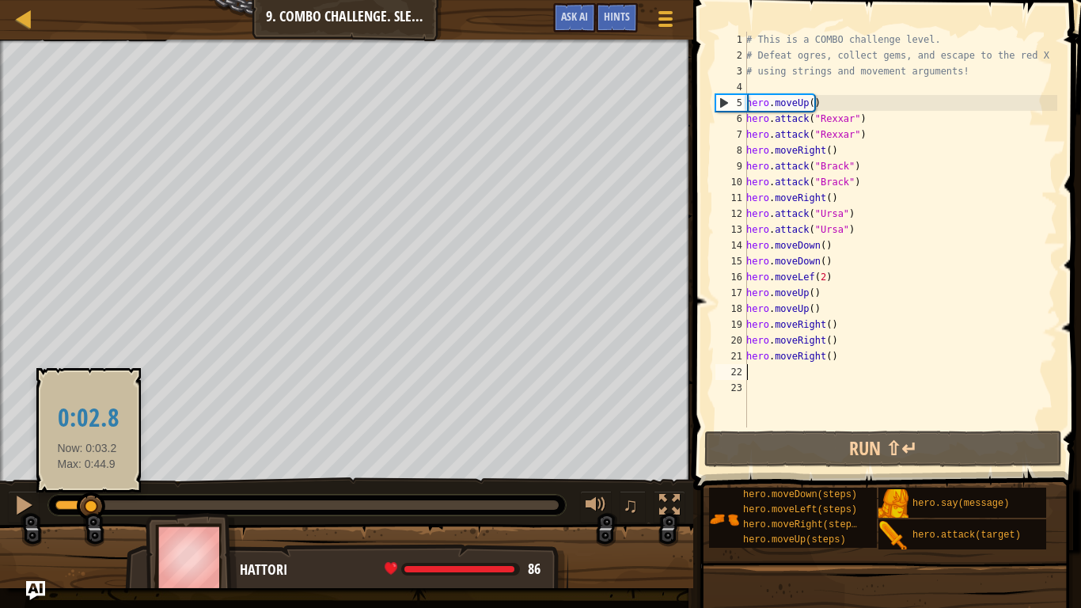
drag, startPoint x: 85, startPoint y: 497, endPoint x: 40, endPoint y: 503, distance: 46.3
click at [77, 503] on div at bounding box center [91, 506] width 28 height 28
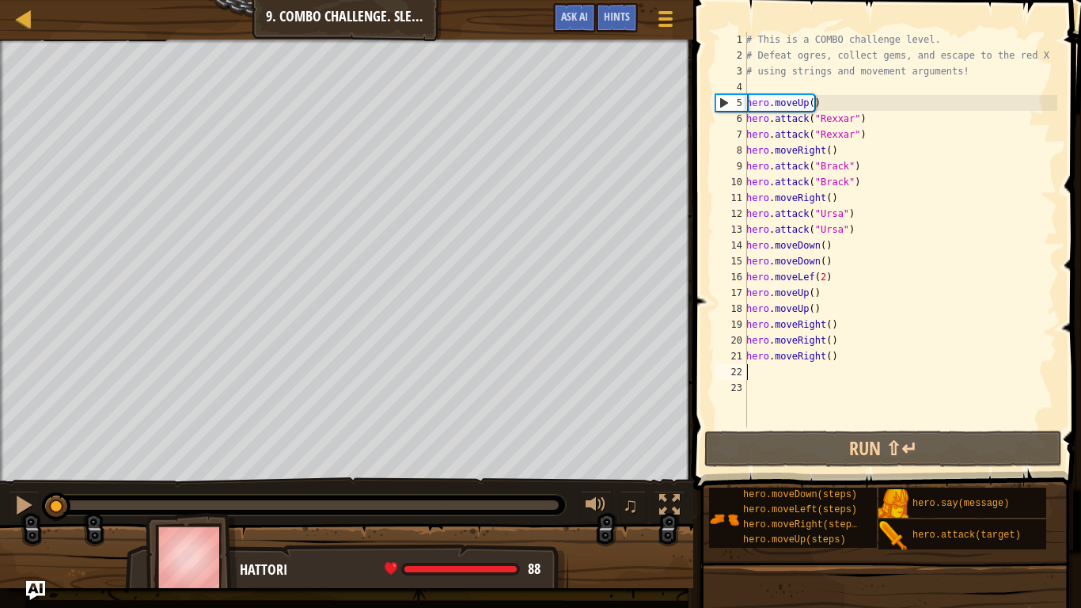
click at [841, 348] on div "# This is a COMBO challenge level. # Defeat [PERSON_NAME], collect gems, and es…" at bounding box center [900, 245] width 314 height 427
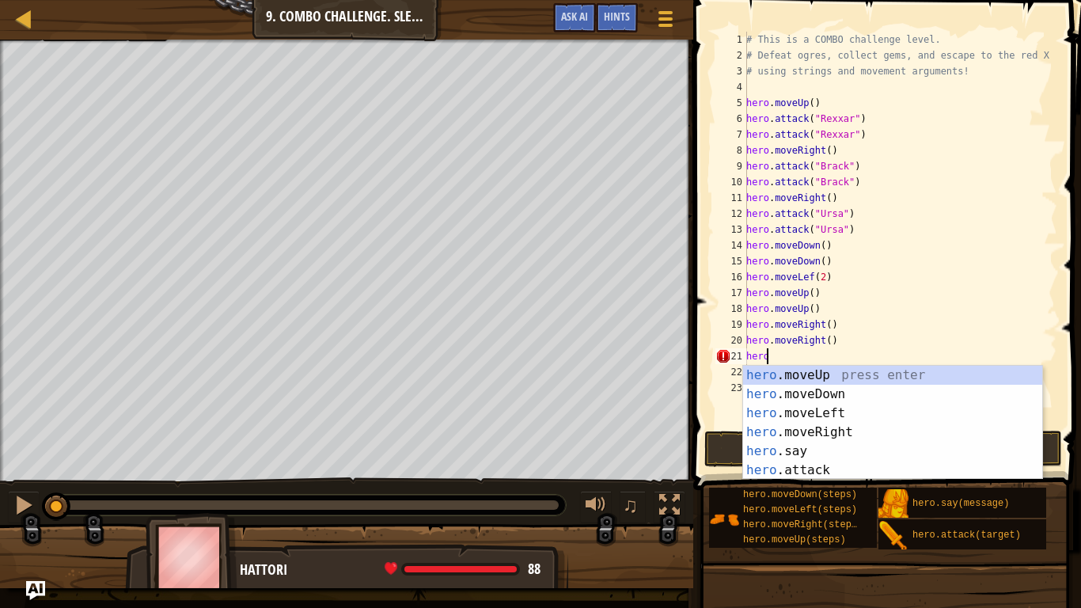
type textarea "h"
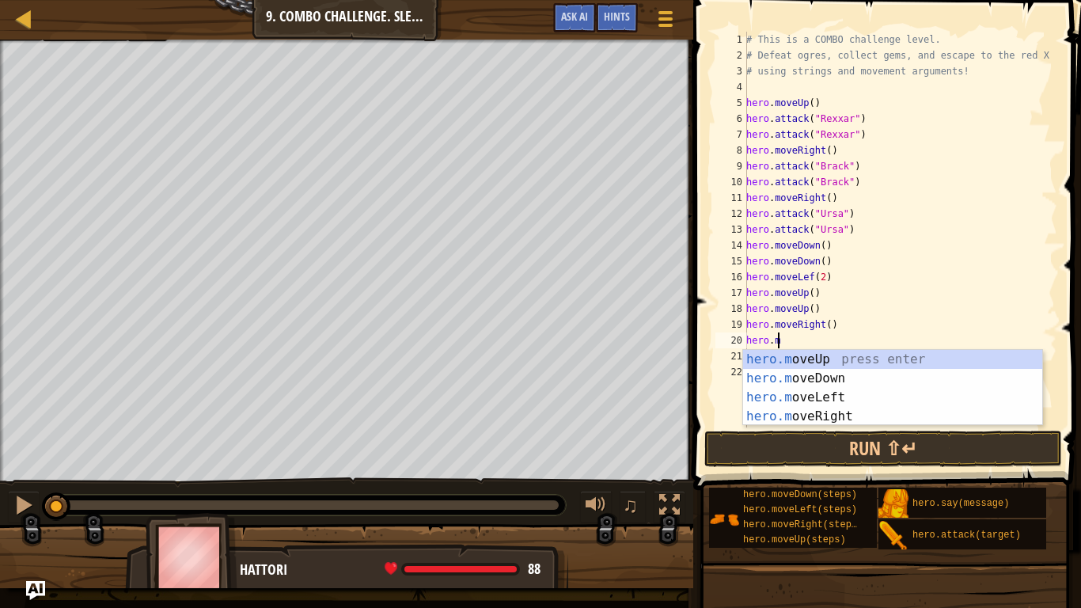
type textarea "h"
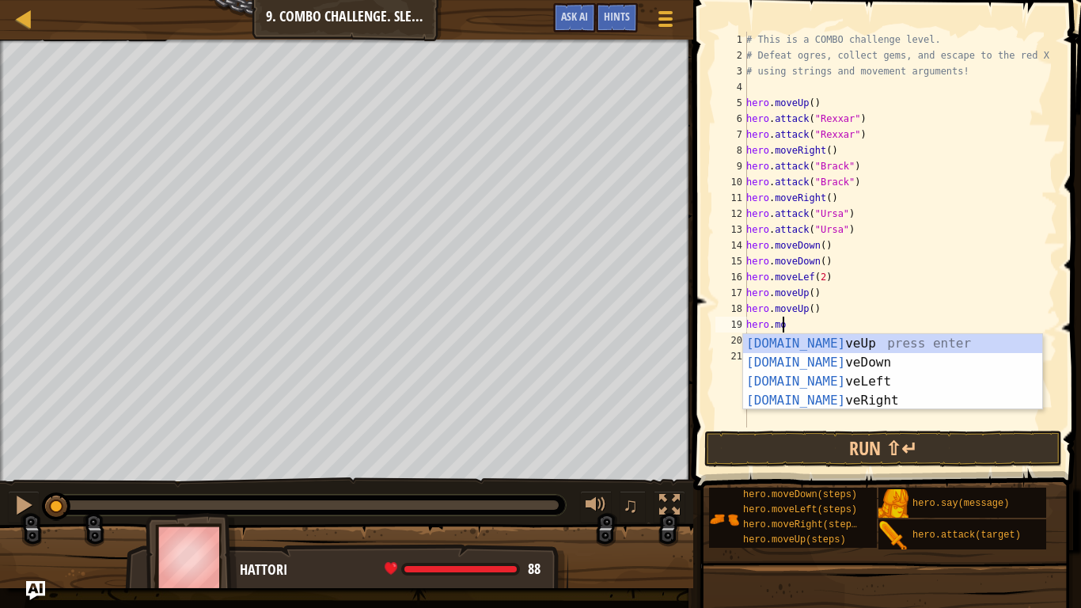
type textarea "h"
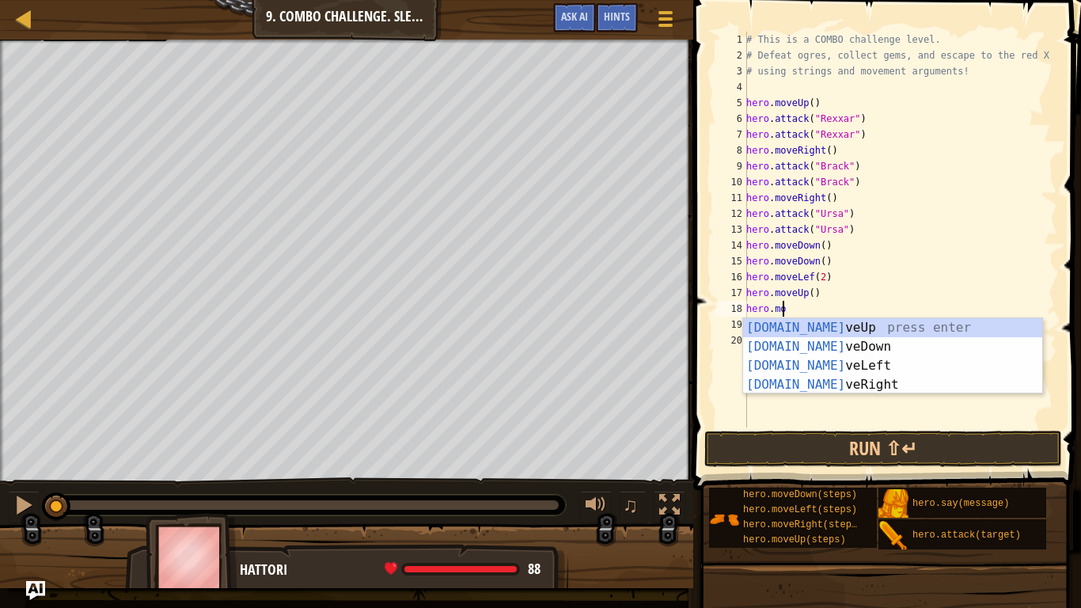
type textarea "h"
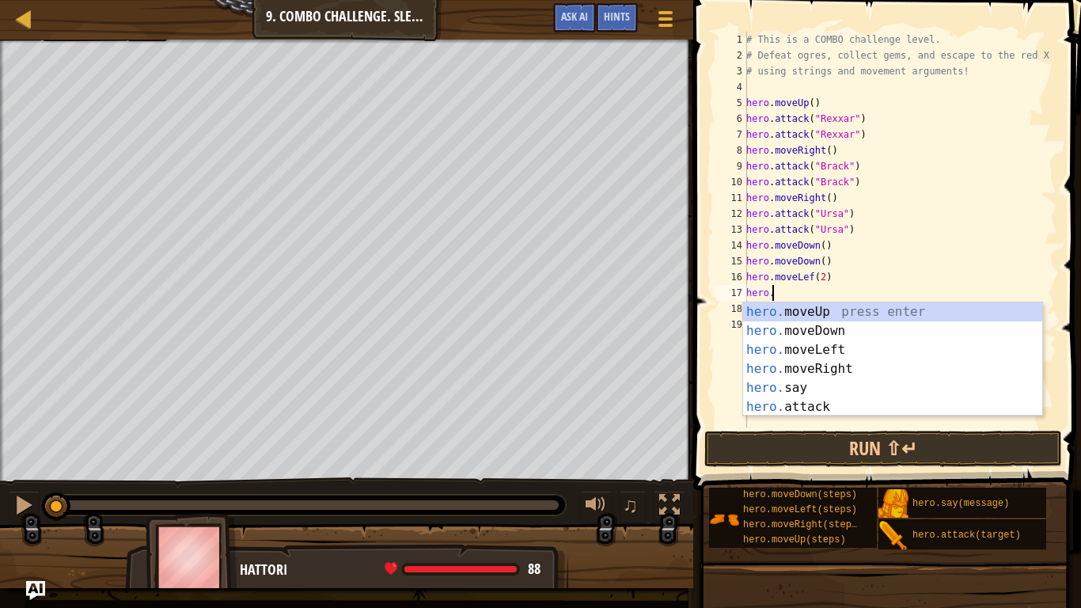
type textarea "h"
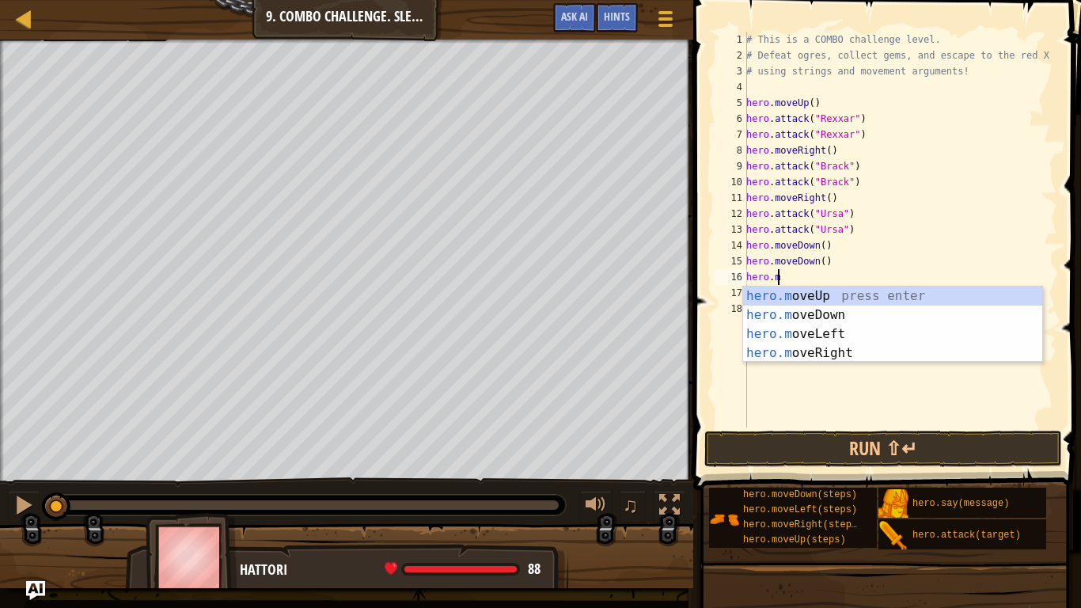
type textarea "h"
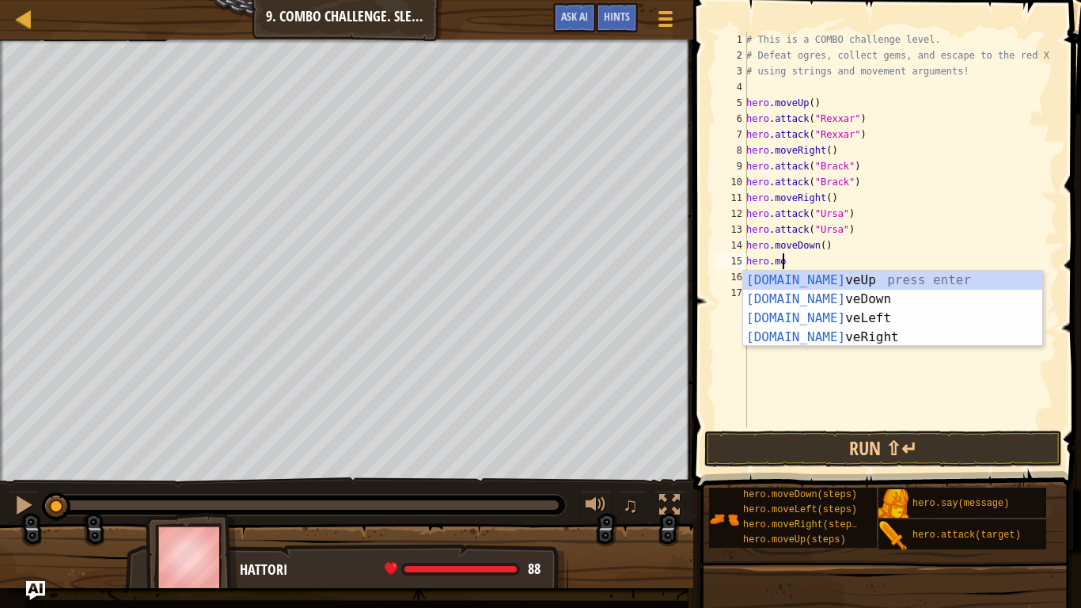
type textarea "h"
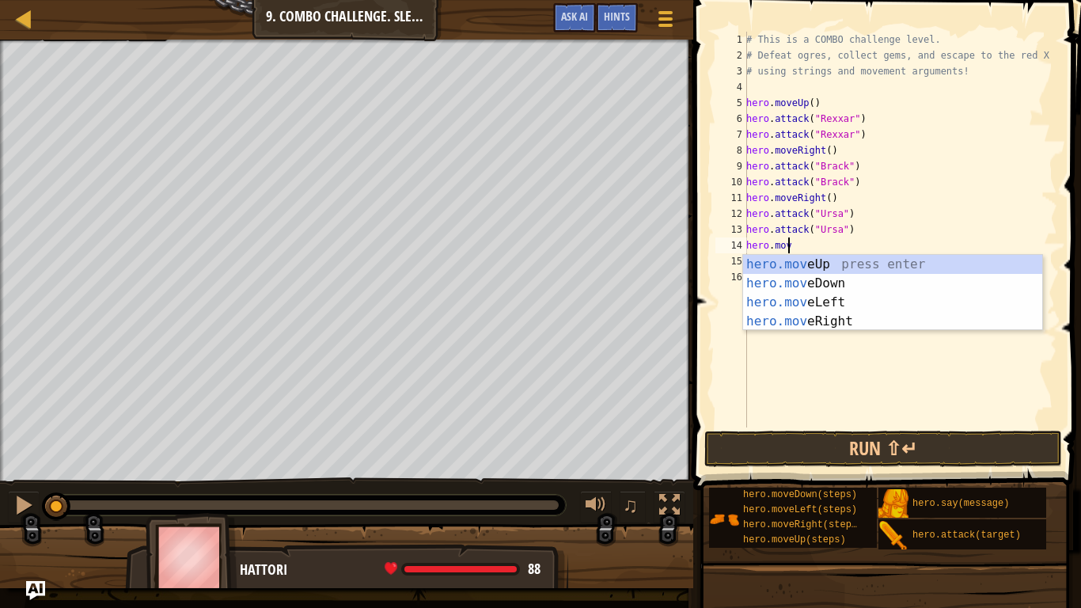
type textarea "h"
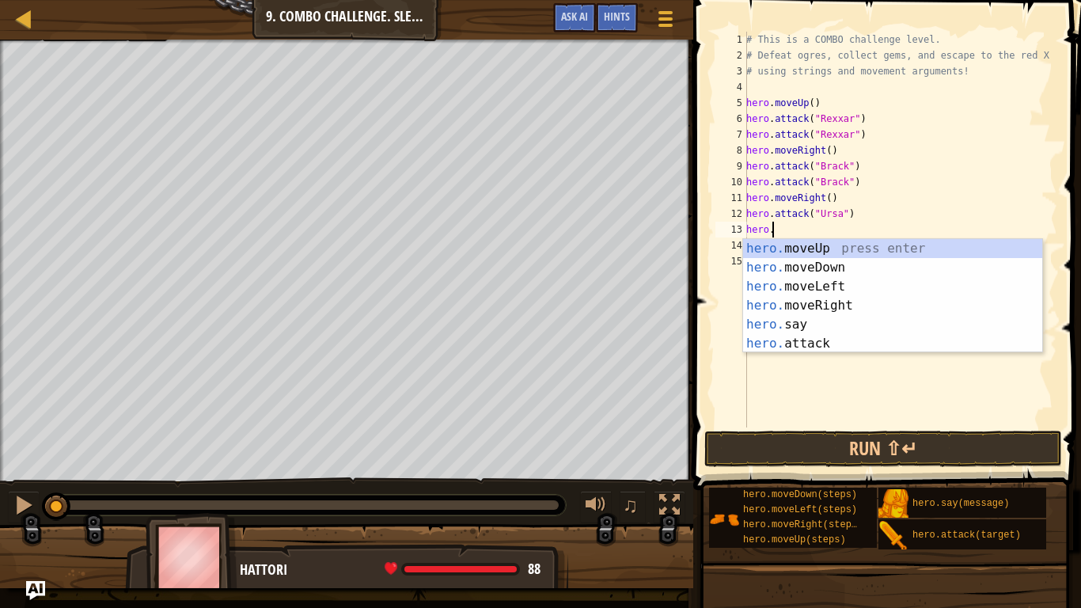
type textarea "h"
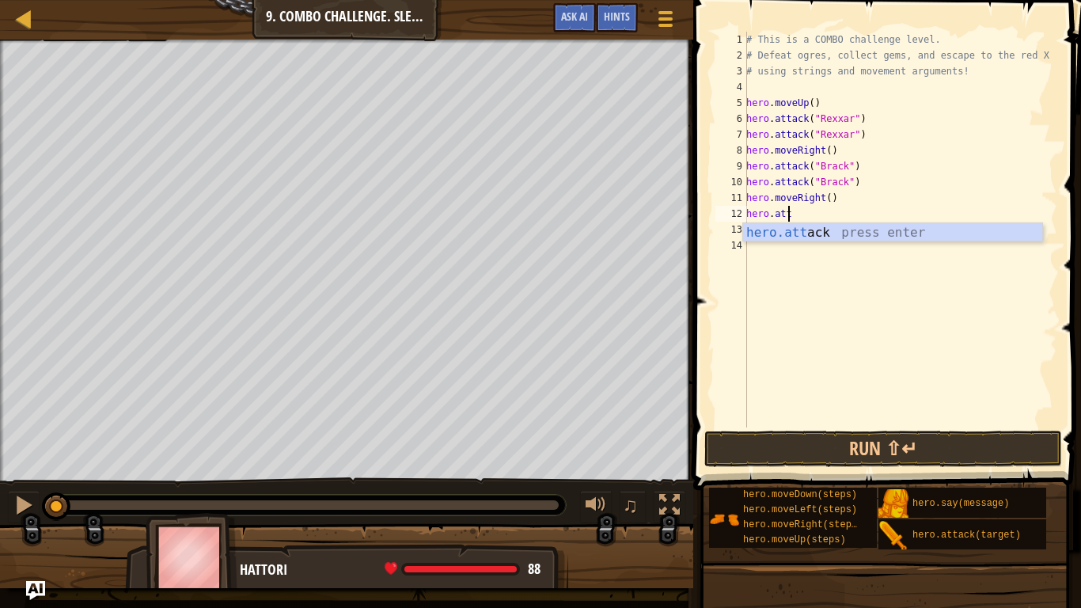
type textarea "h"
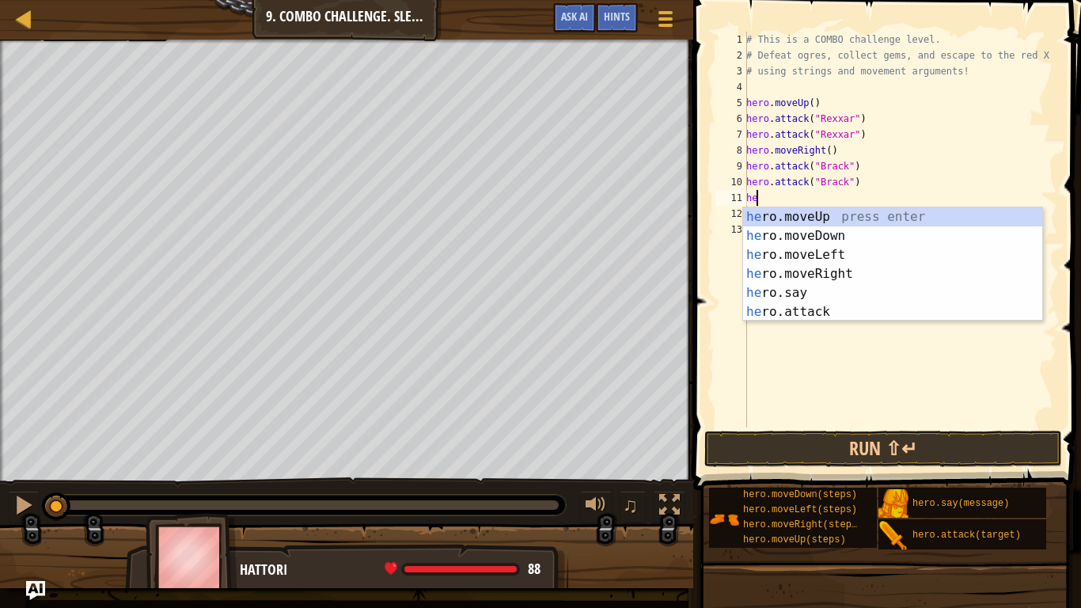
type textarea "h"
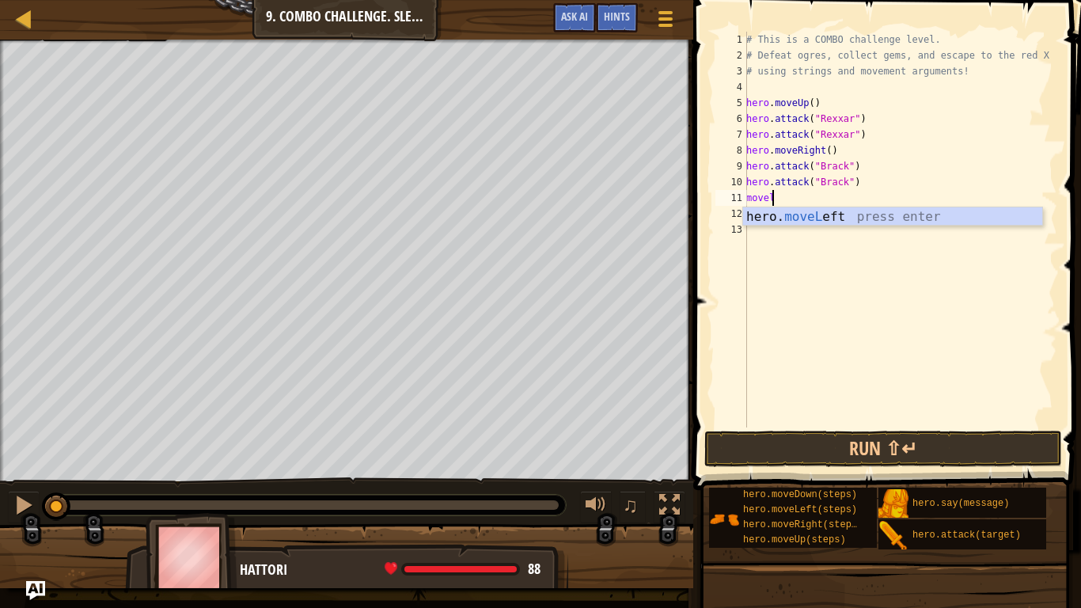
scroll to position [7, 2]
type textarea "moveleft"
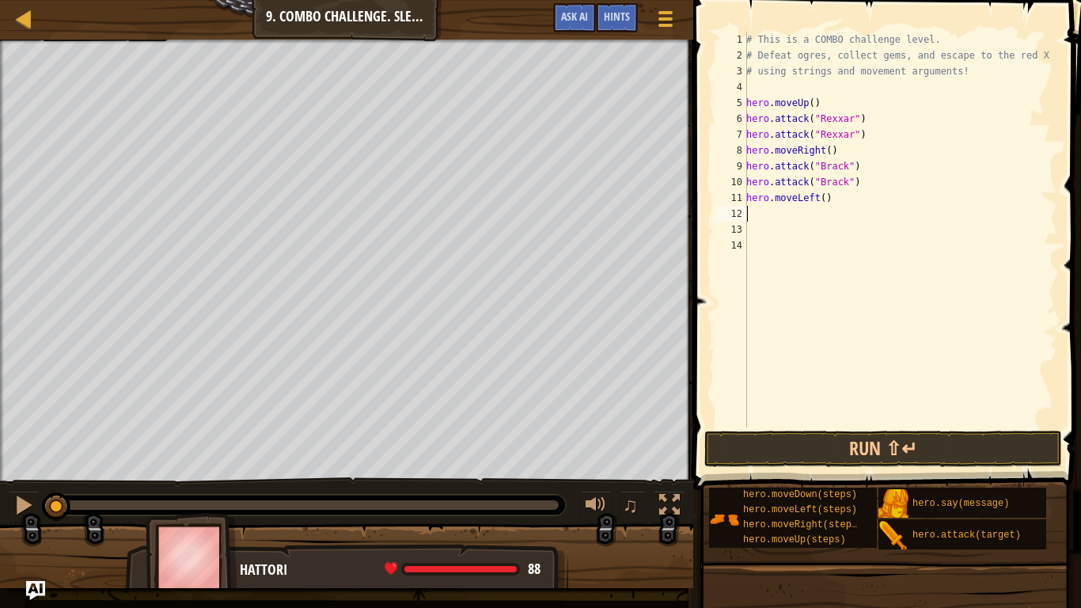
scroll to position [7, 0]
type textarea "movedown"
type textarea "hero.moveDown(2)"
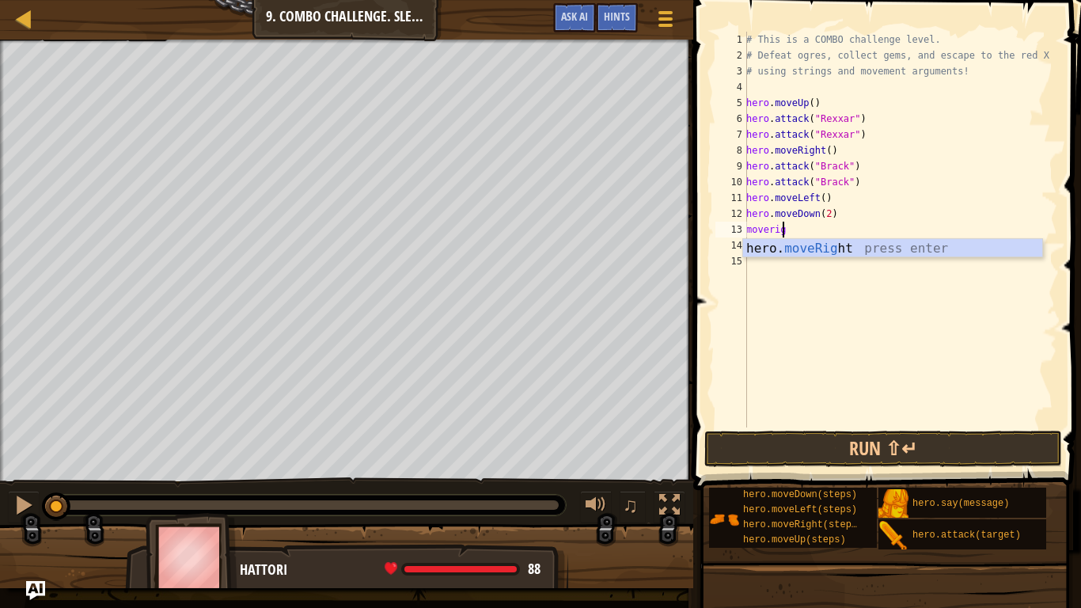
type textarea "moveright"
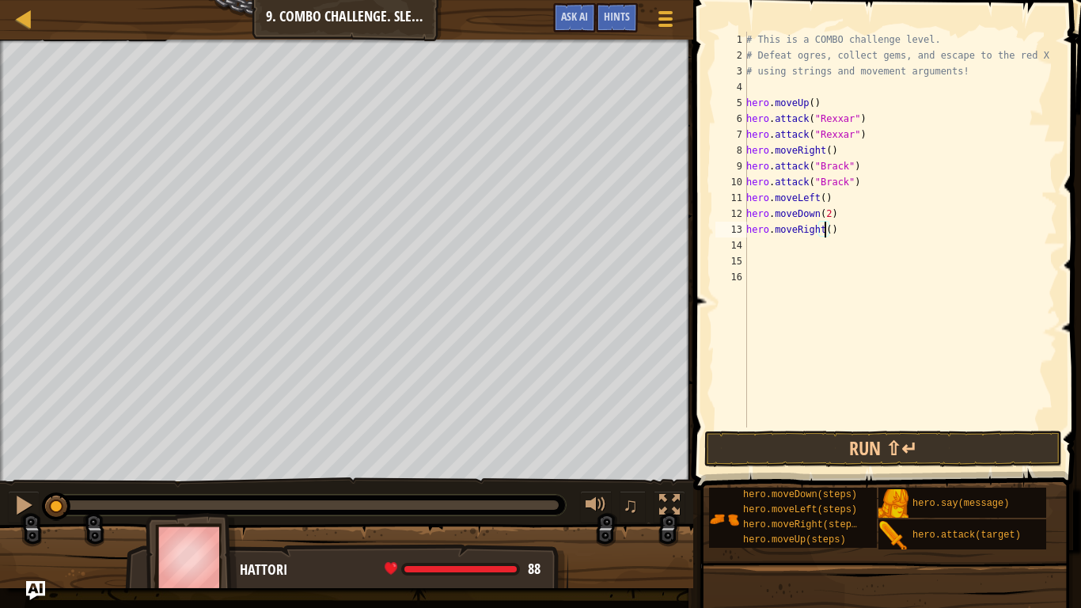
type textarea "hero.moveRight(2)"
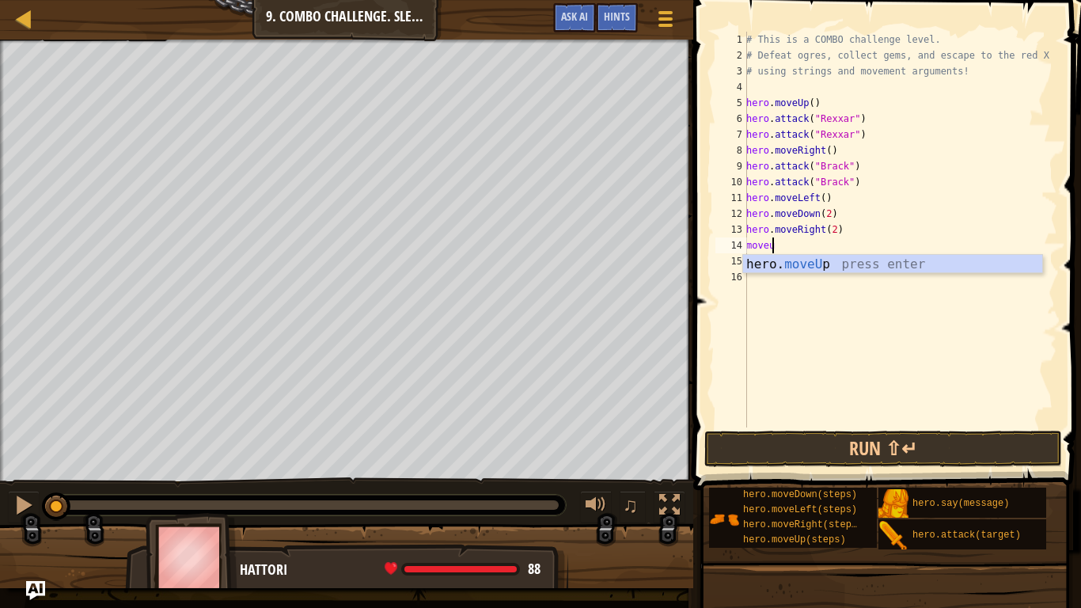
type textarea "moveup"
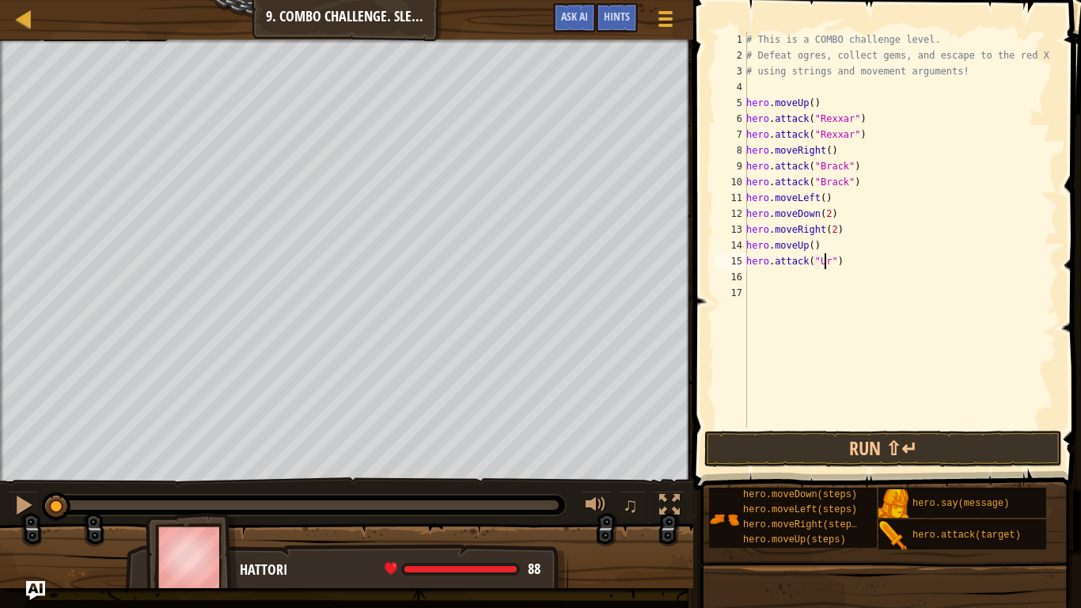
type textarea "hero.attack("Ursa")"
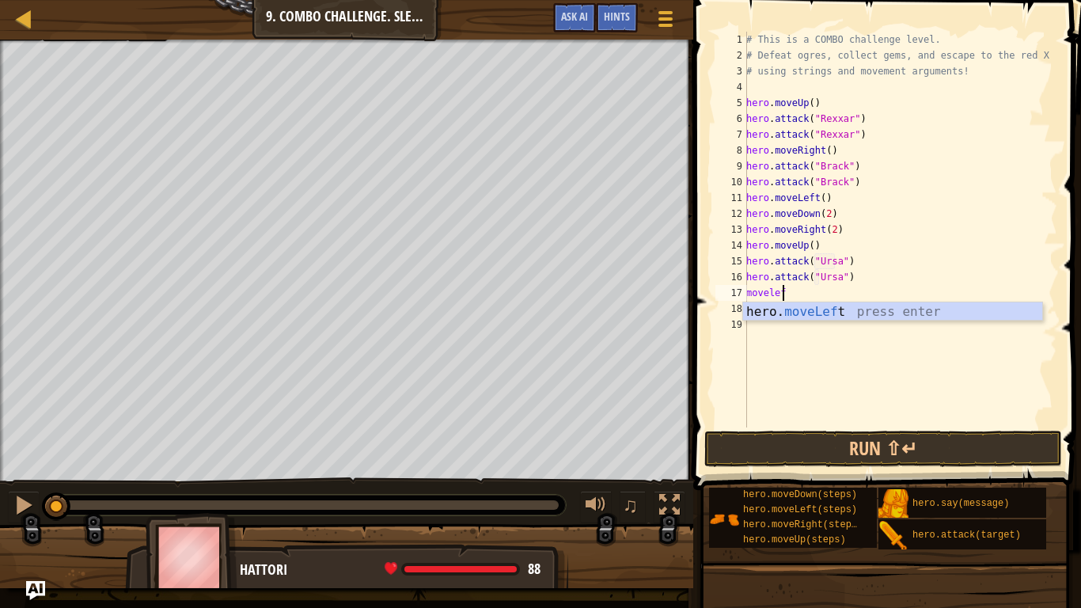
scroll to position [7, 2]
type textarea "moveleft"
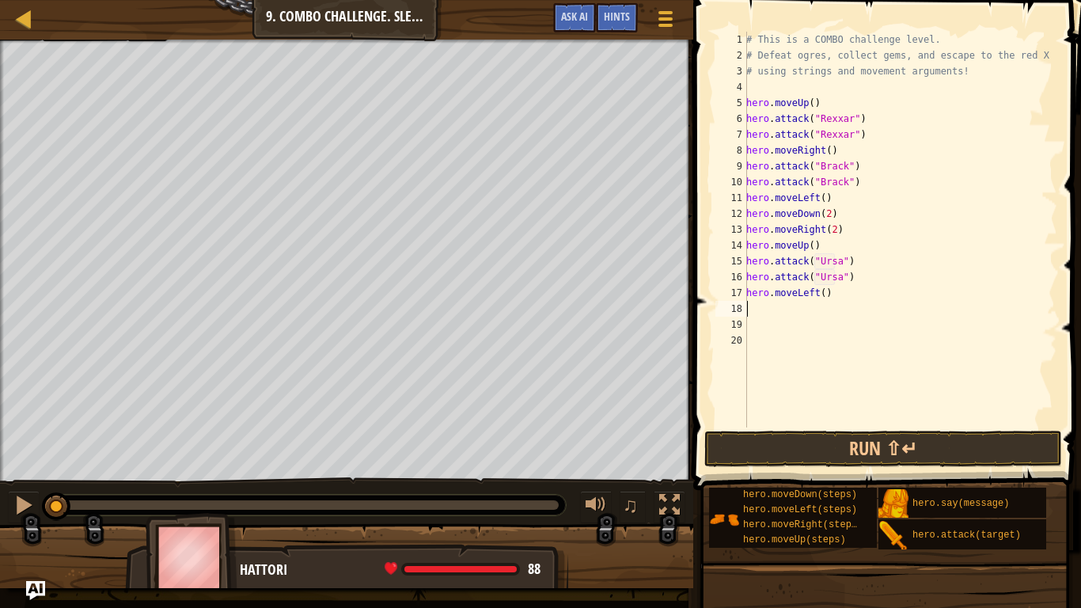
scroll to position [7, 0]
type textarea "hero.moveLeft(2)"
type textarea ","
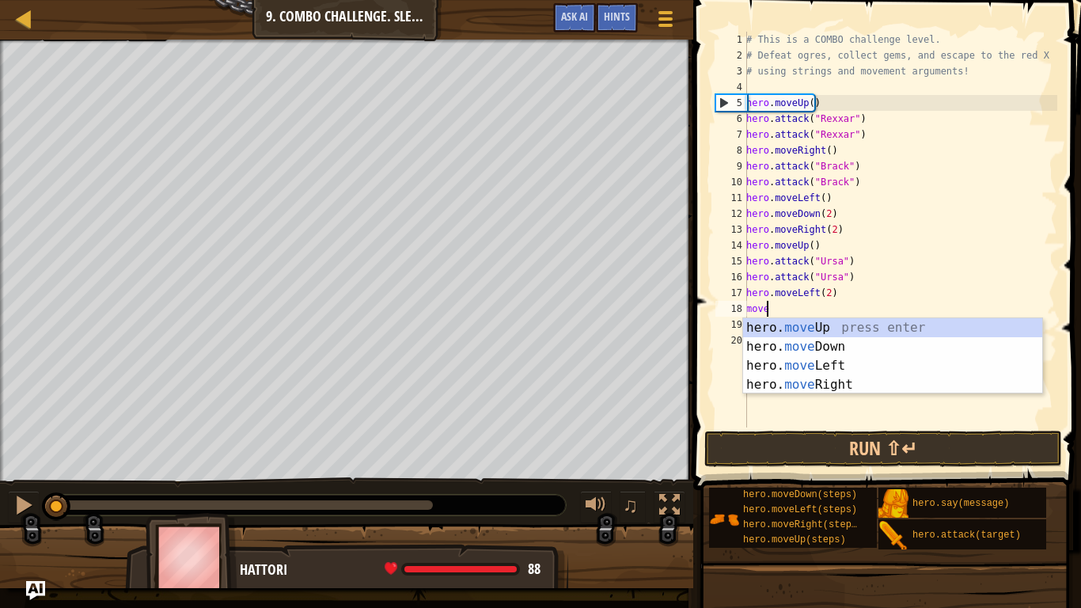
type textarea "moveup"
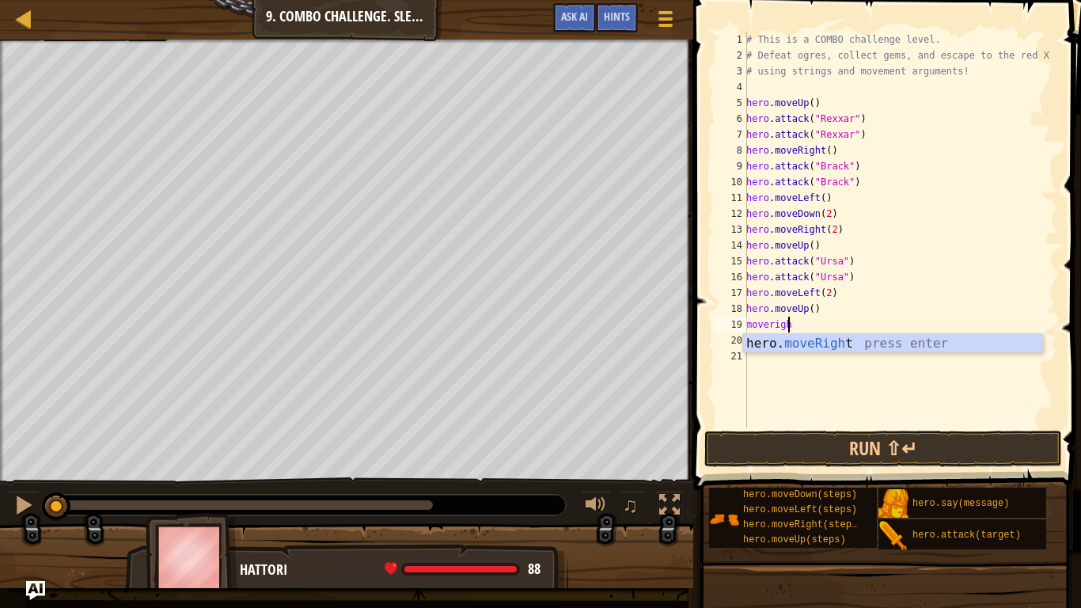
type textarea "moveright"
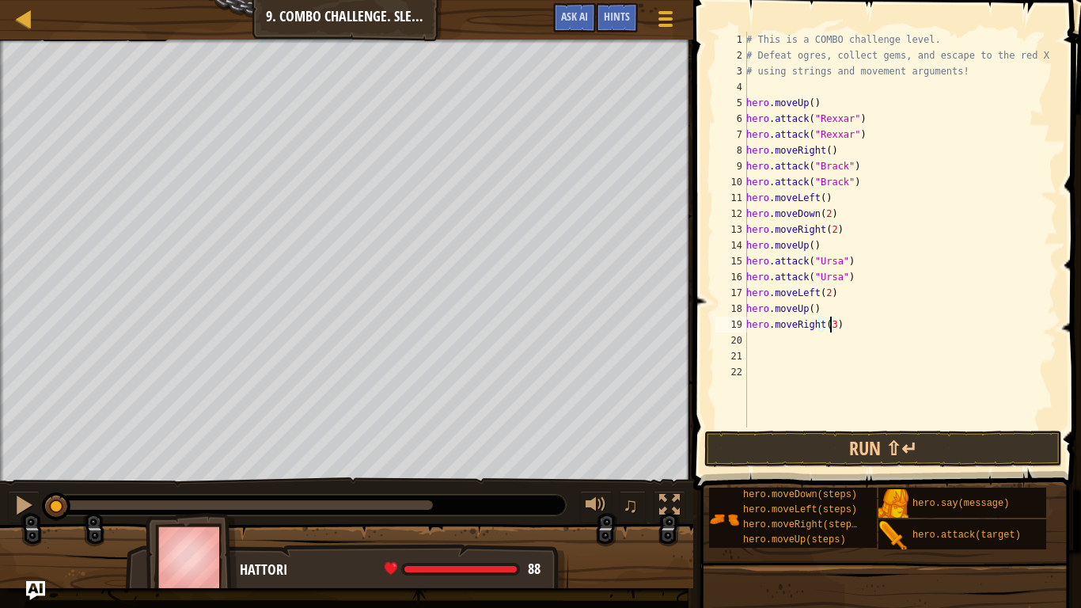
scroll to position [7, 6]
type textarea "hero.moveRight(3)"
click at [852, 456] on button "Run ⇧↵" at bounding box center [883, 448] width 358 height 36
click at [858, 432] on button "Running" at bounding box center [883, 448] width 358 height 36
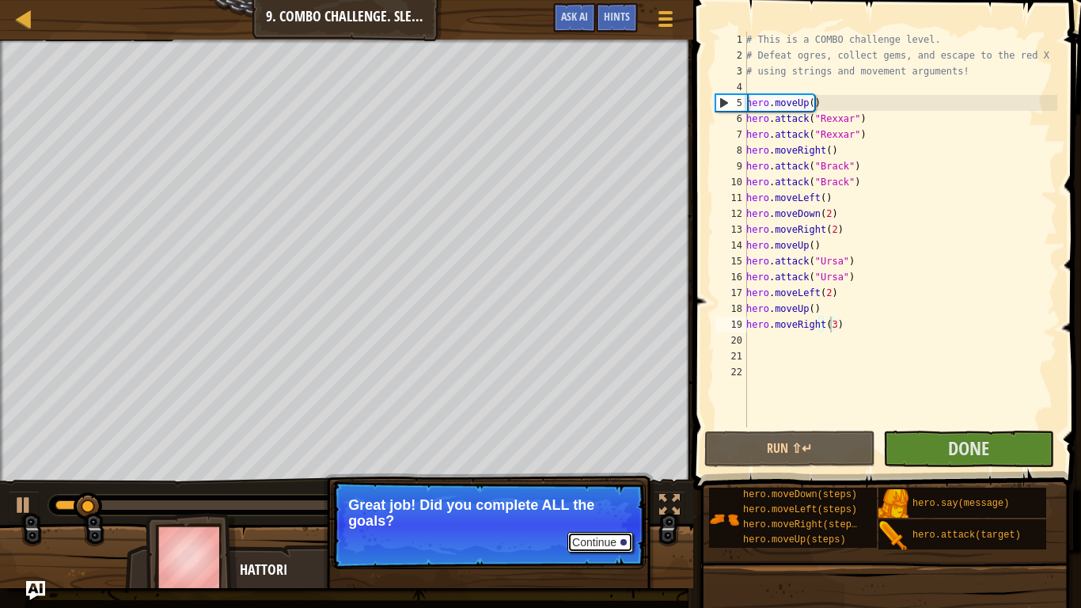
click at [600, 533] on button "Continue" at bounding box center [600, 542] width 66 height 21
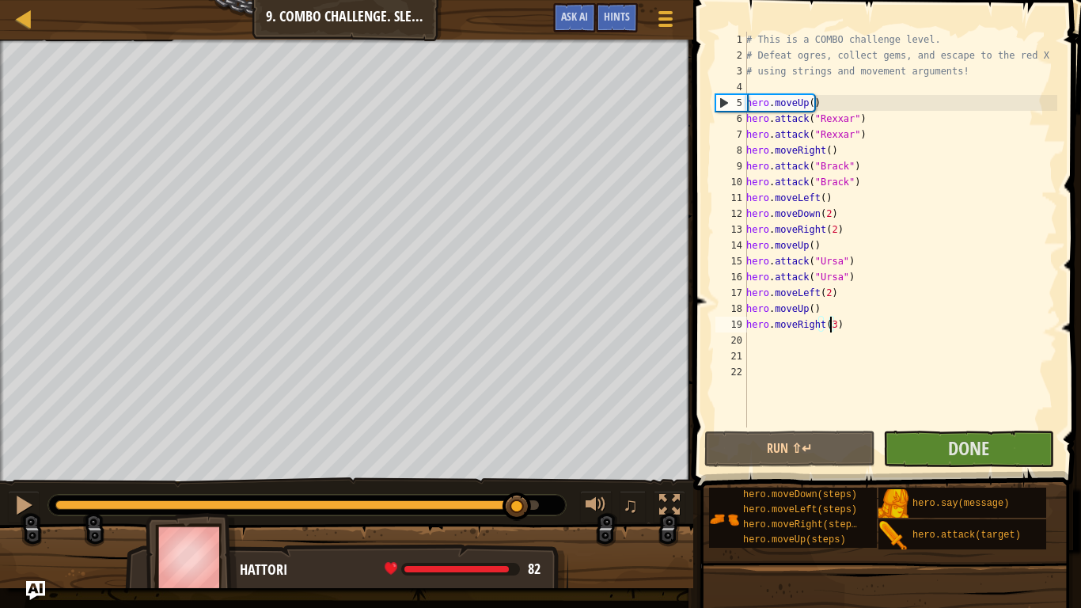
drag, startPoint x: 235, startPoint y: 518, endPoint x: 510, endPoint y: 495, distance: 276.4
click at [525, 525] on div "Escape to the red X mark. Collect all gems. Use at least one concept: Use movem…" at bounding box center [540, 314] width 1081 height 548
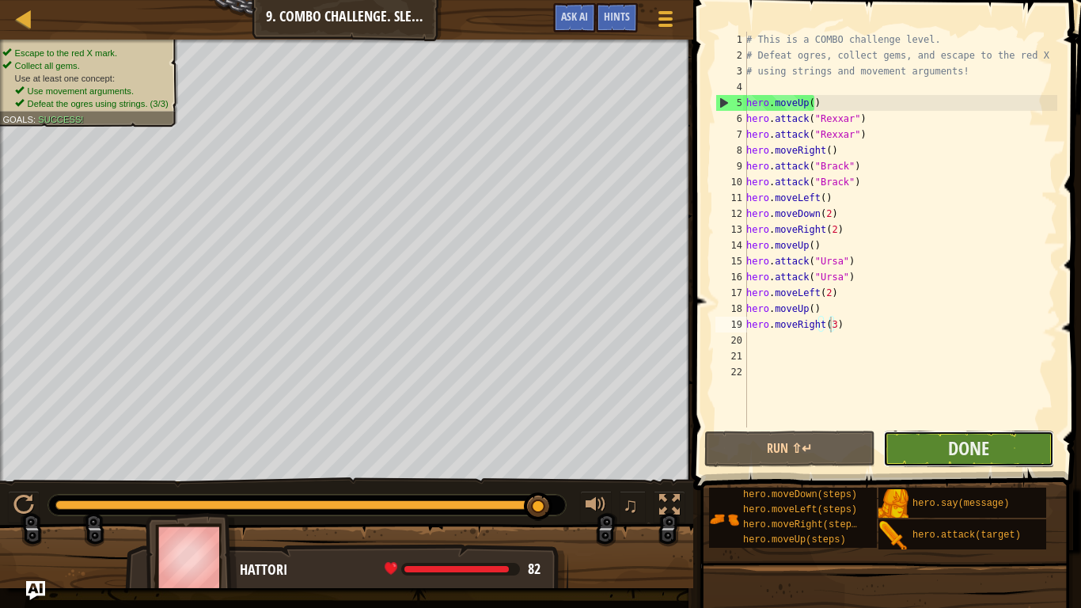
click at [910, 451] on button "Done" at bounding box center [968, 448] width 171 height 36
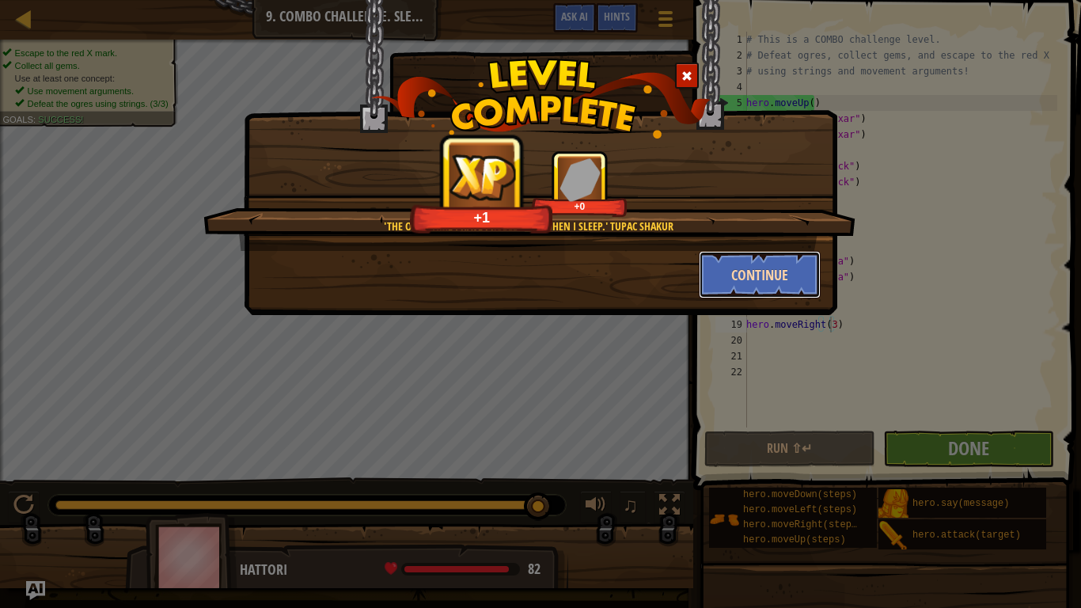
click at [733, 279] on button "Continue" at bounding box center [760, 274] width 123 height 47
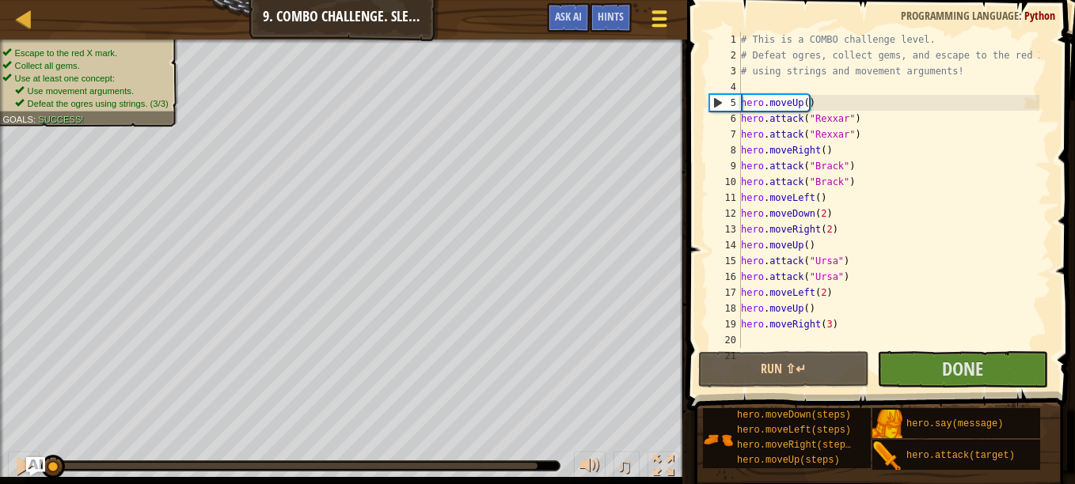
click at [656, 17] on span at bounding box center [659, 18] width 15 height 3
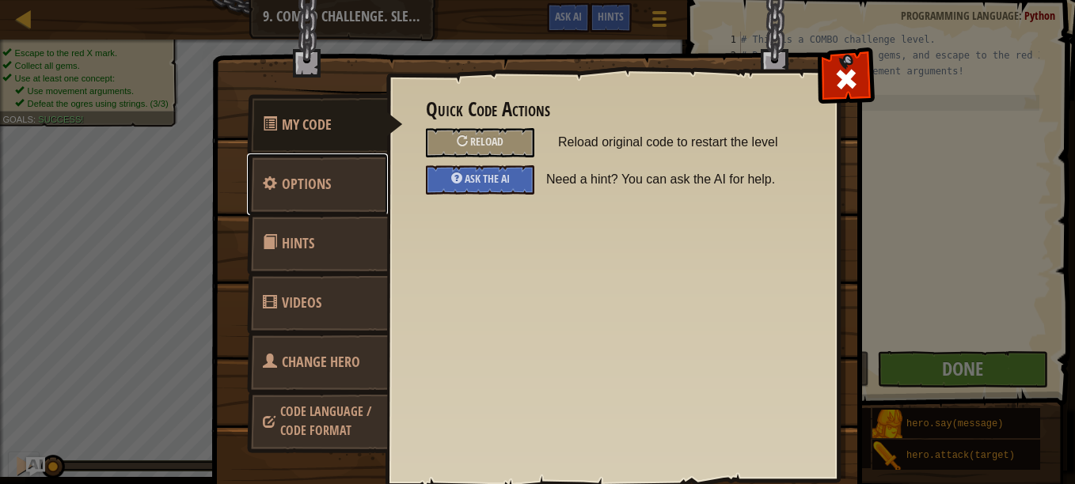
click at [349, 182] on link "Options" at bounding box center [317, 185] width 141 height 62
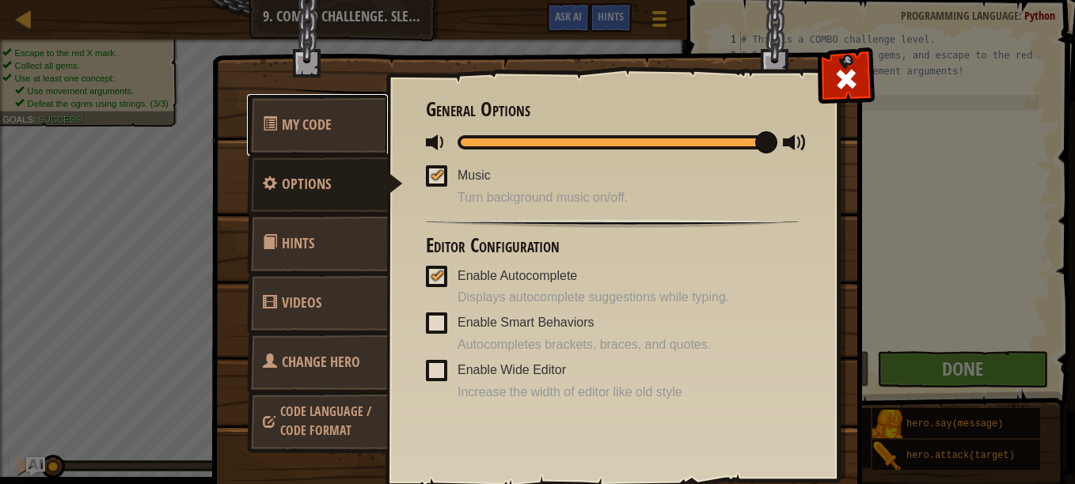
click at [320, 135] on link "My Code" at bounding box center [317, 125] width 141 height 62
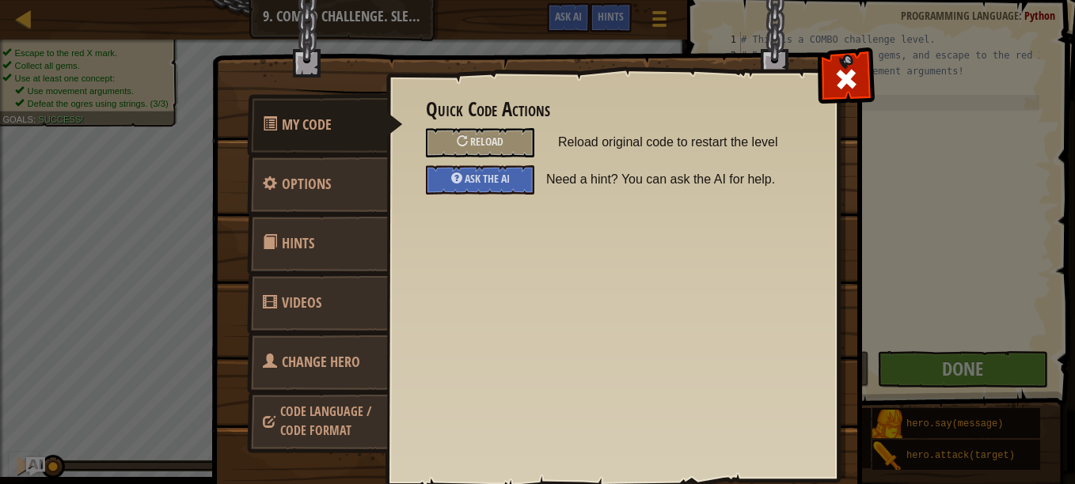
click at [785, 89] on div "Quick Code Actions Reload Reload original code to restart the level Ask the AI …" at bounding box center [612, 251] width 452 height 392
click at [798, 89] on div "Quick Code Actions Reload Reload original code to restart the level Ask the AI …" at bounding box center [612, 251] width 452 height 392
click at [859, 87] on div at bounding box center [846, 76] width 50 height 50
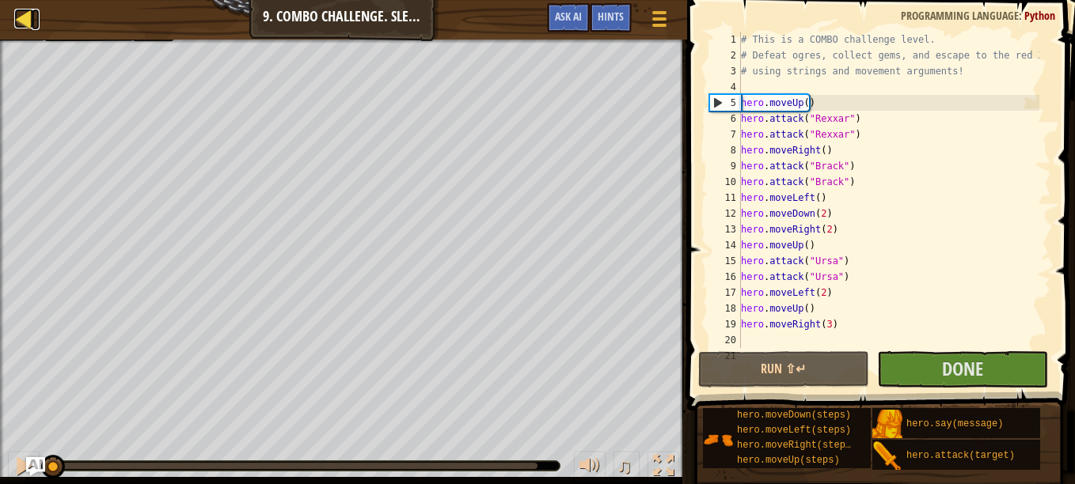
click at [32, 18] on div at bounding box center [24, 19] width 20 height 20
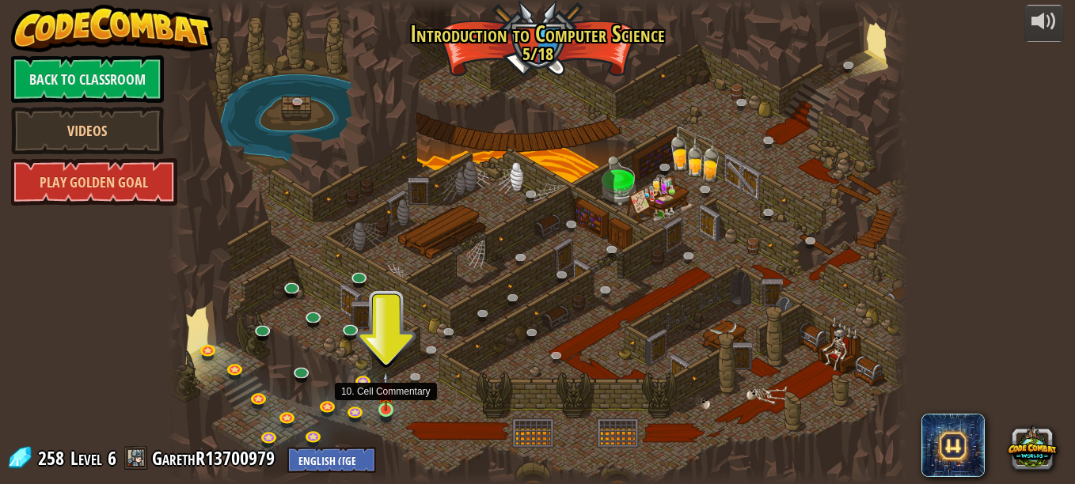
click at [377, 404] on img at bounding box center [385, 392] width 17 height 40
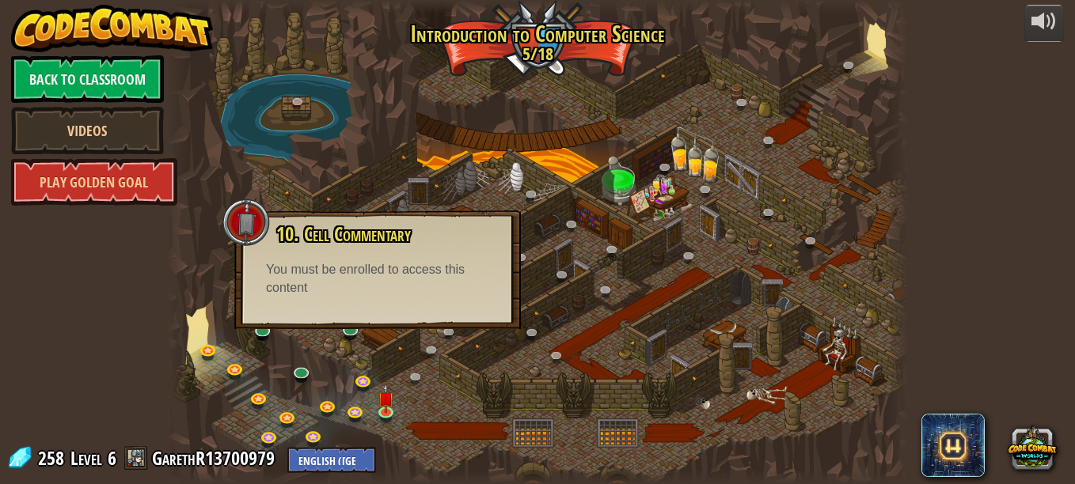
click at [965, 268] on div "powered by Back to Classroom Videos Play Golden Goal 25. Kithgard Gates (Locked…" at bounding box center [537, 242] width 1075 height 484
click at [841, 131] on div at bounding box center [537, 242] width 741 height 484
